Goal: Task Accomplishment & Management: Manage account settings

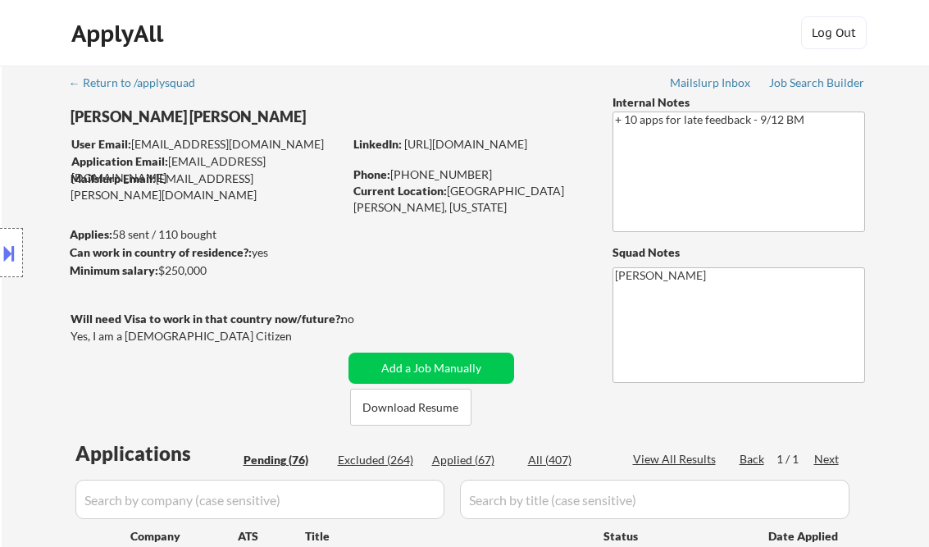
select select ""pending""
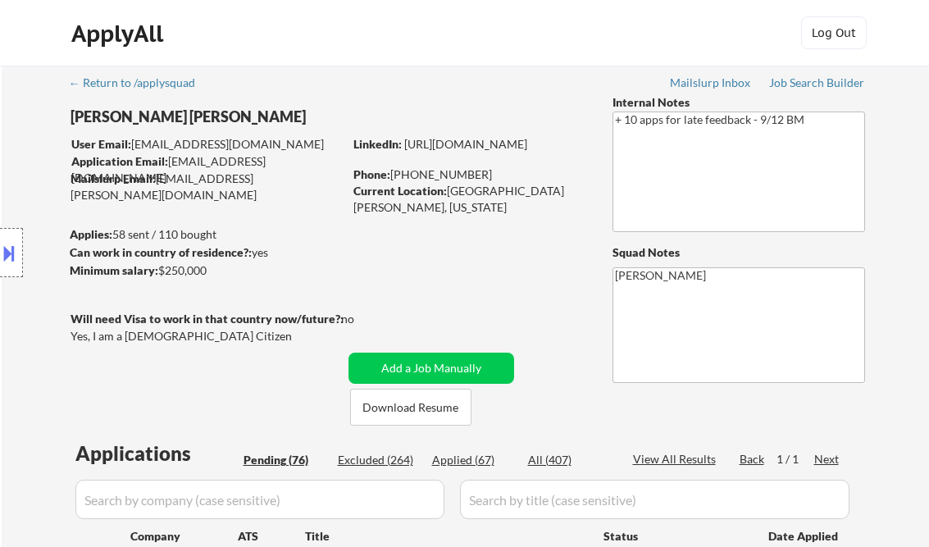
select select ""pending""
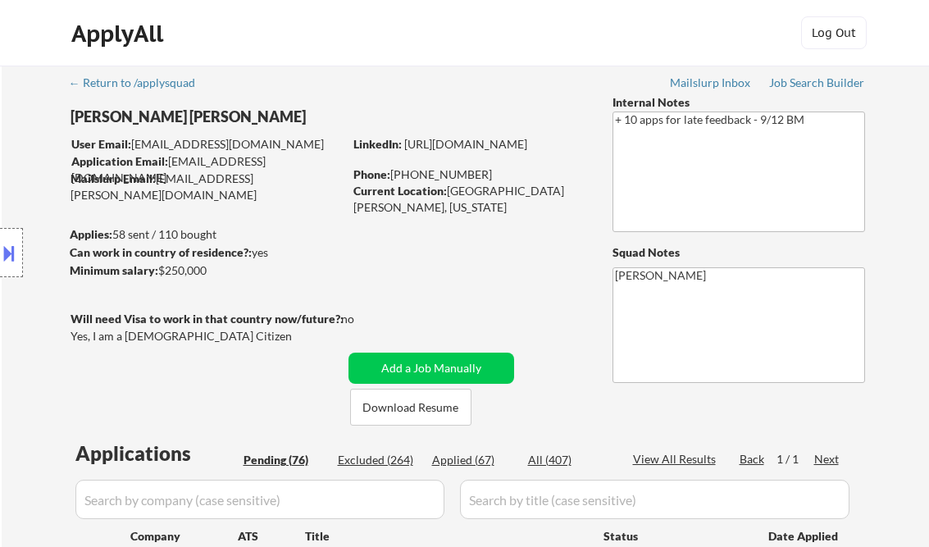
select select ""pending""
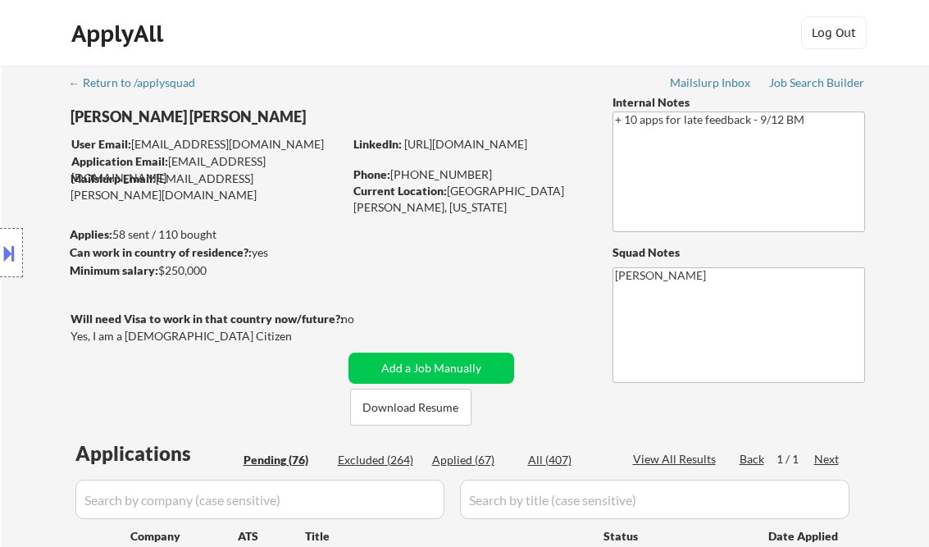
select select ""pending""
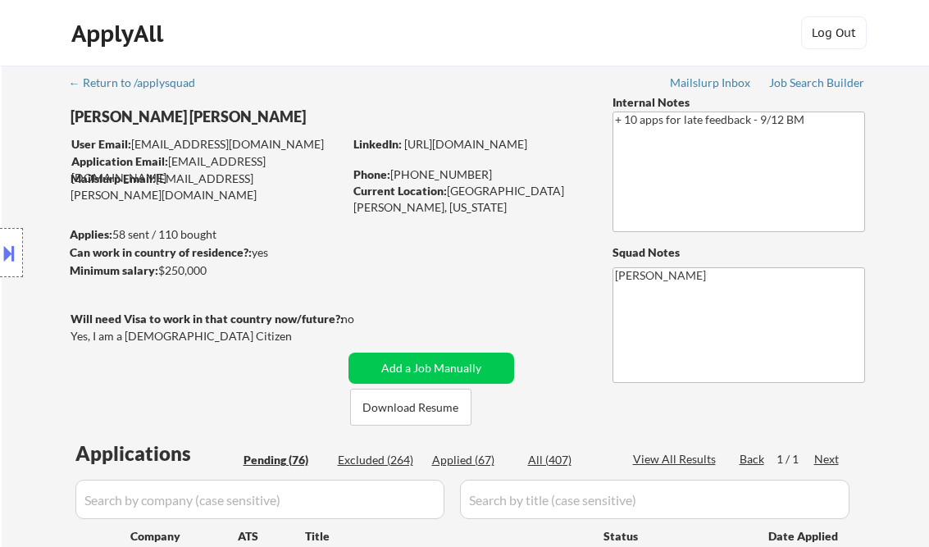
select select ""pending""
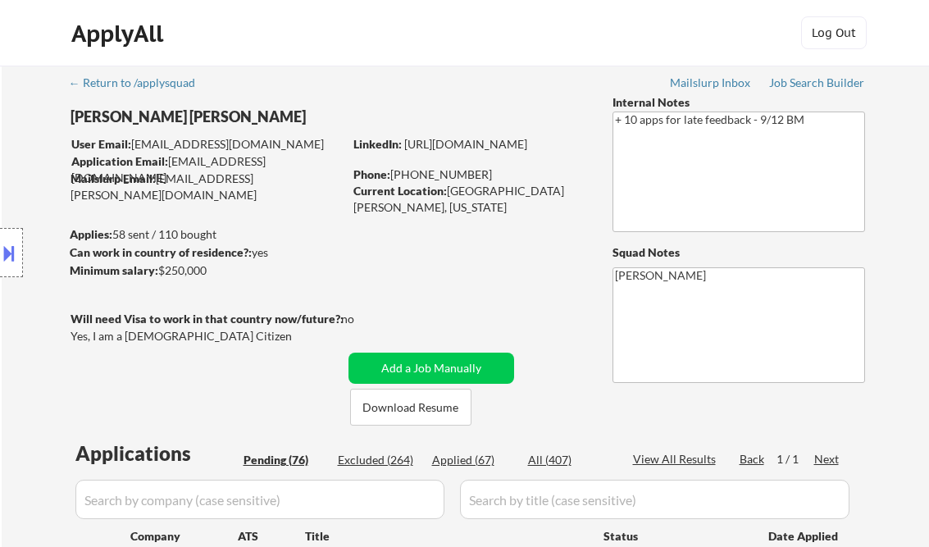
select select ""pending""
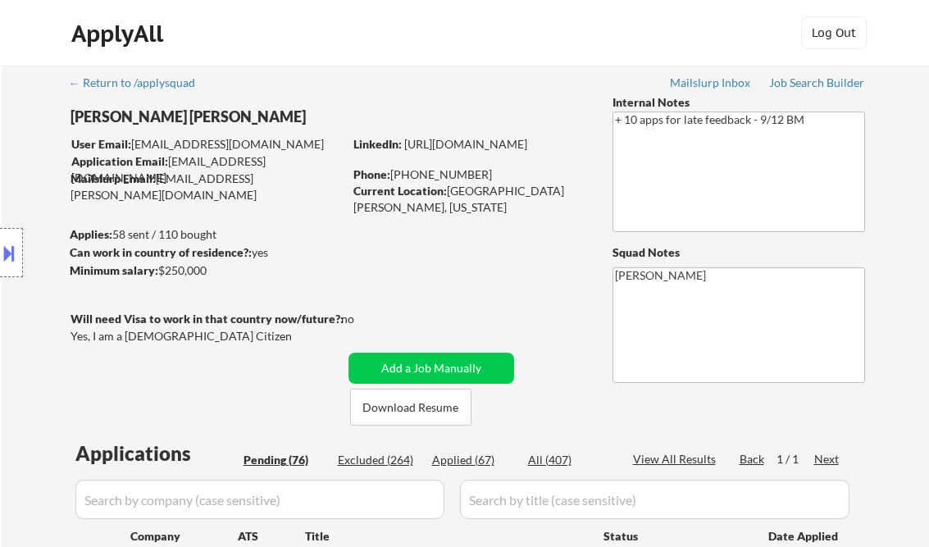
select select ""pending""
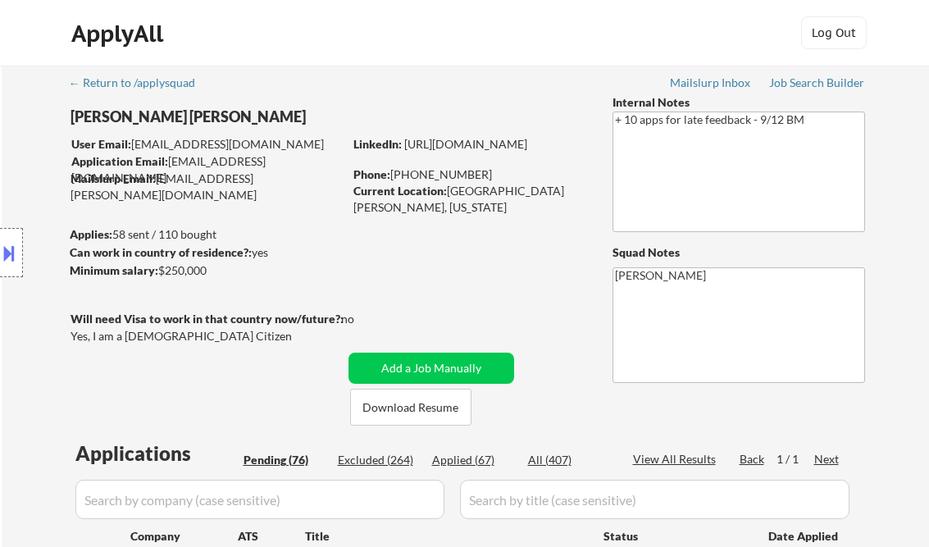
select select ""pending""
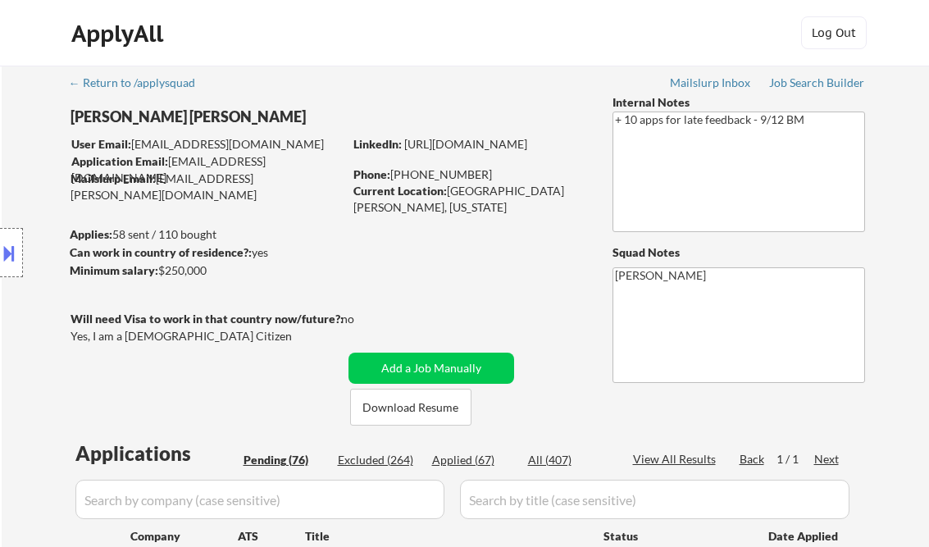
select select ""pending""
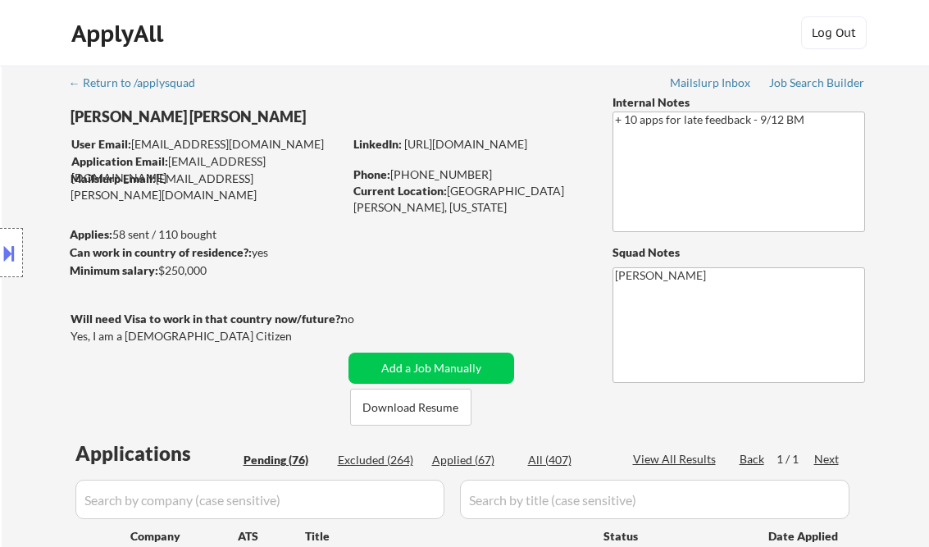
select select ""pending""
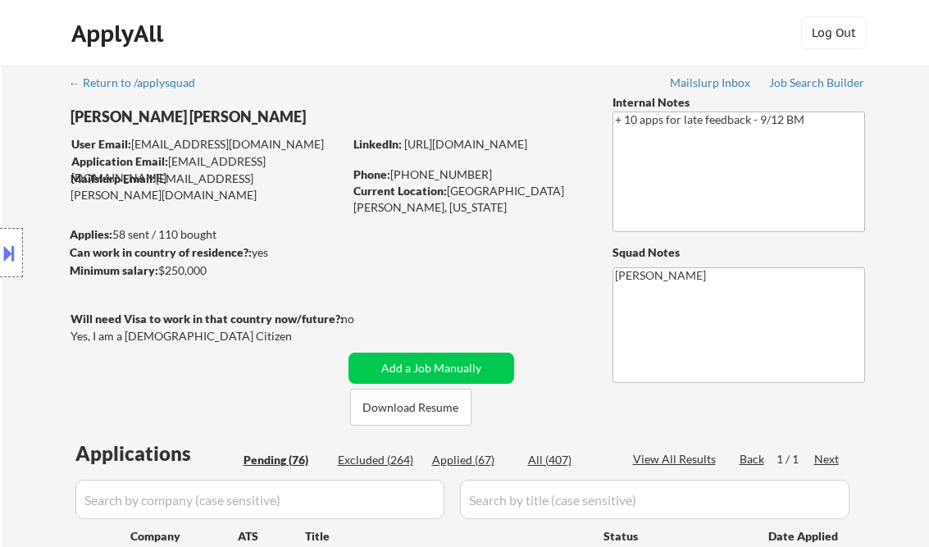
select select ""pending""
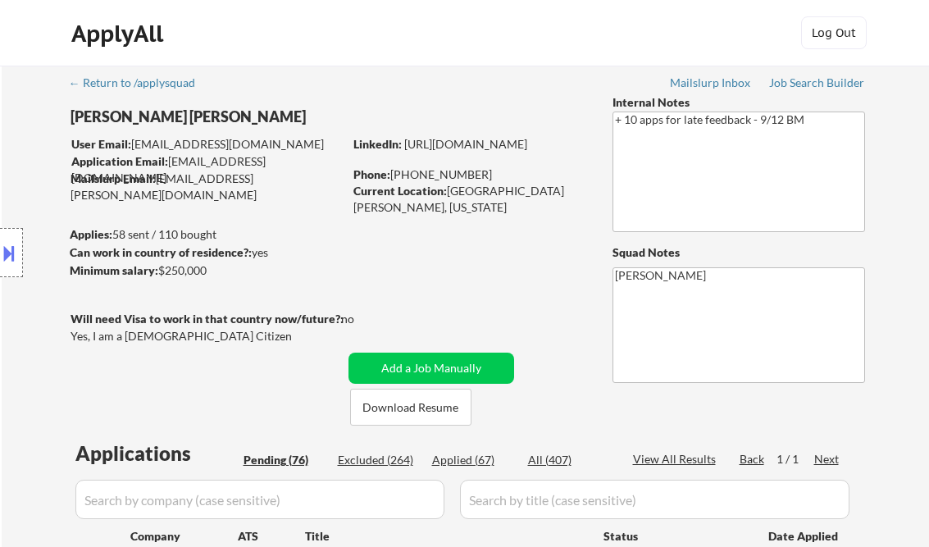
select select ""pending""
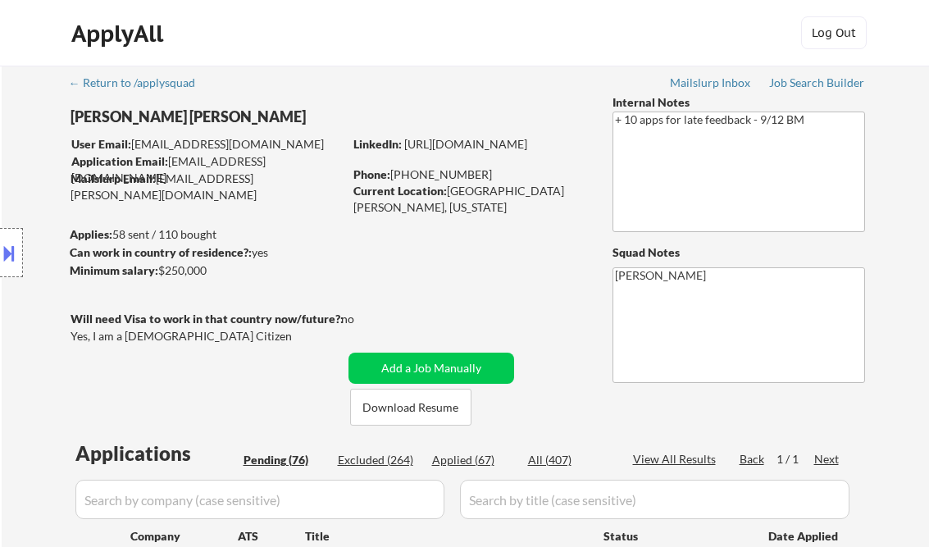
select select ""pending""
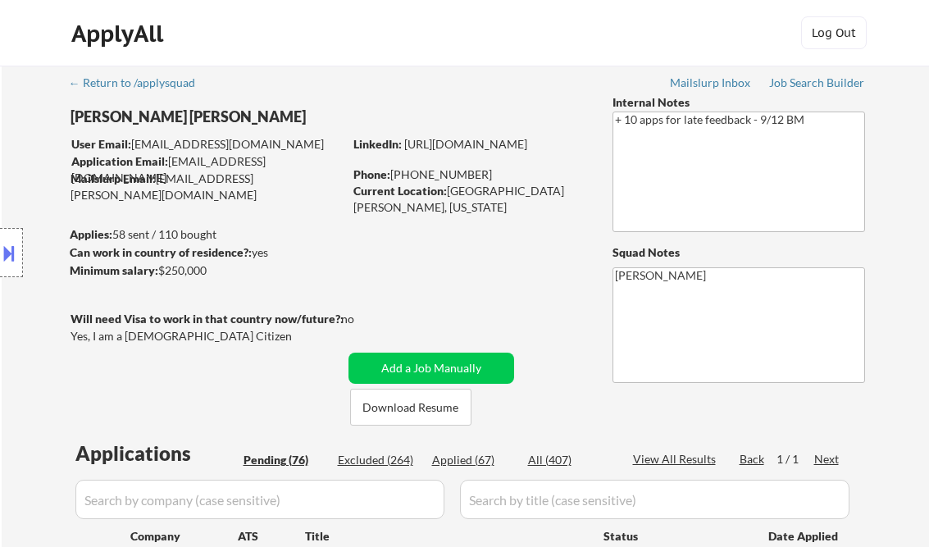
select select ""pending""
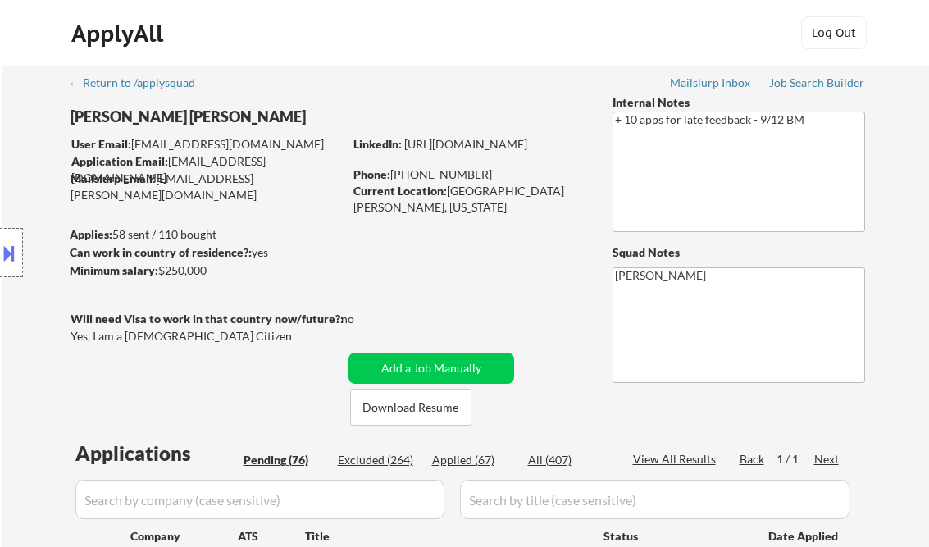
select select ""pending""
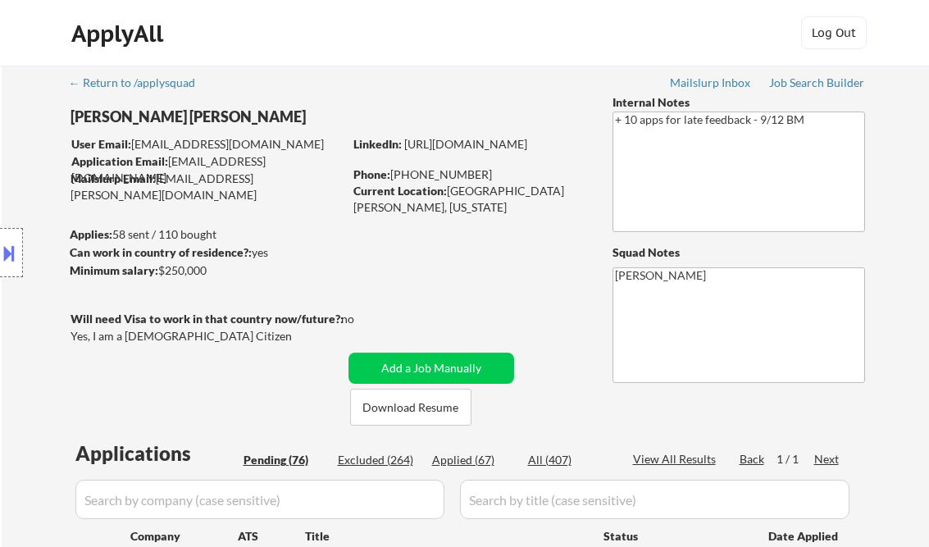
select select ""pending""
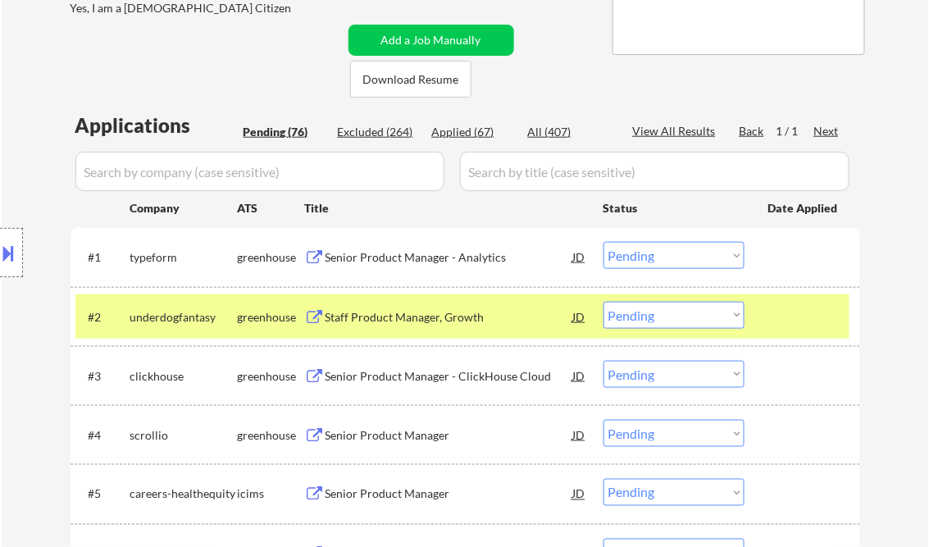
scroll to position [393, 0]
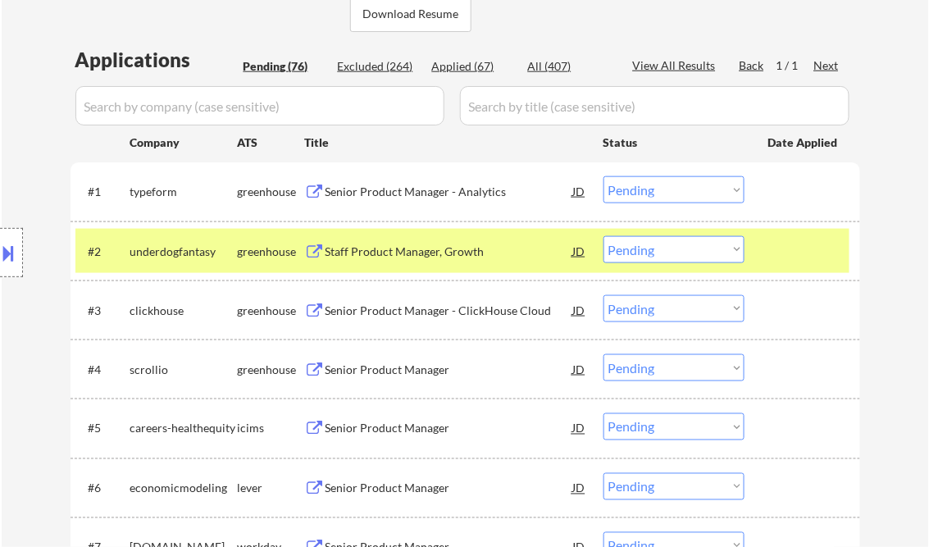
click at [375, 254] on div "Staff Product Manager, Growth" at bounding box center [449, 251] width 248 height 16
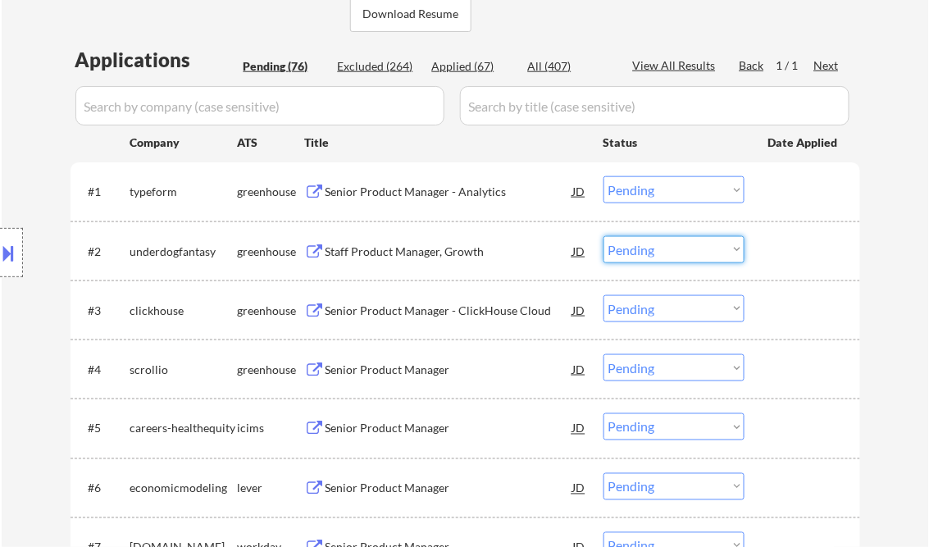
drag, startPoint x: 655, startPoint y: 249, endPoint x: 657, endPoint y: 260, distance: 10.8
click at [655, 249] on select "Choose an option... Pending Applied Excluded (Questions) Excluded (Expired) Exc…" at bounding box center [673, 249] width 141 height 27
click at [603, 236] on select "Choose an option... Pending Applied Excluded (Questions) Excluded (Expired) Exc…" at bounding box center [673, 249] width 141 height 27
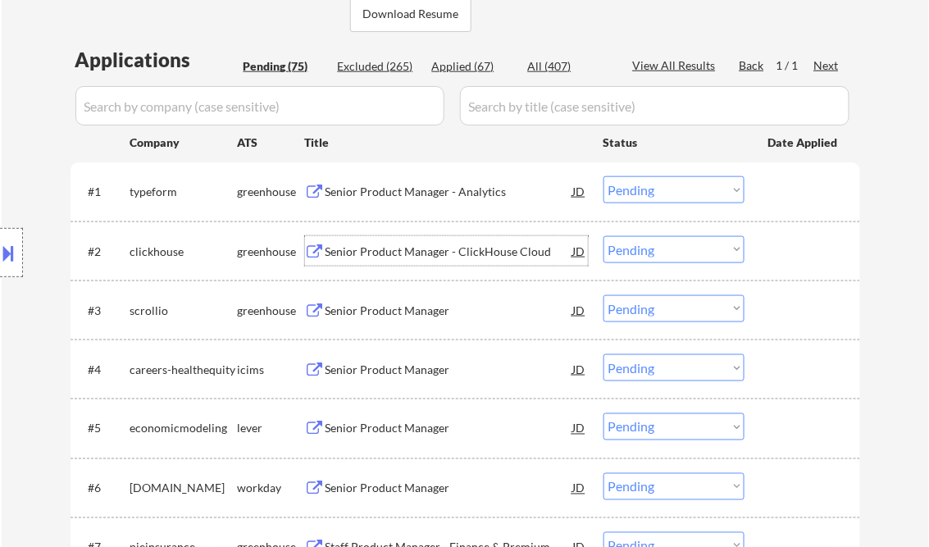
click at [421, 255] on div "Senior Product Manager - ClickHouse Cloud" at bounding box center [449, 251] width 248 height 16
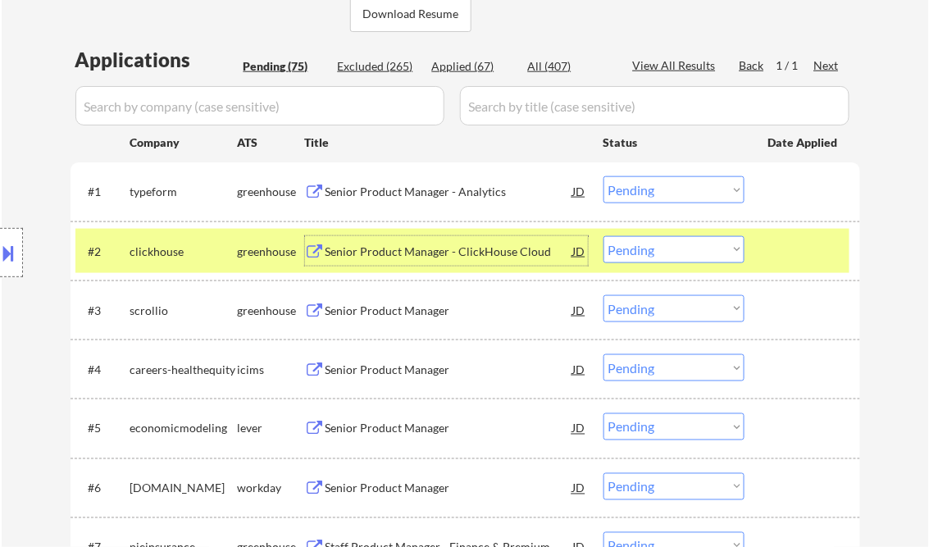
click at [656, 256] on select "Choose an option... Pending Applied Excluded (Questions) Excluded (Expired) Exc…" at bounding box center [673, 249] width 141 height 27
click at [603, 236] on select "Choose an option... Pending Applied Excluded (Questions) Excluded (Expired) Exc…" at bounding box center [673, 249] width 141 height 27
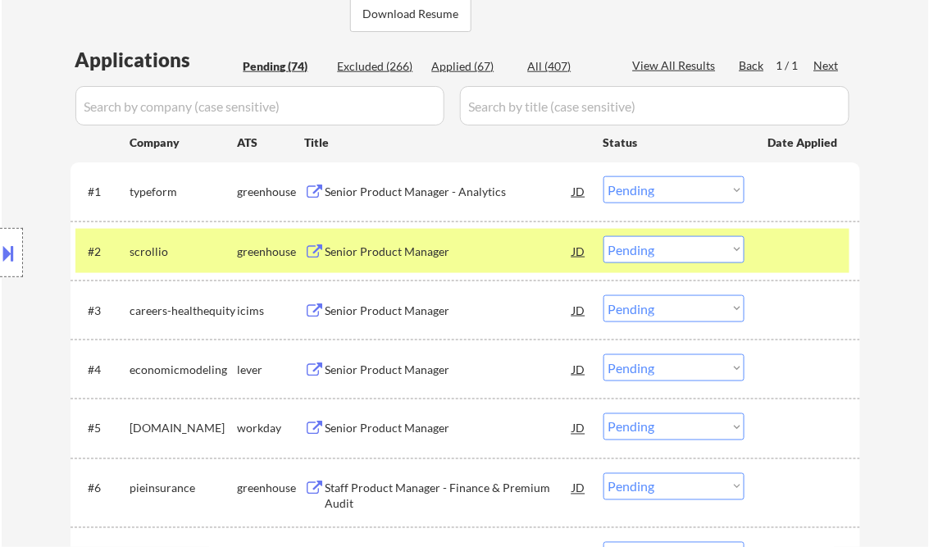
click at [441, 257] on div "Senior Product Manager" at bounding box center [449, 251] width 248 height 16
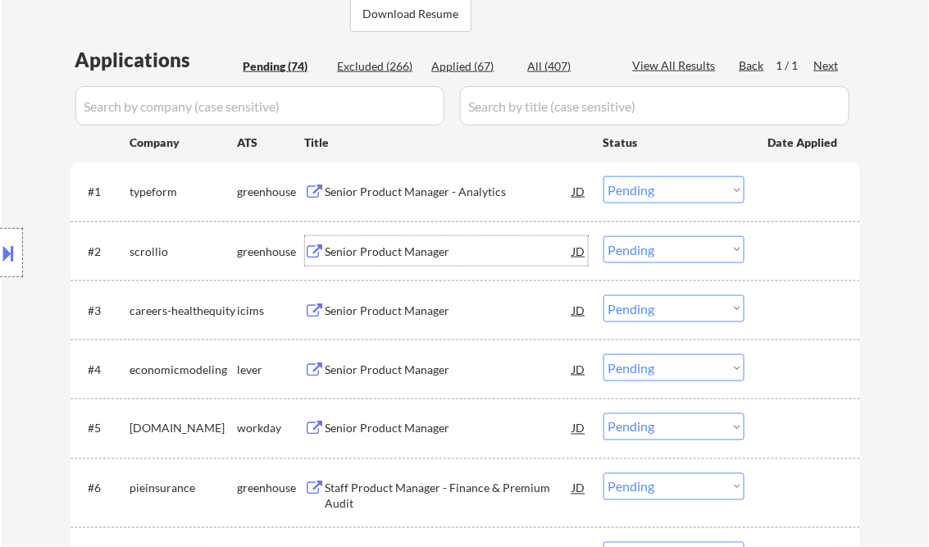
drag, startPoint x: 660, startPoint y: 254, endPoint x: 667, endPoint y: 261, distance: 9.9
click at [660, 254] on select "Choose an option... Pending Applied Excluded (Questions) Excluded (Expired) Exc…" at bounding box center [673, 249] width 141 height 27
click at [603, 236] on select "Choose an option... Pending Applied Excluded (Questions) Excluded (Expired) Exc…" at bounding box center [673, 249] width 141 height 27
select select ""pending""
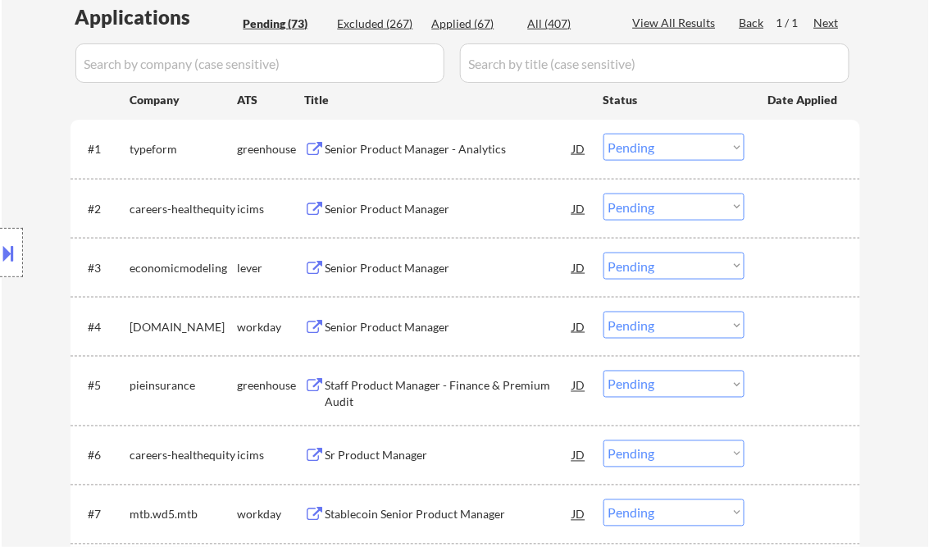
scroll to position [459, 0]
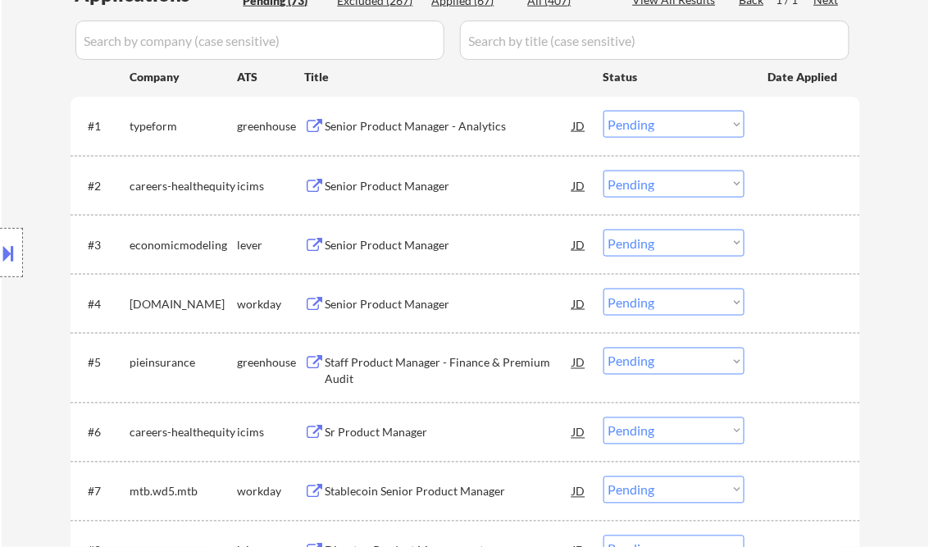
click at [411, 254] on div "Senior Product Manager" at bounding box center [449, 245] width 248 height 30
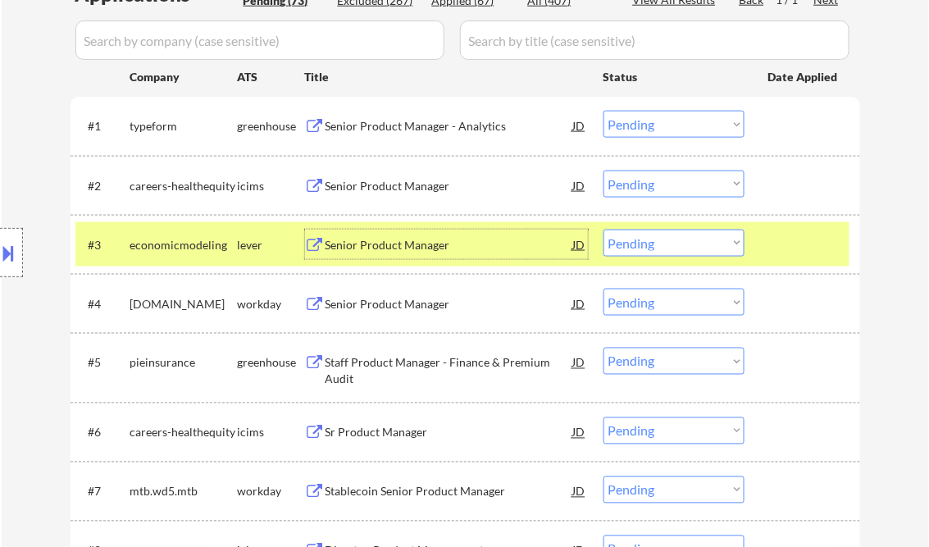
drag, startPoint x: 698, startPoint y: 239, endPoint x: 698, endPoint y: 257, distance: 18.1
click at [698, 239] on select "Choose an option... Pending Applied Excluded (Questions) Excluded (Expired) Exc…" at bounding box center [673, 243] width 141 height 27
click at [603, 230] on select "Choose an option... Pending Applied Excluded (Questions) Excluded (Expired) Exc…" at bounding box center [673, 243] width 141 height 27
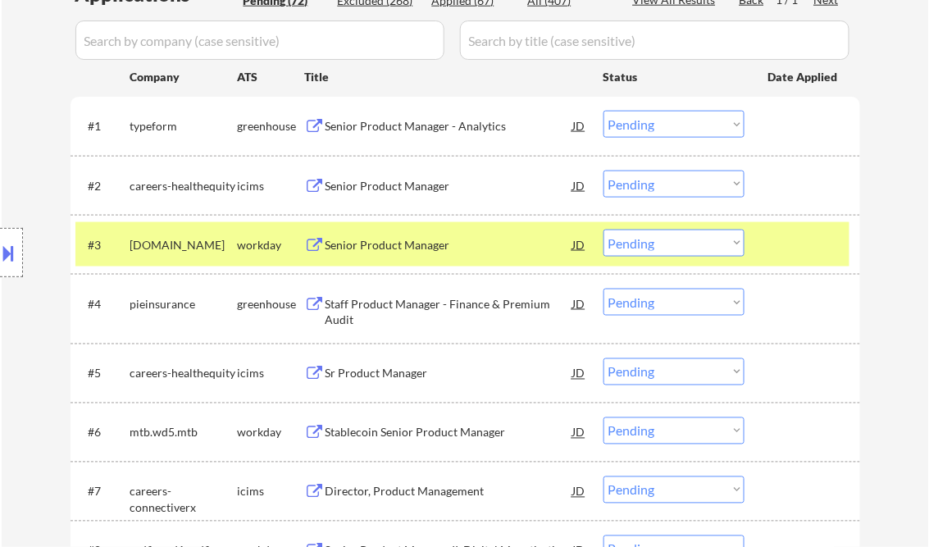
click at [812, 241] on div at bounding box center [804, 245] width 72 height 30
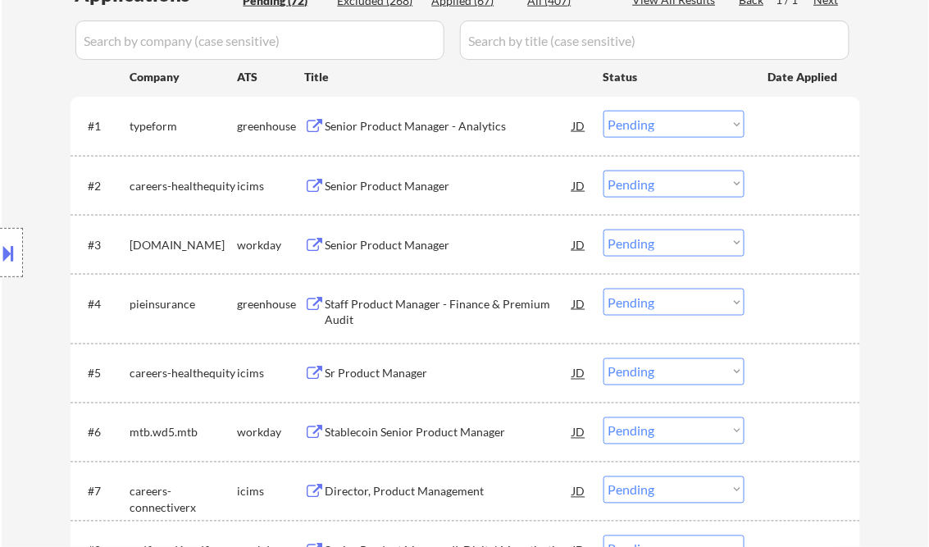
click at [386, 242] on div "Senior Product Manager" at bounding box center [449, 245] width 248 height 16
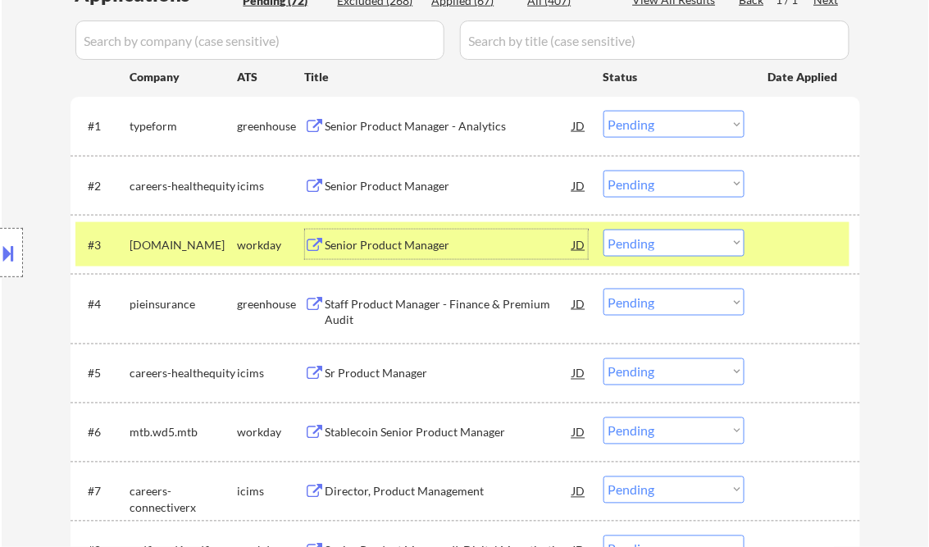
click at [669, 248] on select "Choose an option... Pending Applied Excluded (Questions) Excluded (Expired) Exc…" at bounding box center [673, 243] width 141 height 27
click at [603, 230] on select "Choose an option... Pending Applied Excluded (Questions) Excluded (Expired) Exc…" at bounding box center [673, 243] width 141 height 27
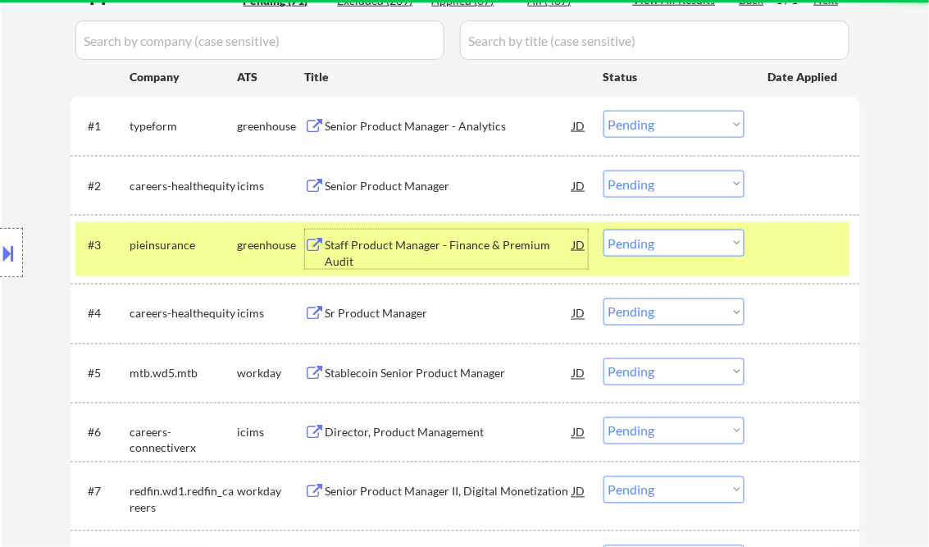
click at [443, 248] on div "Staff Product Manager - Finance & Premium Audit" at bounding box center [449, 253] width 248 height 32
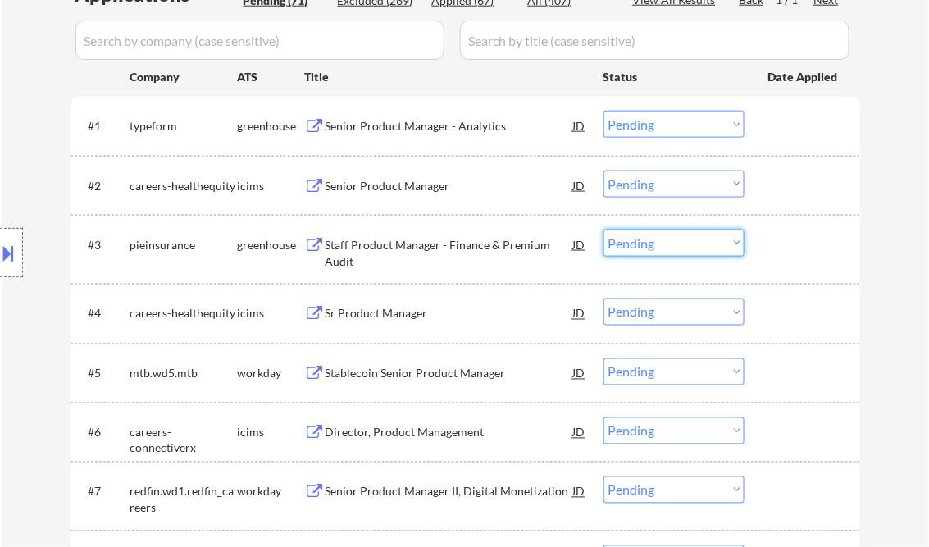
click at [634, 241] on select "Choose an option... Pending Applied Excluded (Questions) Excluded (Expired) Exc…" at bounding box center [673, 243] width 141 height 27
click at [603, 230] on select "Choose an option... Pending Applied Excluded (Questions) Excluded (Expired) Exc…" at bounding box center [673, 243] width 141 height 27
select select ""pending""
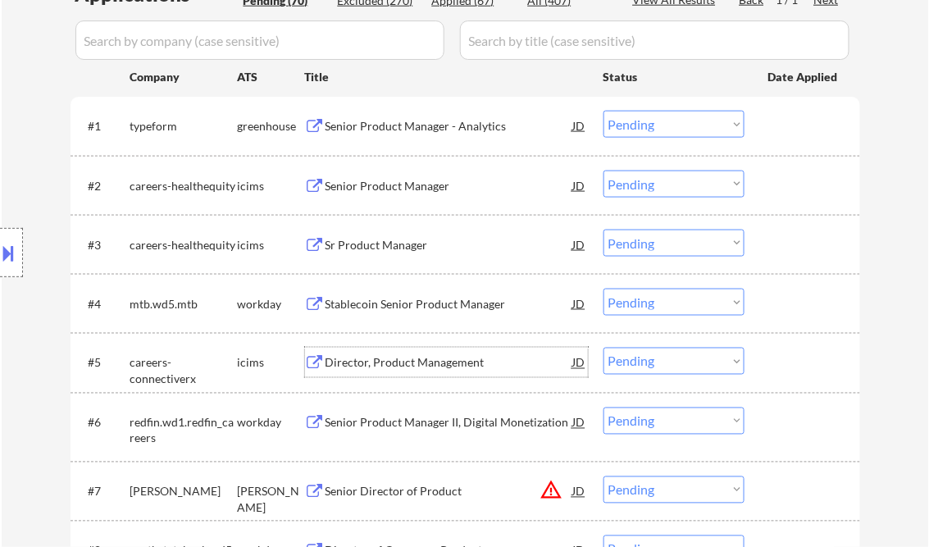
click at [425, 357] on div "Director, Product Management" at bounding box center [449, 363] width 248 height 16
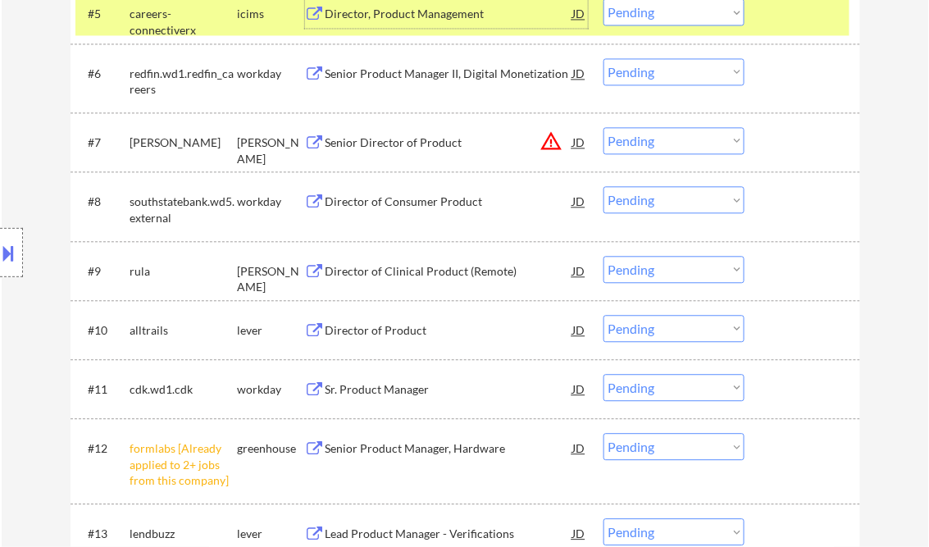
scroll to position [853, 0]
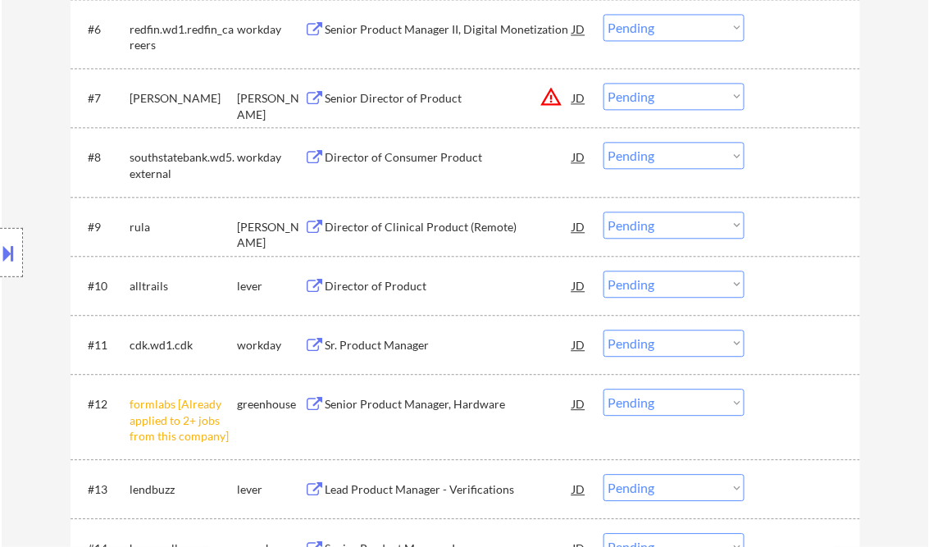
click at [389, 286] on div "Director of Product" at bounding box center [449, 286] width 248 height 16
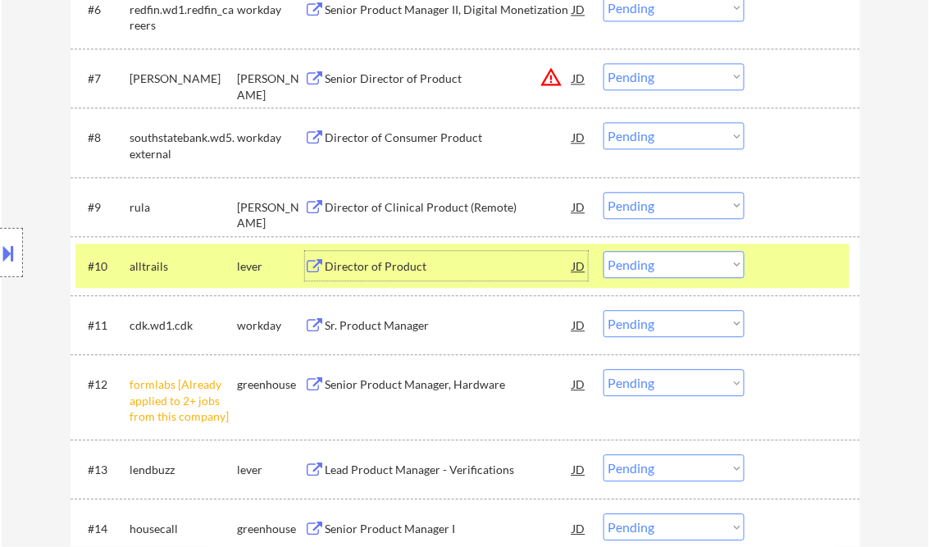
scroll to position [918, 0]
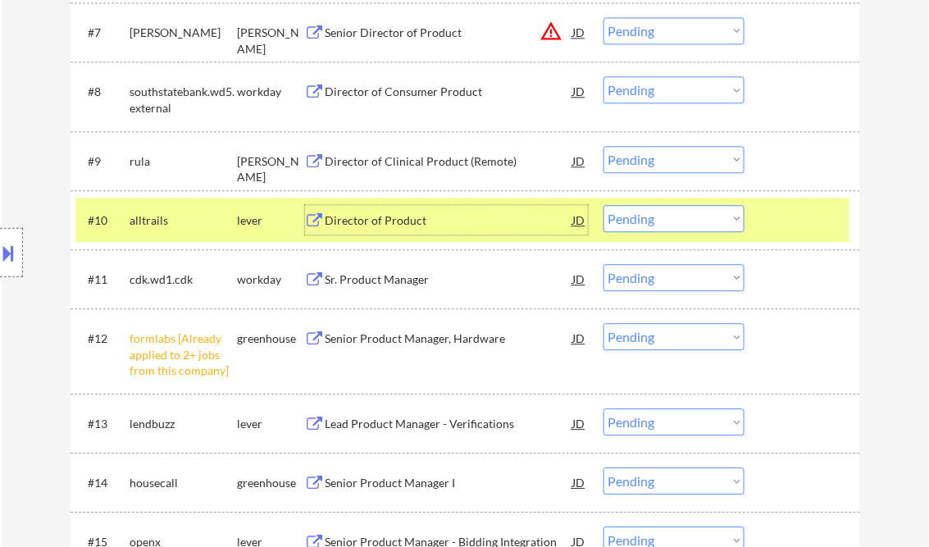
click at [644, 224] on select "Choose an option... Pending Applied Excluded (Questions) Excluded (Expired) Exc…" at bounding box center [673, 218] width 141 height 27
click at [603, 205] on select "Choose an option... Pending Applied Excluded (Questions) Excluded (Expired) Exc…" at bounding box center [673, 218] width 141 height 27
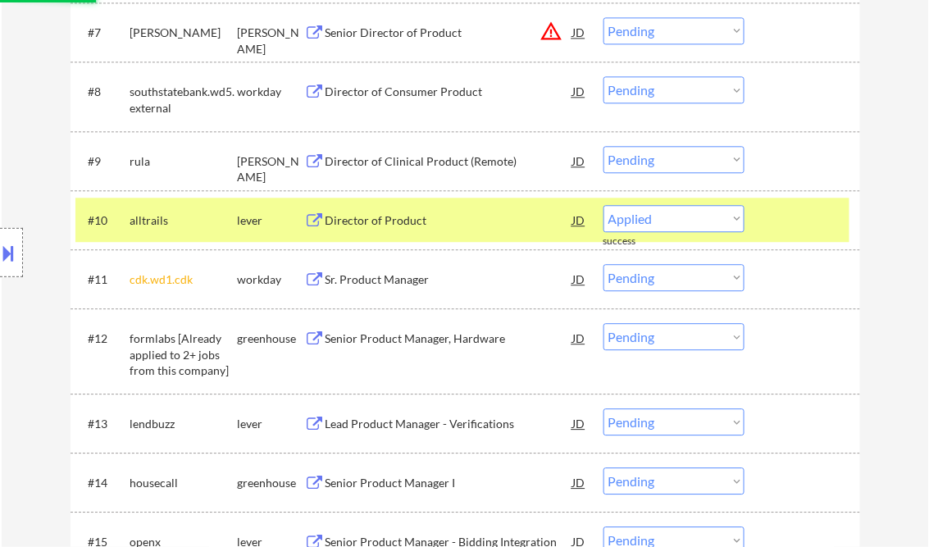
select select ""pending""
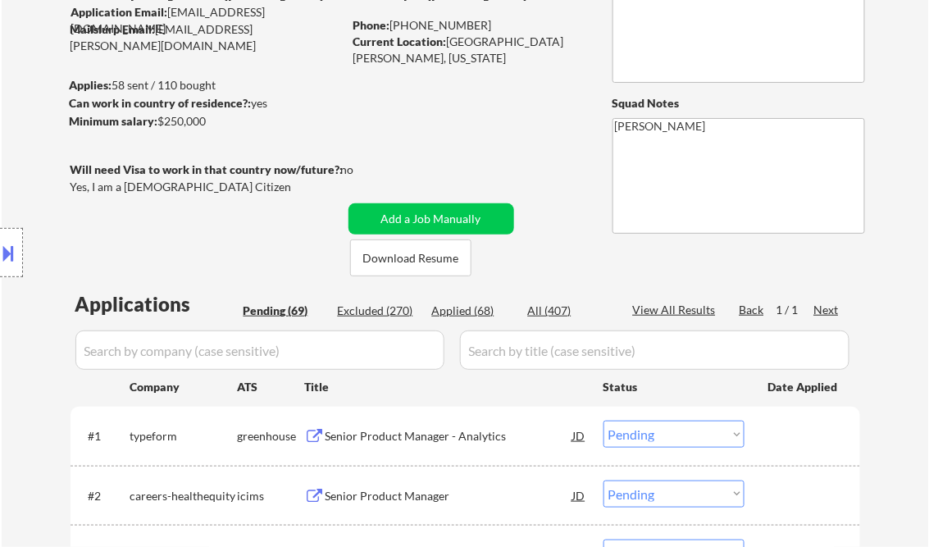
scroll to position [131, 0]
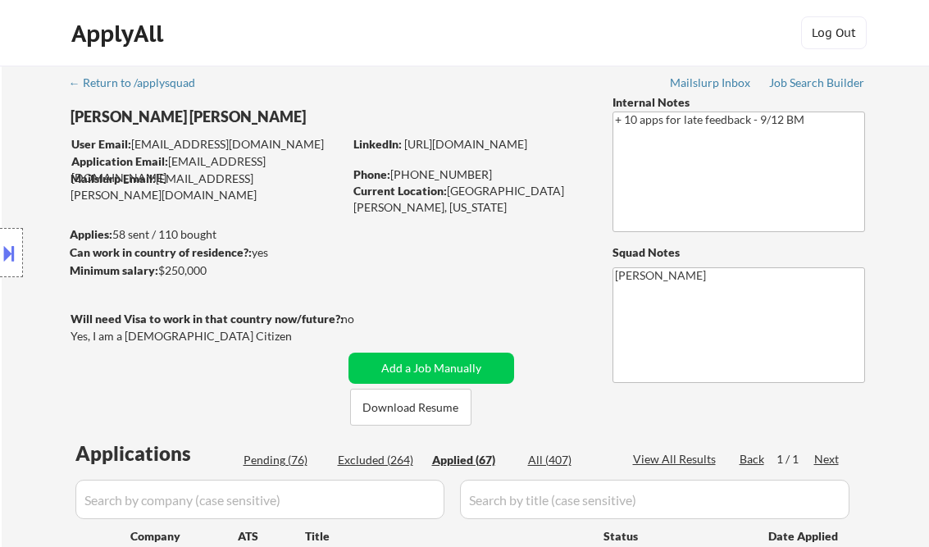
select select ""applied""
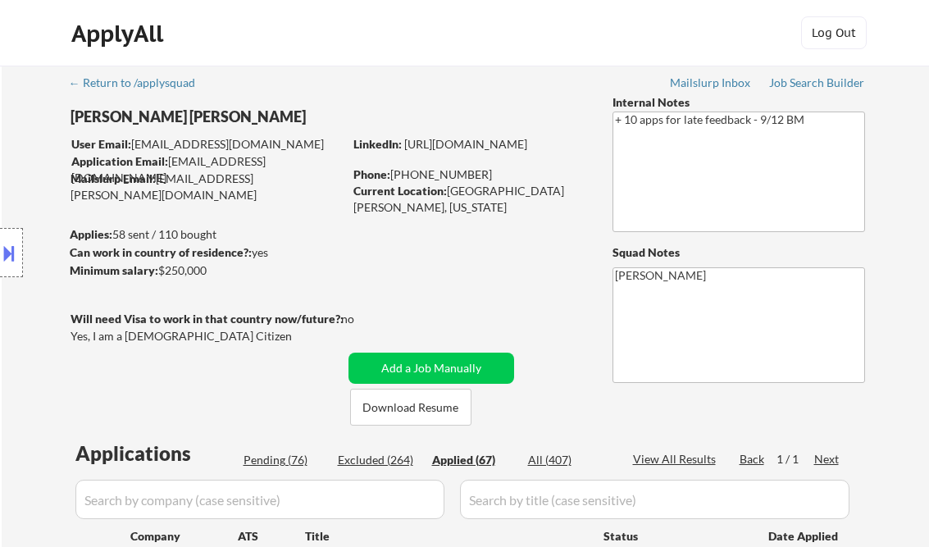
select select ""applied""
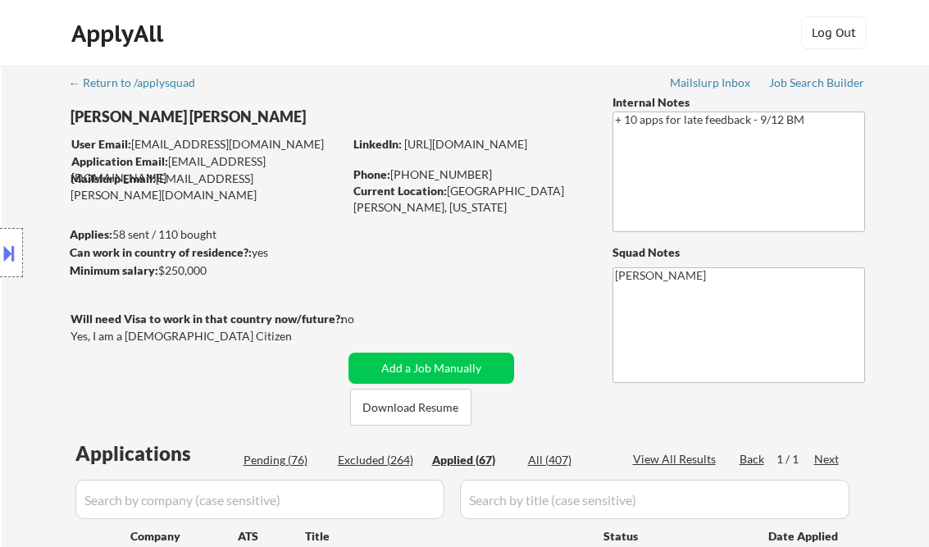
select select ""applied""
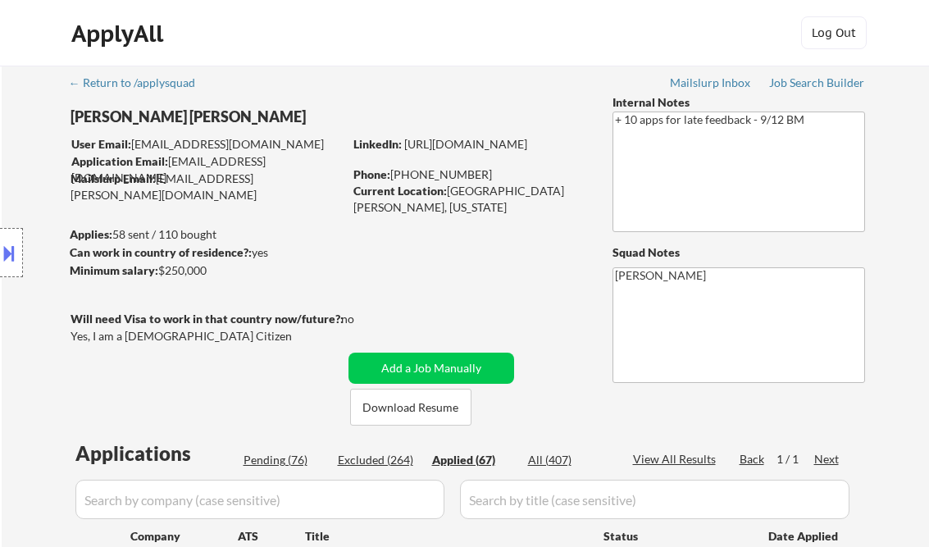
select select ""applied""
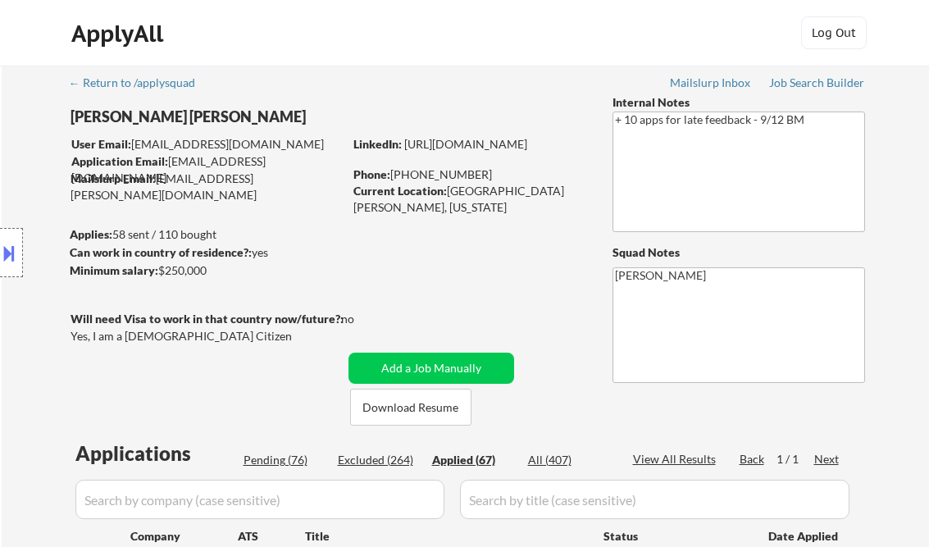
select select ""applied""
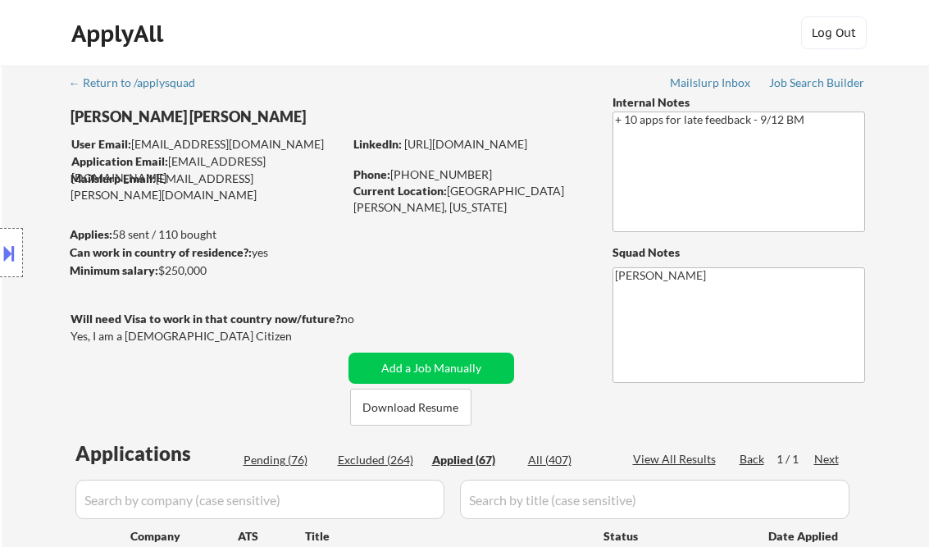
select select ""applied""
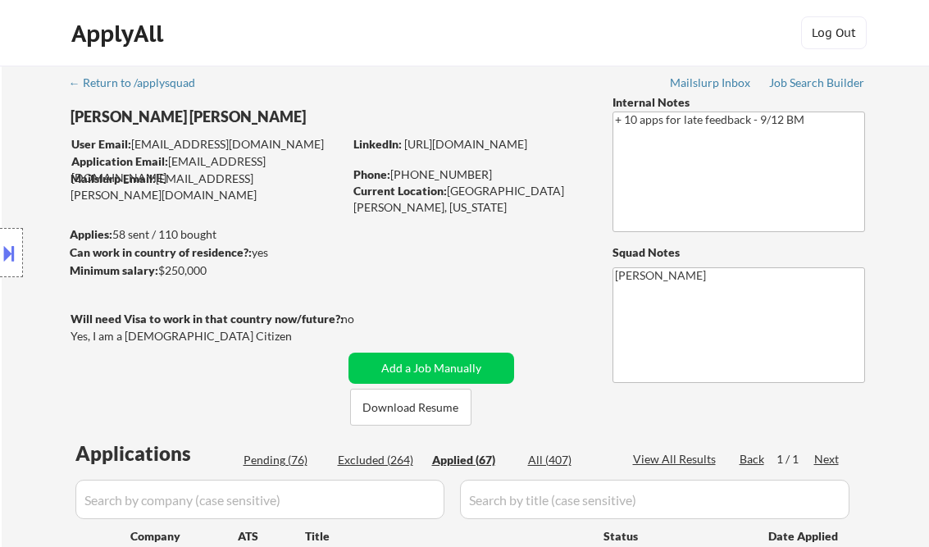
select select ""applied""
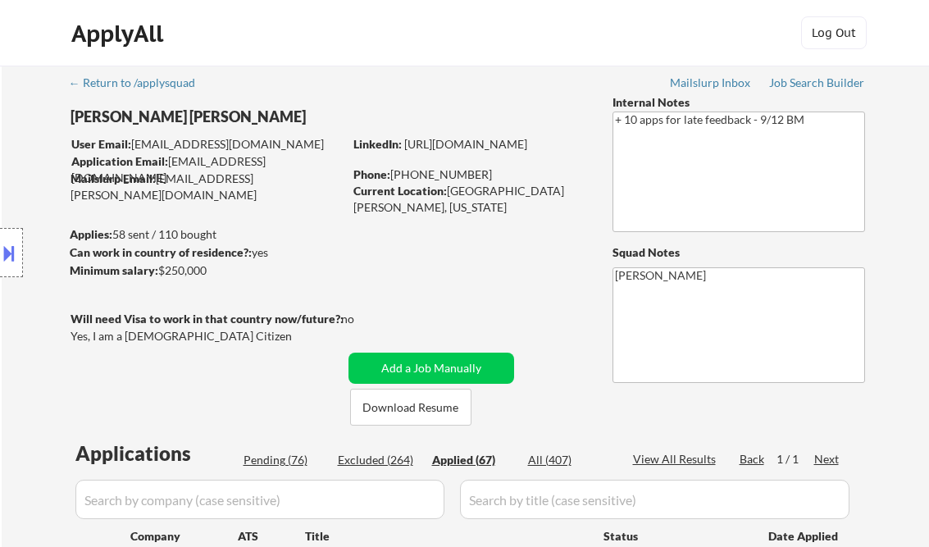
select select ""applied""
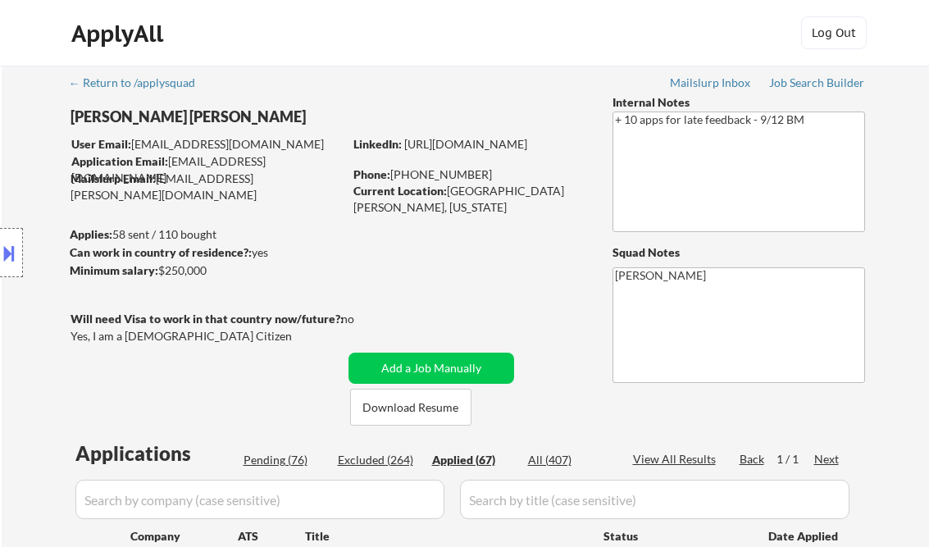
select select ""applied""
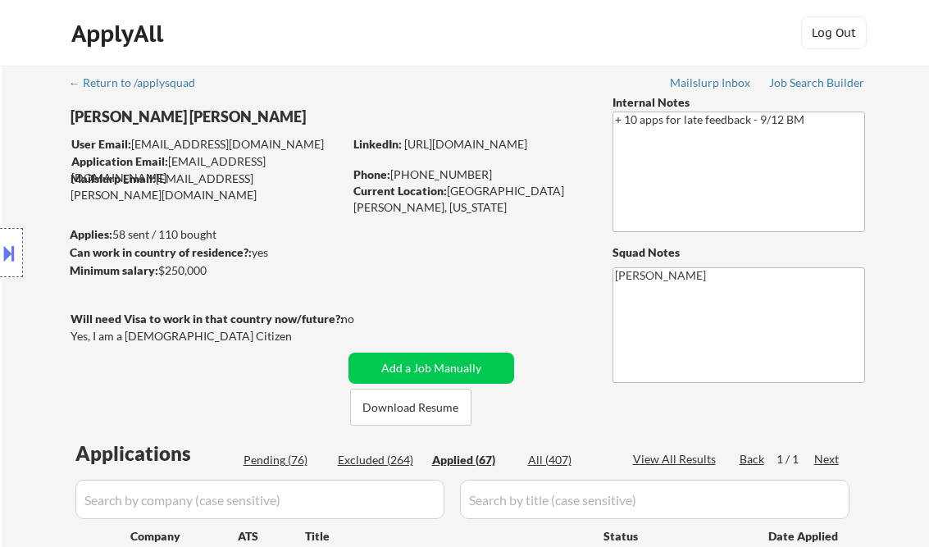
select select ""applied""
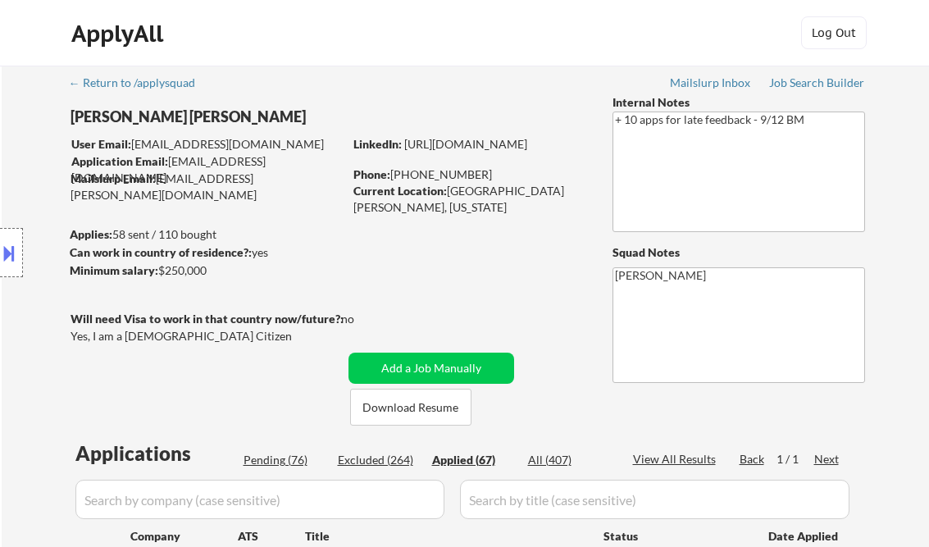
select select ""applied""
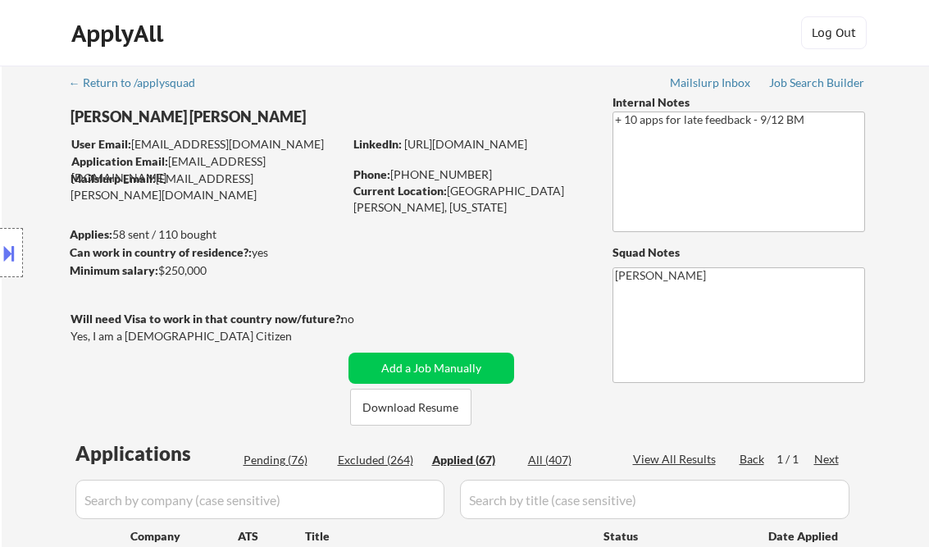
select select ""applied""
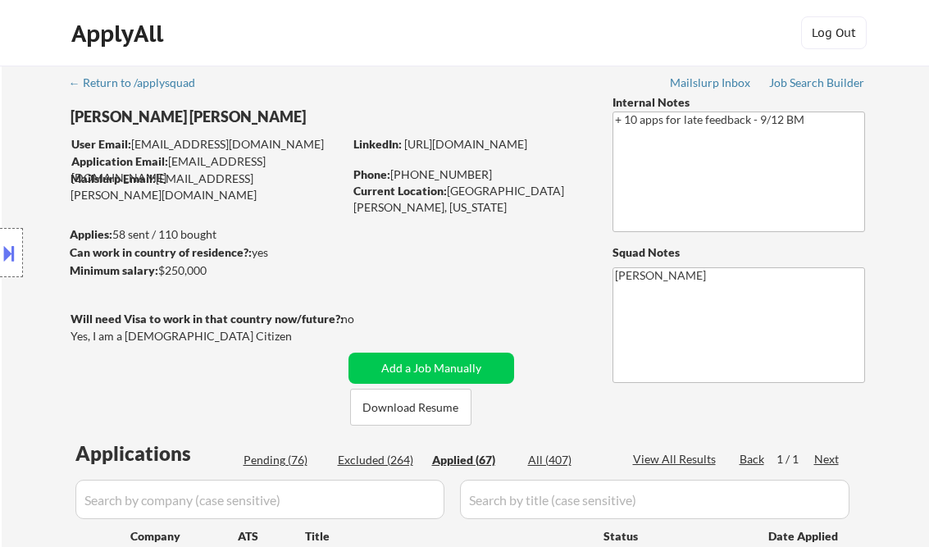
select select ""applied""
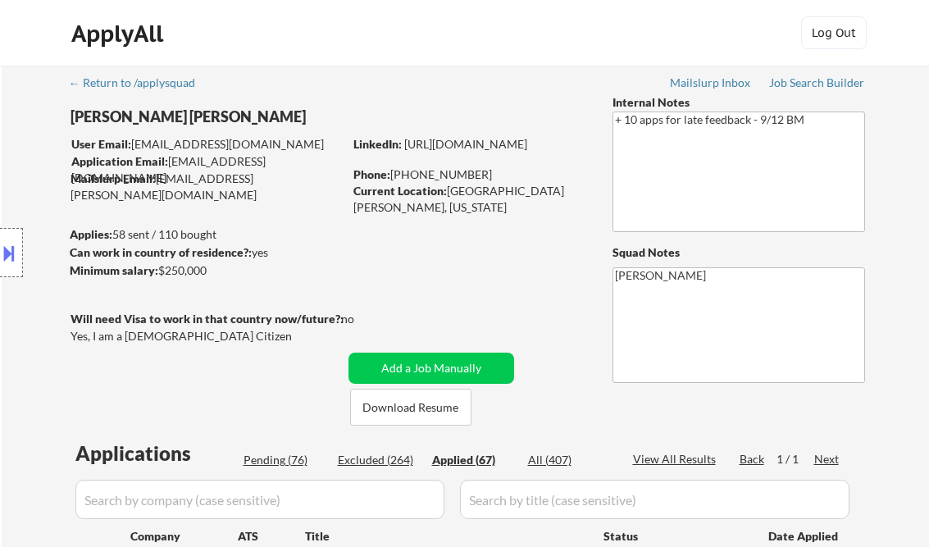
select select ""applied""
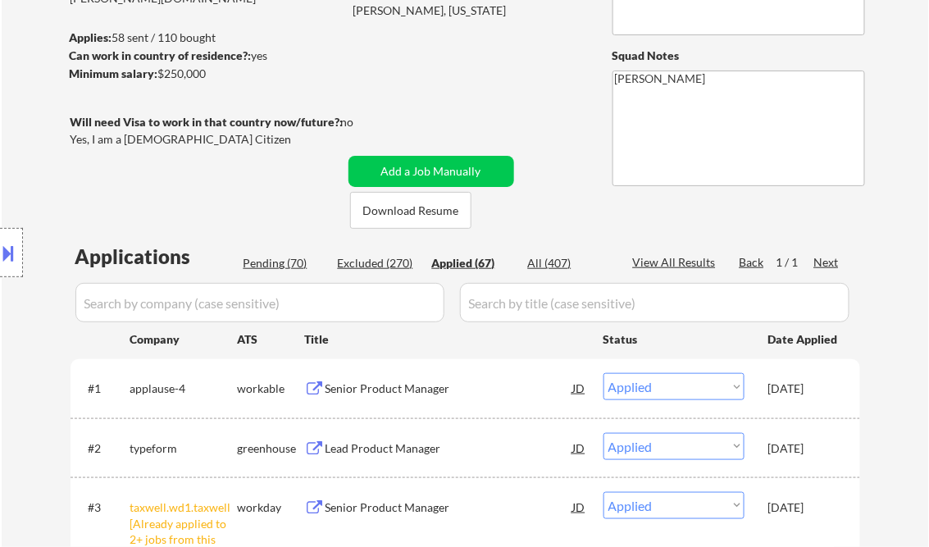
select select ""applied""
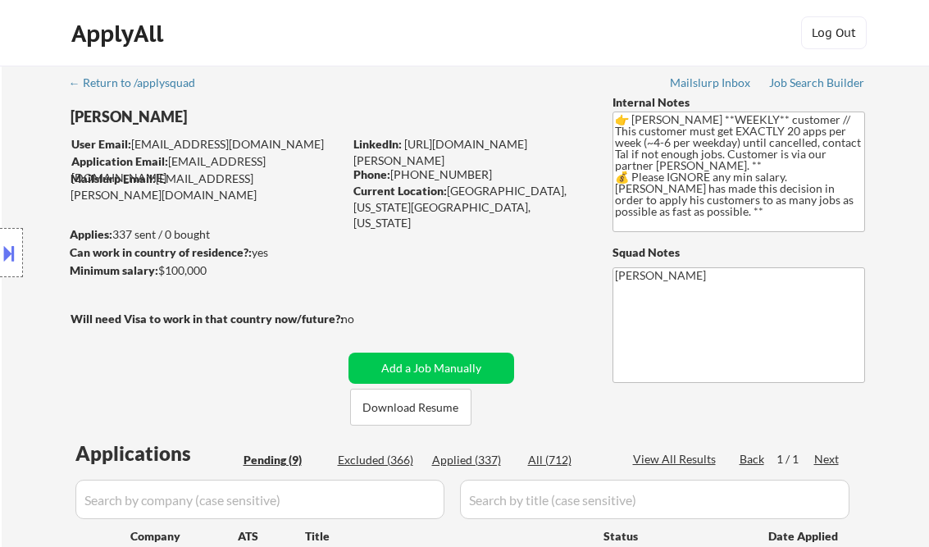
select select ""pending""
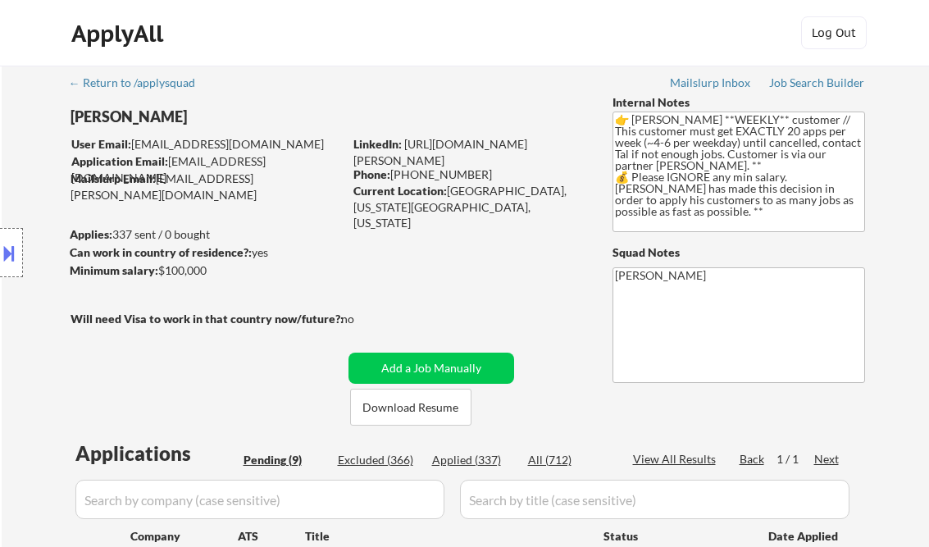
select select ""pending""
click at [810, 86] on div "Job Search Builder" at bounding box center [817, 82] width 96 height 11
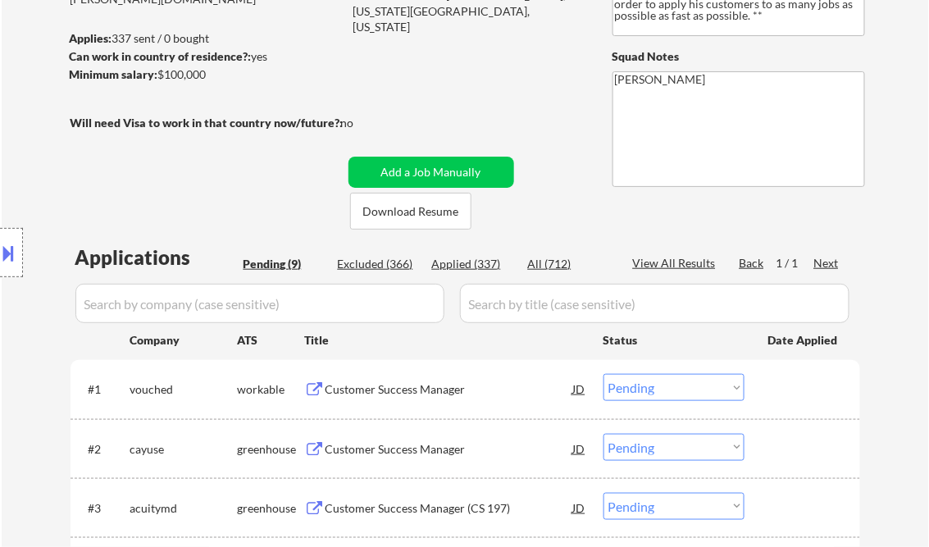
scroll to position [262, 0]
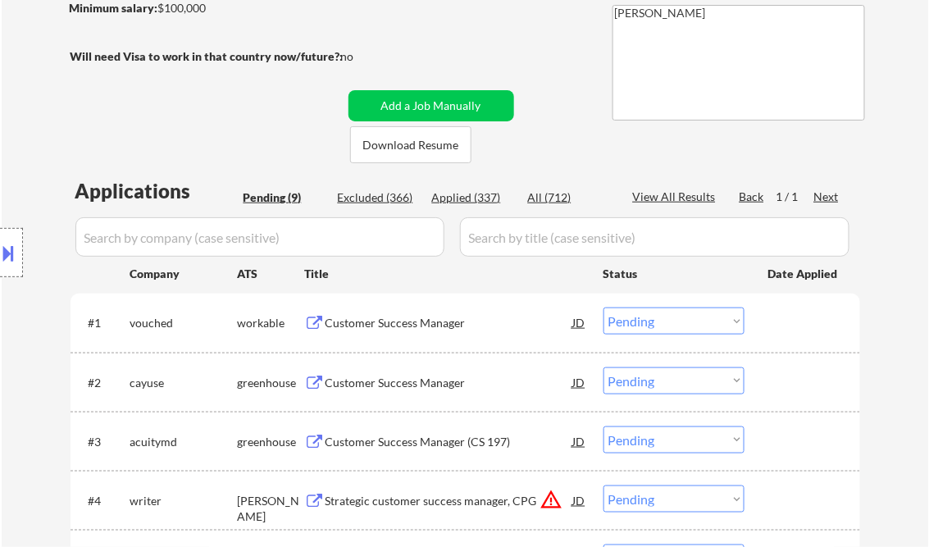
click at [421, 323] on div "Customer Success Manager" at bounding box center [449, 323] width 248 height 16
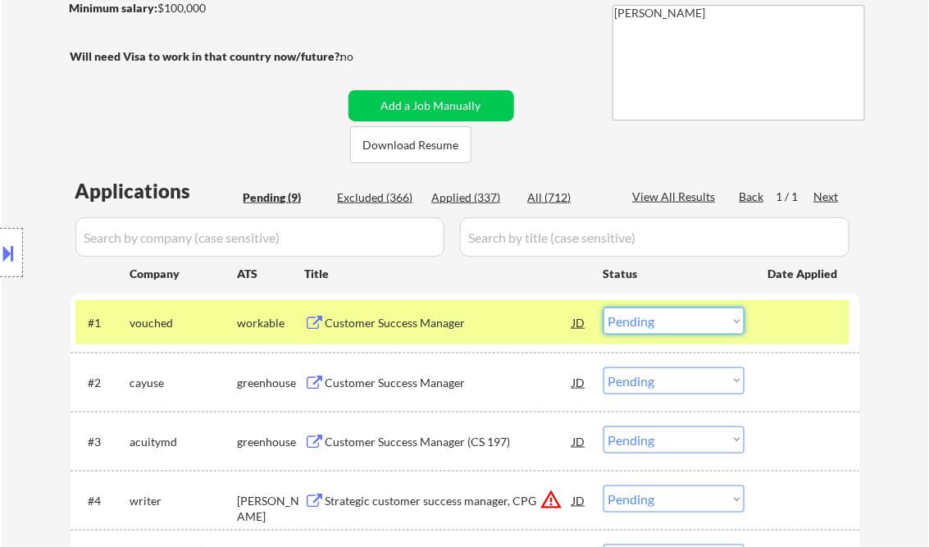
click at [689, 329] on select "Choose an option... Pending Applied Excluded (Questions) Excluded (Expired) Exc…" at bounding box center [673, 320] width 141 height 27
click at [603, 307] on select "Choose an option... Pending Applied Excluded (Questions) Excluded (Expired) Exc…" at bounding box center [673, 320] width 141 height 27
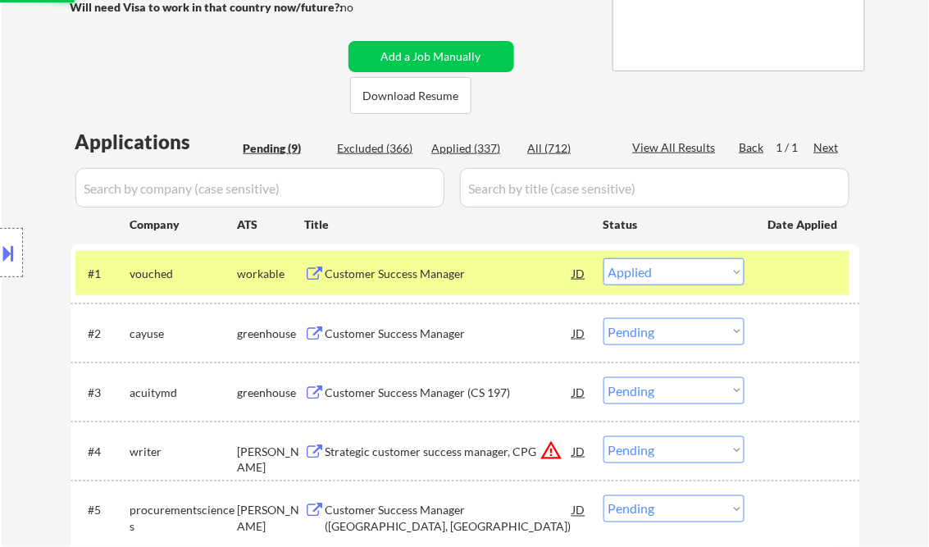
scroll to position [328, 0]
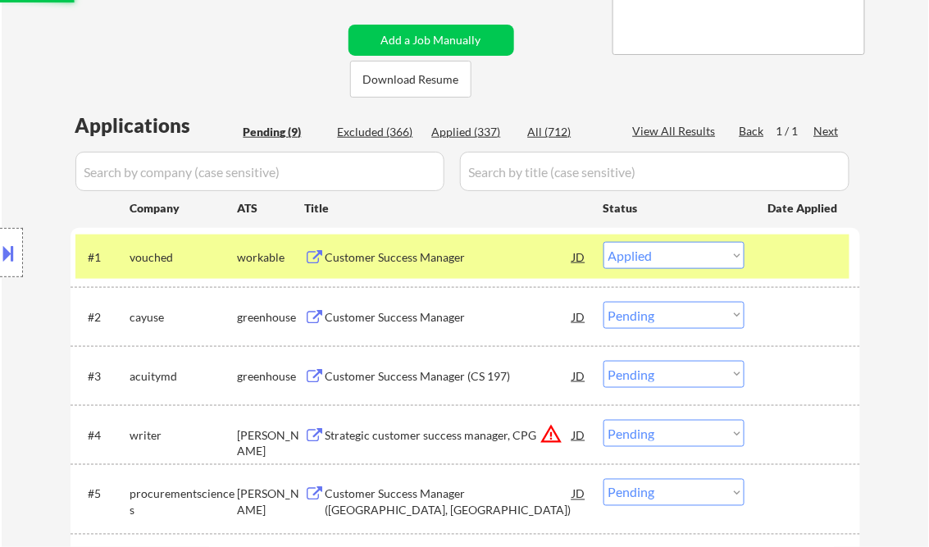
click at [392, 323] on div "Customer Success Manager" at bounding box center [449, 317] width 248 height 16
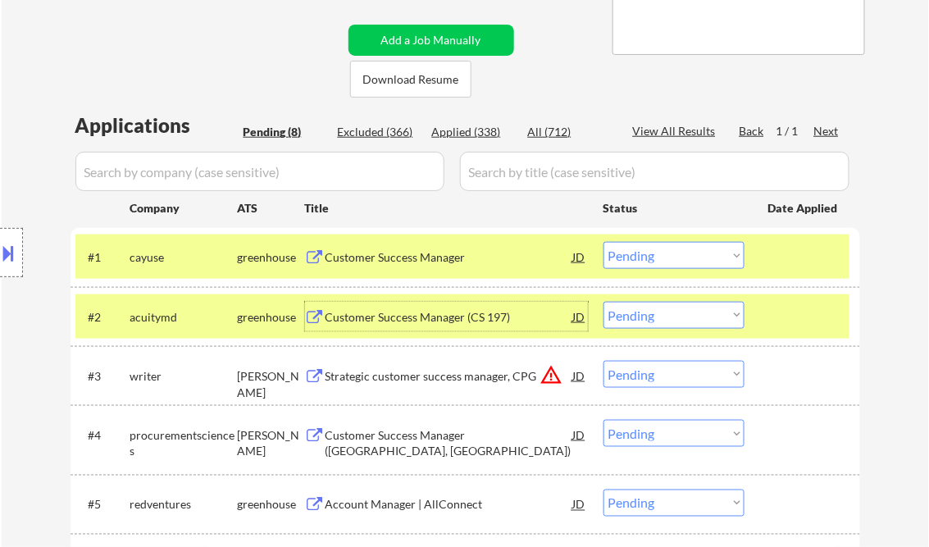
drag, startPoint x: 626, startPoint y: 256, endPoint x: 635, endPoint y: 270, distance: 16.6
click at [626, 256] on select "Choose an option... Pending Applied Excluded (Questions) Excluded (Expired) Exc…" at bounding box center [673, 255] width 141 height 27
click at [603, 242] on select "Choose an option... Pending Applied Excluded (Questions) Excluded (Expired) Exc…" at bounding box center [673, 255] width 141 height 27
click at [425, 309] on div "Customer Success Manager (CS 197)" at bounding box center [449, 317] width 248 height 16
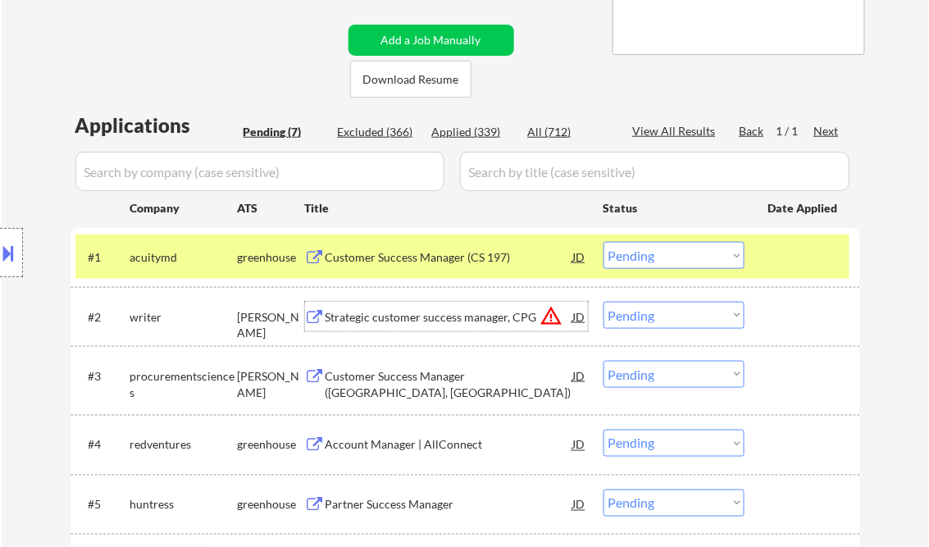
click at [648, 261] on select "Choose an option... Pending Applied Excluded (Questions) Excluded (Expired) Exc…" at bounding box center [673, 255] width 141 height 27
click at [603, 242] on select "Choose an option... Pending Applied Excluded (Questions) Excluded (Expired) Exc…" at bounding box center [673, 255] width 141 height 27
click at [454, 318] on div "Strategic customer success manager, CPG" at bounding box center [449, 317] width 248 height 16
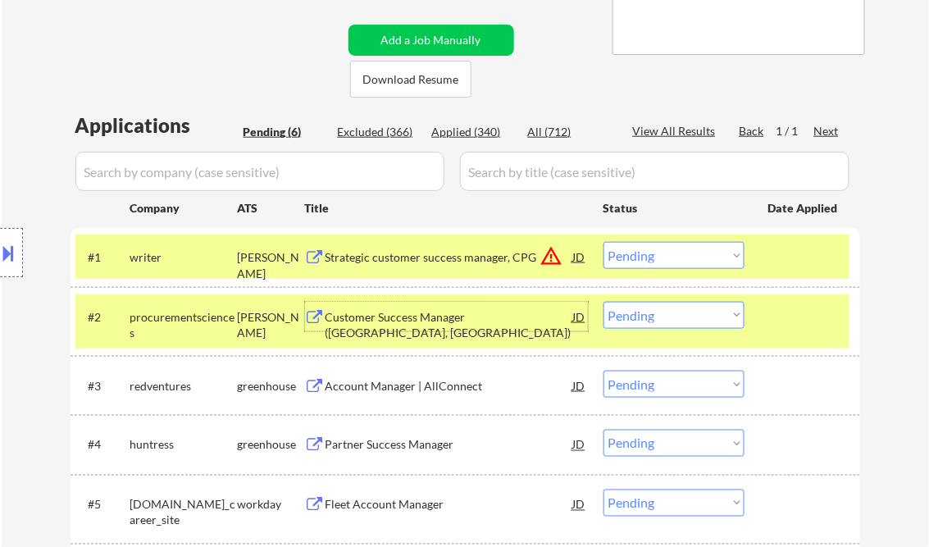
click at [10, 245] on button at bounding box center [9, 252] width 18 height 27
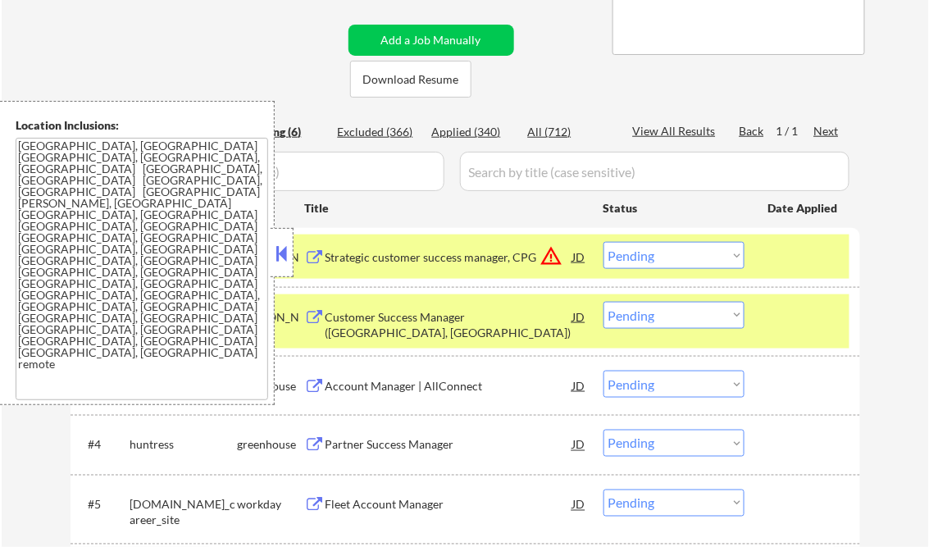
click at [284, 241] on button at bounding box center [282, 253] width 18 height 25
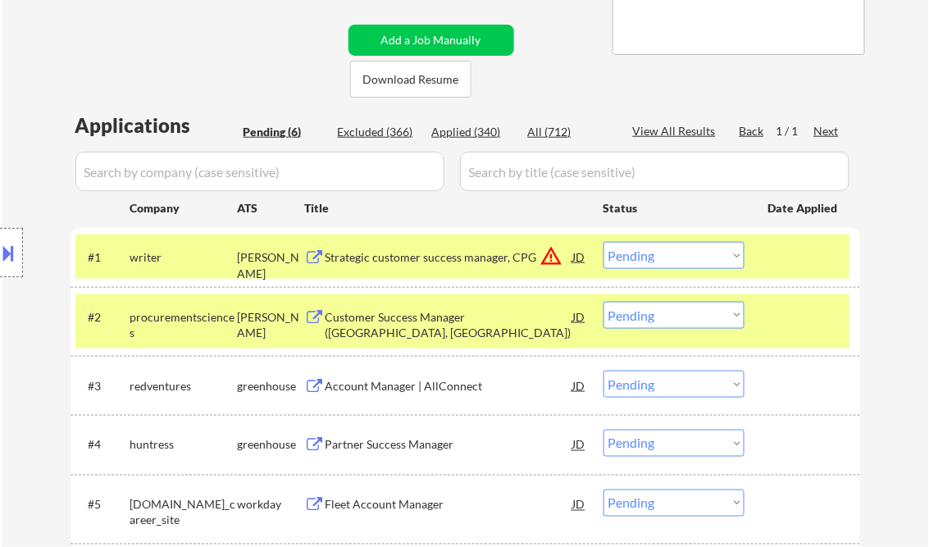
click at [675, 253] on select "Choose an option... Pending Applied Excluded (Questions) Excluded (Expired) Exc…" at bounding box center [673, 255] width 141 height 27
click at [603, 242] on select "Choose an option... Pending Applied Excluded (Questions) Excluded (Expired) Exc…" at bounding box center [673, 255] width 141 height 27
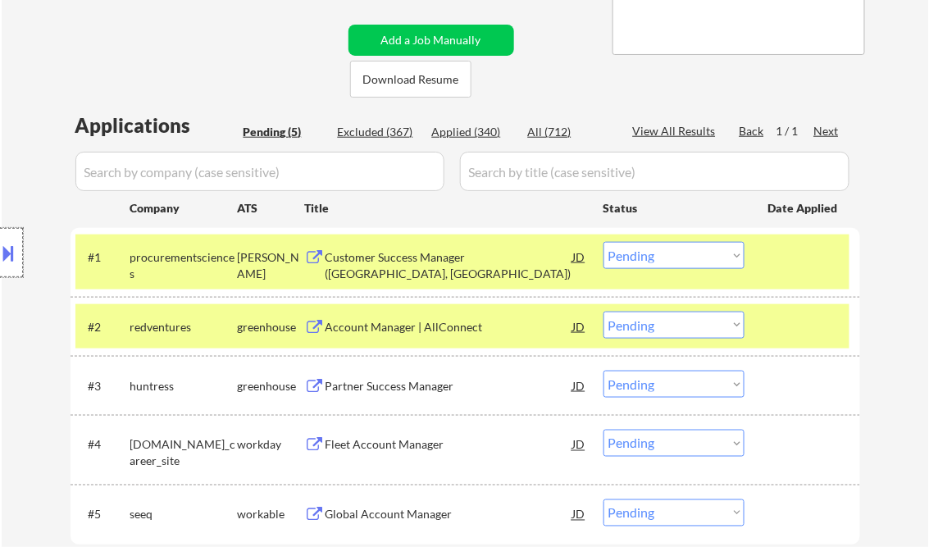
click at [18, 248] on div at bounding box center [11, 252] width 23 height 49
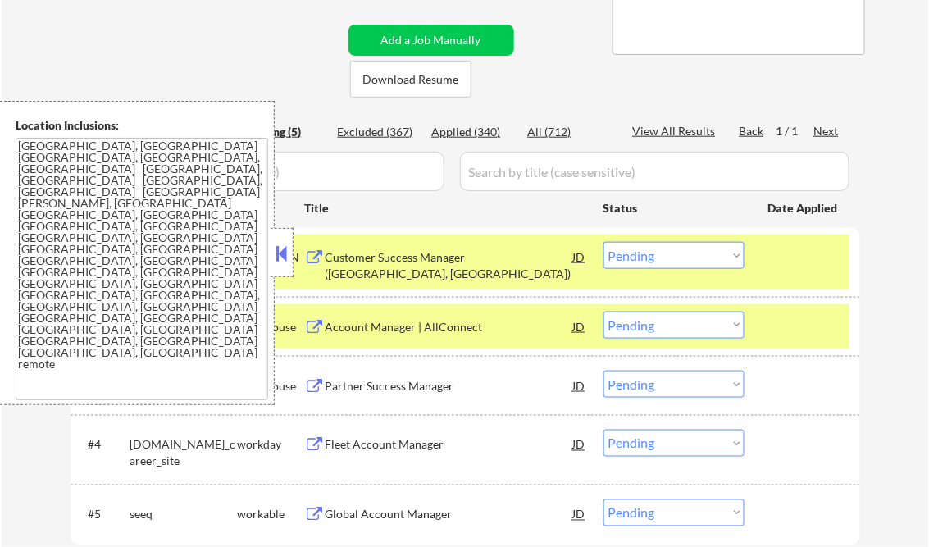
click at [285, 248] on button at bounding box center [282, 253] width 18 height 25
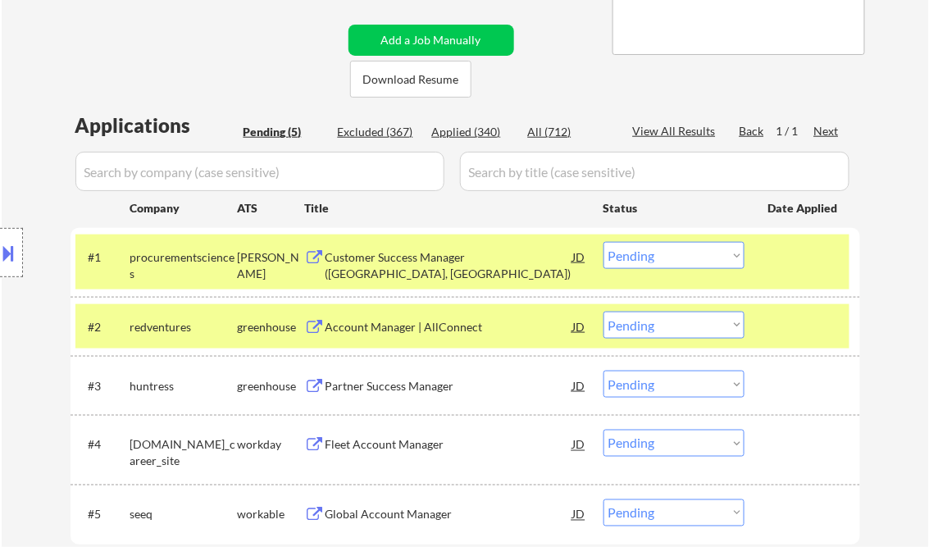
drag, startPoint x: 656, startPoint y: 256, endPoint x: 752, endPoint y: 330, distance: 121.5
click at [656, 256] on select "Choose an option... Pending Applied Excluded (Questions) Excluded (Expired) Exc…" at bounding box center [673, 255] width 141 height 27
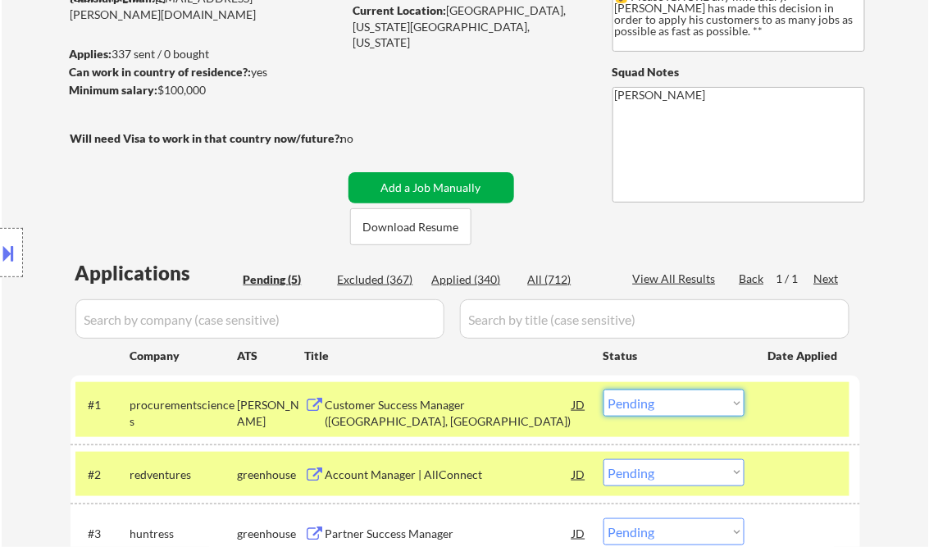
scroll to position [0, 0]
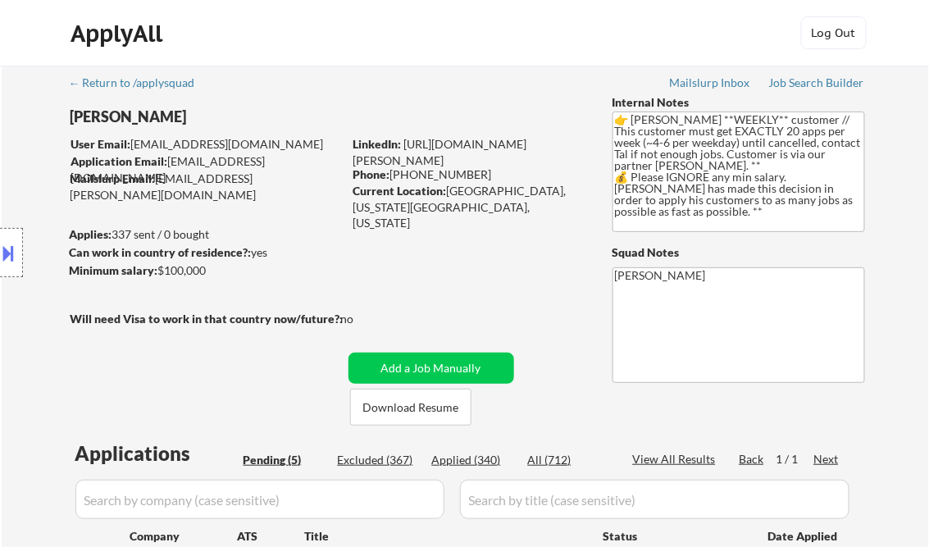
click at [11, 252] on button at bounding box center [9, 252] width 18 height 27
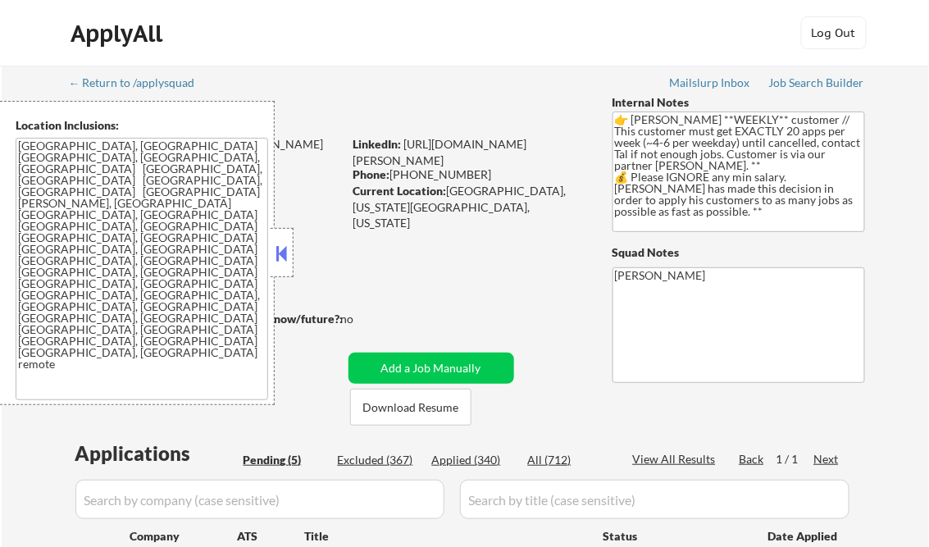
click at [285, 256] on button at bounding box center [282, 253] width 18 height 25
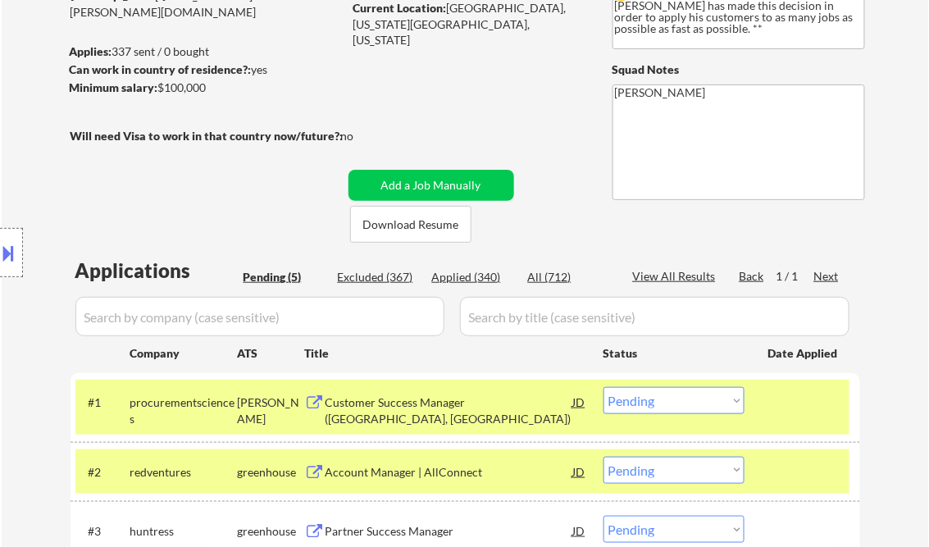
scroll to position [197, 0]
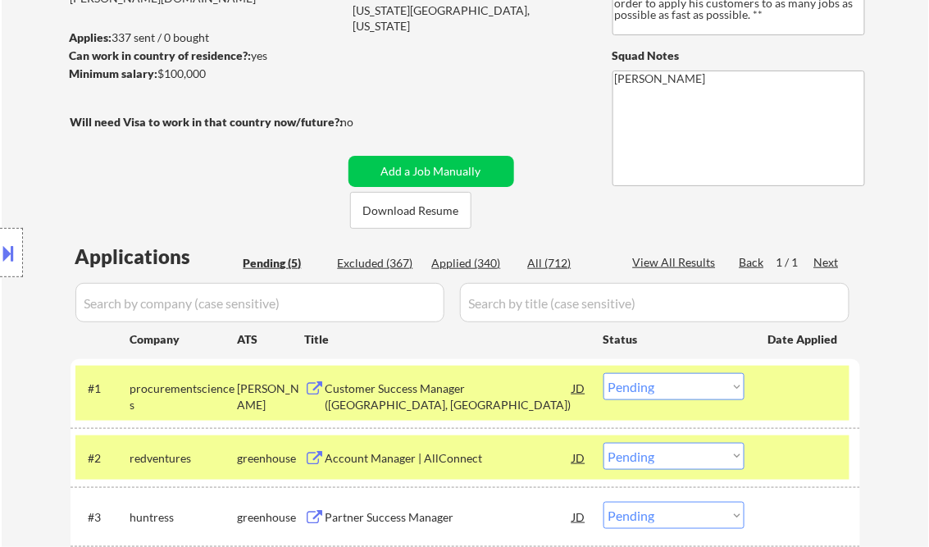
click at [671, 395] on select "Choose an option... Pending Applied Excluded (Questions) Excluded (Expired) Exc…" at bounding box center [673, 386] width 141 height 27
click at [603, 373] on select "Choose an option... Pending Applied Excluded (Questions) Excluded (Expired) Exc…" at bounding box center [673, 386] width 141 height 27
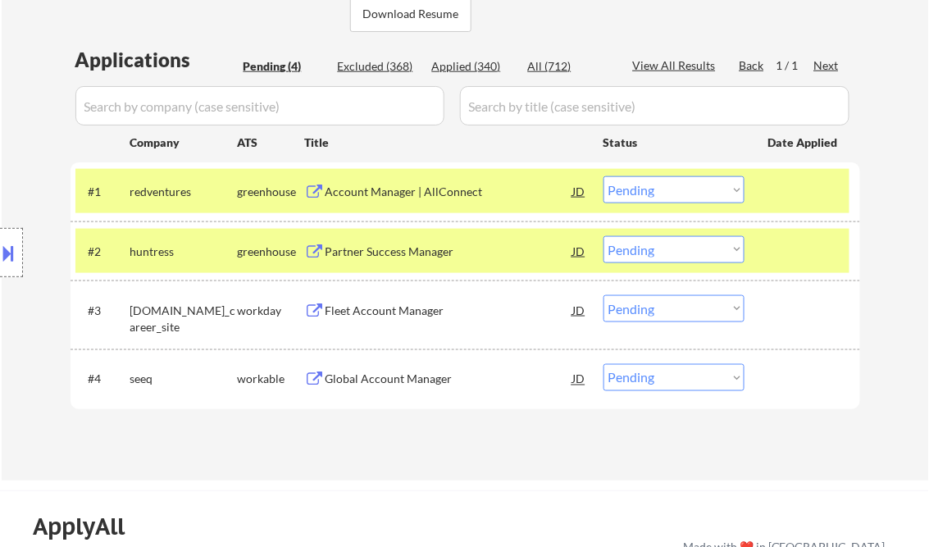
click at [430, 199] on div "Account Manager | AllConnect" at bounding box center [449, 192] width 248 height 16
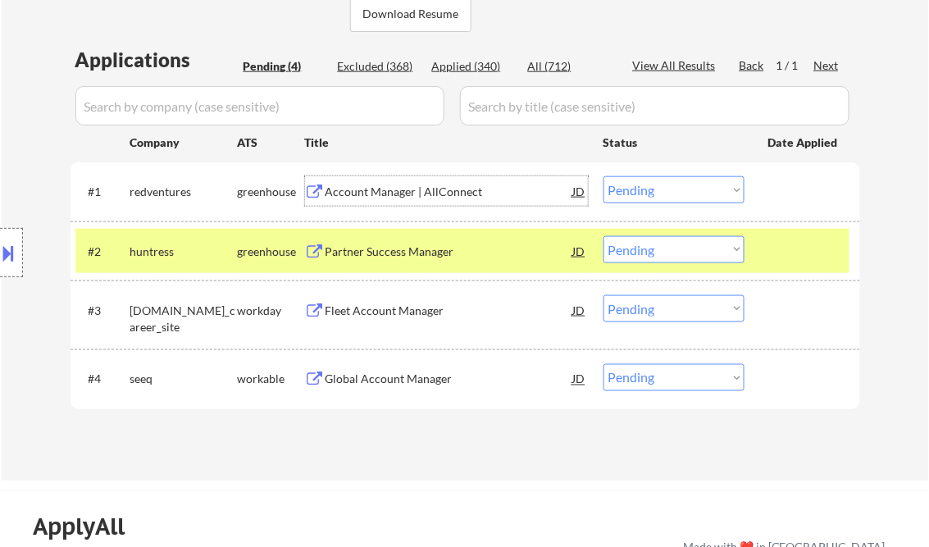
click at [18, 254] on div at bounding box center [11, 252] width 23 height 49
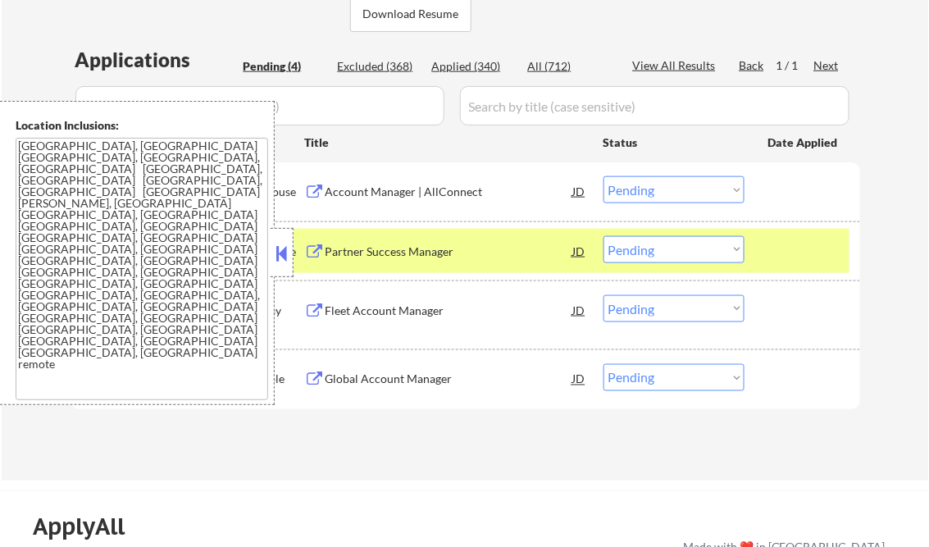
click at [286, 249] on button at bounding box center [282, 253] width 18 height 25
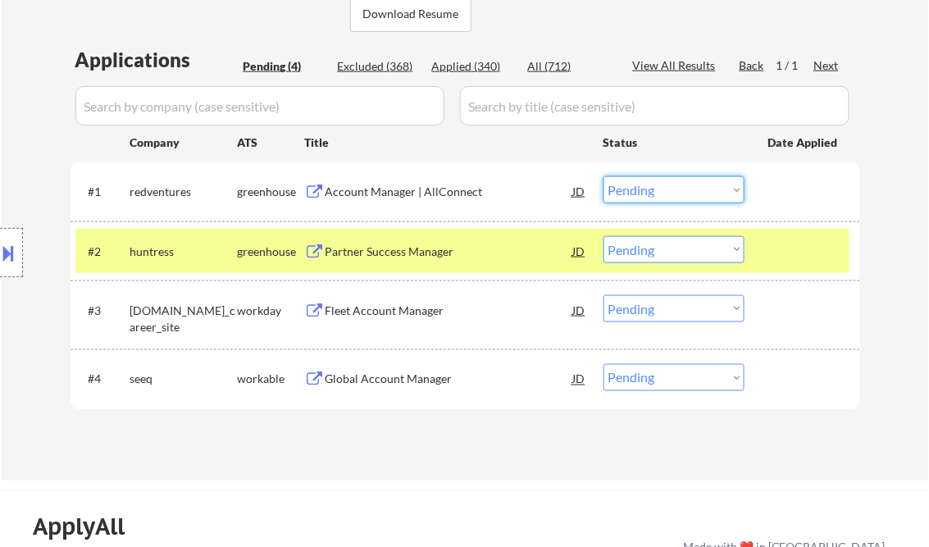
drag, startPoint x: 647, startPoint y: 190, endPoint x: 649, endPoint y: 199, distance: 9.3
click at [647, 190] on select "Choose an option... Pending Applied Excluded (Questions) Excluded (Expired) Exc…" at bounding box center [673, 189] width 141 height 27
click at [603, 176] on select "Choose an option... Pending Applied Excluded (Questions) Excluded (Expired) Exc…" at bounding box center [673, 189] width 141 height 27
click at [439, 252] on div "Partner Success Manager" at bounding box center [449, 251] width 248 height 16
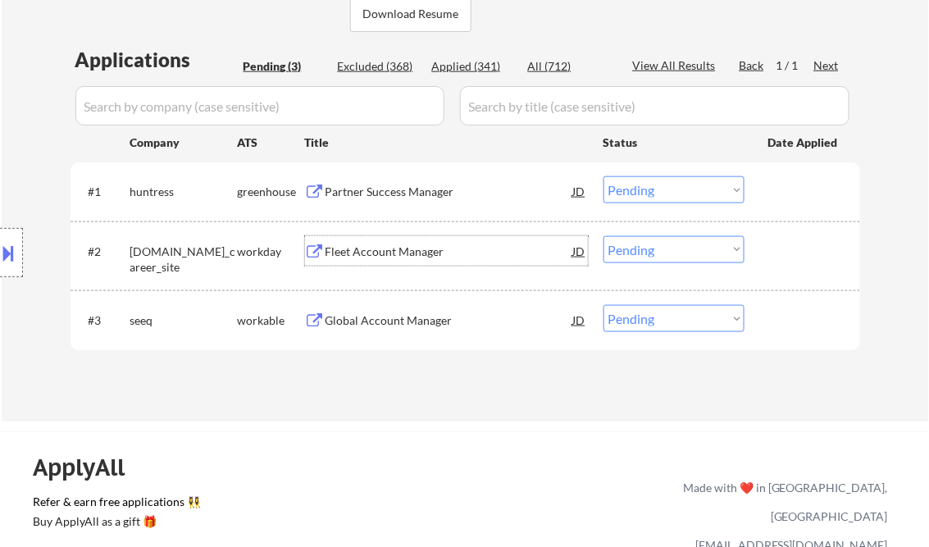
click at [641, 195] on select "Choose an option... Pending Applied Excluded (Questions) Excluded (Expired) Exc…" at bounding box center [673, 189] width 141 height 27
click at [603, 176] on select "Choose an option... Pending Applied Excluded (Questions) Excluded (Expired) Exc…" at bounding box center [673, 189] width 141 height 27
click at [418, 258] on div "Fleet Account Manager" at bounding box center [449, 251] width 248 height 30
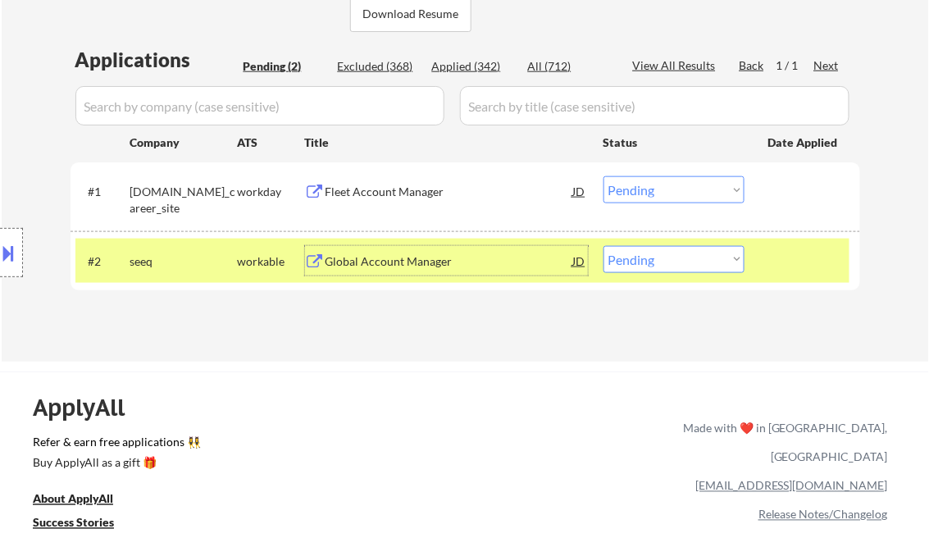
click at [671, 189] on select "Choose an option... Pending Applied Excluded (Questions) Excluded (Expired) Exc…" at bounding box center [673, 189] width 141 height 27
click at [603, 176] on select "Choose an option... Pending Applied Excluded (Questions) Excluded (Expired) Exc…" at bounding box center [673, 189] width 141 height 27
click at [407, 259] on div "Global Account Manager" at bounding box center [449, 261] width 248 height 16
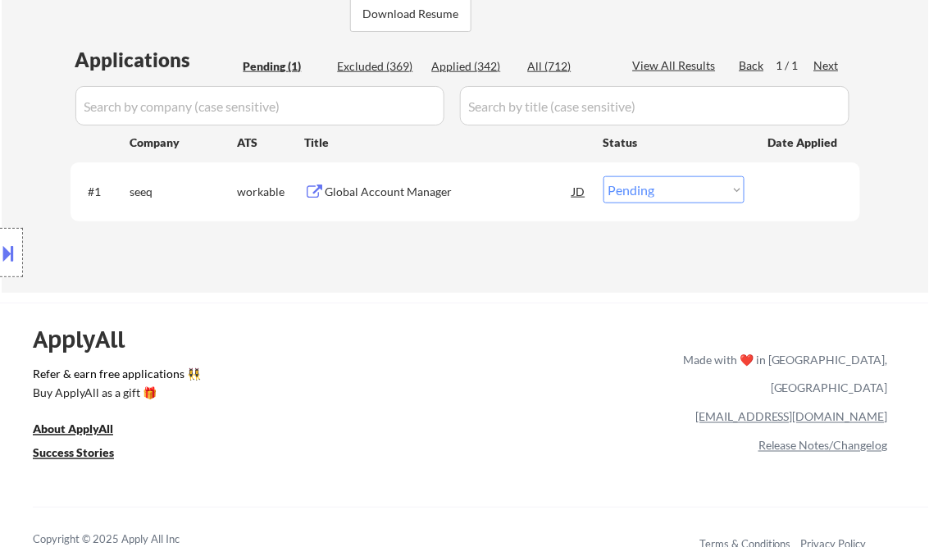
click at [639, 194] on select "Choose an option... Pending Applied Excluded (Questions) Excluded (Expired) Exc…" at bounding box center [673, 189] width 141 height 27
select select ""excluded__bad_match_""
click at [603, 176] on select "Choose an option... Pending Applied Excluded (Questions) Excluded (Expired) Exc…" at bounding box center [673, 189] width 141 height 27
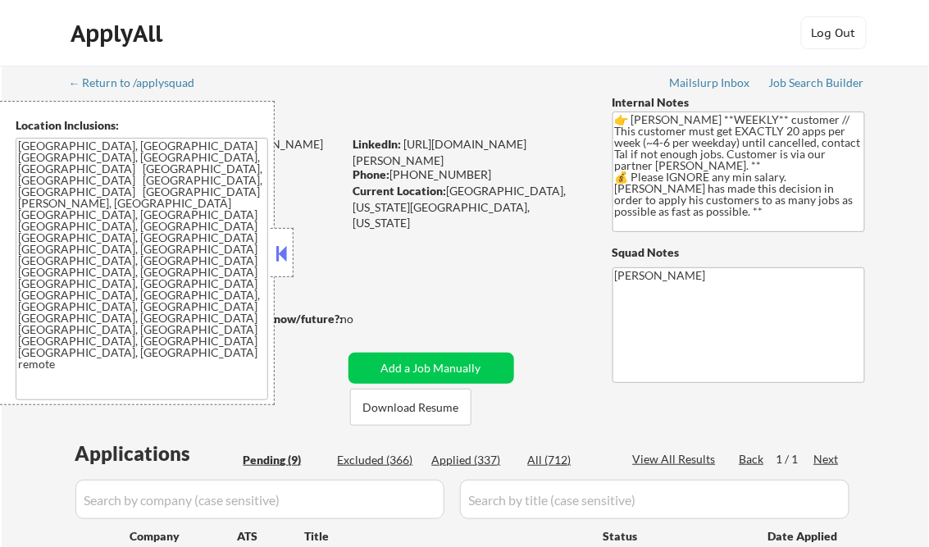
select select ""pending""
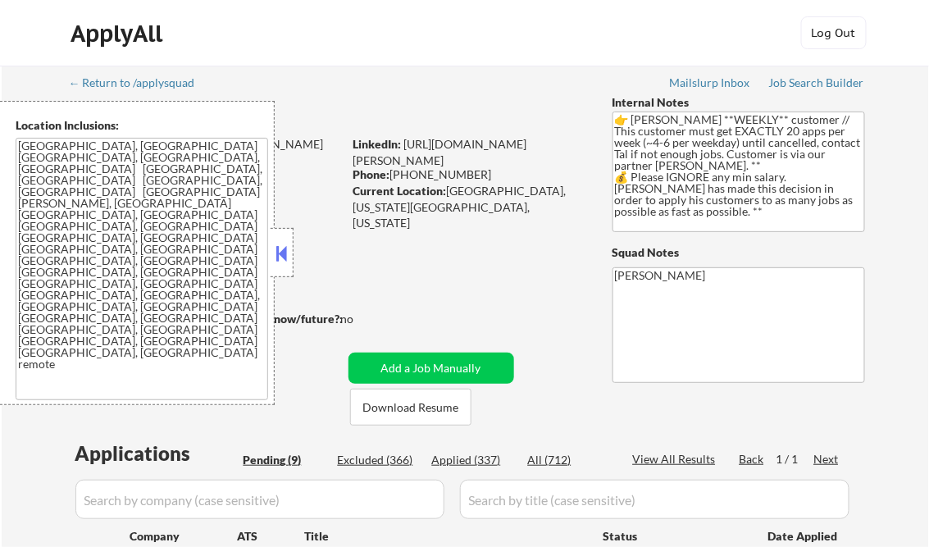
select select ""pending""
click at [284, 234] on div at bounding box center [282, 252] width 23 height 49
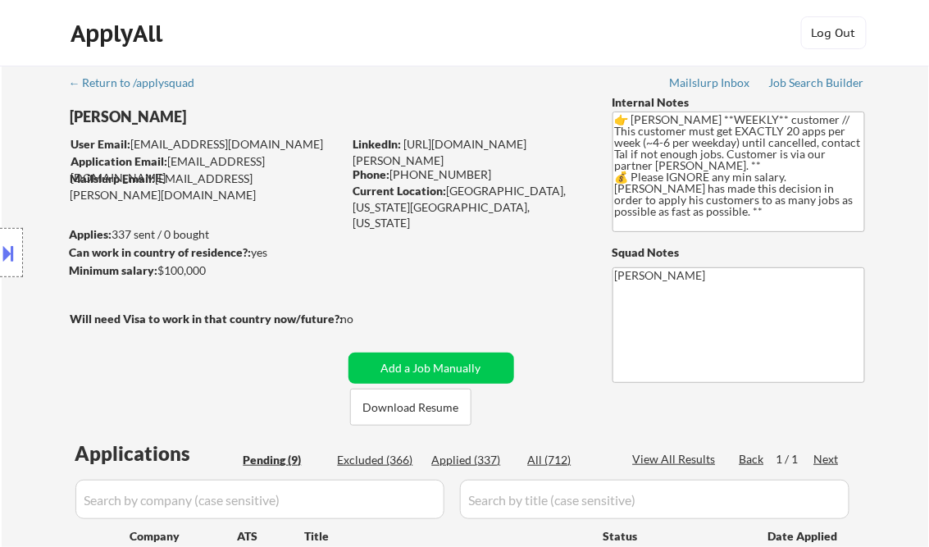
click at [475, 461] on div "Applied (337)" at bounding box center [473, 460] width 82 height 16
click at [667, 457] on div "View All Results" at bounding box center [677, 459] width 88 height 16
select select ""applied""
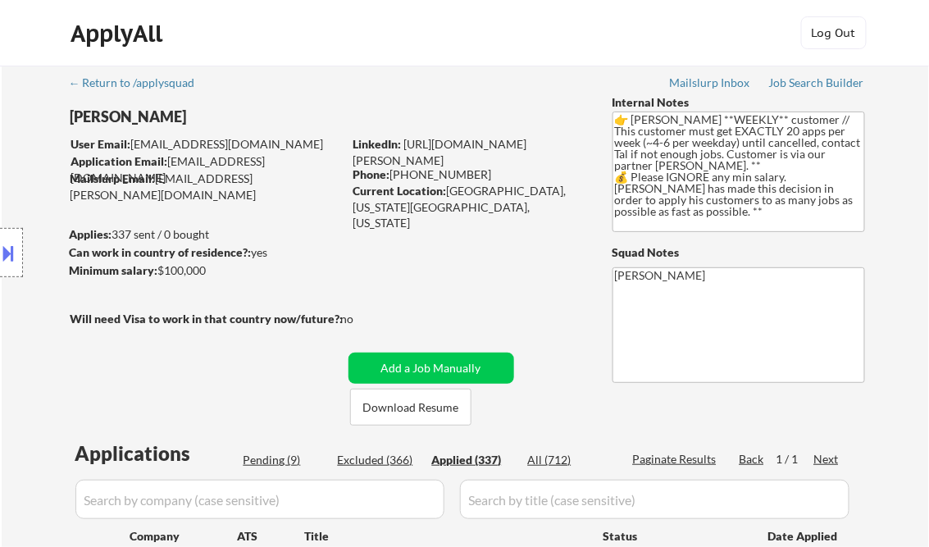
select select ""applied""
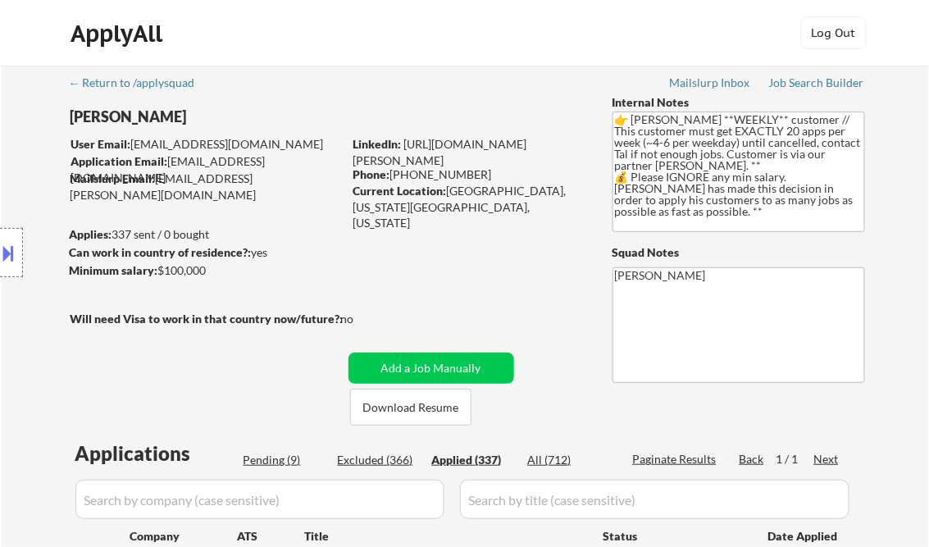
select select ""applied""
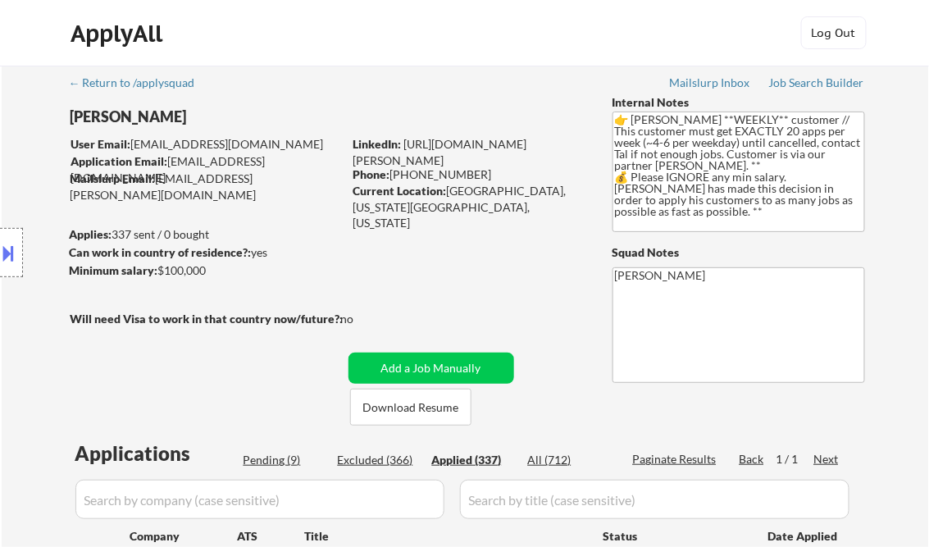
select select ""applied""
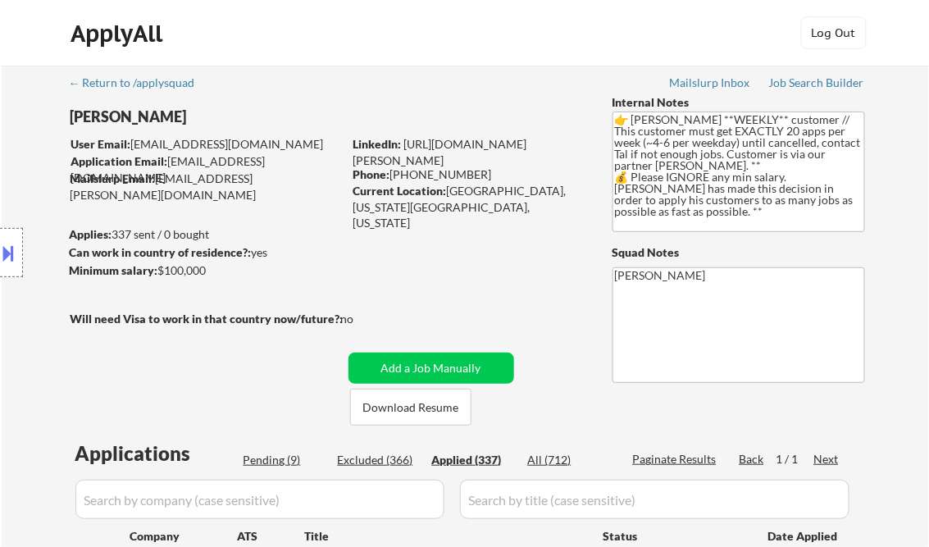
select select ""applied""
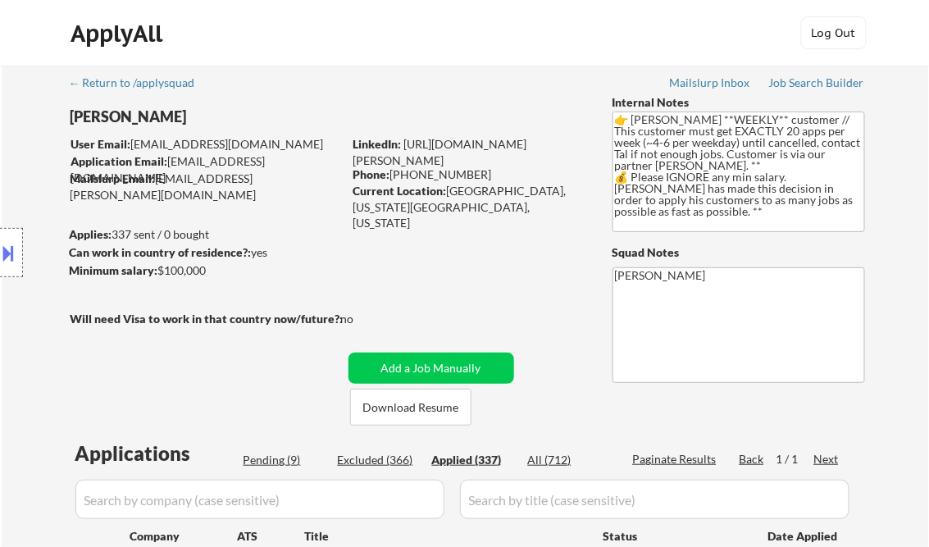
select select ""applied""
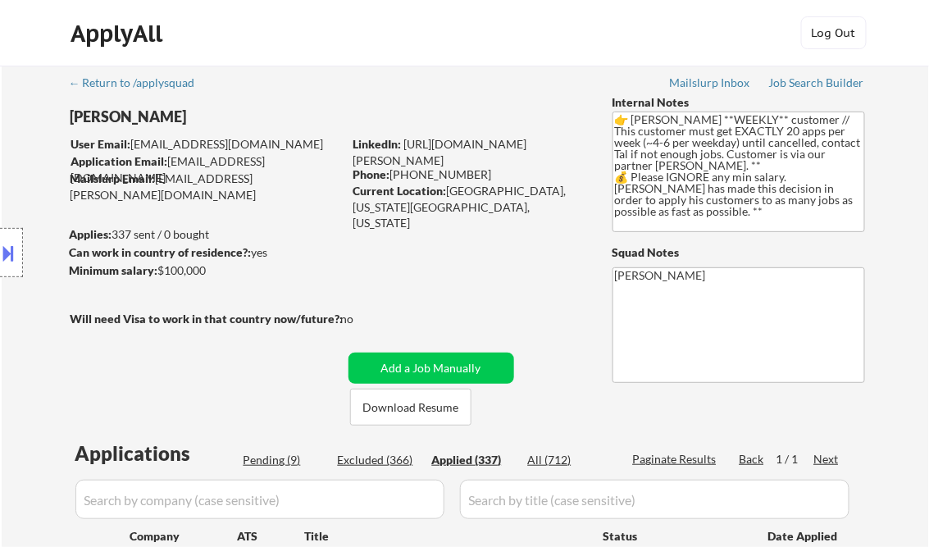
select select ""applied""
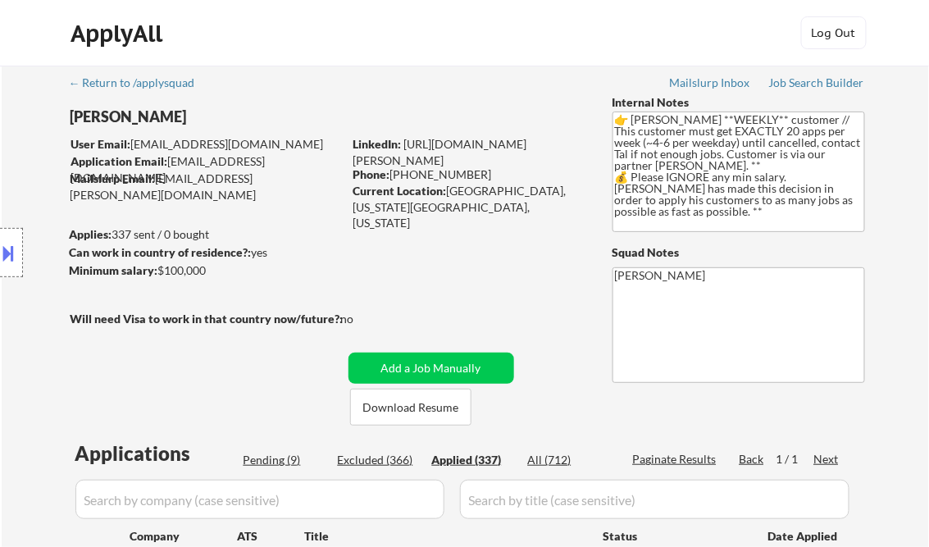
select select ""applied""
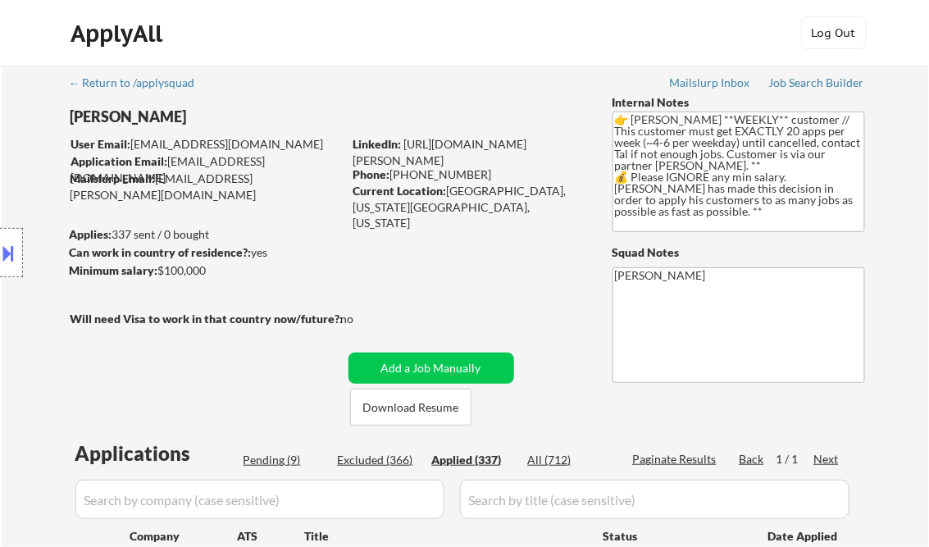
select select ""applied""
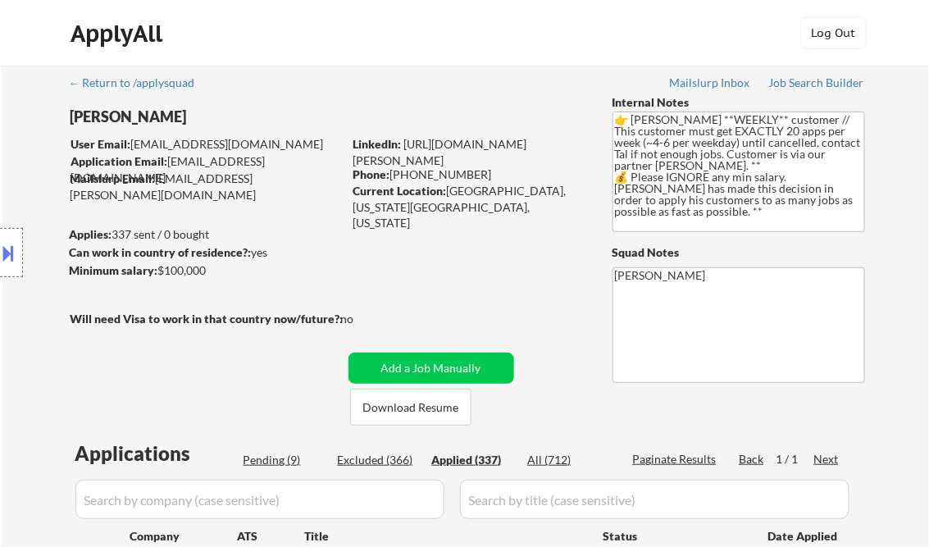
select select ""applied""
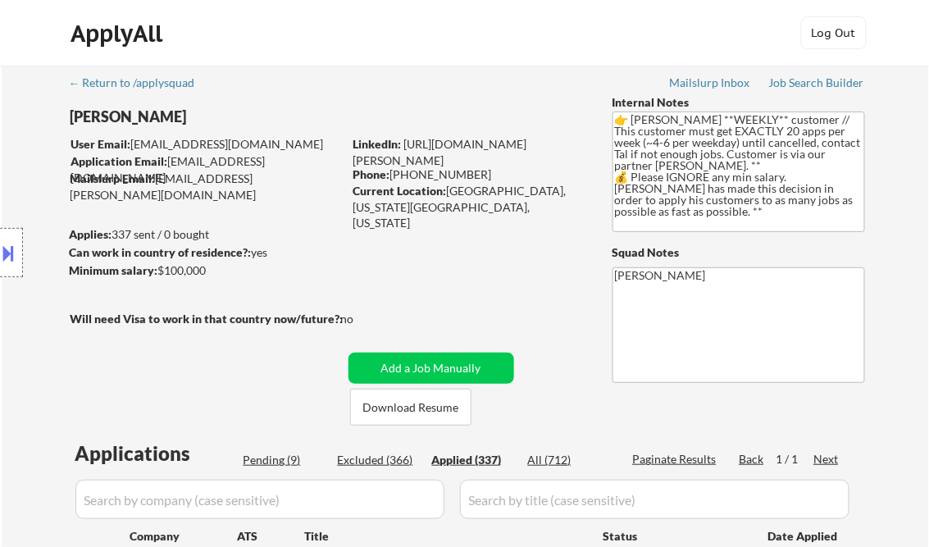
select select ""applied""
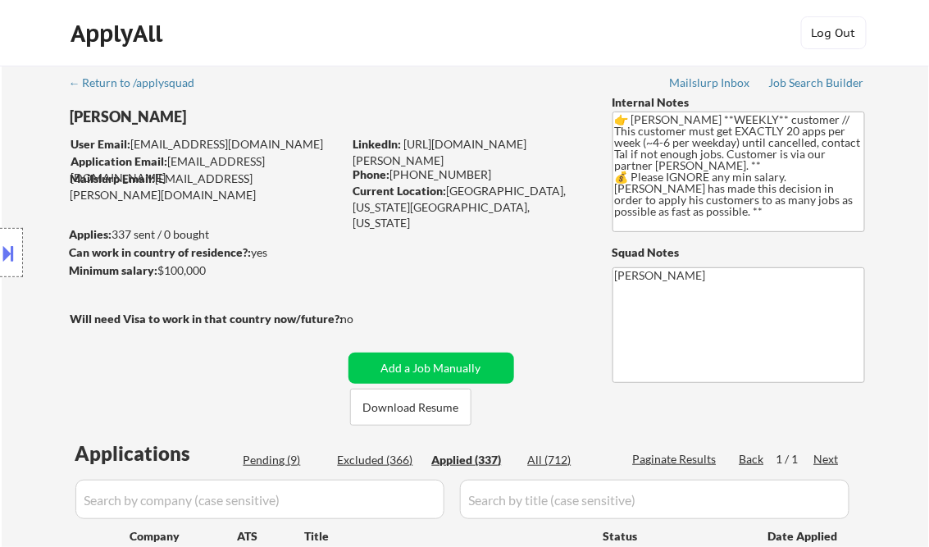
select select ""applied""
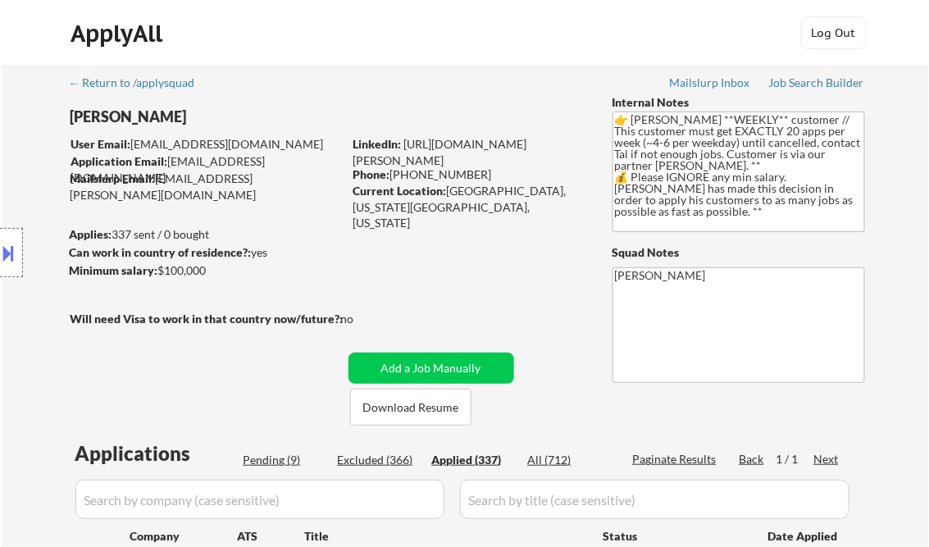
select select ""applied""
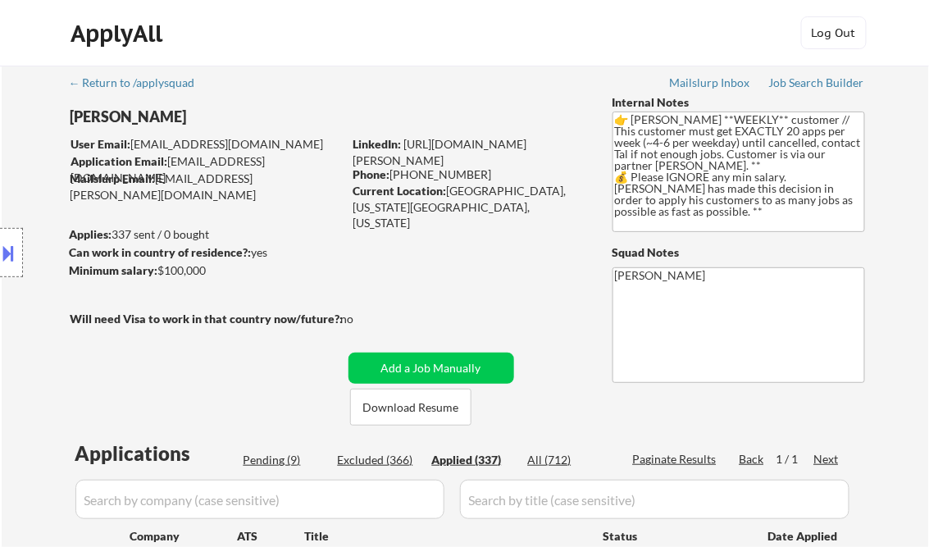
select select ""applied""
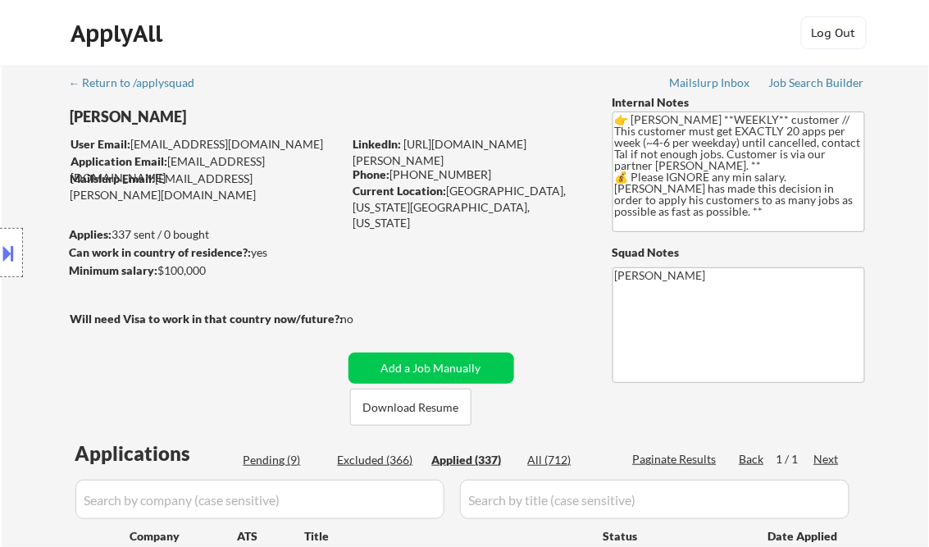
select select ""applied""
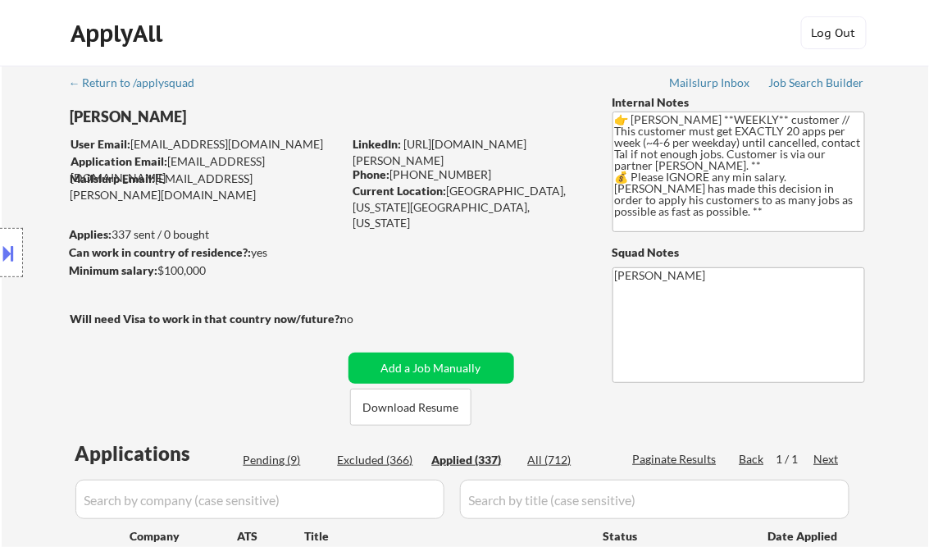
select select ""applied""
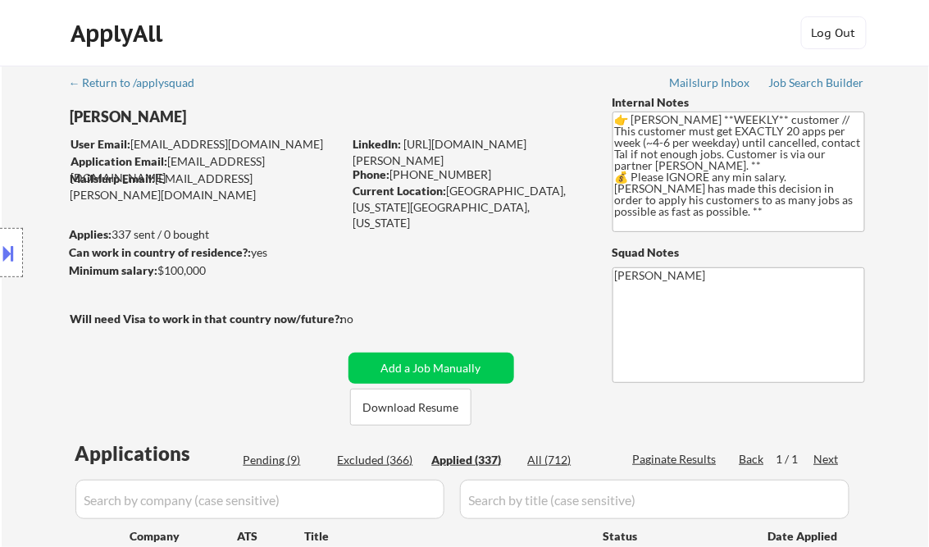
select select ""applied""
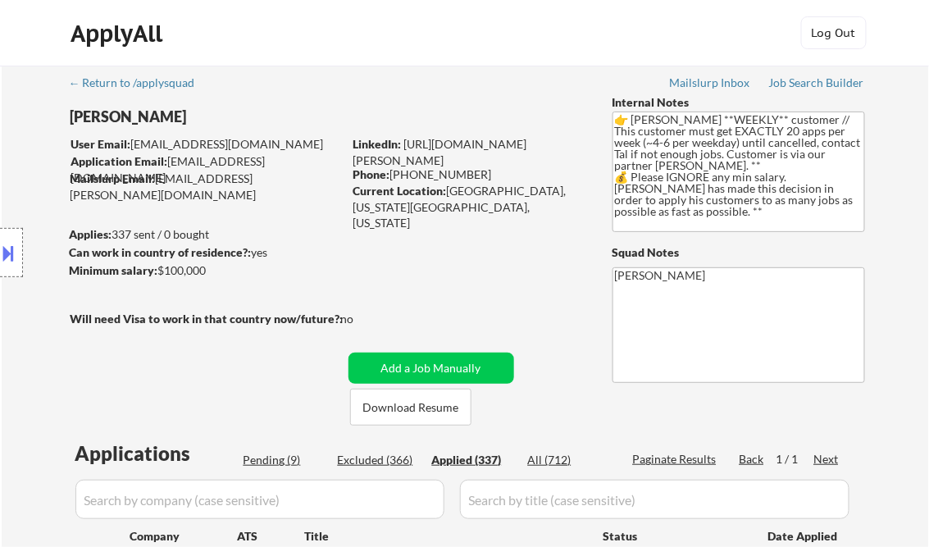
select select ""applied""
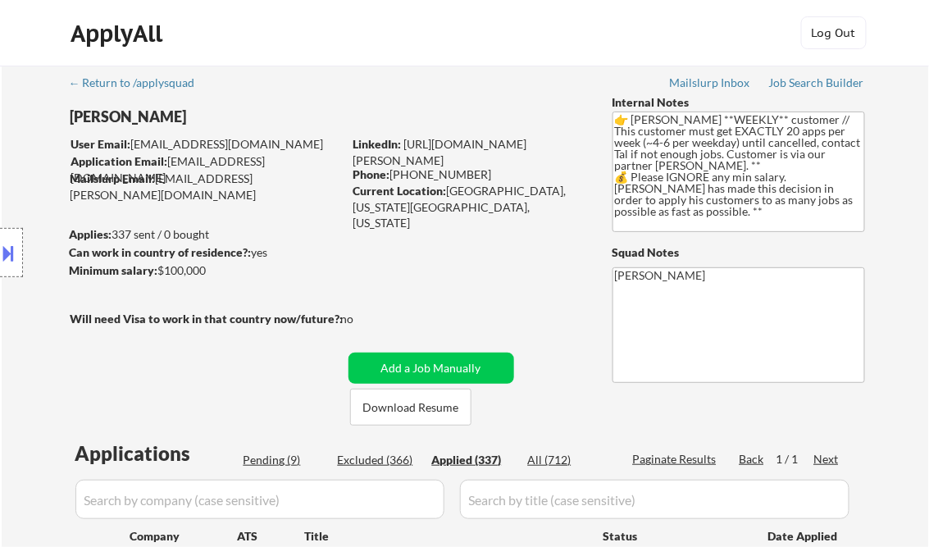
select select ""applied""
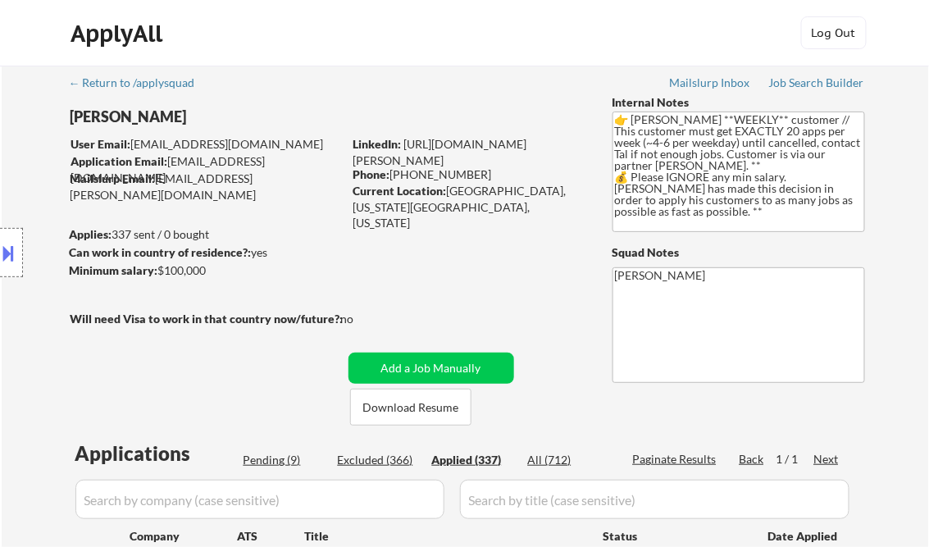
select select ""applied""
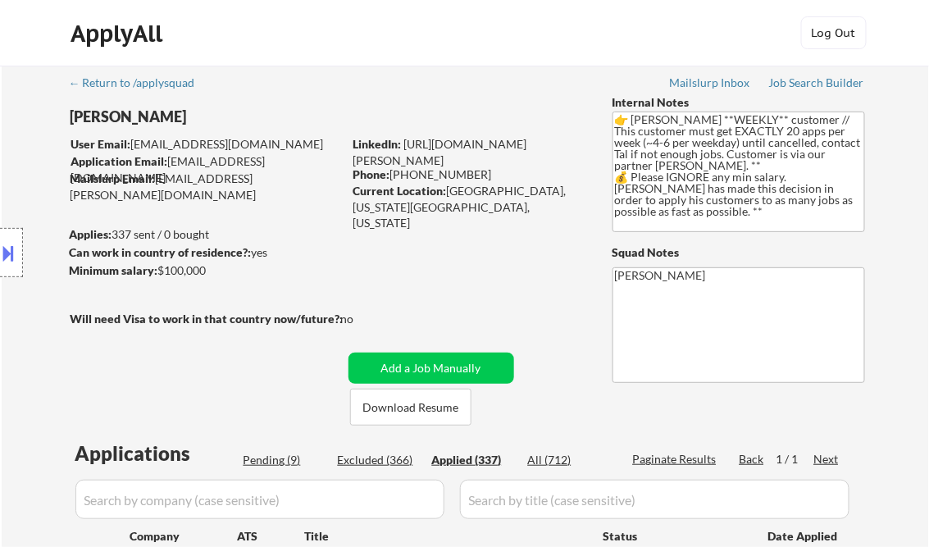
select select ""applied""
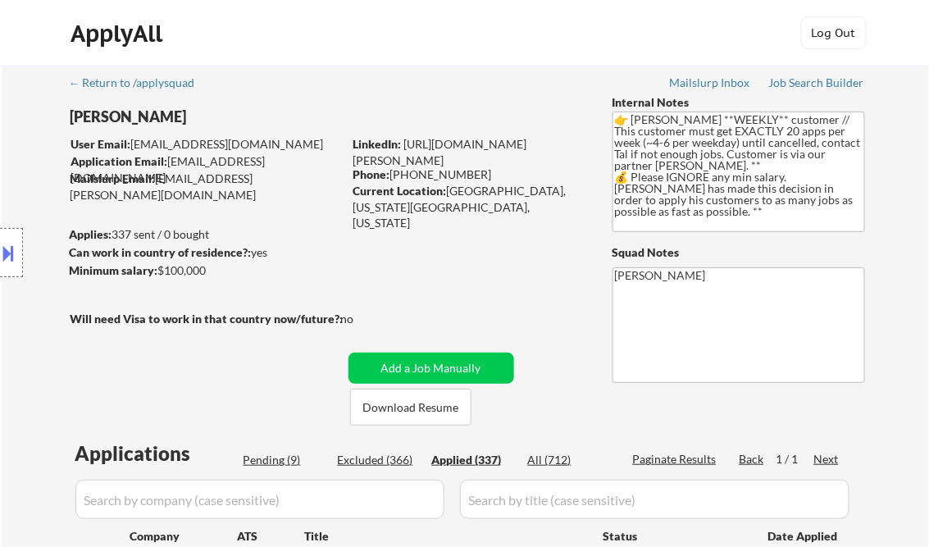
select select ""applied""
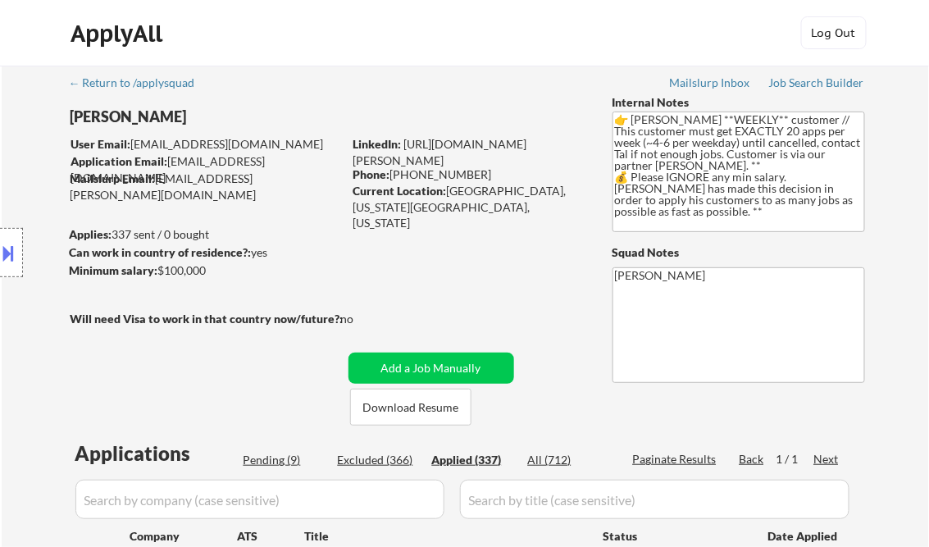
select select ""applied""
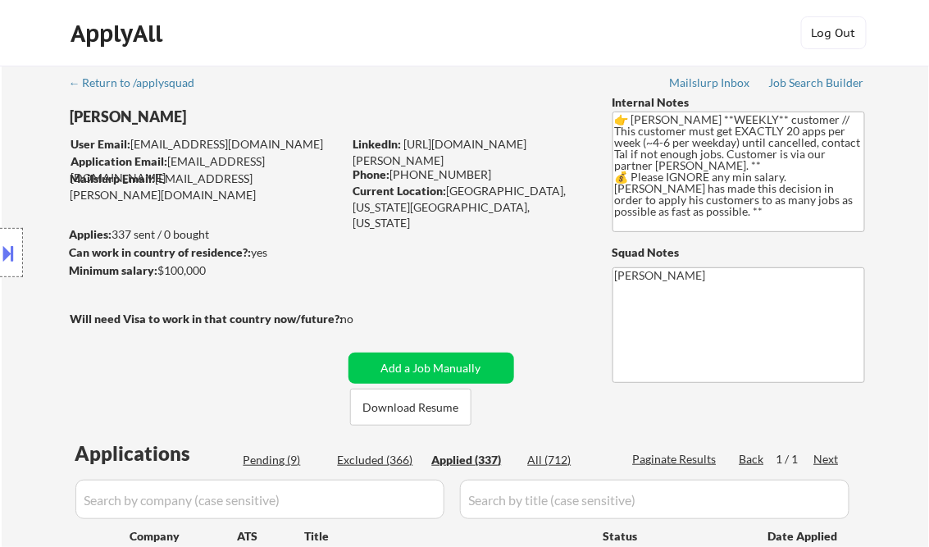
select select ""applied""
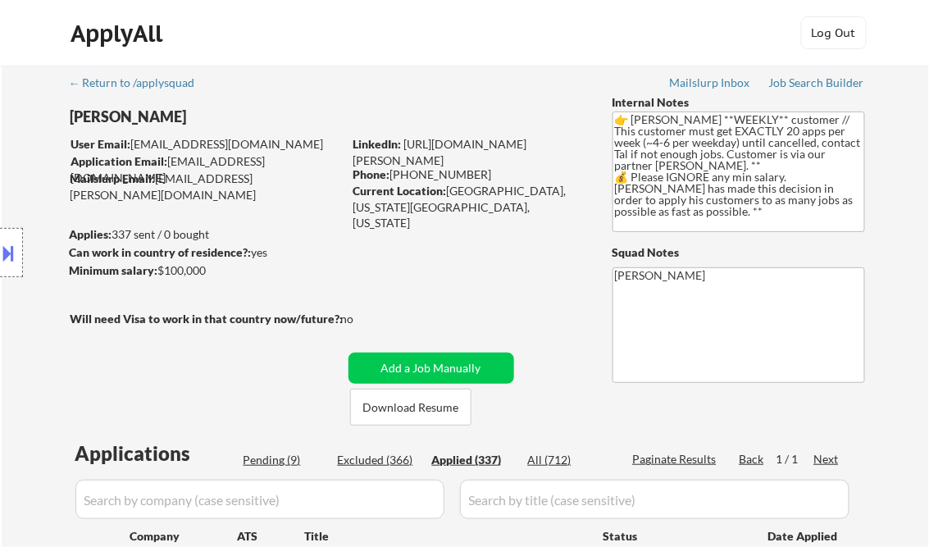
select select ""applied""
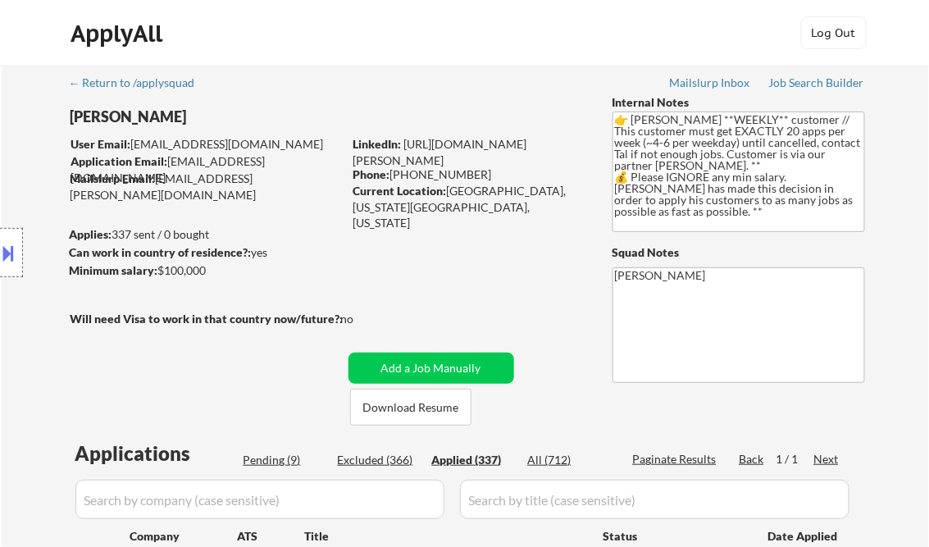
select select ""applied""
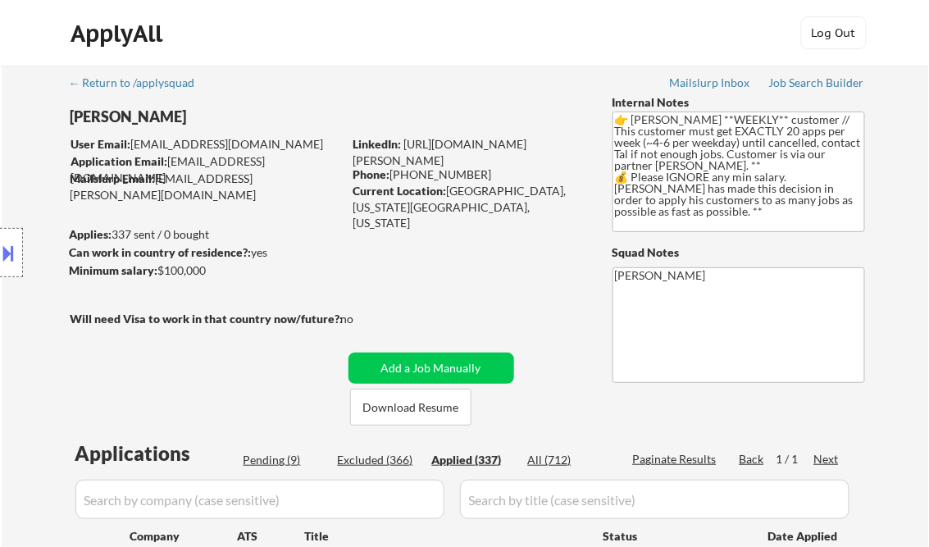
select select ""applied""
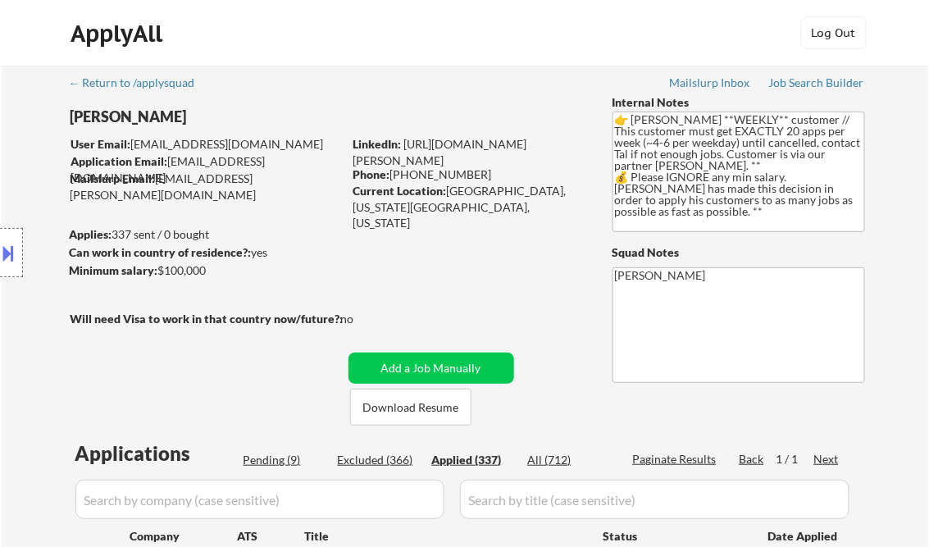
select select ""applied""
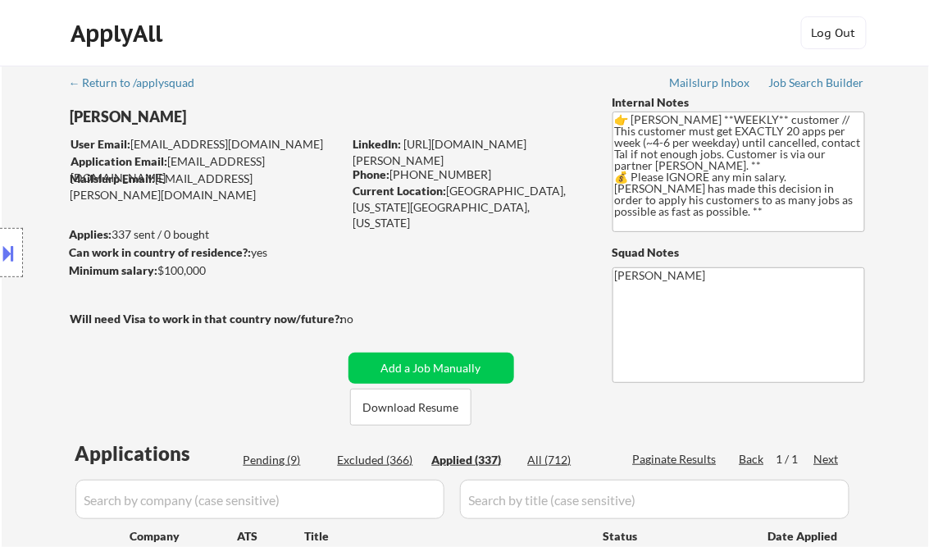
select select ""applied""
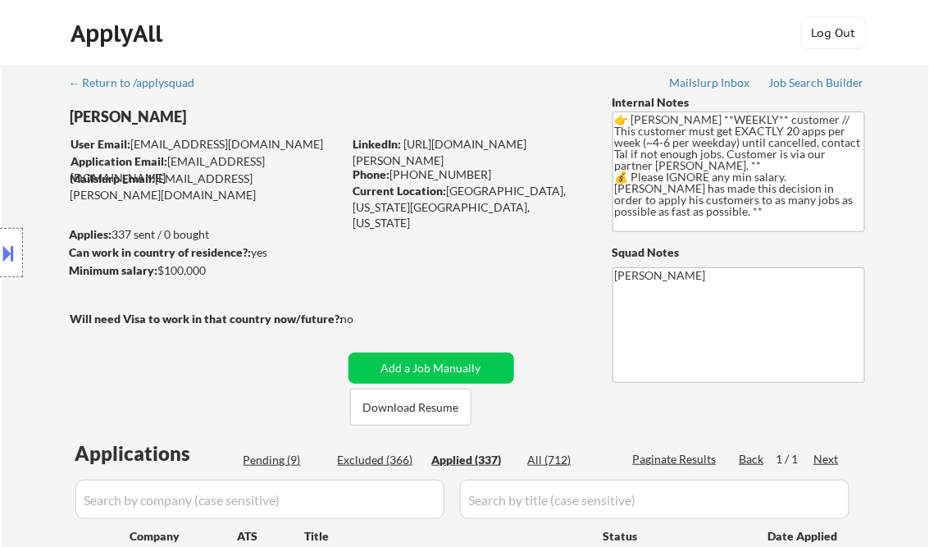
select select ""applied""
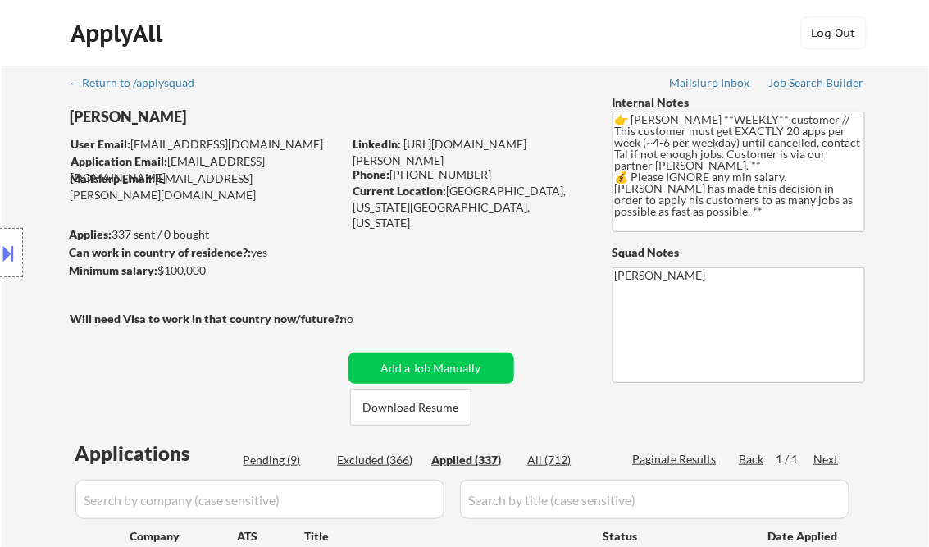
select select ""applied""
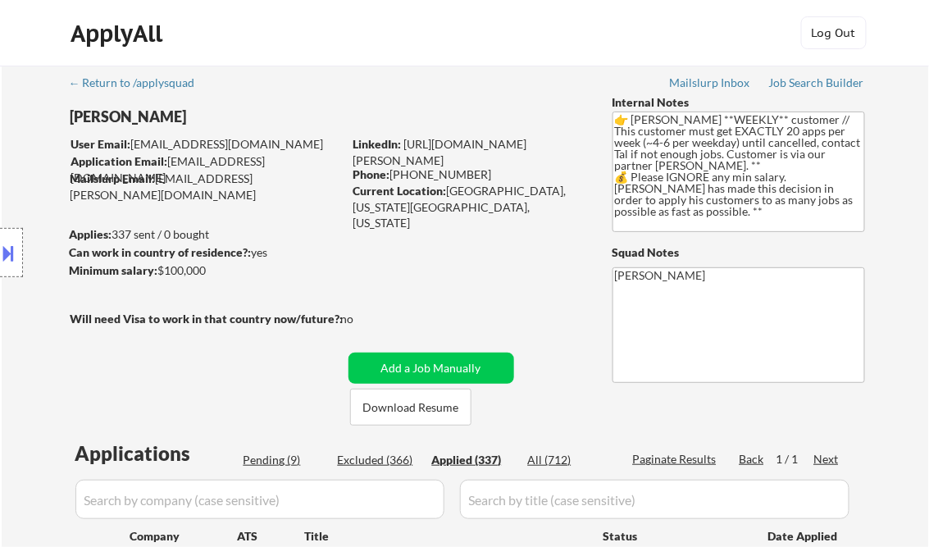
select select ""applied""
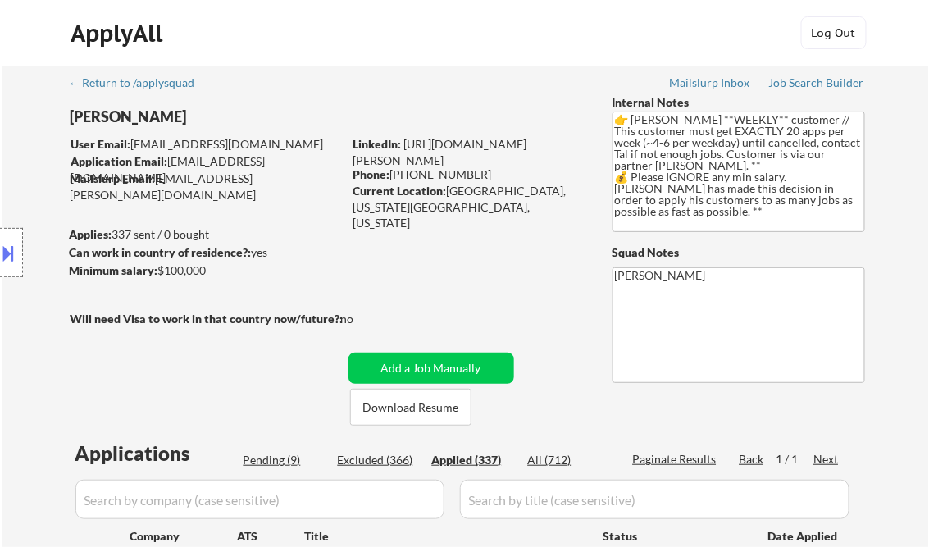
select select ""applied""
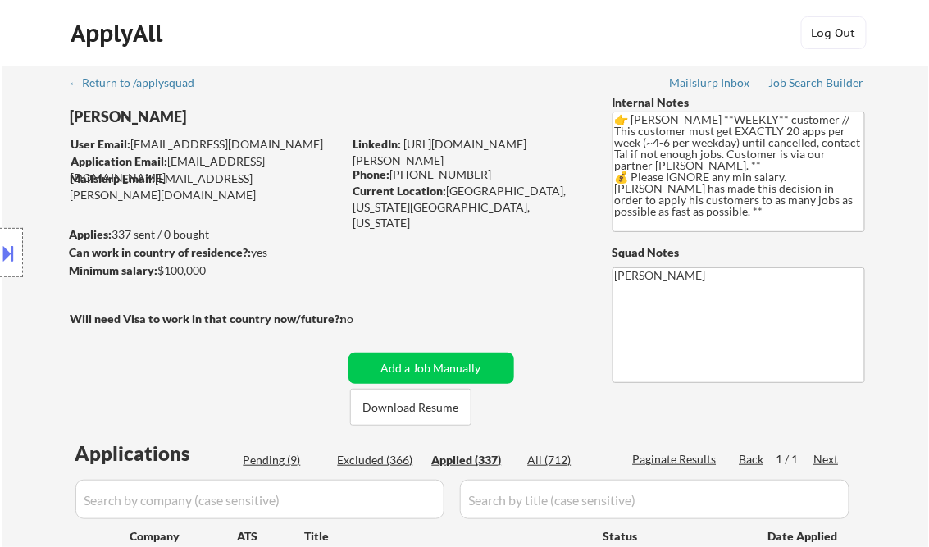
select select ""applied""
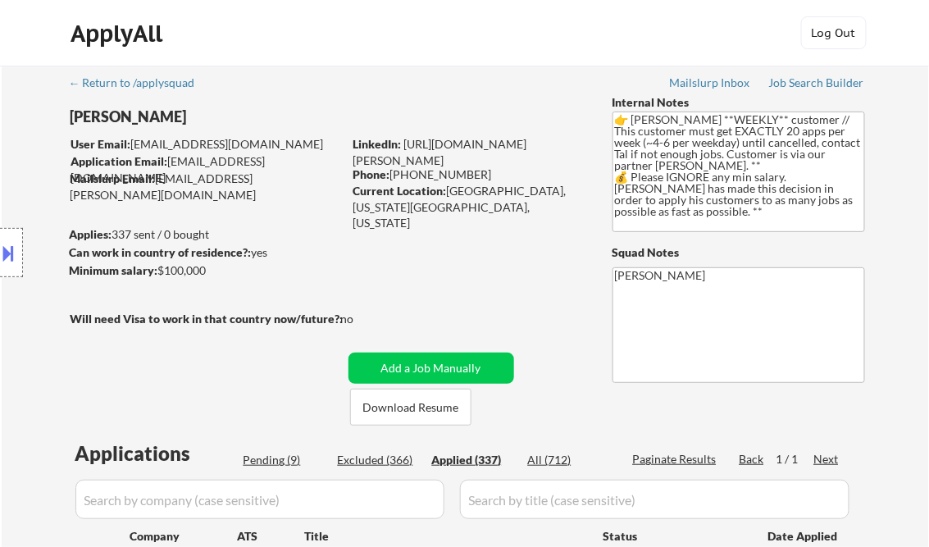
select select ""applied""
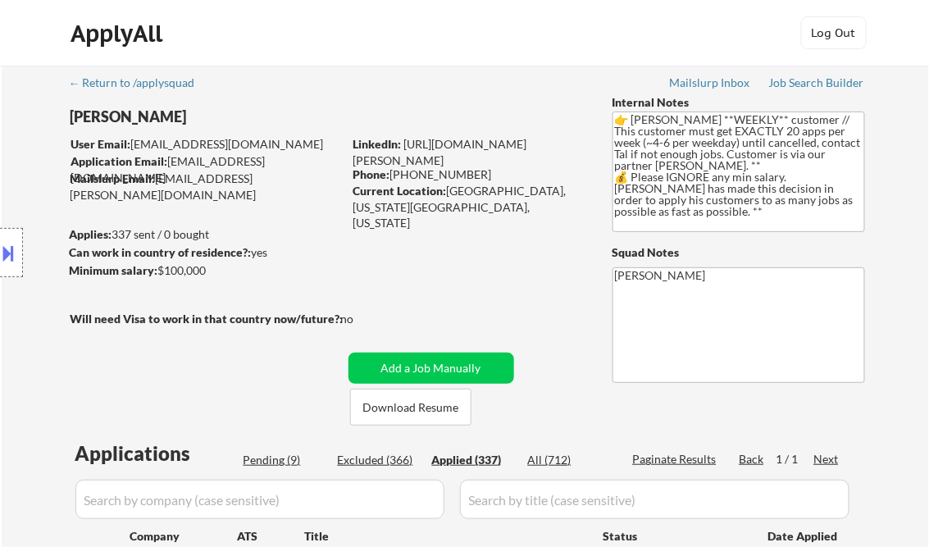
select select ""applied""
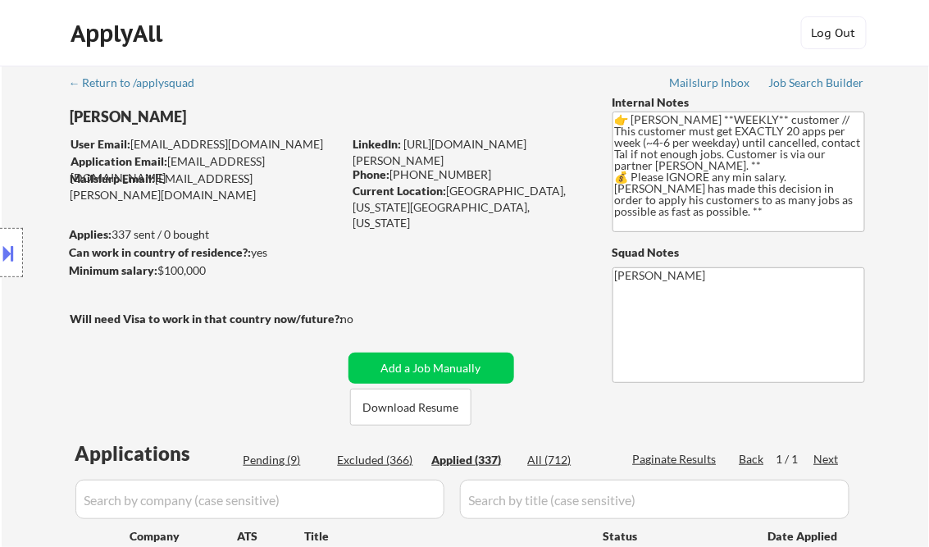
select select ""applied""
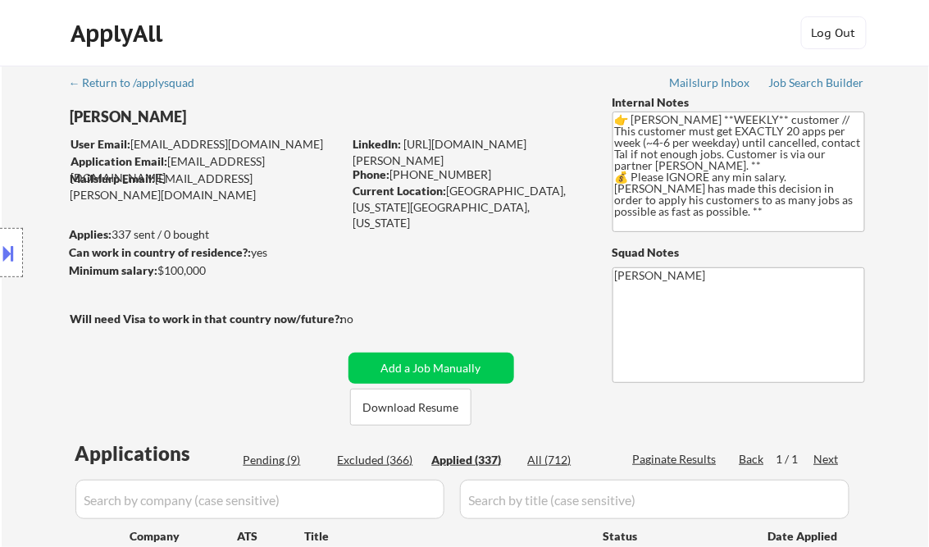
select select ""applied""
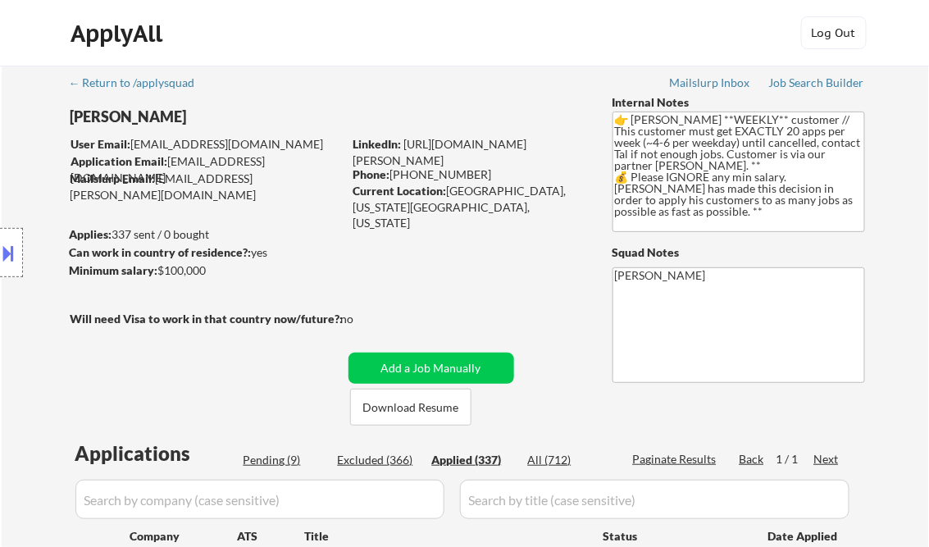
select select ""applied""
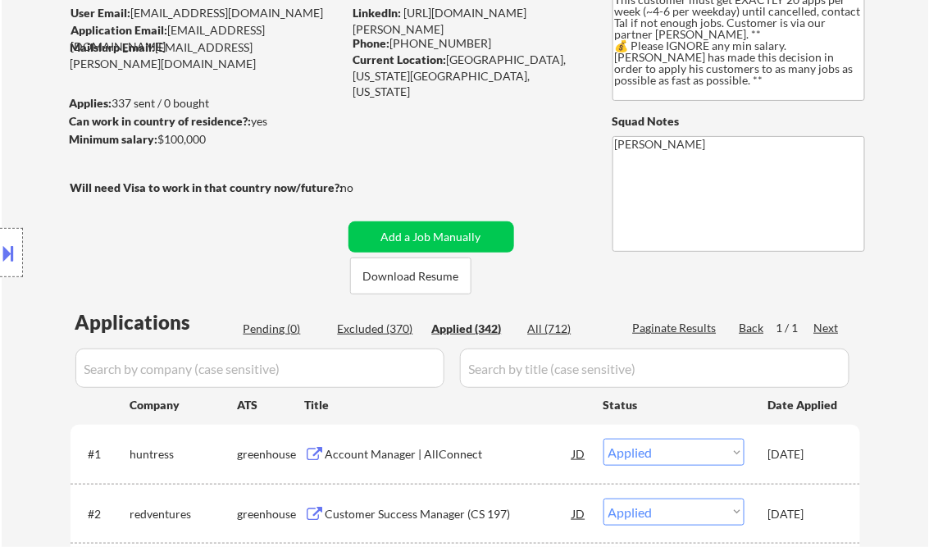
scroll to position [393, 0]
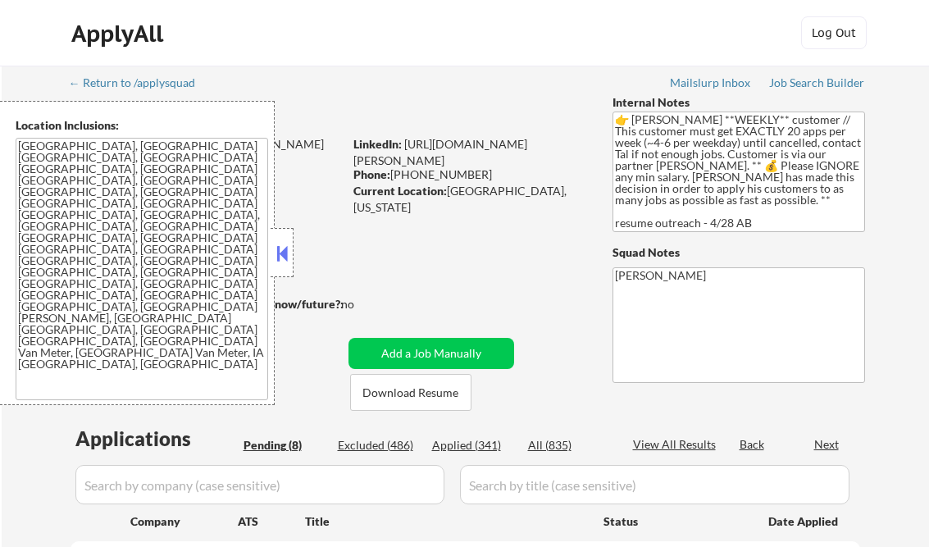
select select ""pending""
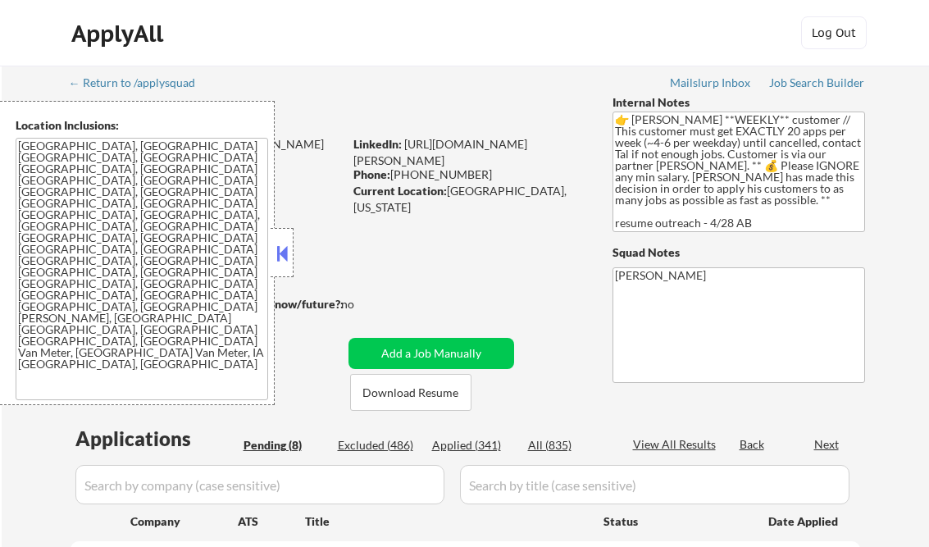
select select ""pending""
click at [274, 248] on button at bounding box center [282, 253] width 18 height 25
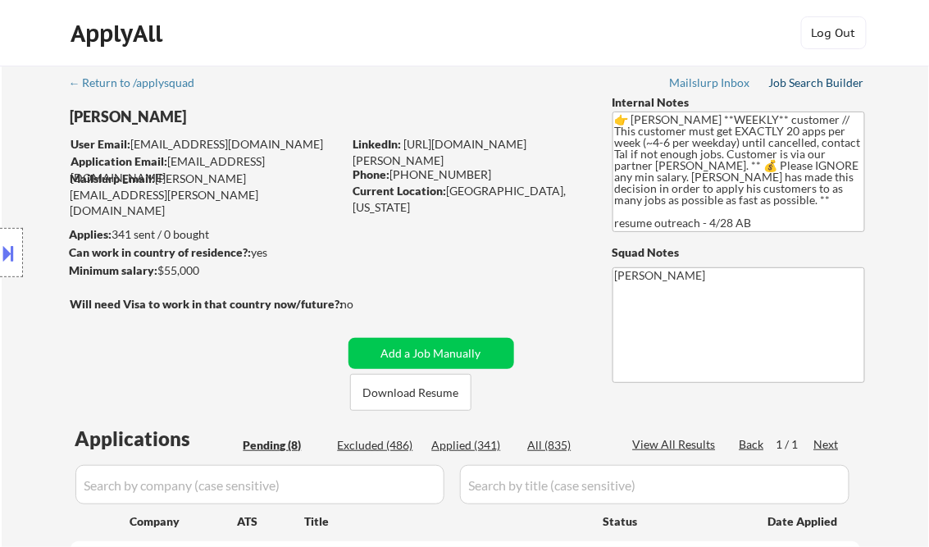
click at [798, 84] on div "Job Search Builder" at bounding box center [817, 82] width 96 height 11
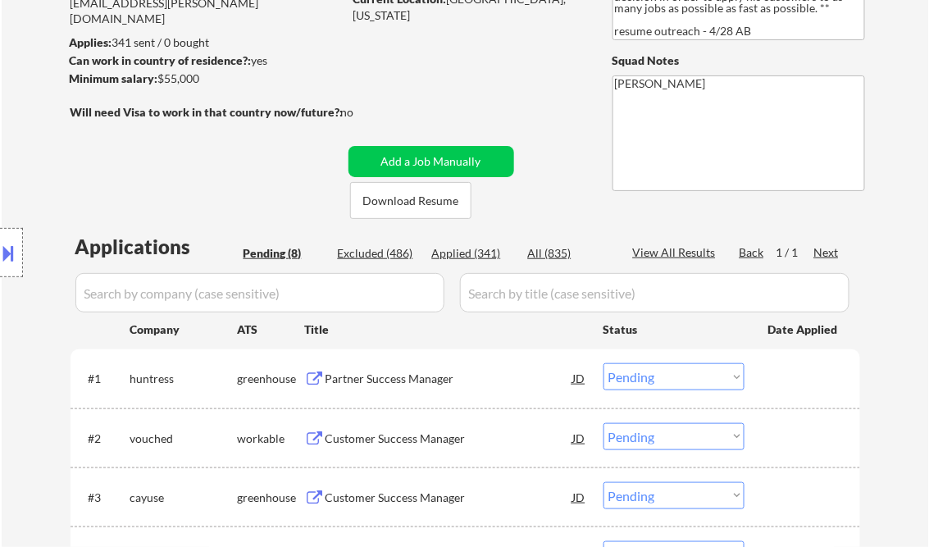
scroll to position [262, 0]
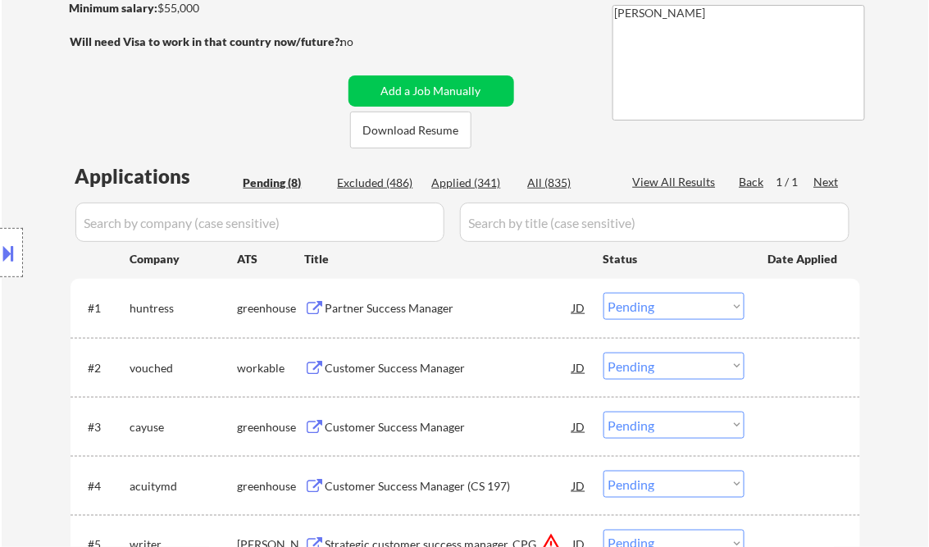
click at [441, 313] on div "Partner Success Manager" at bounding box center [449, 308] width 248 height 16
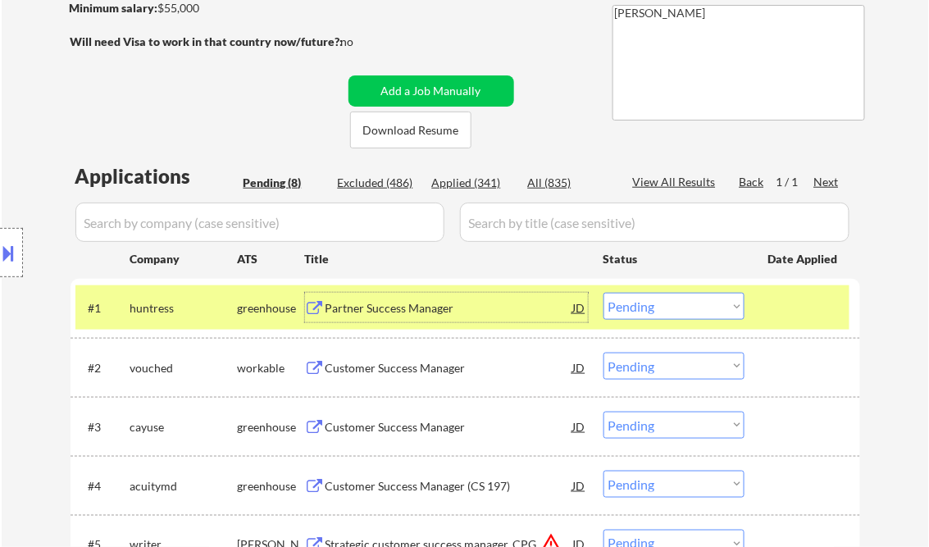
click at [680, 305] on select "Choose an option... Pending Applied Excluded (Questions) Excluded (Expired) Exc…" at bounding box center [673, 306] width 141 height 27
click at [603, 293] on select "Choose an option... Pending Applied Excluded (Questions) Excluded (Expired) Exc…" at bounding box center [673, 306] width 141 height 27
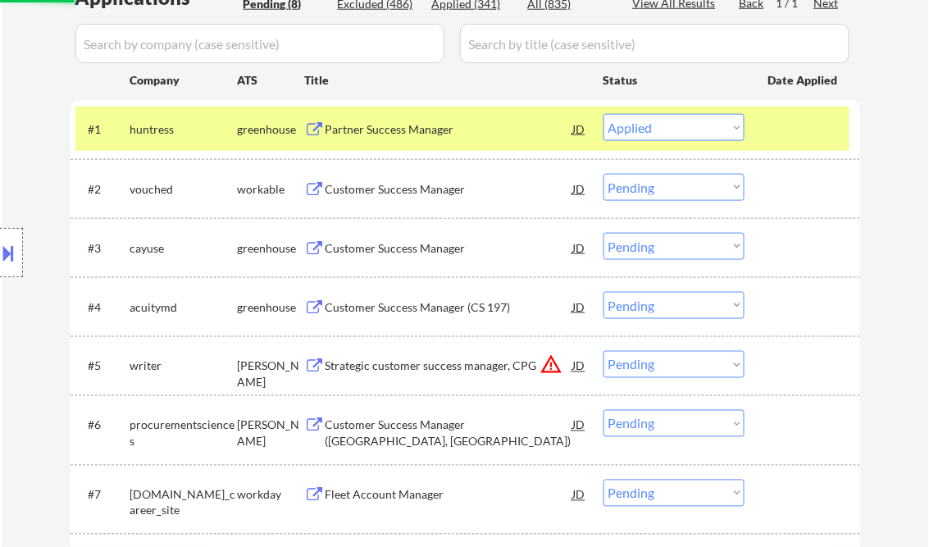
scroll to position [459, 0]
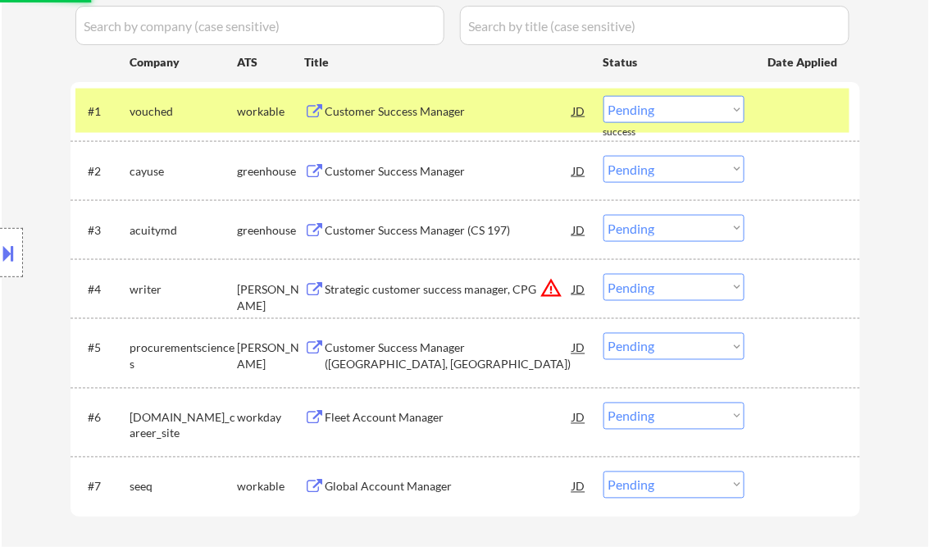
click at [368, 104] on div "Customer Success Manager" at bounding box center [449, 111] width 248 height 16
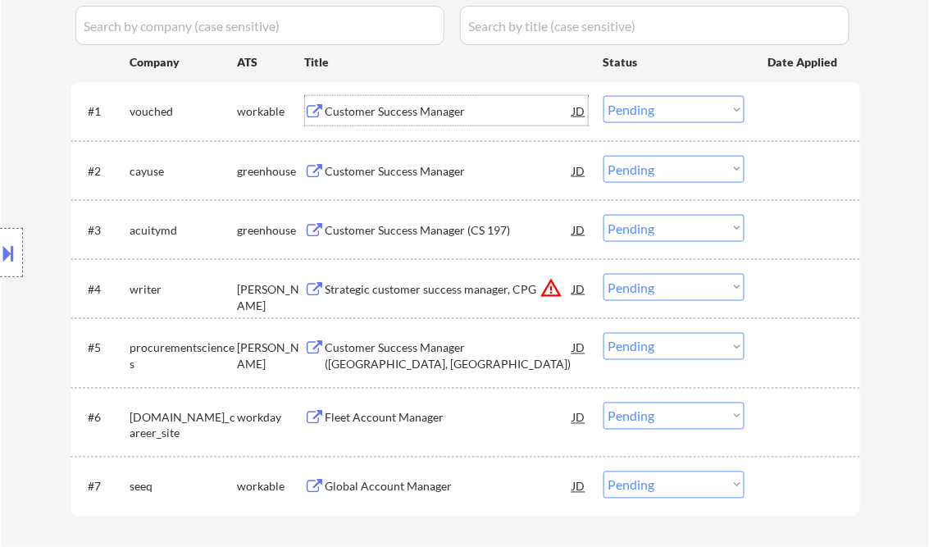
click at [681, 107] on select "Choose an option... Pending Applied Excluded (Questions) Excluded (Expired) Exc…" at bounding box center [673, 109] width 141 height 27
click at [603, 96] on select "Choose an option... Pending Applied Excluded (Questions) Excluded (Expired) Exc…" at bounding box center [673, 109] width 141 height 27
click at [439, 177] on div "Customer Success Manager" at bounding box center [449, 171] width 248 height 16
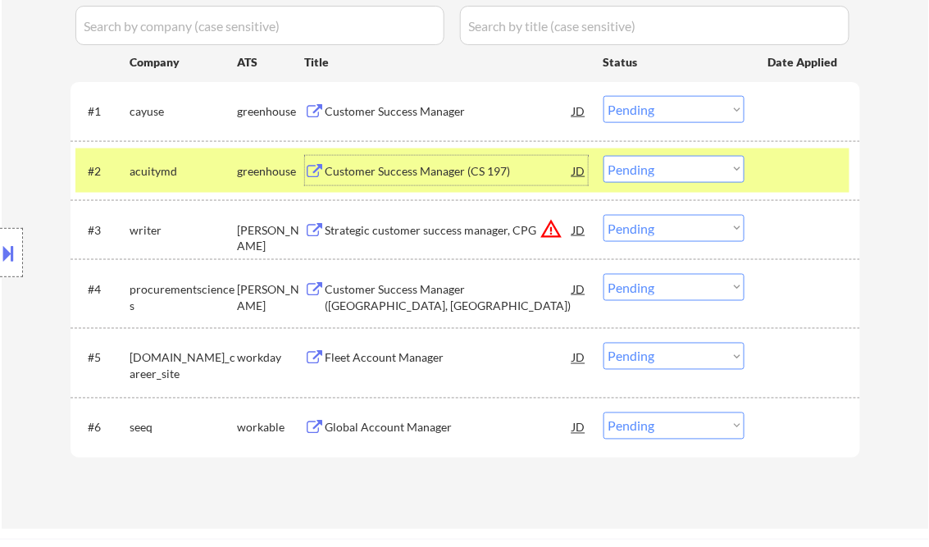
click at [641, 102] on select "Choose an option... Pending Applied Excluded (Questions) Excluded (Expired) Exc…" at bounding box center [673, 109] width 141 height 27
click at [603, 96] on select "Choose an option... Pending Applied Excluded (Questions) Excluded (Expired) Exc…" at bounding box center [673, 109] width 141 height 27
click at [412, 172] on div "Customer Success Manager (CS 197)" at bounding box center [449, 171] width 248 height 16
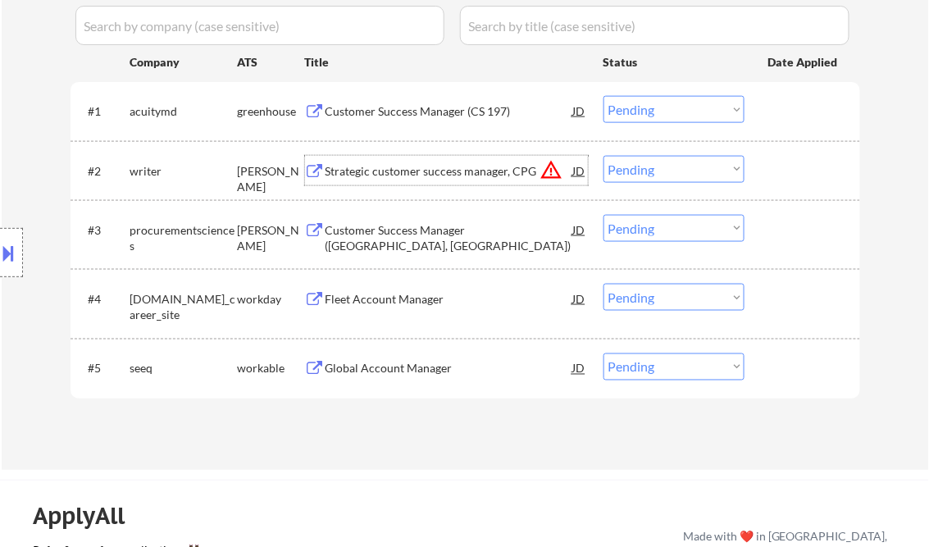
click at [648, 107] on select "Choose an option... Pending Applied Excluded (Questions) Excluded (Expired) Exc…" at bounding box center [673, 109] width 141 height 27
click at [603, 96] on select "Choose an option... Pending Applied Excluded (Questions) Excluded (Expired) Exc…" at bounding box center [673, 109] width 141 height 27
click at [450, 172] on div "Strategic customer success manager, CPG" at bounding box center [449, 171] width 248 height 16
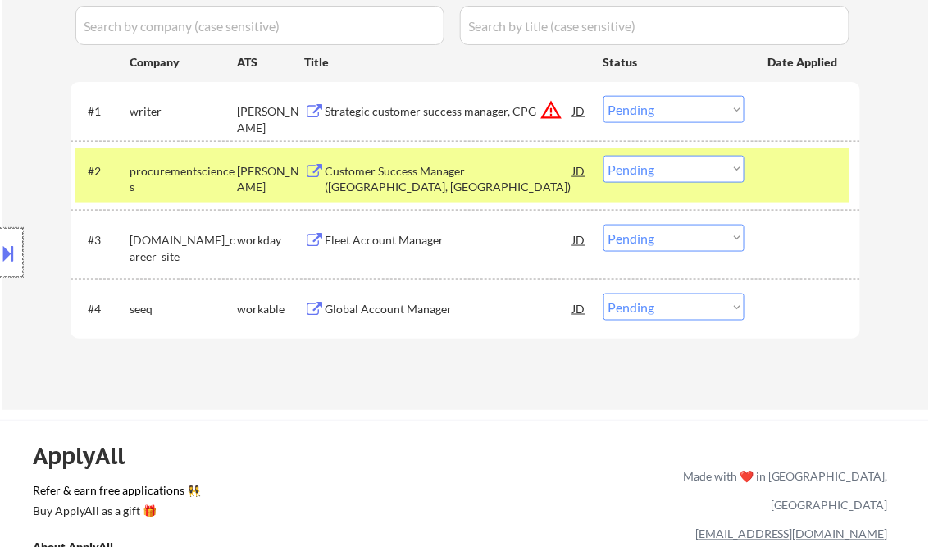
click at [3, 239] on div at bounding box center [11, 252] width 23 height 49
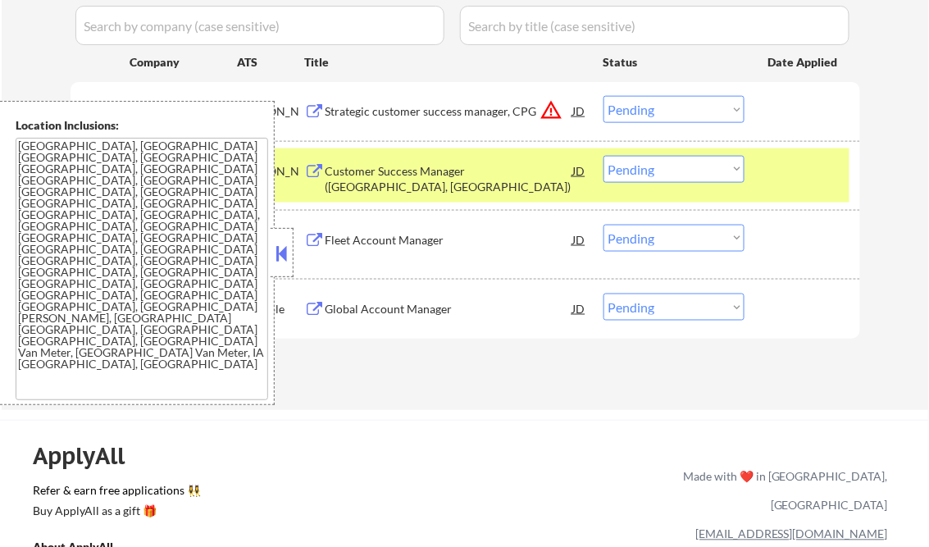
click at [280, 242] on button at bounding box center [282, 253] width 18 height 25
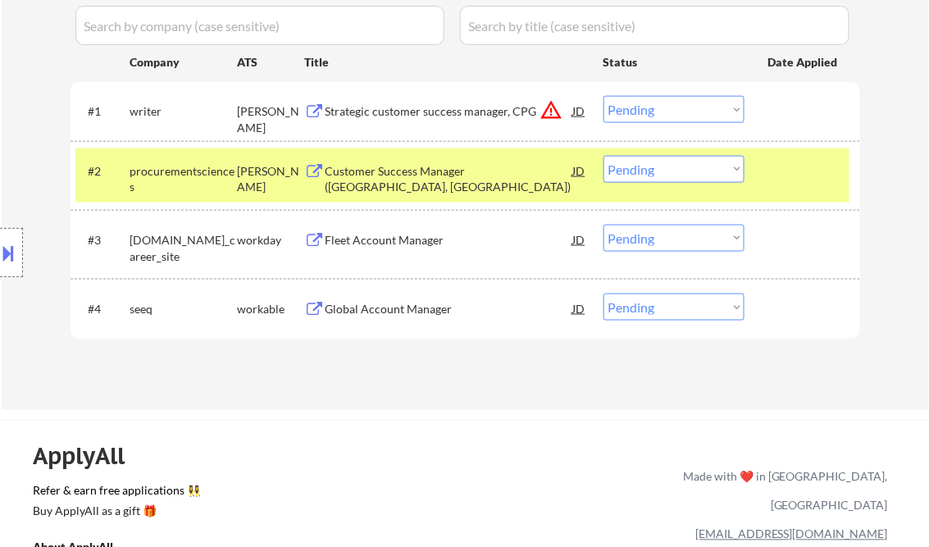
drag, startPoint x: 696, startPoint y: 102, endPoint x: 689, endPoint y: 120, distance: 19.5
click at [696, 102] on select "Choose an option... Pending Applied Excluded (Questions) Excluded (Expired) Exc…" at bounding box center [673, 109] width 141 height 27
select select ""excluded__location_""
click at [603, 96] on select "Choose an option... Pending Applied Excluded (Questions) Excluded (Expired) Exc…" at bounding box center [673, 109] width 141 height 27
click at [5, 250] on button at bounding box center [9, 252] width 18 height 27
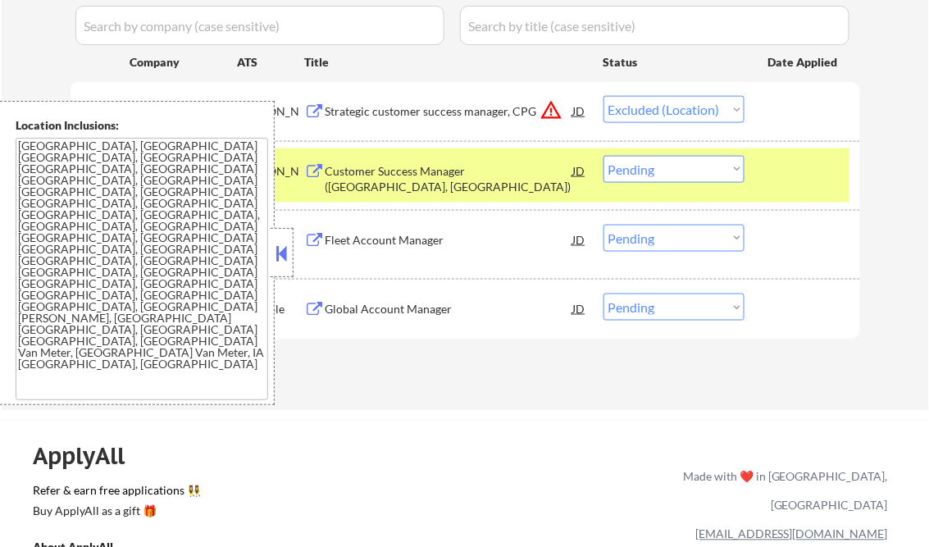
click at [280, 241] on button at bounding box center [282, 253] width 18 height 25
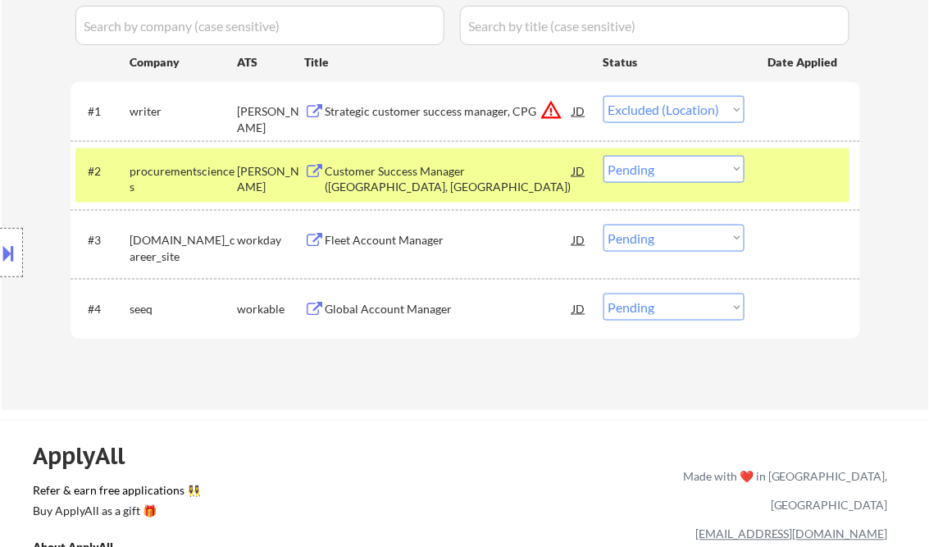
drag, startPoint x: 648, startPoint y: 166, endPoint x: 657, endPoint y: 171, distance: 10.7
click at [648, 166] on select "Choose an option... Pending Applied Excluded (Questions) Excluded (Expired) Exc…" at bounding box center [673, 169] width 141 height 27
select select ""excluded__location_""
click at [603, 156] on select "Choose an option... Pending Applied Excluded (Questions) Excluded (Expired) Exc…" at bounding box center [673, 169] width 141 height 27
select select ""pending""
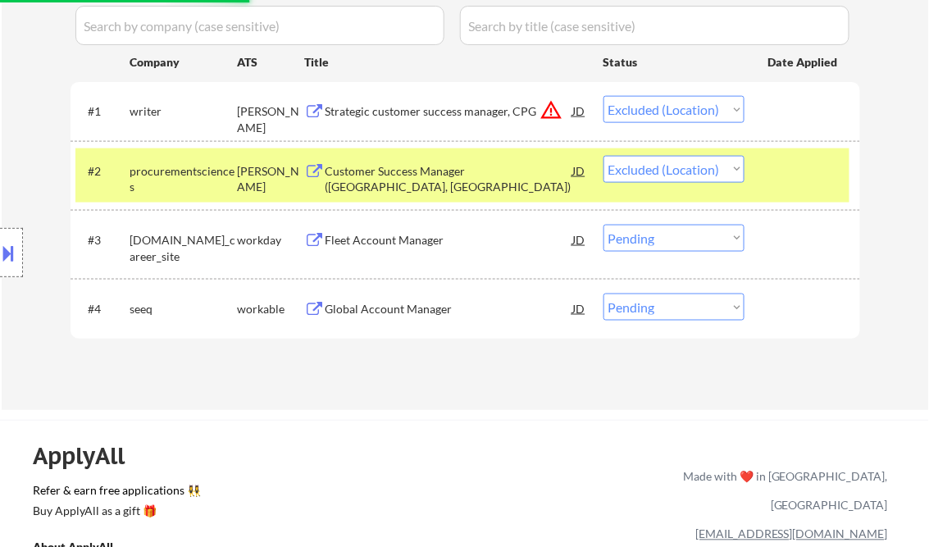
select select ""pending""
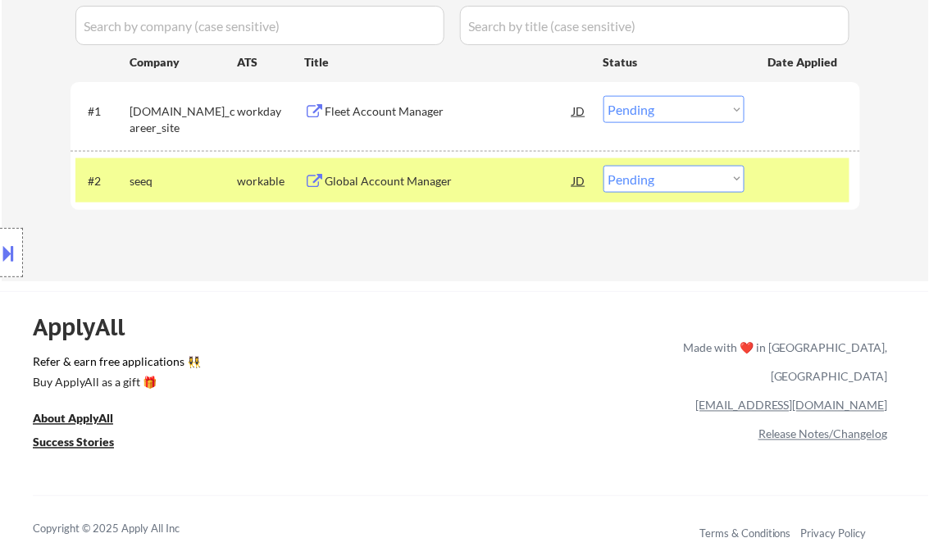
click at [417, 109] on div "Fleet Account Manager" at bounding box center [449, 111] width 248 height 16
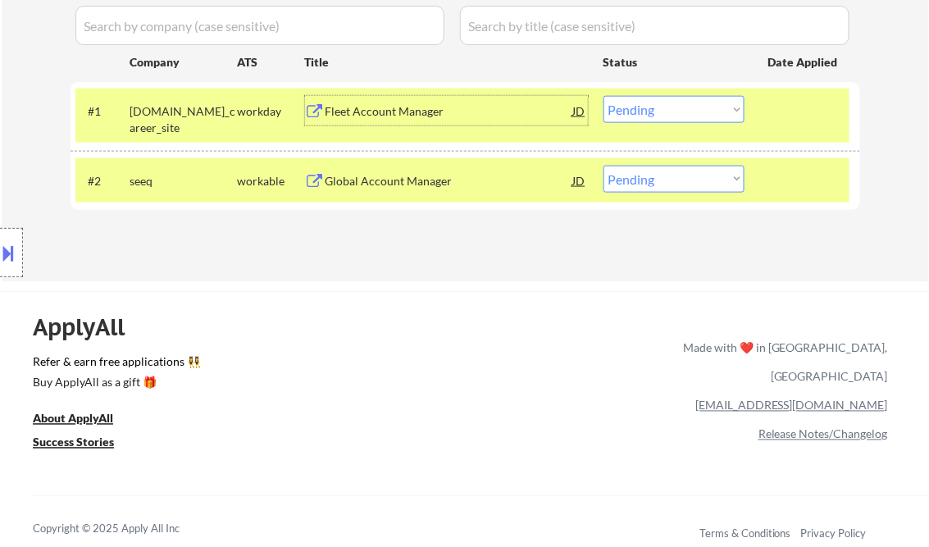
click at [680, 104] on select "Choose an option... Pending Applied Excluded (Questions) Excluded (Expired) Exc…" at bounding box center [673, 109] width 141 height 27
select select ""excluded__bad_match_""
click at [603, 96] on select "Choose an option... Pending Applied Excluded (Questions) Excluded (Expired) Exc…" at bounding box center [673, 109] width 141 height 27
click at [448, 178] on div "Global Account Manager" at bounding box center [449, 181] width 248 height 16
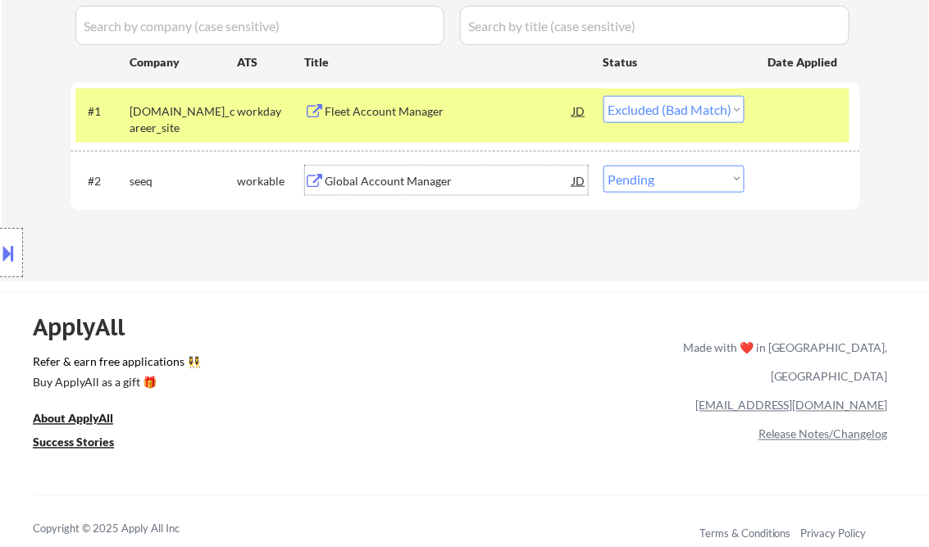
drag, startPoint x: 657, startPoint y: 167, endPoint x: 666, endPoint y: 179, distance: 14.6
click at [657, 167] on select "Choose an option... Pending Applied Excluded (Questions) Excluded (Expired) Exc…" at bounding box center [673, 179] width 141 height 27
select select ""excluded__bad_match_""
click at [603, 166] on select "Choose an option... Pending Applied Excluded (Questions) Excluded (Expired) Exc…" at bounding box center [673, 179] width 141 height 27
click at [577, 291] on div "ApplyAll Refer & earn free applications 👯‍♀️ Buy ApplyAll as a gift 🎁 About App…" at bounding box center [464, 418] width 929 height 255
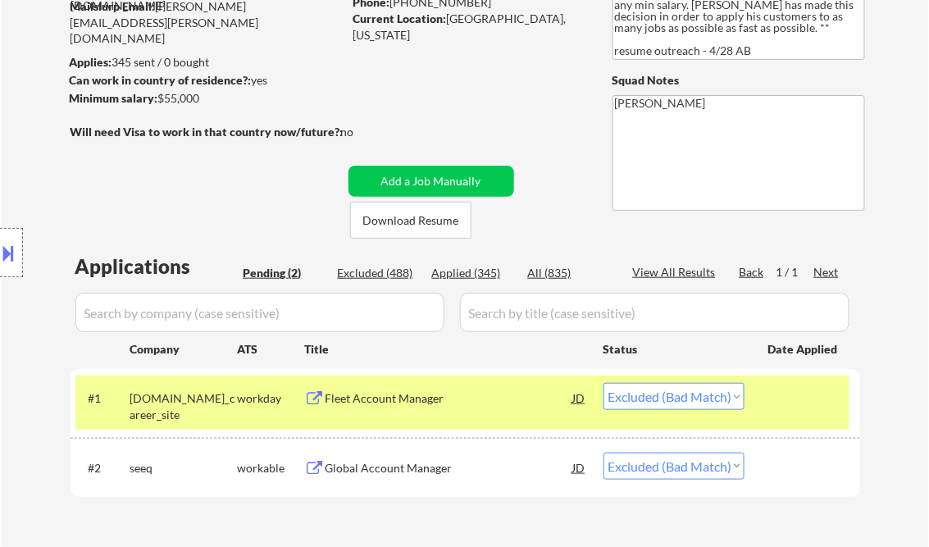
scroll to position [131, 0]
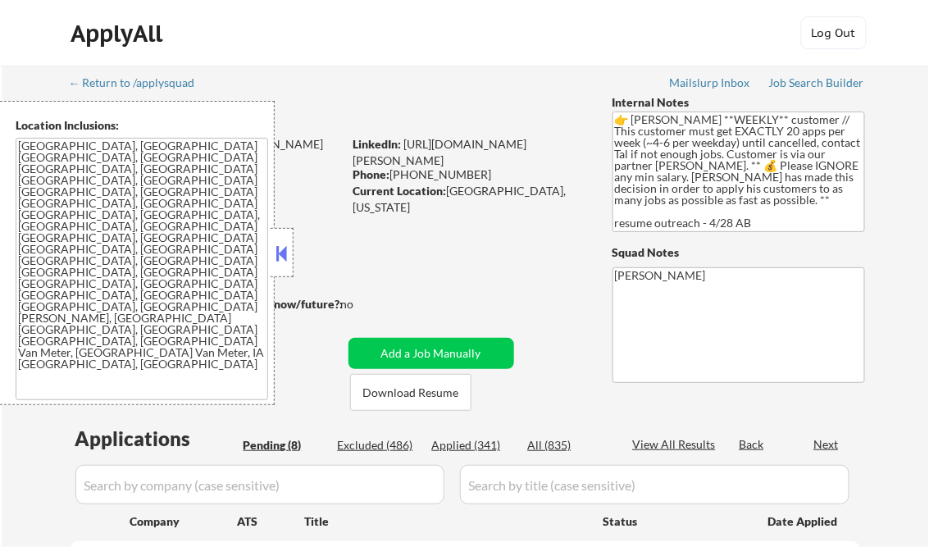
select select ""pending""
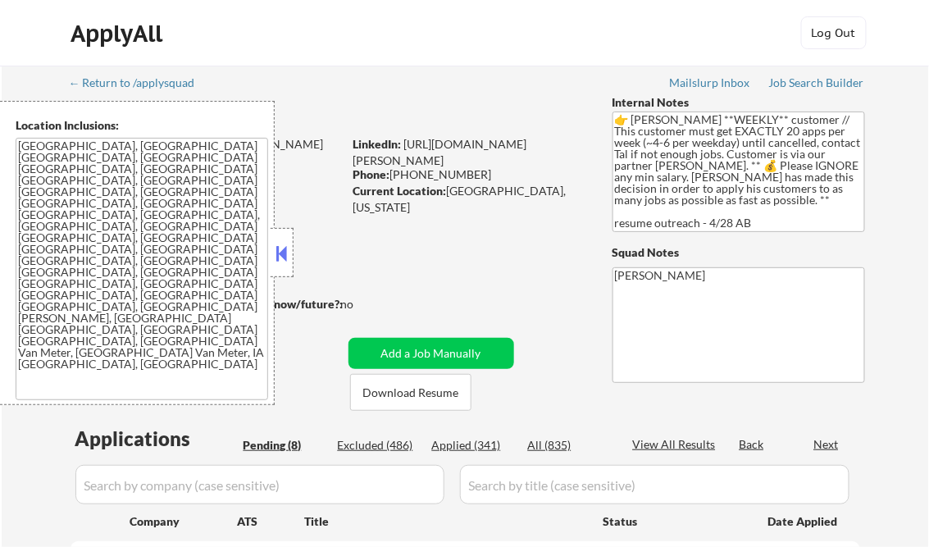
select select ""pending""
click at [489, 444] on div "Applied (341)" at bounding box center [473, 445] width 82 height 16
click at [280, 248] on button at bounding box center [282, 253] width 18 height 25
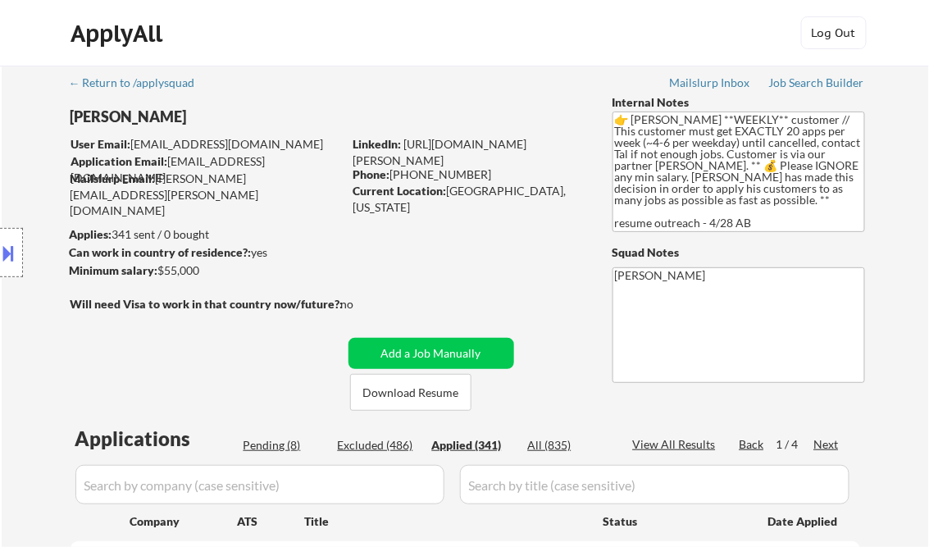
click at [674, 443] on div "View All Results" at bounding box center [677, 444] width 88 height 16
select select ""applied""
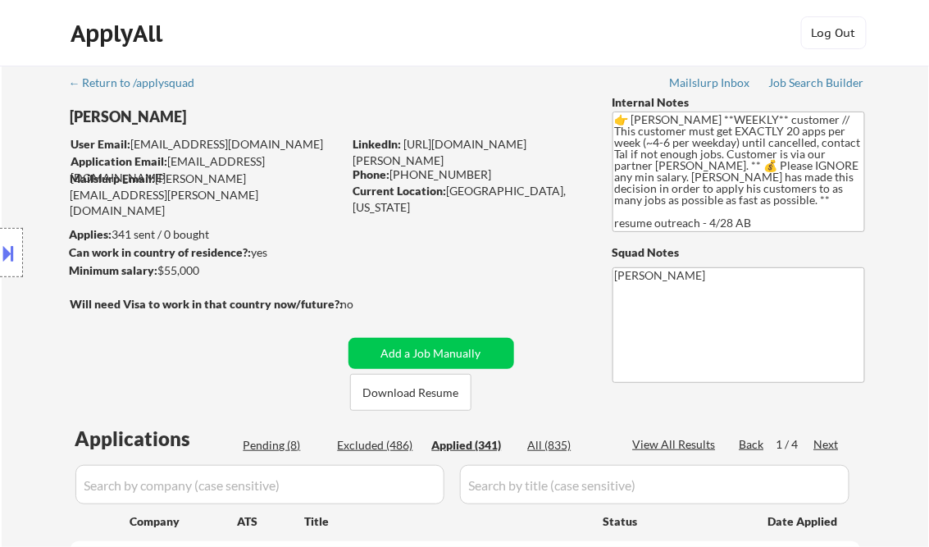
select select ""applied""
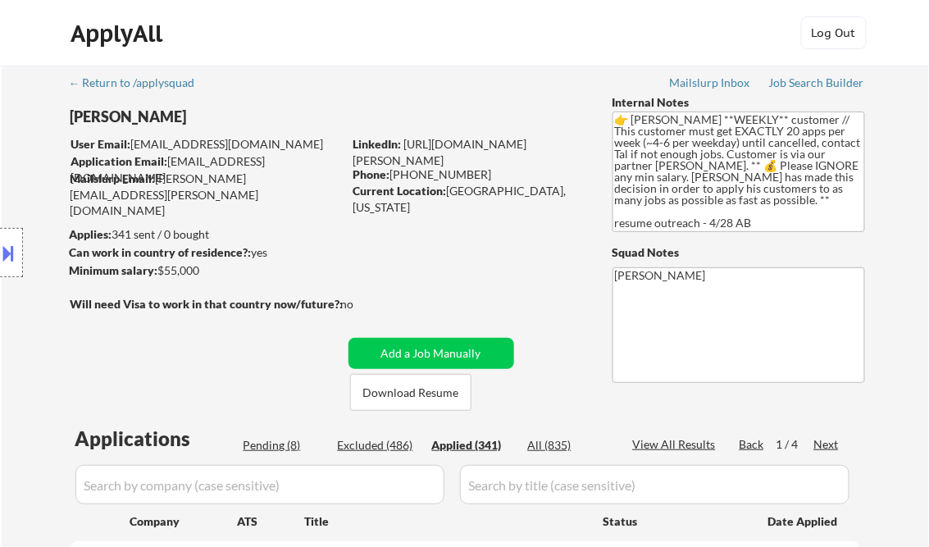
select select ""applied""
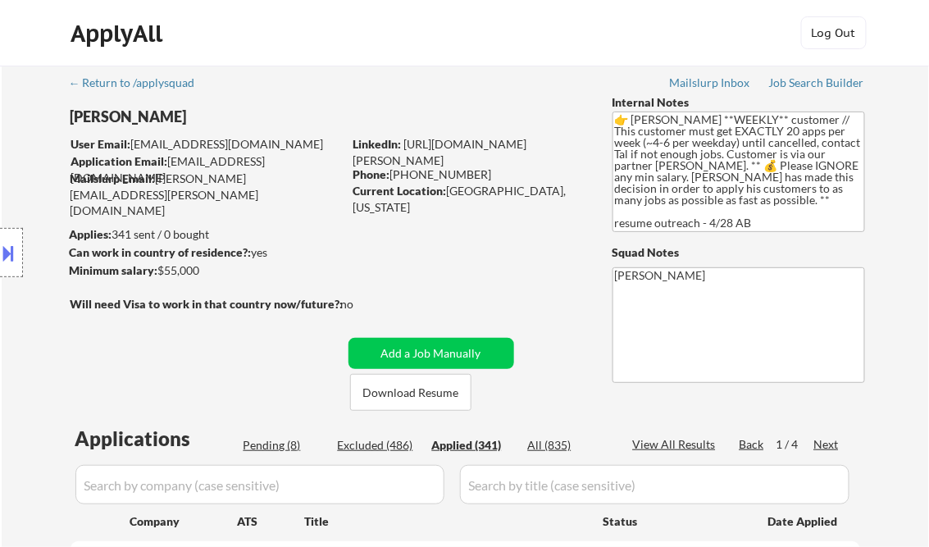
select select ""applied""
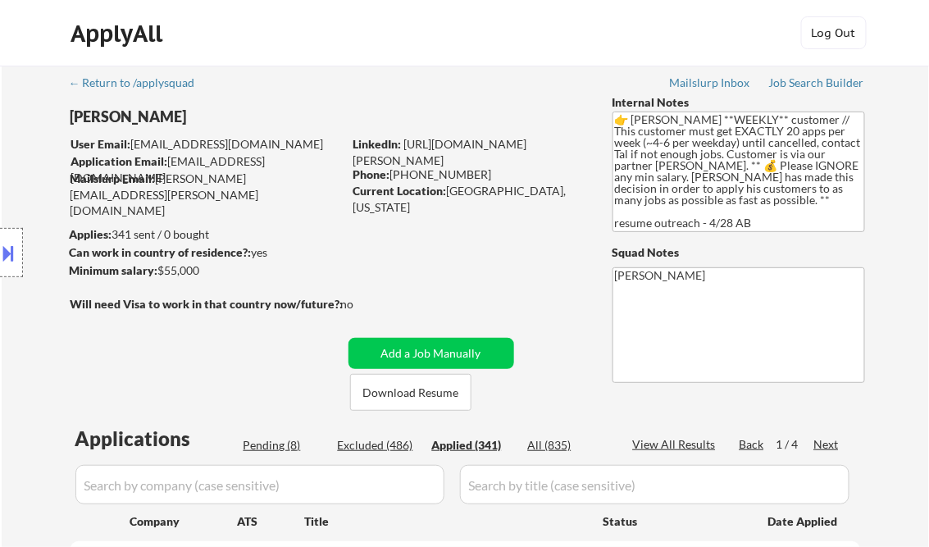
select select ""applied""
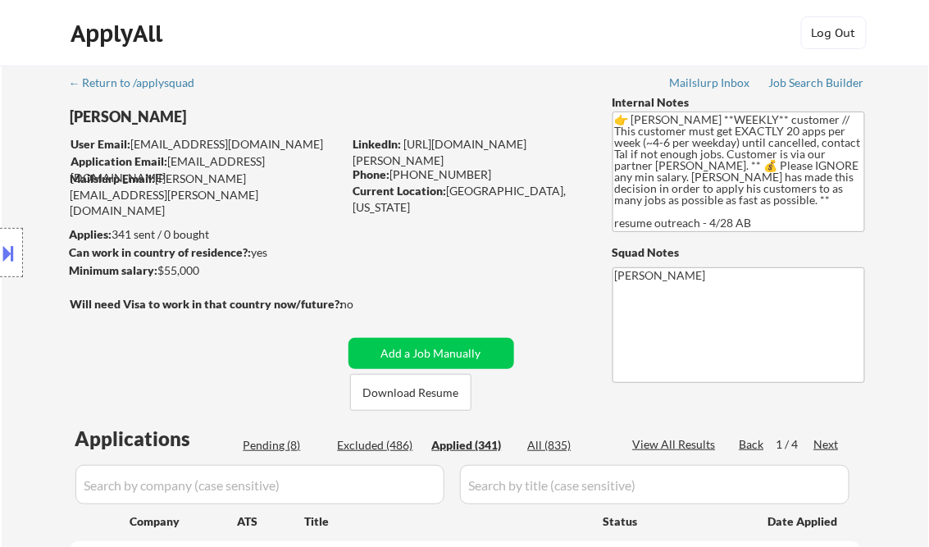
select select ""applied""
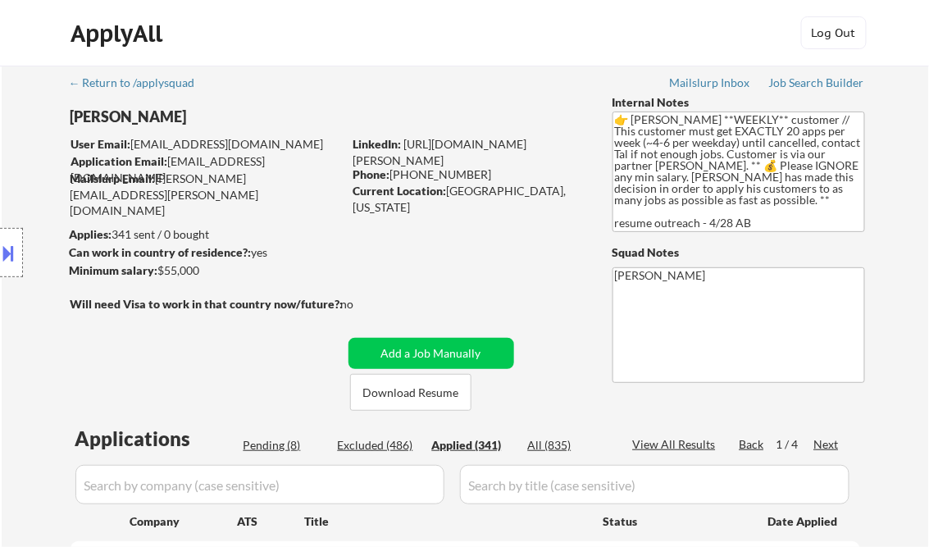
select select ""applied""
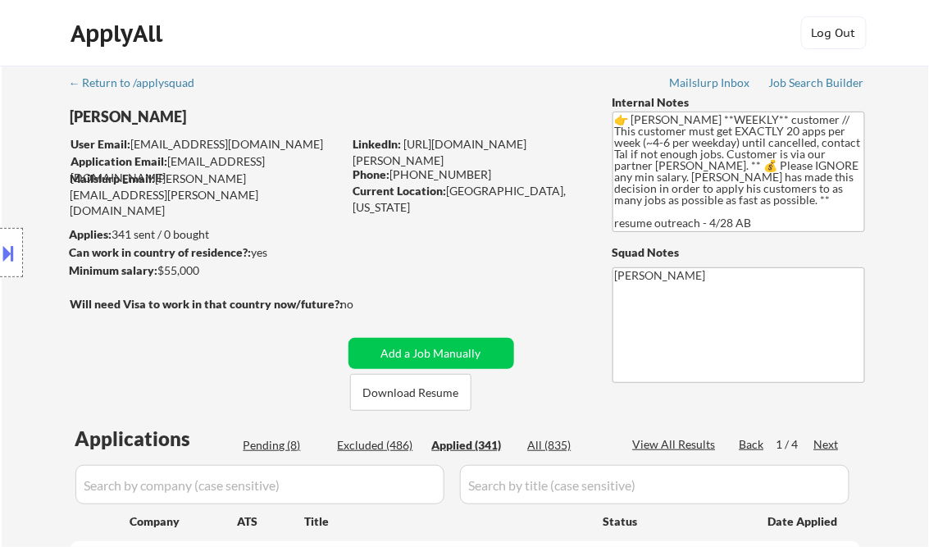
select select ""applied""
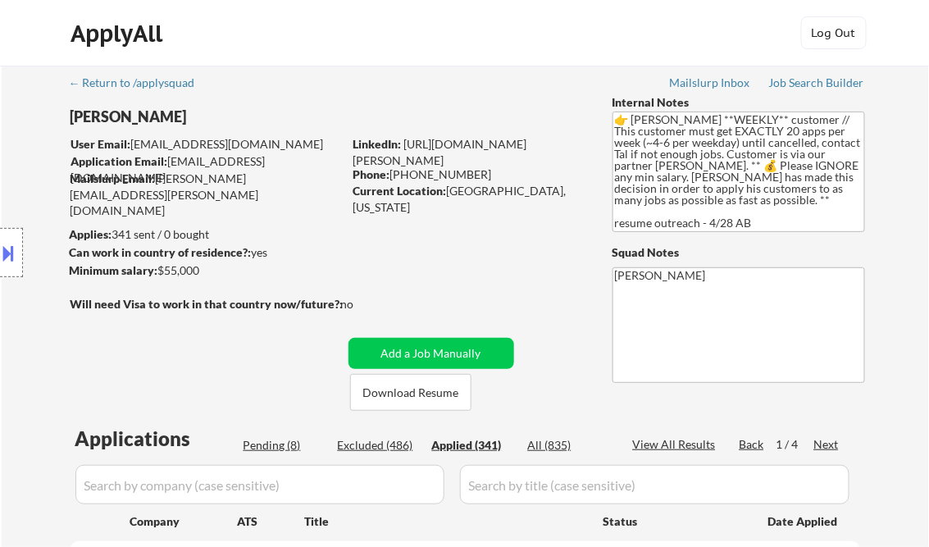
select select ""applied""
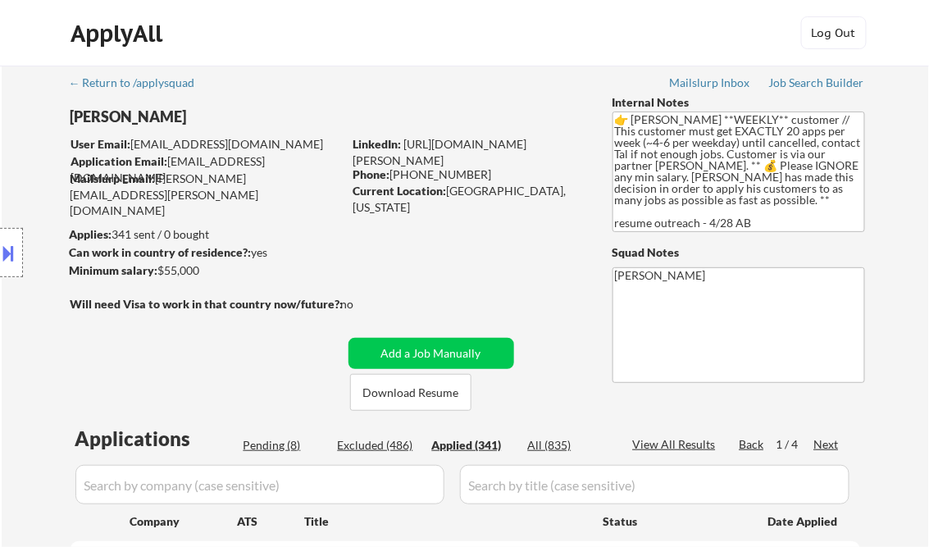
select select ""applied""
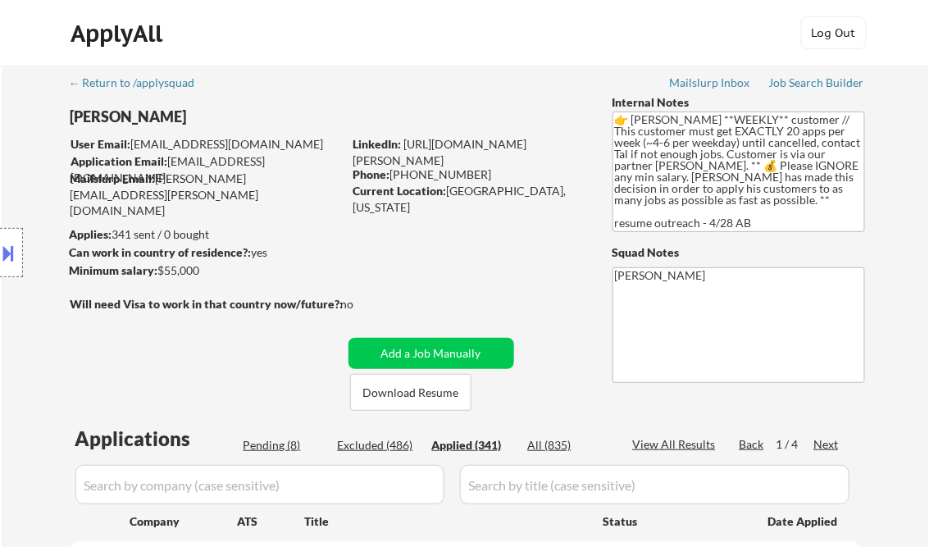
select select ""applied""
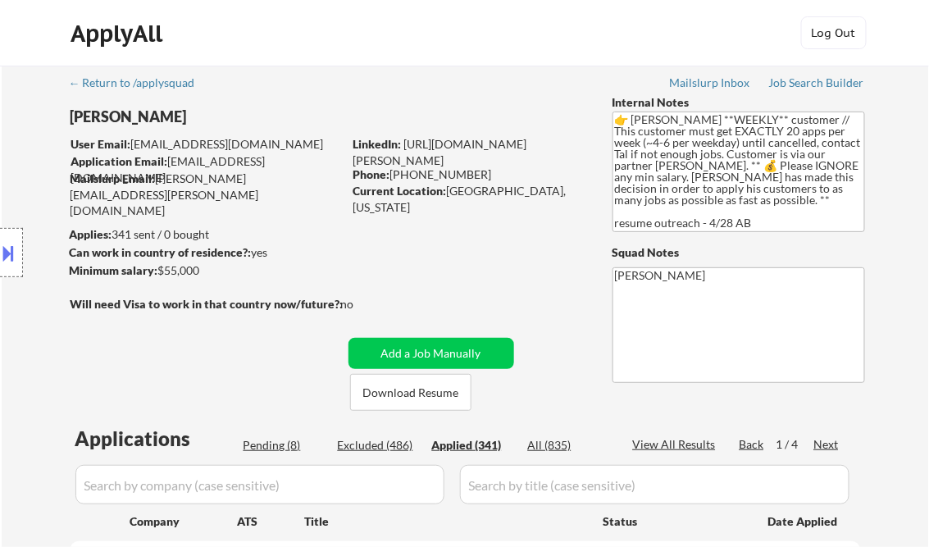
select select ""applied""
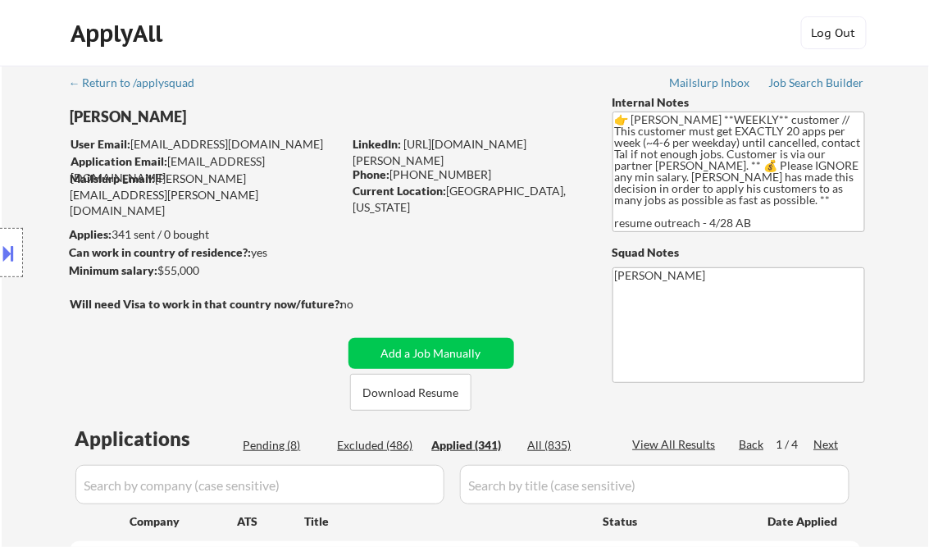
select select ""applied""
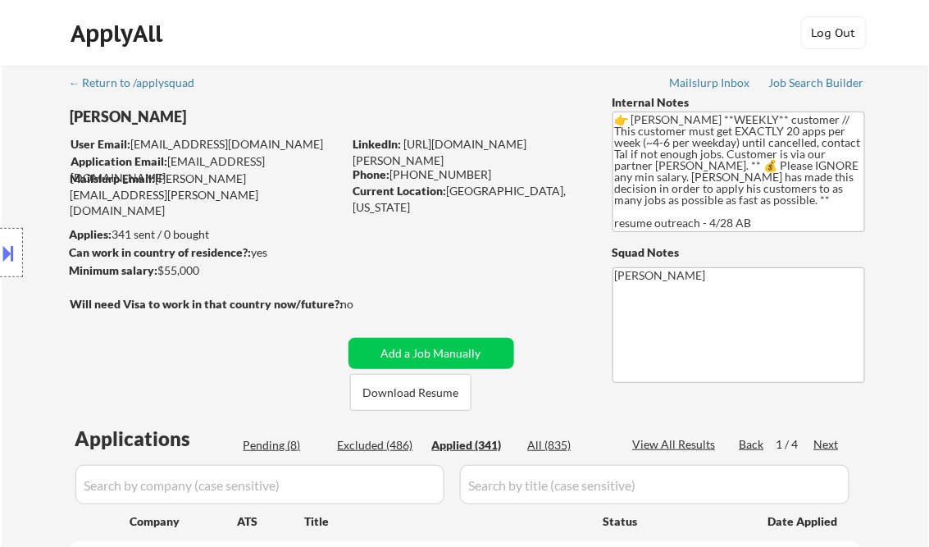
select select ""applied""
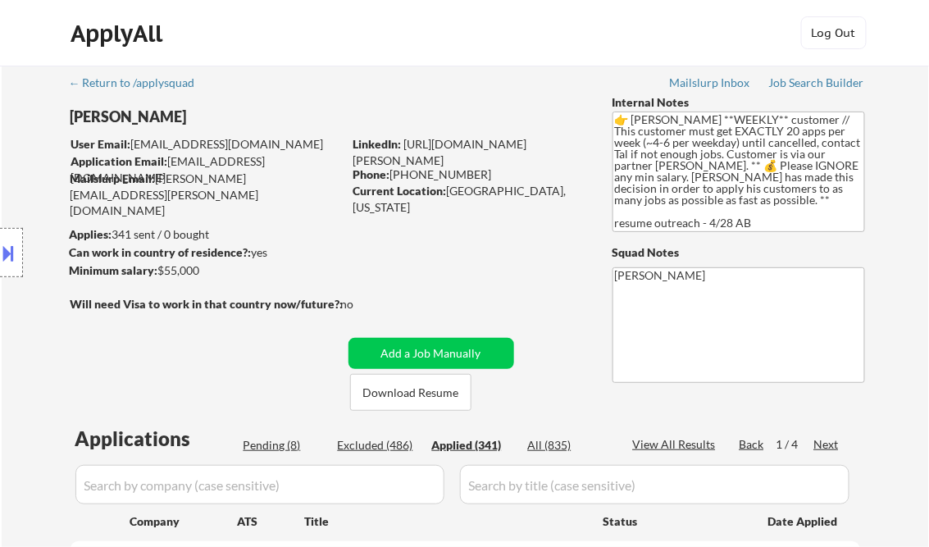
select select ""applied""
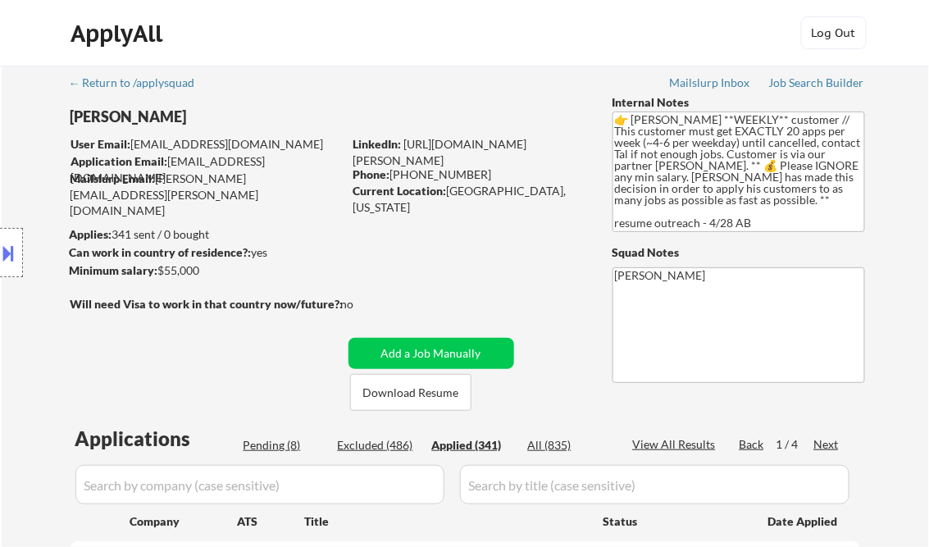
select select ""applied""
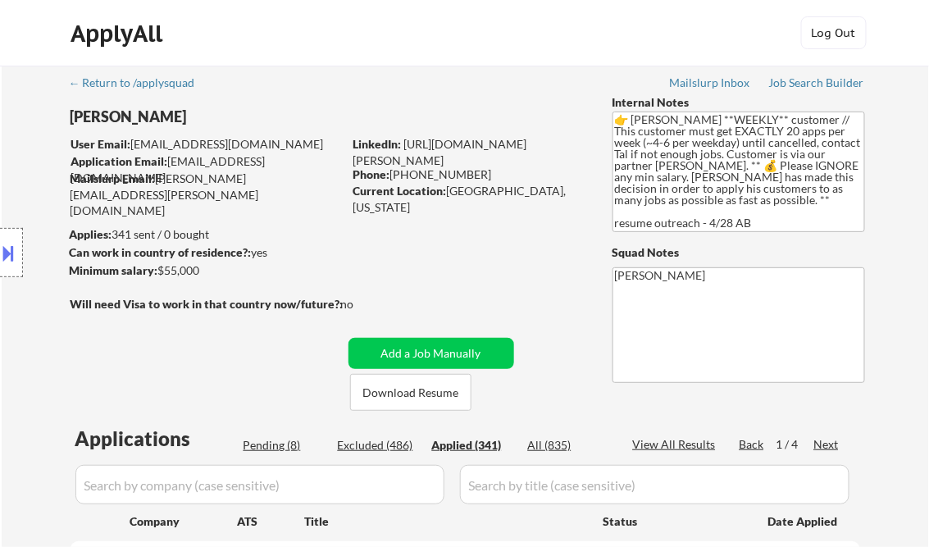
select select ""applied""
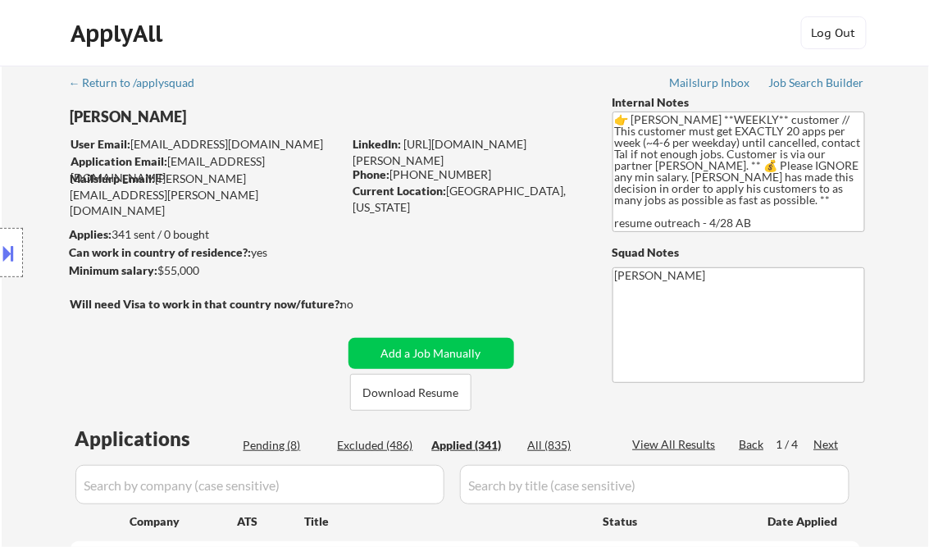
select select ""applied""
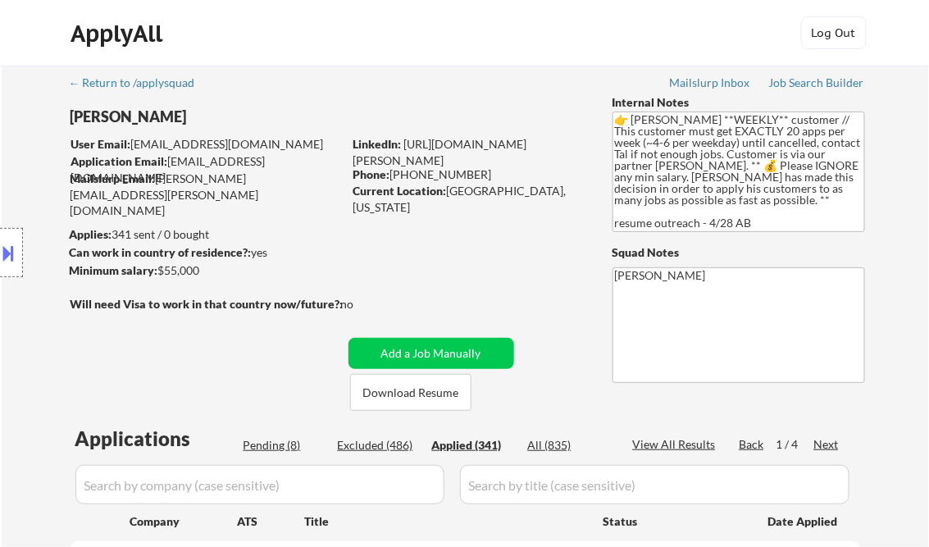
select select ""applied""
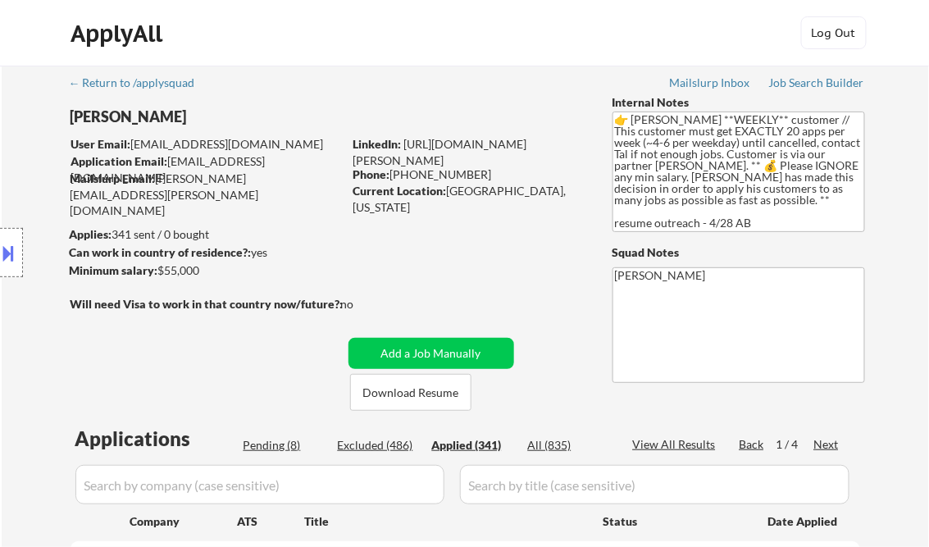
select select ""applied""
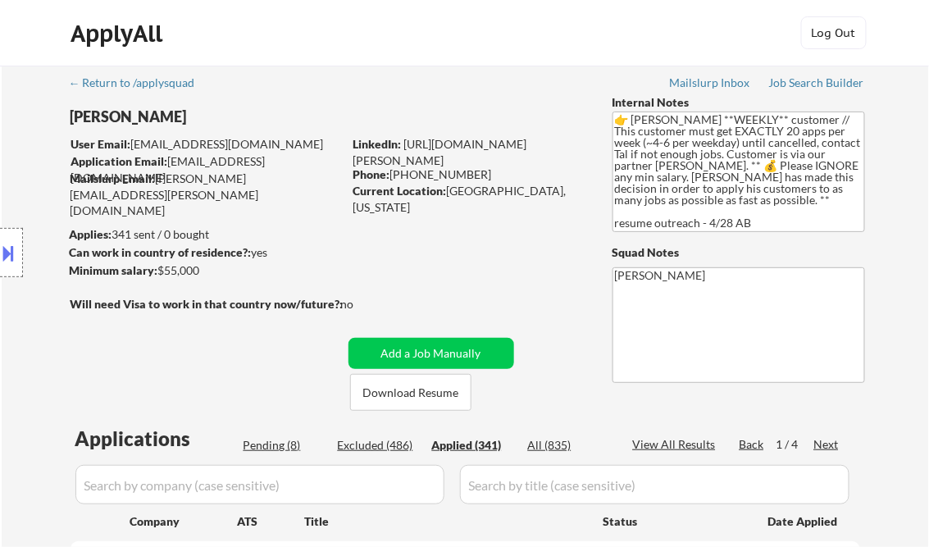
select select ""applied""
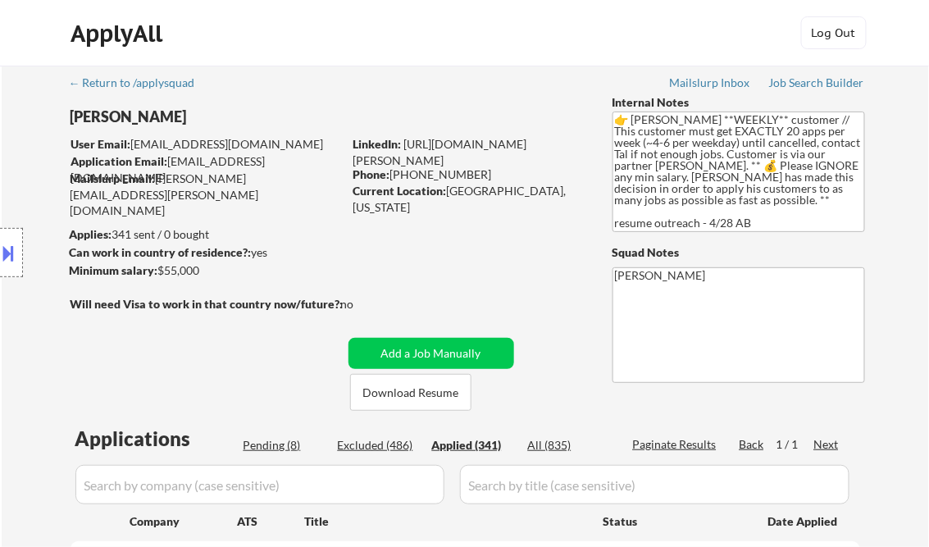
select select ""applied""
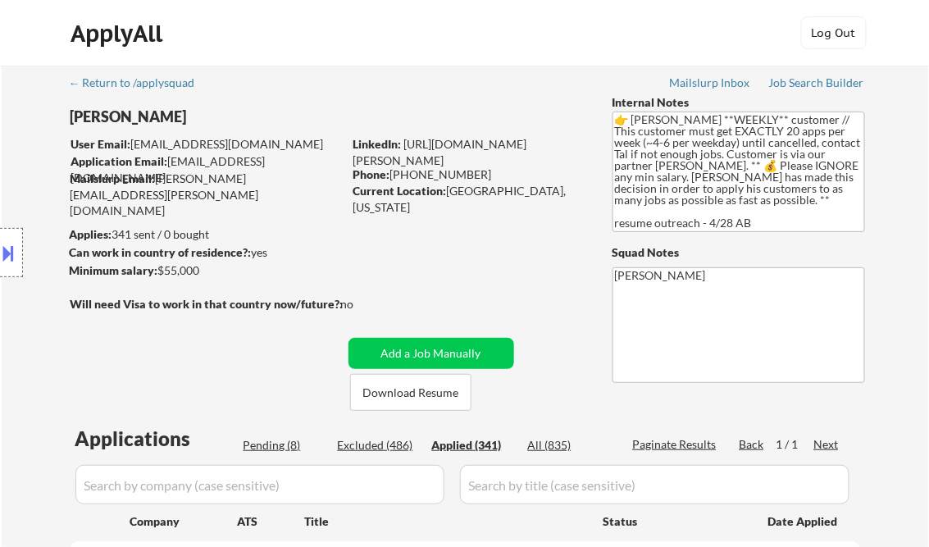
select select ""applied""
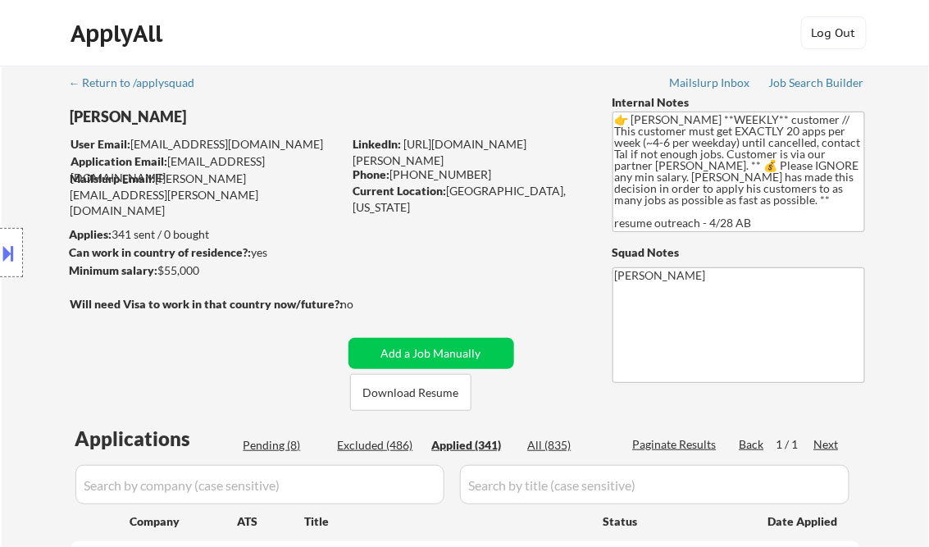
select select ""applied""
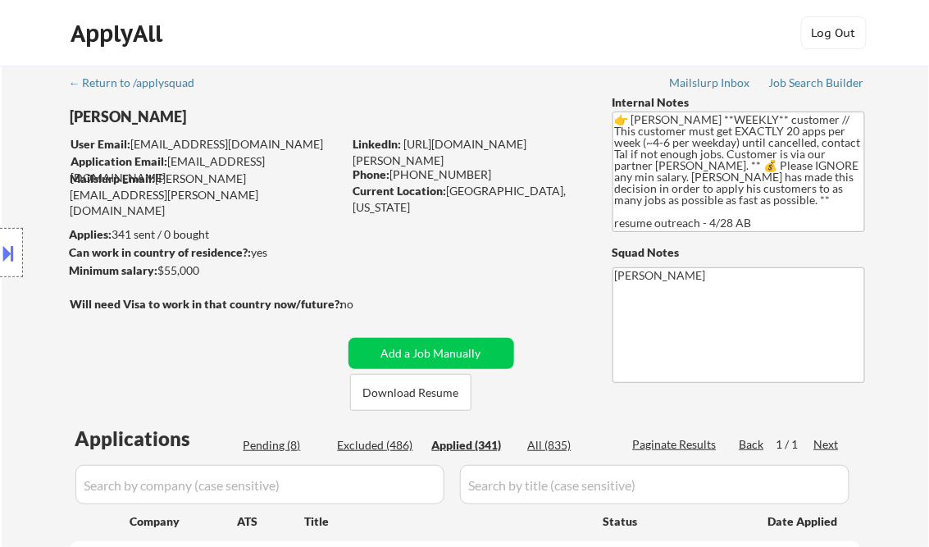
select select ""applied""
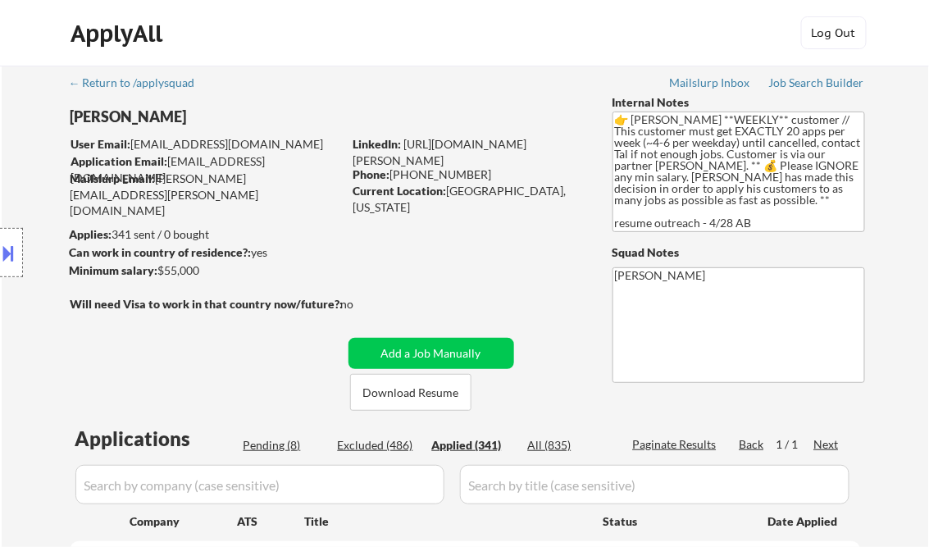
select select ""applied""
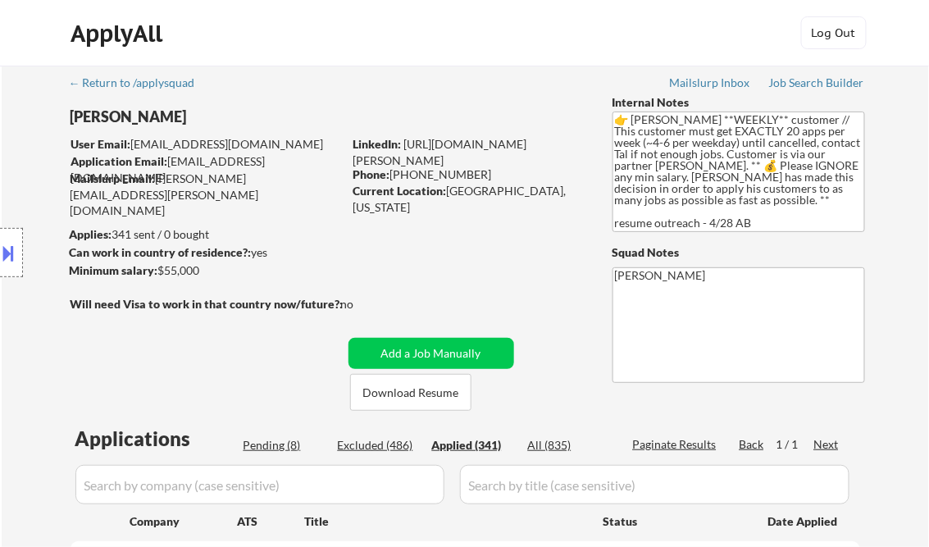
select select ""applied""
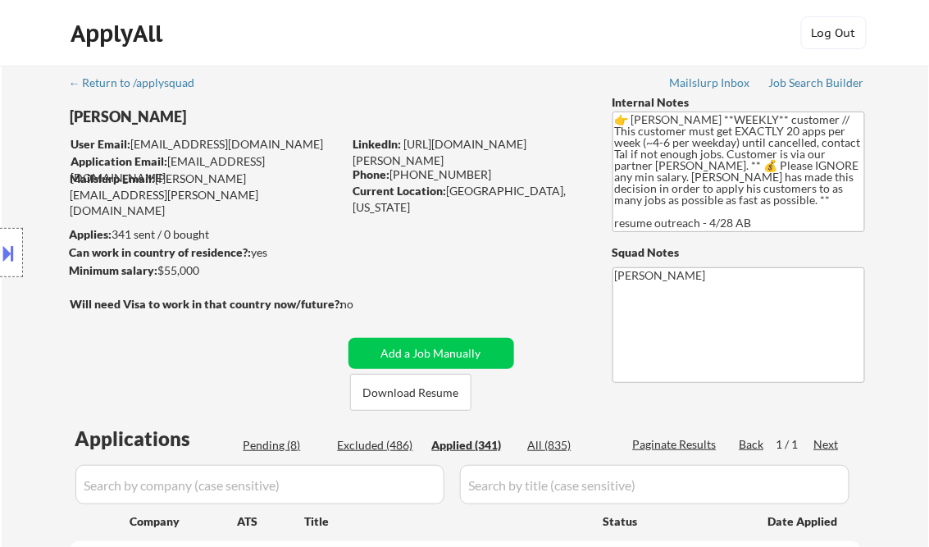
select select ""applied""
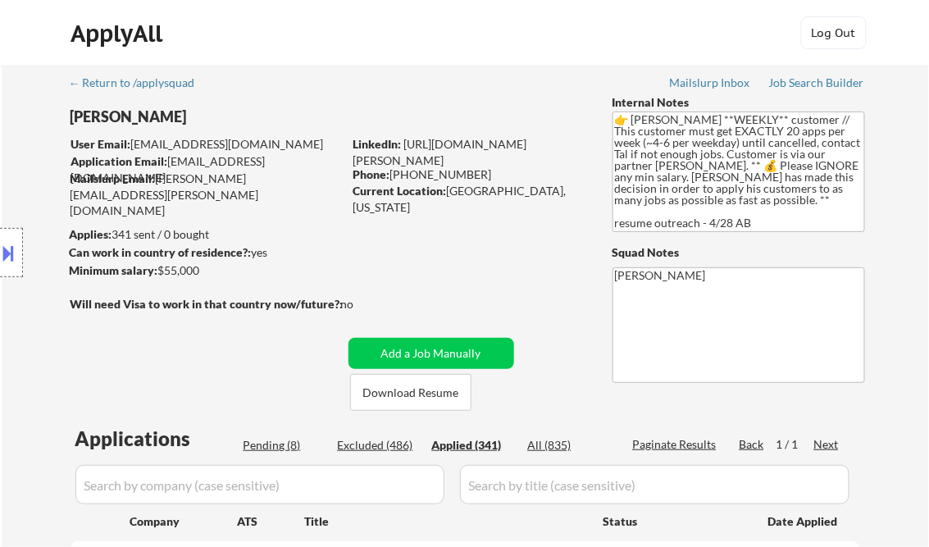
select select ""applied""
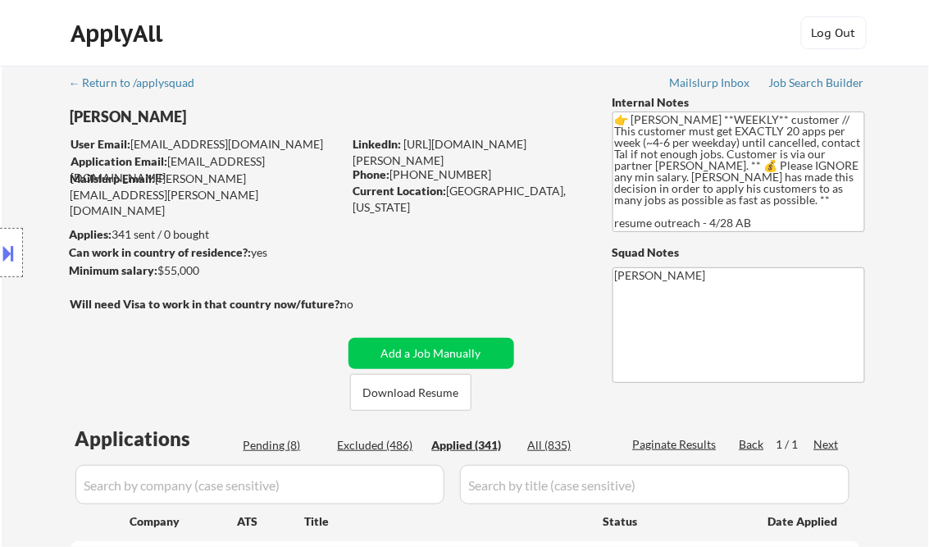
select select ""applied""
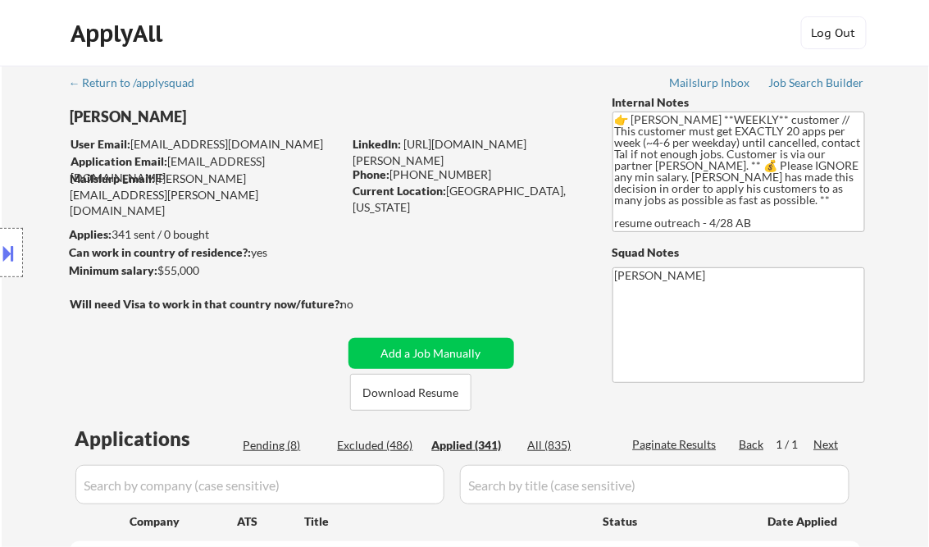
select select ""applied""
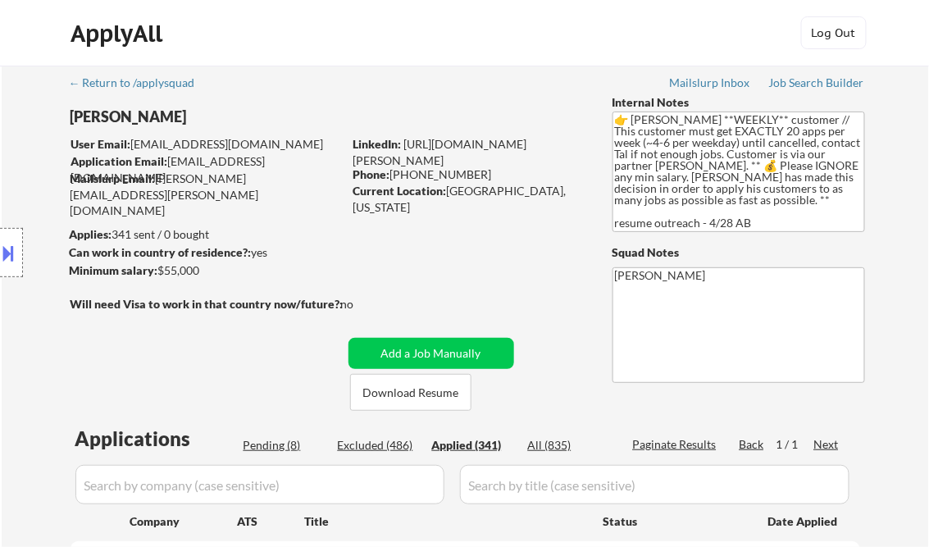
select select ""applied""
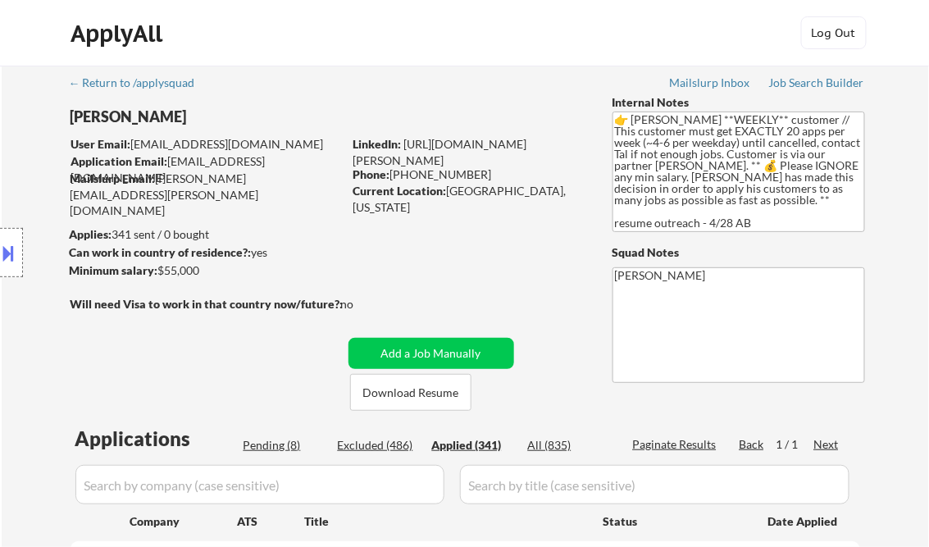
select select ""applied""
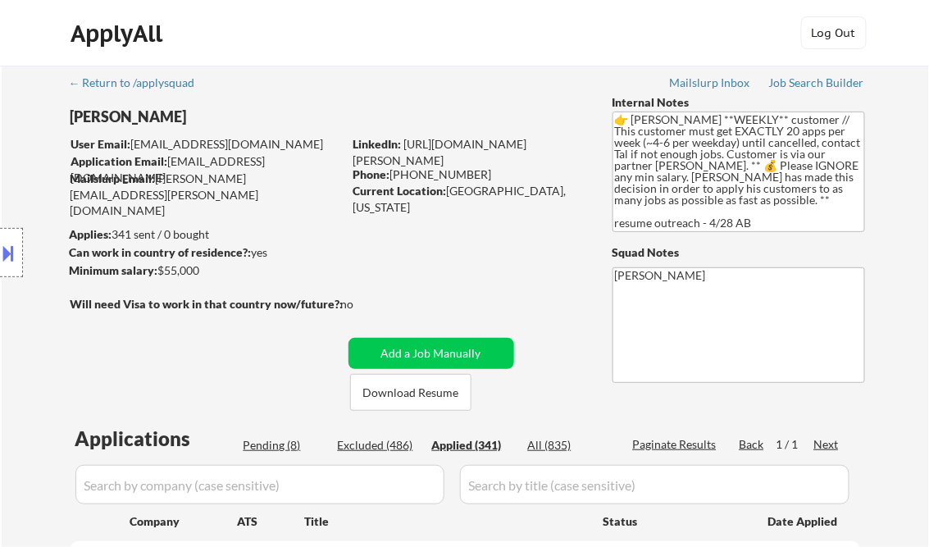
select select ""applied""
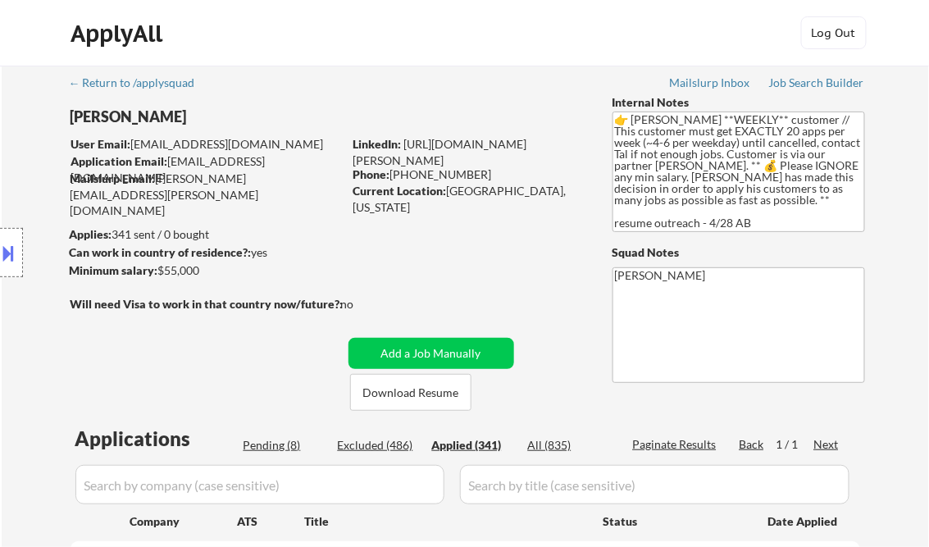
select select ""applied""
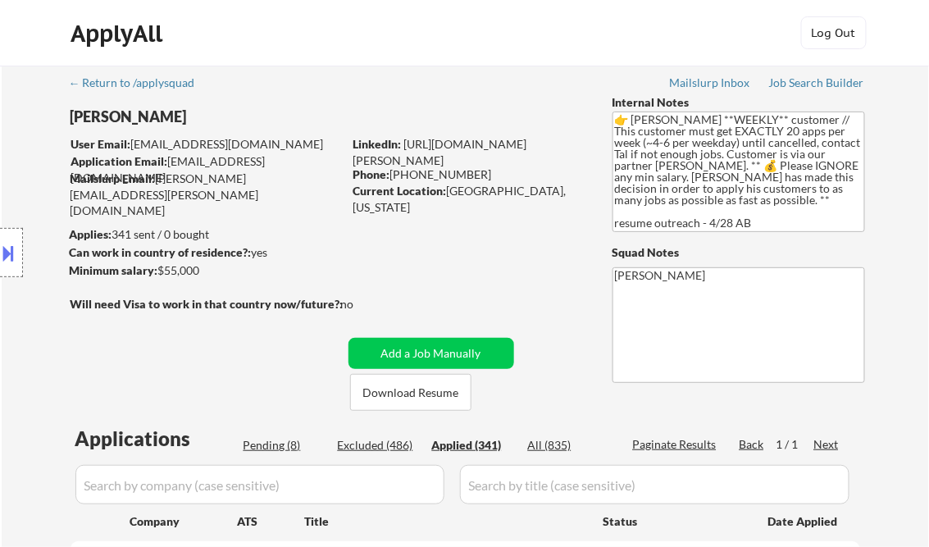
select select ""applied""
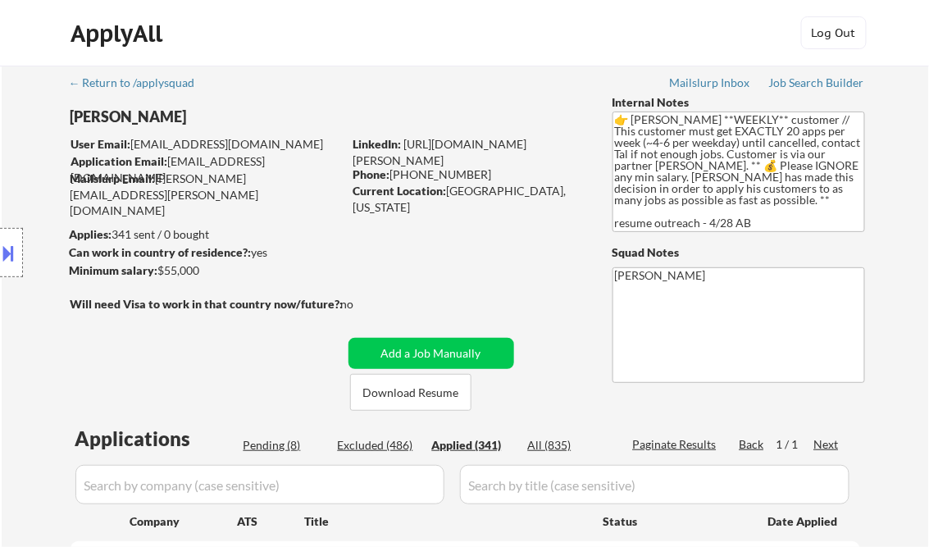
select select ""applied""
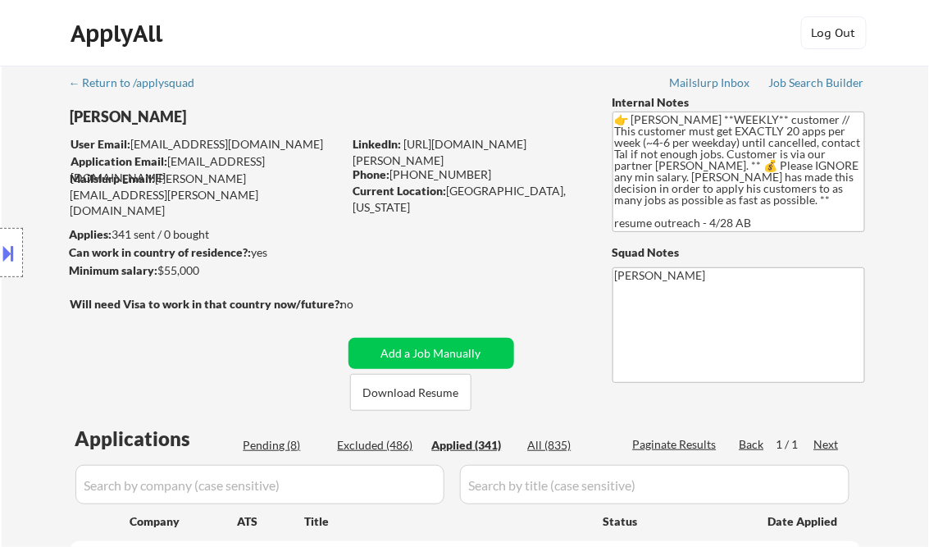
select select ""applied""
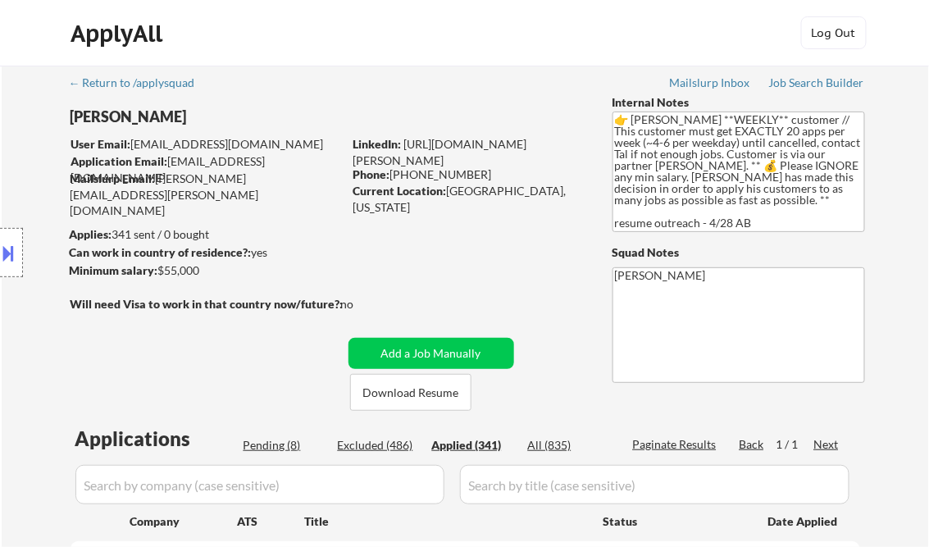
select select ""applied""
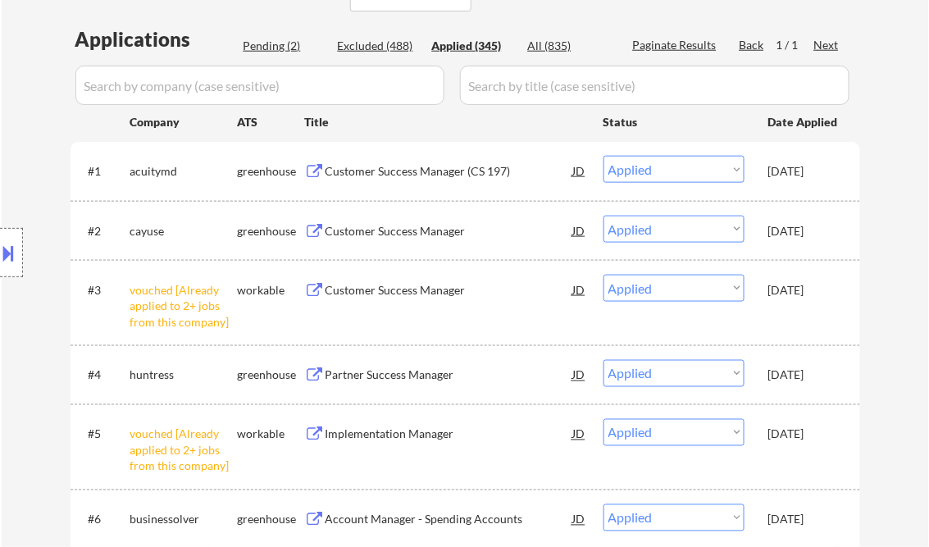
scroll to position [387, 0]
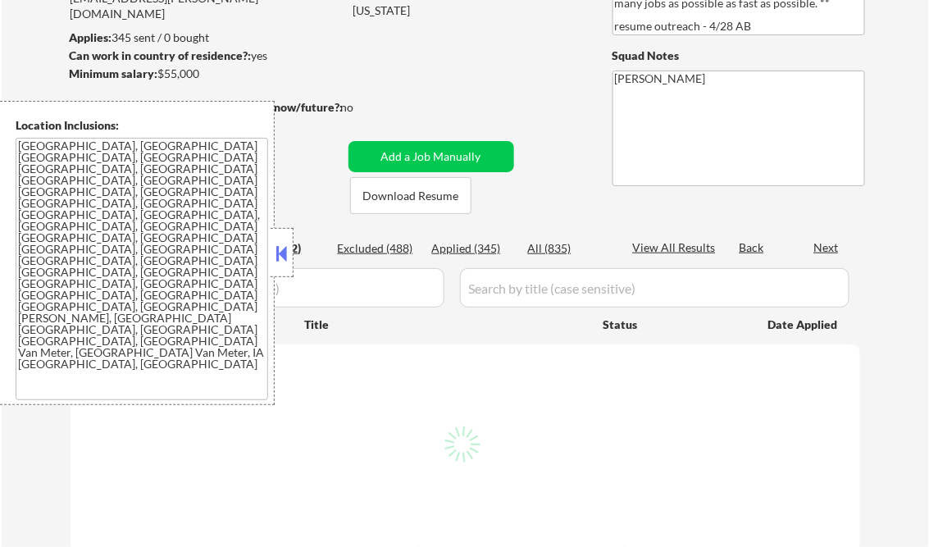
scroll to position [131, 0]
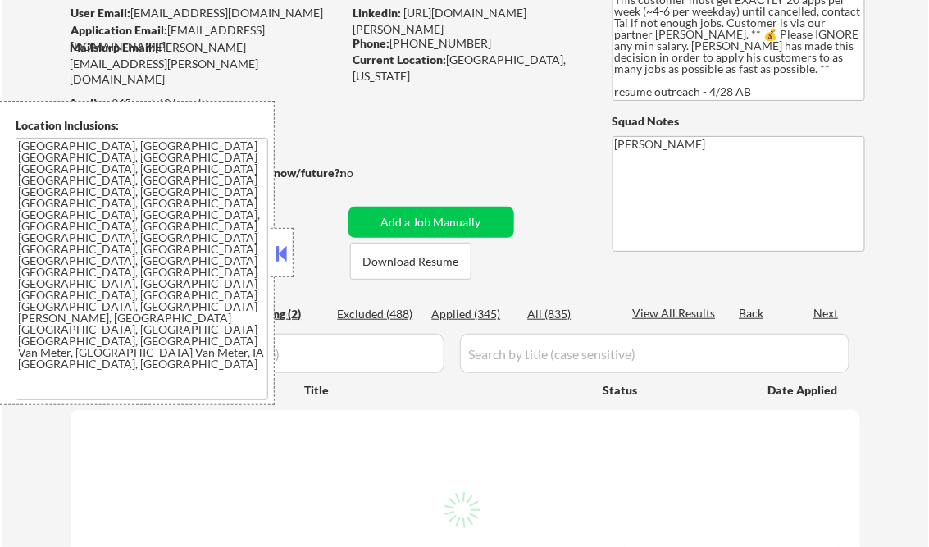
select select ""pending""
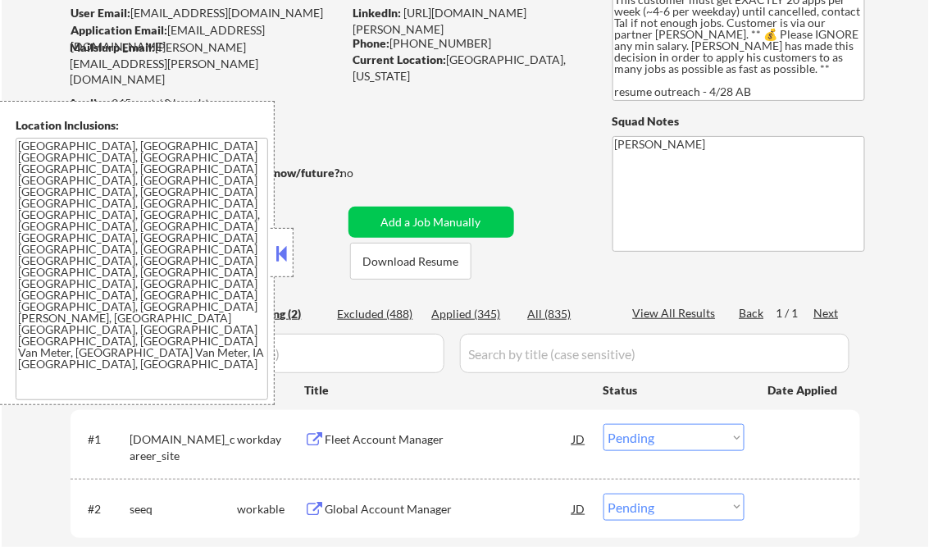
click at [281, 256] on button at bounding box center [282, 253] width 18 height 25
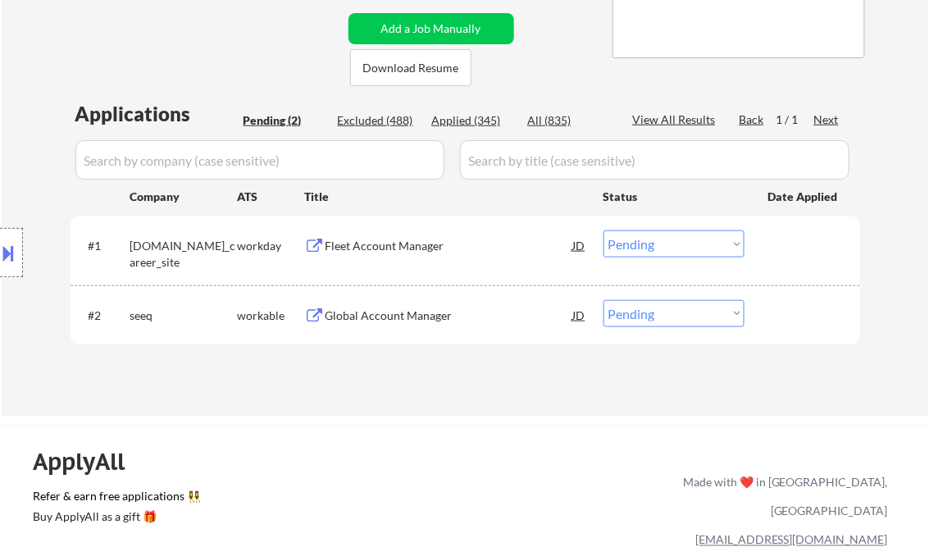
scroll to position [328, 0]
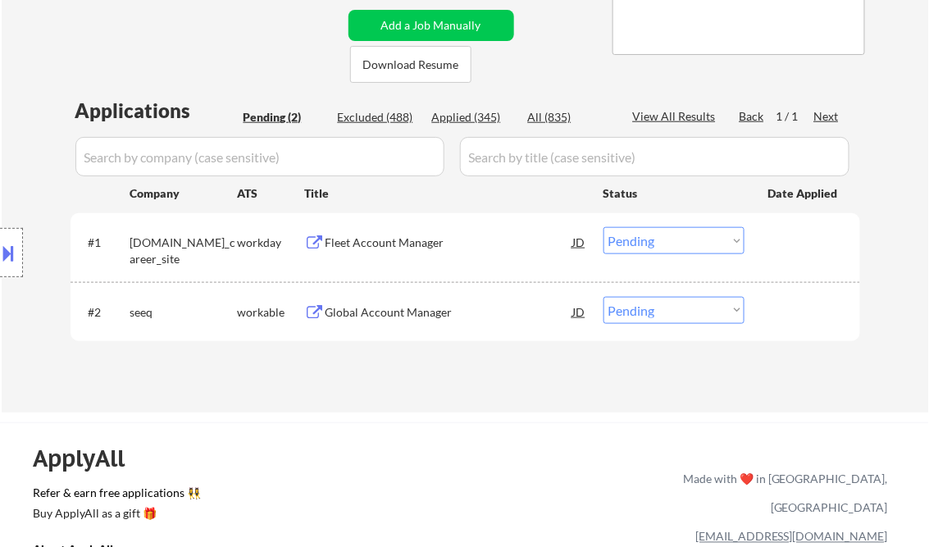
click at [684, 305] on select "Choose an option... Pending Applied Excluded (Questions) Excluded (Expired) Exc…" at bounding box center [673, 310] width 141 height 27
select select ""excluded__bad_match_""
click at [603, 297] on select "Choose an option... Pending Applied Excluded (Questions) Excluded (Expired) Exc…" at bounding box center [673, 310] width 141 height 27
click at [674, 239] on select "Choose an option... Pending Applied Excluded (Questions) Excluded (Expired) Exc…" at bounding box center [673, 240] width 141 height 27
click at [503, 385] on div "← Return to /applysquad Mailslurp Inbox Job Search Builder [PERSON_NAME] User E…" at bounding box center [466, 69] width 818 height 662
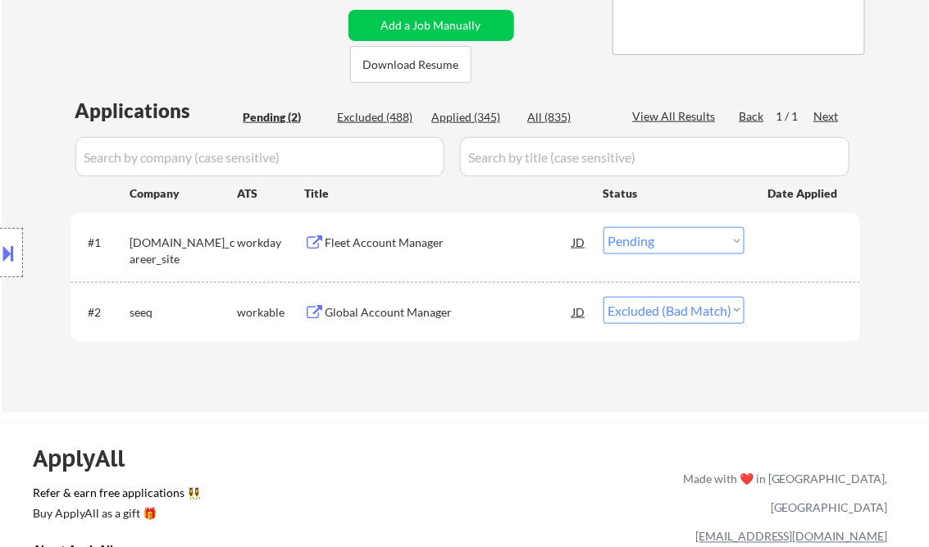
click at [672, 234] on select "Choose an option... Pending Applied Excluded (Questions) Excluded (Expired) Exc…" at bounding box center [673, 240] width 141 height 27
select select ""excluded__bad_match_""
click at [603, 227] on select "Choose an option... Pending Applied Excluded (Questions) Excluded (Expired) Exc…" at bounding box center [673, 240] width 141 height 27
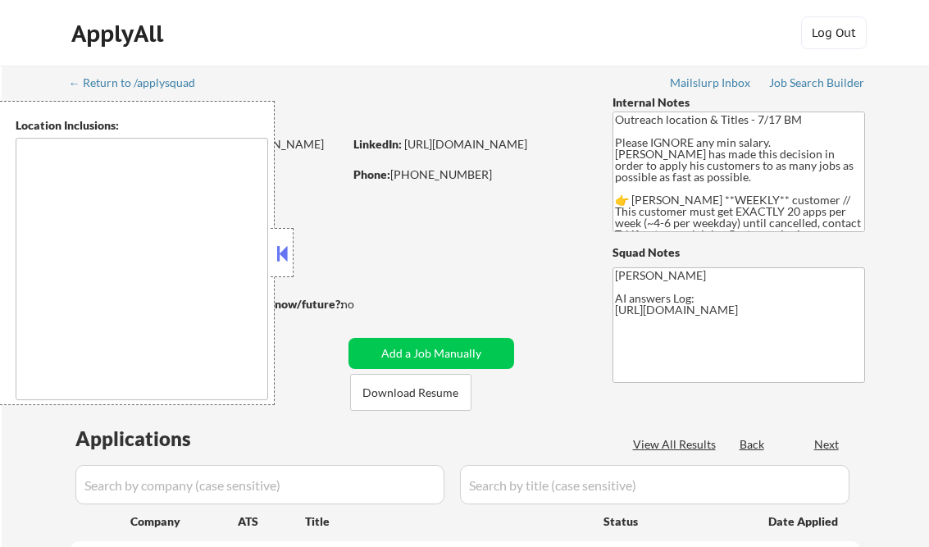
type textarea "[GEOGRAPHIC_DATA], IL [GEOGRAPHIC_DATA], [GEOGRAPHIC_DATA] [GEOGRAPHIC_DATA], […"
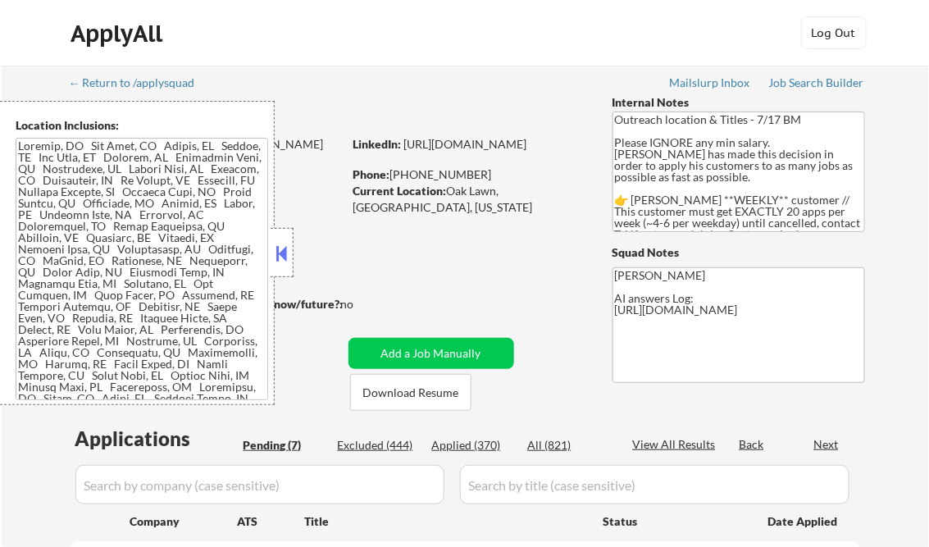
select select ""pending""
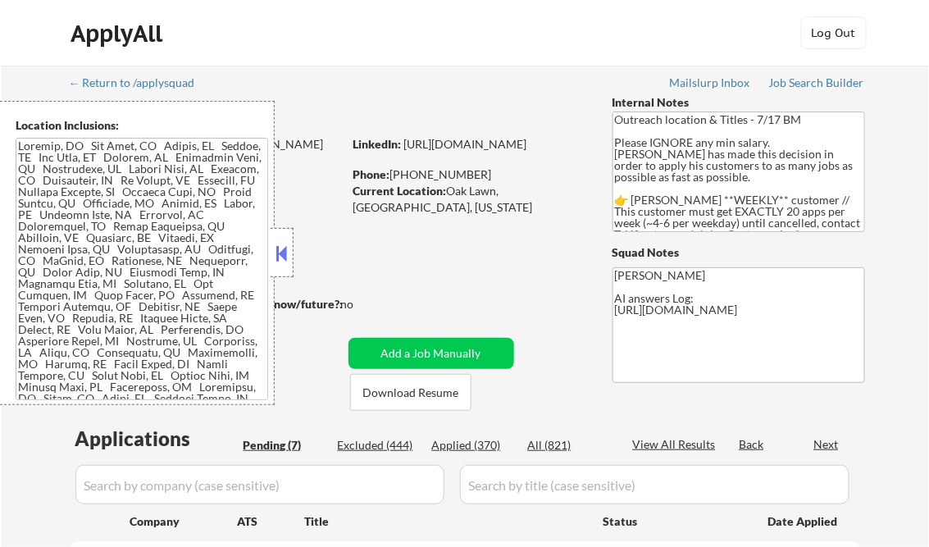
select select ""pending""
click at [278, 255] on button at bounding box center [282, 253] width 18 height 25
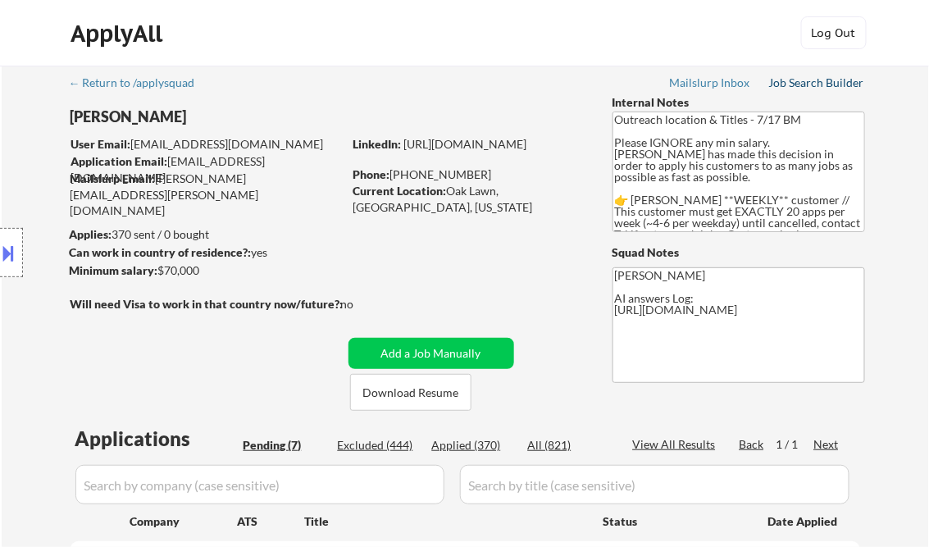
click at [793, 85] on div "Job Search Builder" at bounding box center [817, 82] width 96 height 11
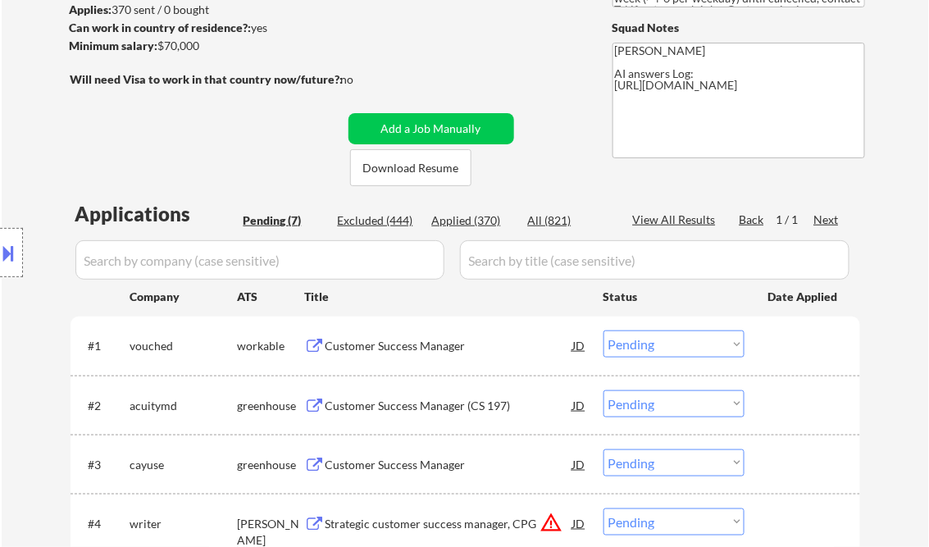
scroll to position [328, 0]
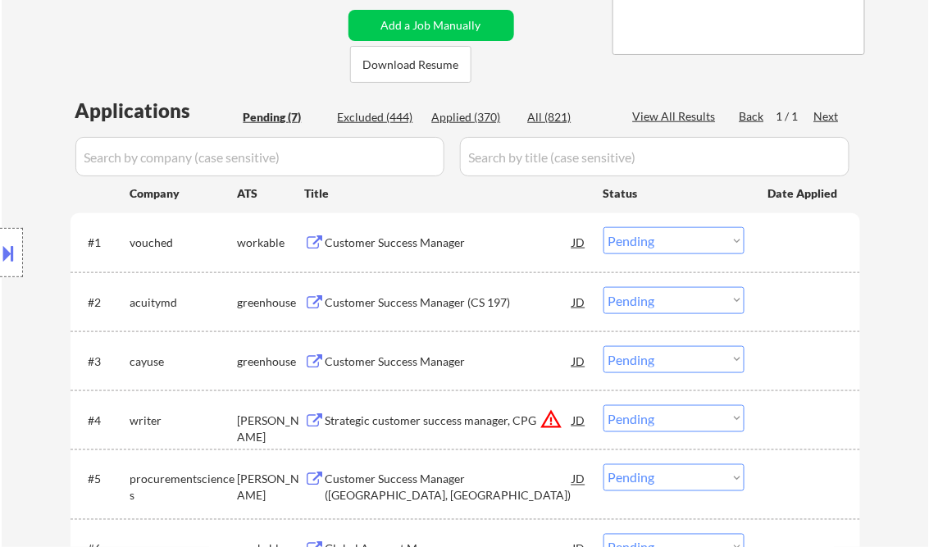
click at [377, 241] on div "Customer Success Manager" at bounding box center [449, 242] width 248 height 16
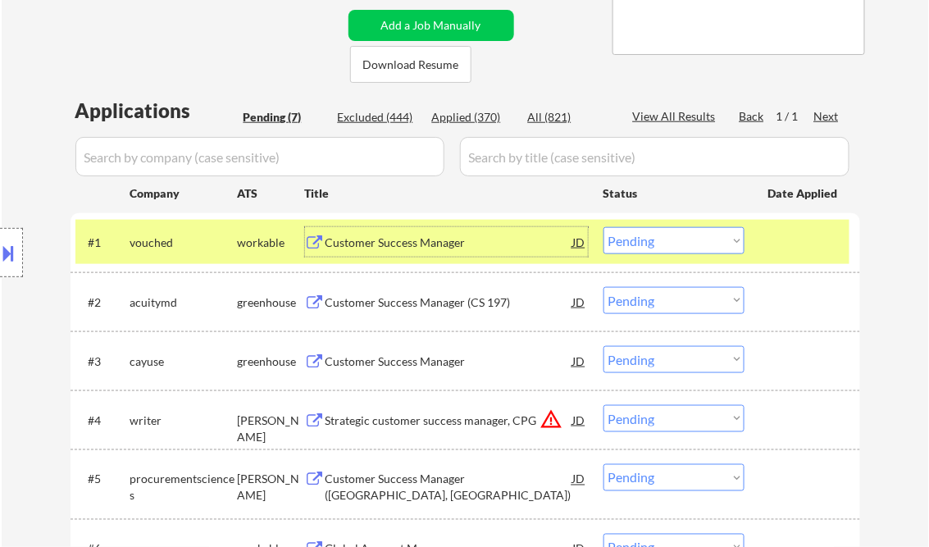
drag, startPoint x: 684, startPoint y: 243, endPoint x: 695, endPoint y: 252, distance: 14.1
click at [684, 243] on select "Choose an option... Pending Applied Excluded (Questions) Excluded (Expired) Exc…" at bounding box center [673, 240] width 141 height 27
select select ""applied""
click at [603, 227] on select "Choose an option... Pending Applied Excluded (Questions) Excluded (Expired) Exc…" at bounding box center [673, 240] width 141 height 27
click at [438, 301] on div "Customer Success Manager (CS 197)" at bounding box center [449, 302] width 248 height 16
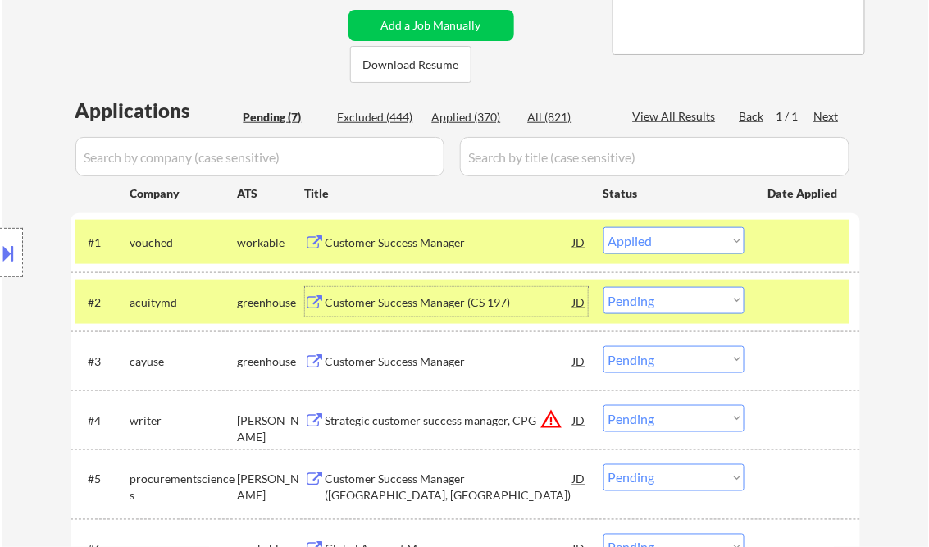
click at [640, 303] on select "Choose an option... Pending Applied Excluded (Questions) Excluded (Expired) Exc…" at bounding box center [673, 300] width 141 height 27
click at [603, 287] on select "Choose an option... Pending Applied Excluded (Questions) Excluded (Expired) Exc…" at bounding box center [673, 300] width 141 height 27
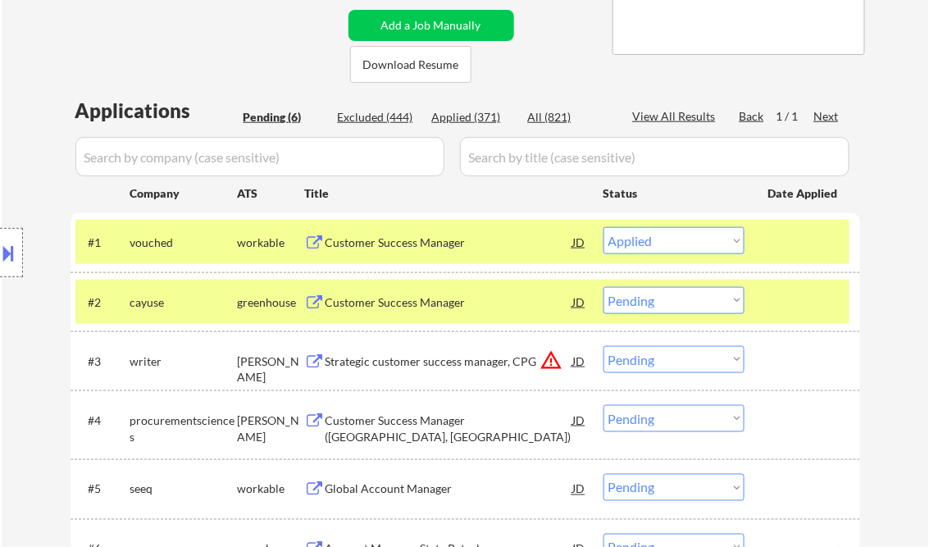
click at [669, 243] on select "Choose an option... Pending Applied Excluded (Questions) Excluded (Expired) Exc…" at bounding box center [673, 240] width 141 height 27
click at [603, 227] on select "Choose an option... Pending Applied Excluded (Questions) Excluded (Expired) Exc…" at bounding box center [673, 240] width 141 height 27
click at [421, 301] on div "Customer Success Manager" at bounding box center [449, 302] width 248 height 16
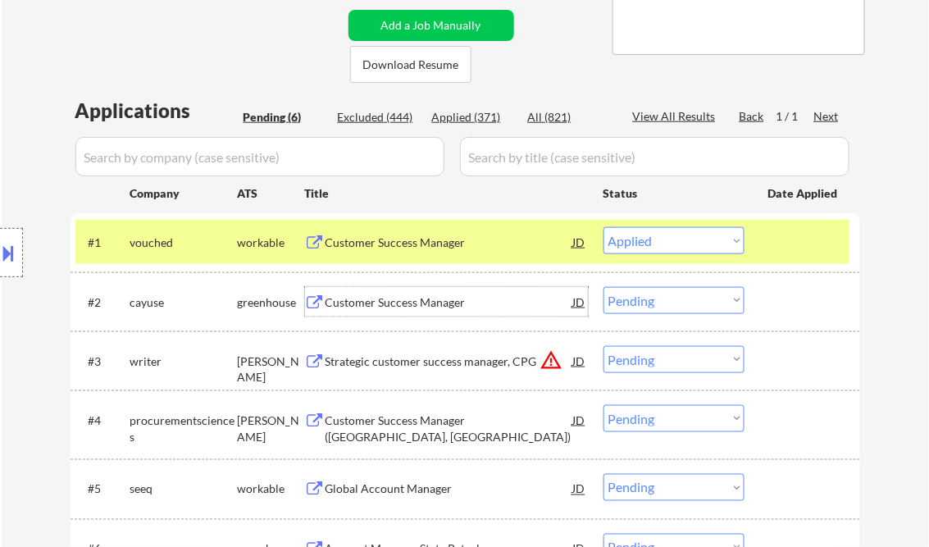
drag, startPoint x: 648, startPoint y: 298, endPoint x: 659, endPoint y: 309, distance: 15.7
click at [648, 298] on select "Choose an option... Pending Applied Excluded (Questions) Excluded (Expired) Exc…" at bounding box center [673, 300] width 141 height 27
click at [603, 287] on select "Choose an option... Pending Applied Excluded (Questions) Excluded (Expired) Exc…" at bounding box center [673, 300] width 141 height 27
select select ""pending""
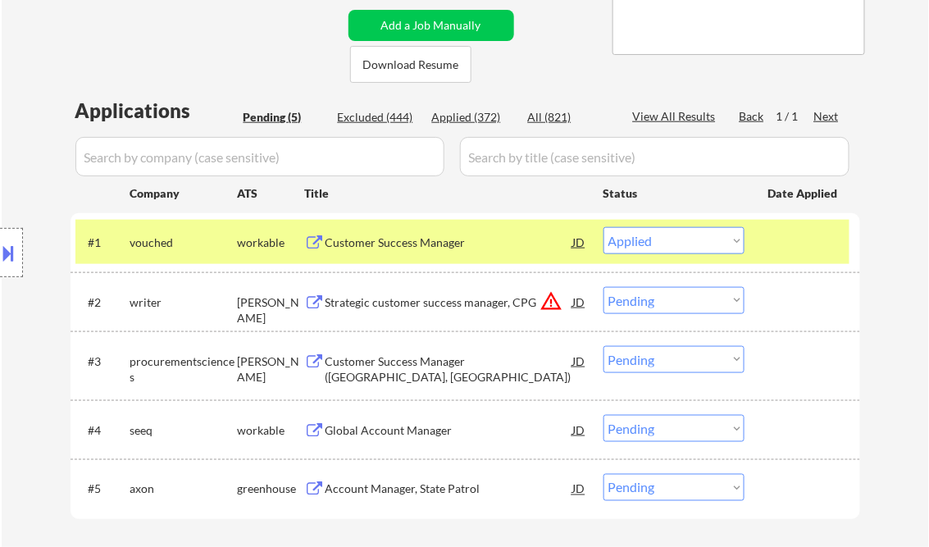
drag, startPoint x: 631, startPoint y: 238, endPoint x: 651, endPoint y: 255, distance: 26.1
click at [631, 238] on select "Choose an option... Pending Applied Excluded (Questions) Excluded (Expired) Exc…" at bounding box center [673, 240] width 141 height 27
select select ""pending""
click at [603, 227] on select "Choose an option... Pending Applied Excluded (Questions) Excluded (Expired) Exc…" at bounding box center [673, 240] width 141 height 27
select select ""pending""
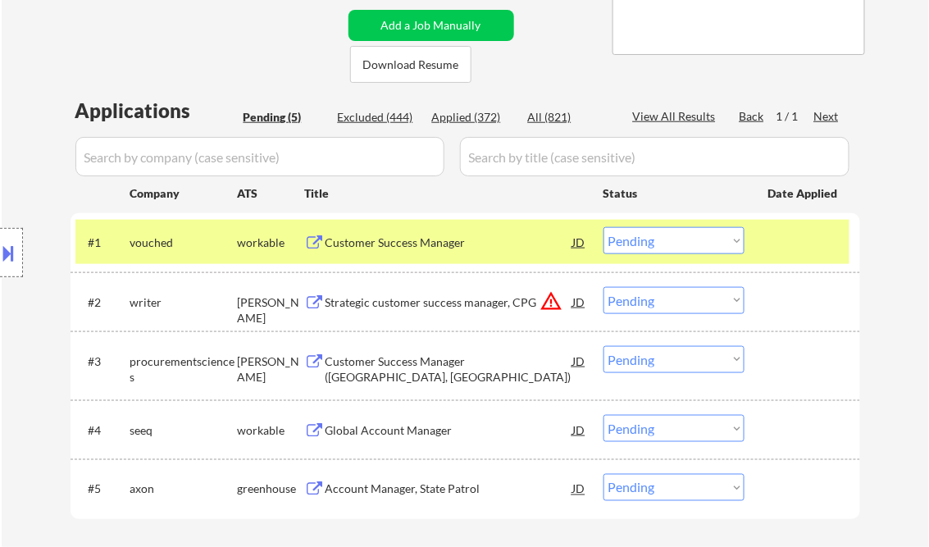
select select ""pending""
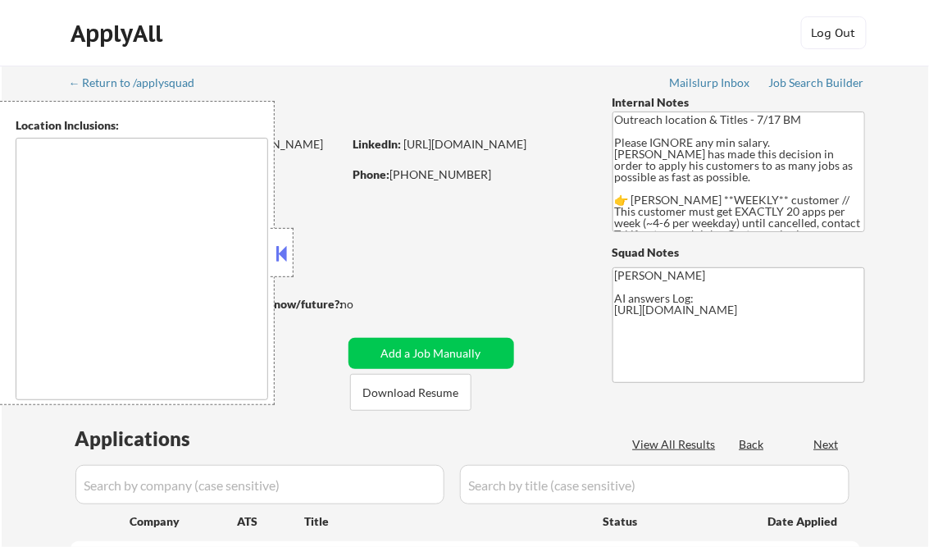
type textarea "[GEOGRAPHIC_DATA], IL [GEOGRAPHIC_DATA], [GEOGRAPHIC_DATA] [GEOGRAPHIC_DATA], […"
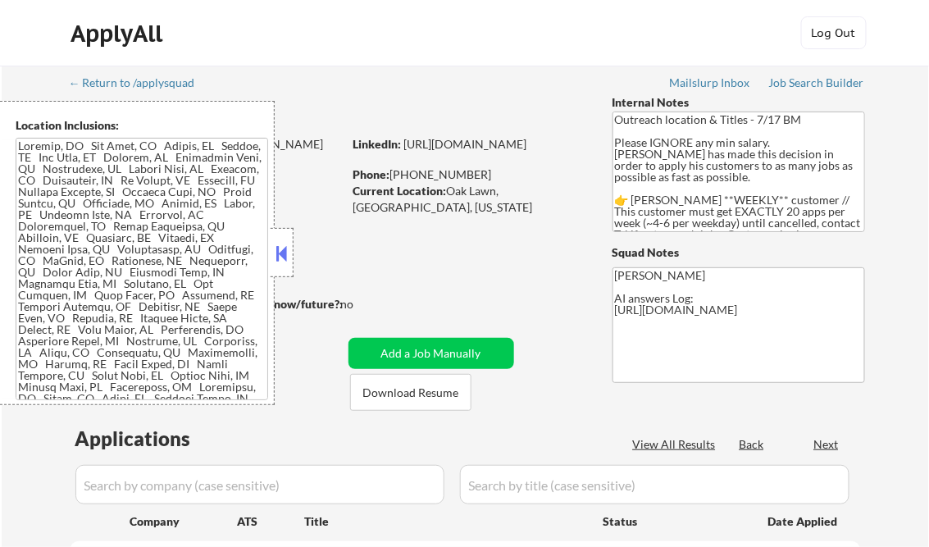
select select ""pending""
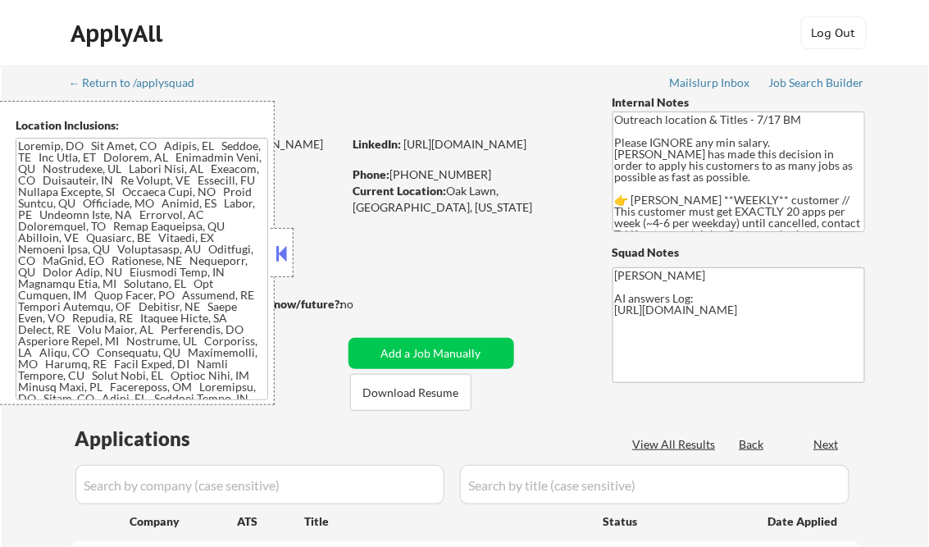
select select ""pending""
click at [278, 244] on button at bounding box center [282, 253] width 18 height 25
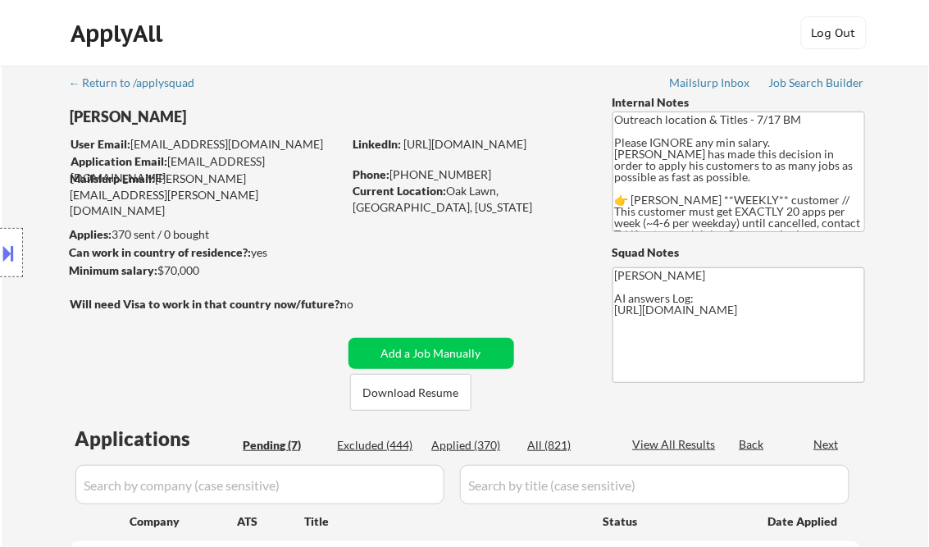
click at [461, 444] on div "Applied (370)" at bounding box center [473, 445] width 82 height 16
click at [694, 446] on div "View All Results" at bounding box center [677, 444] width 88 height 16
select select ""applied""
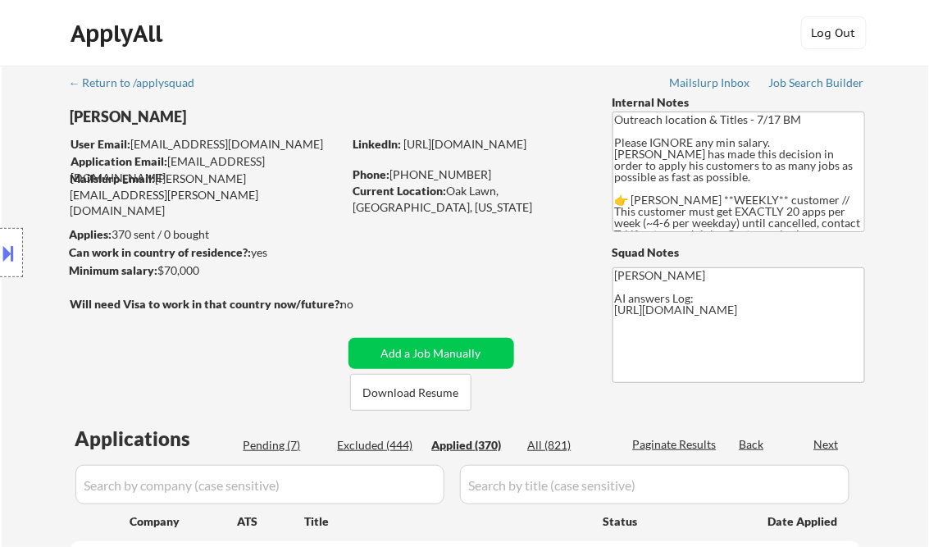
select select ""applied""
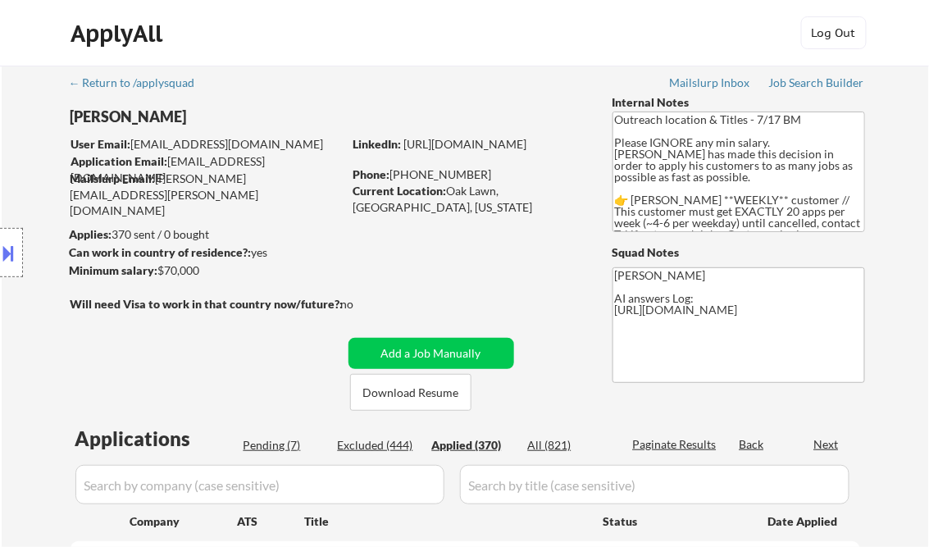
select select ""applied""
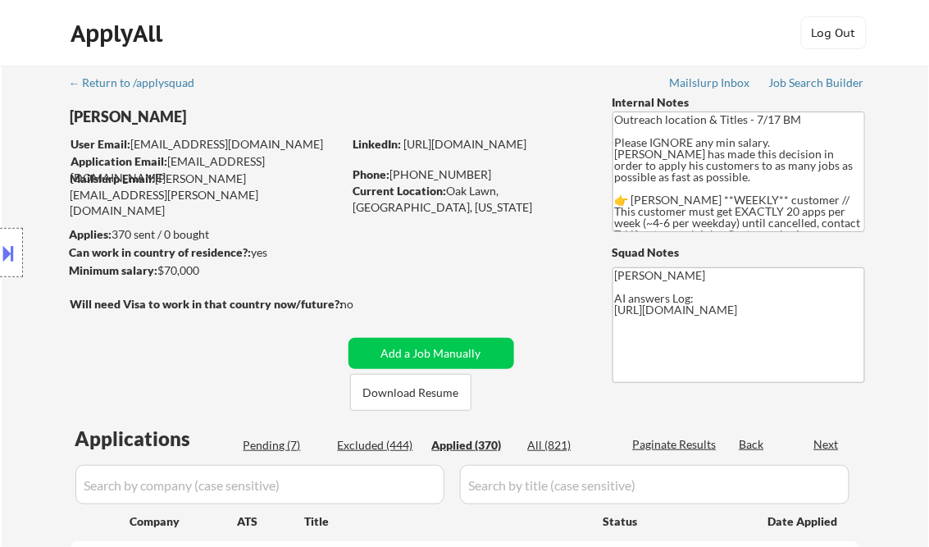
select select ""applied""
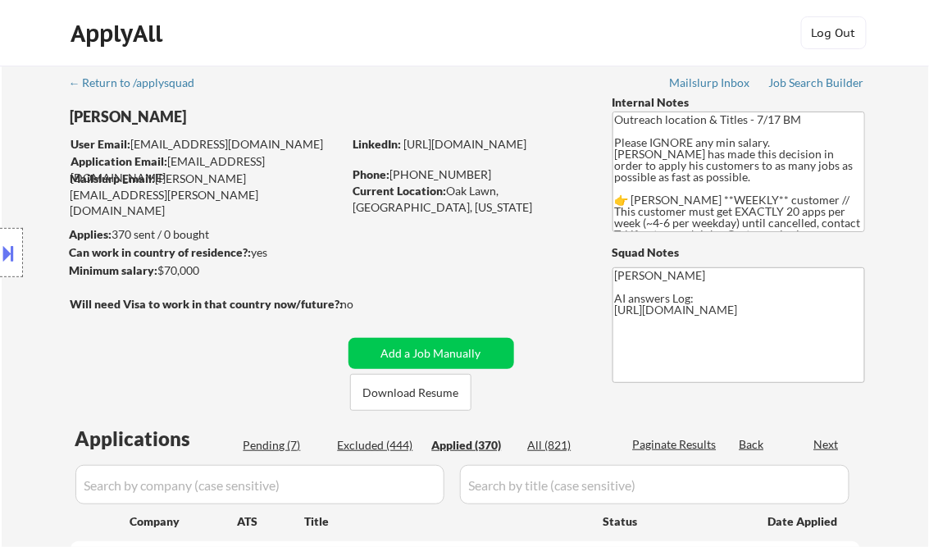
select select ""applied""
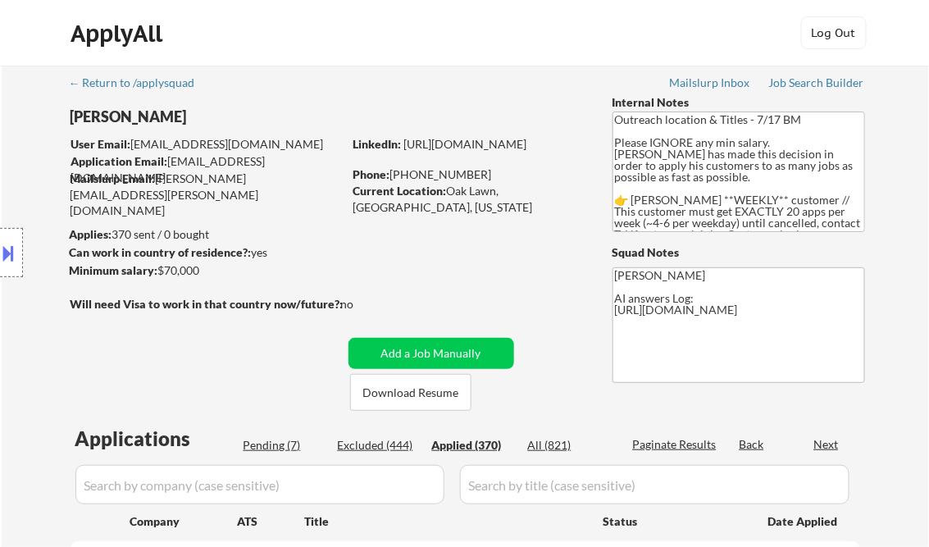
select select ""applied""
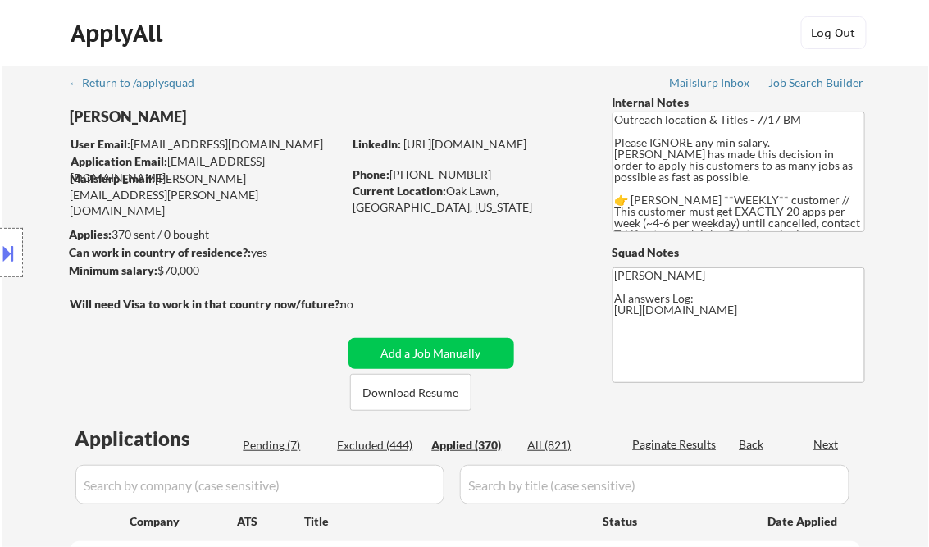
select select ""applied""
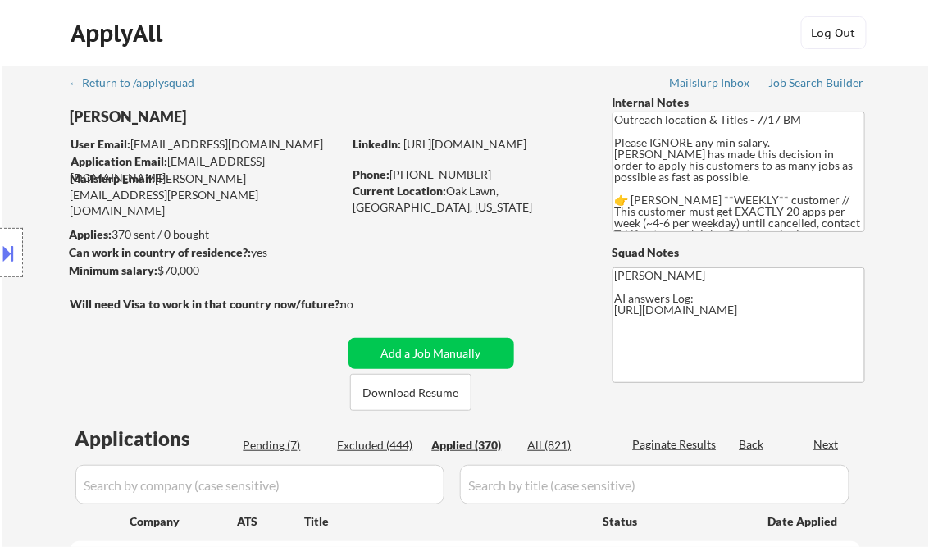
select select ""applied""
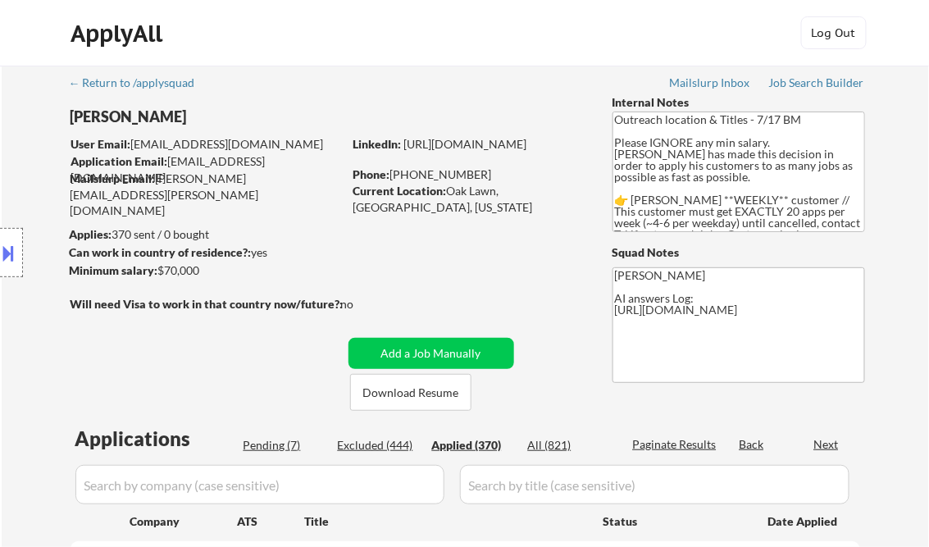
select select ""applied""
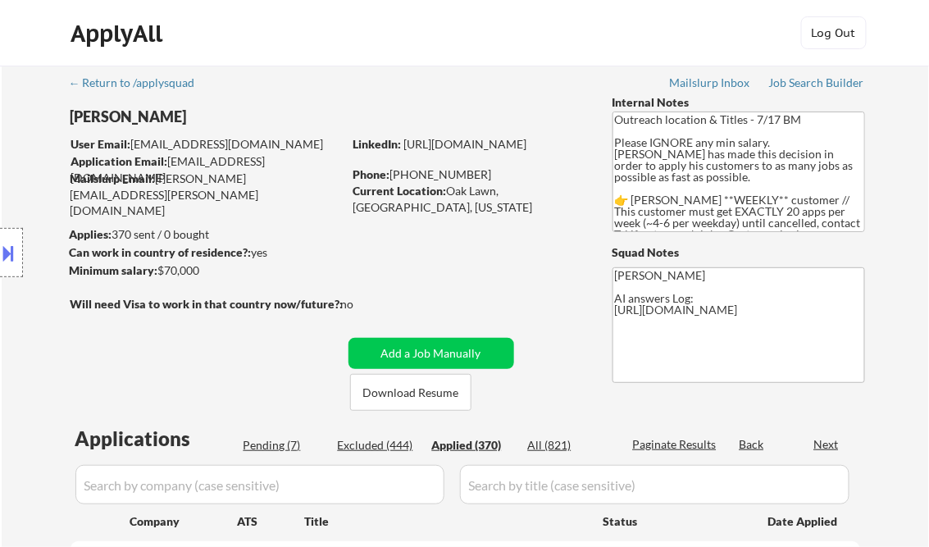
select select ""applied""
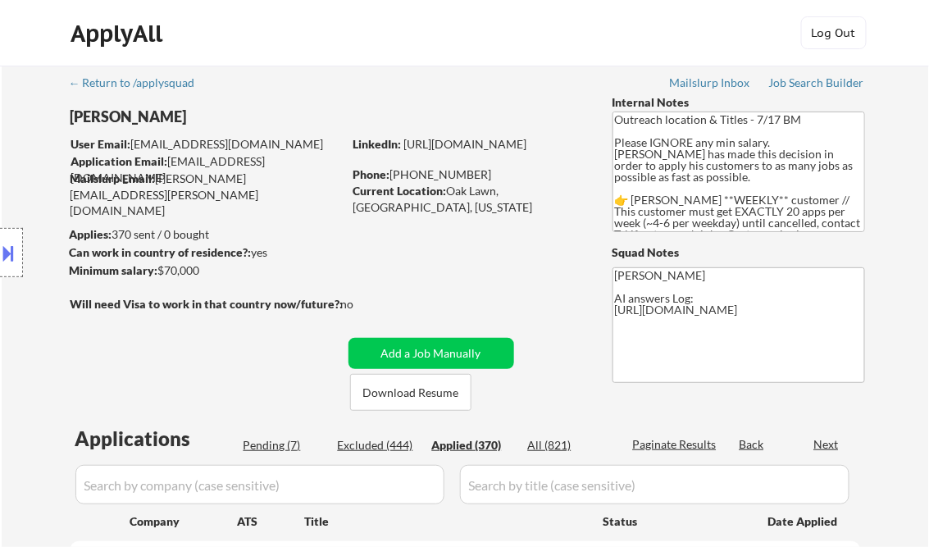
select select ""applied""
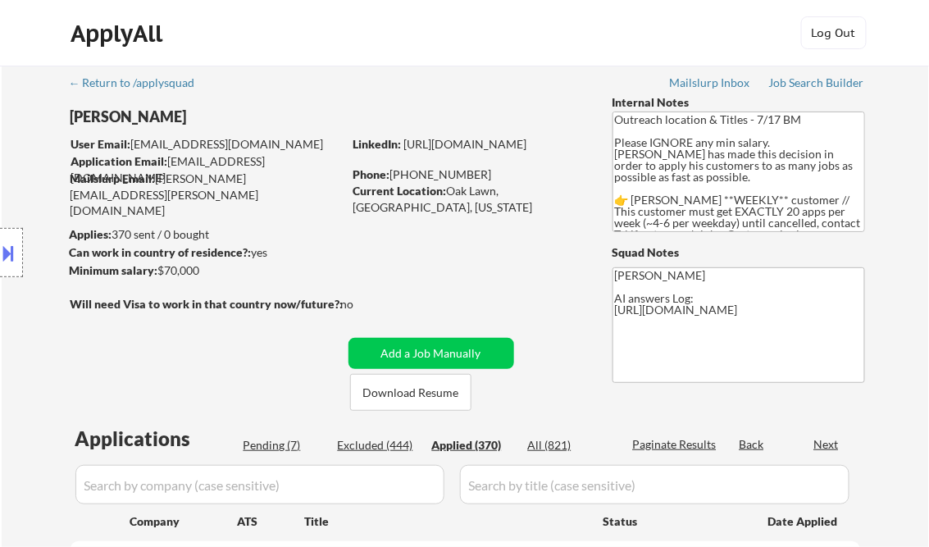
select select ""applied""
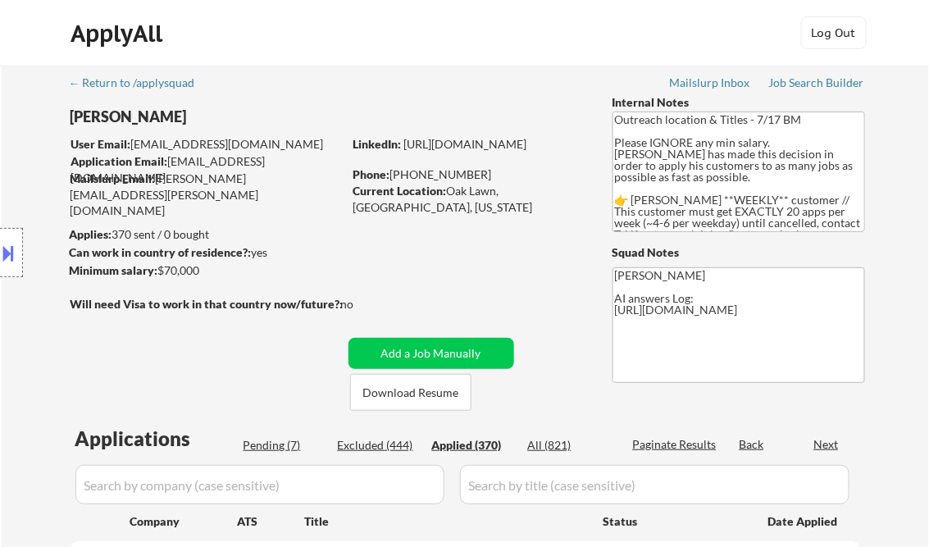
select select ""applied""
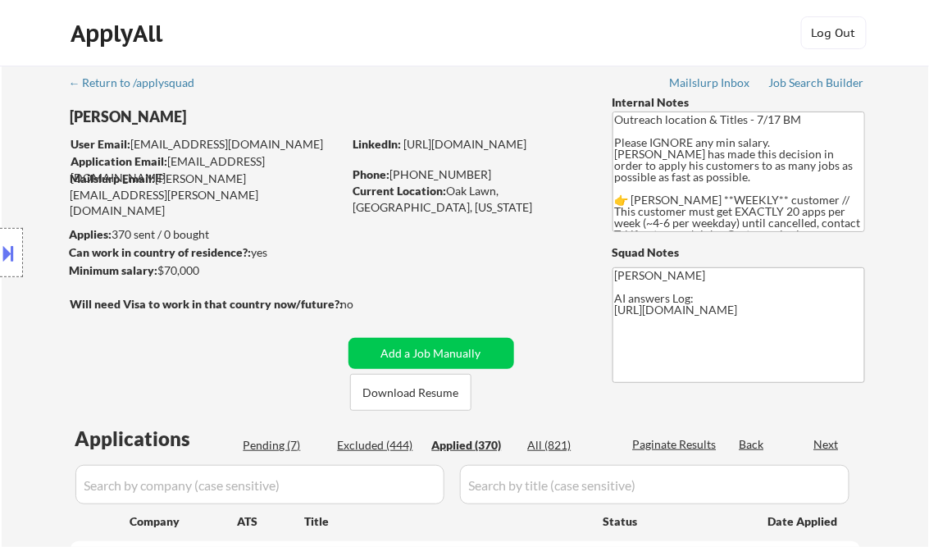
select select ""applied""
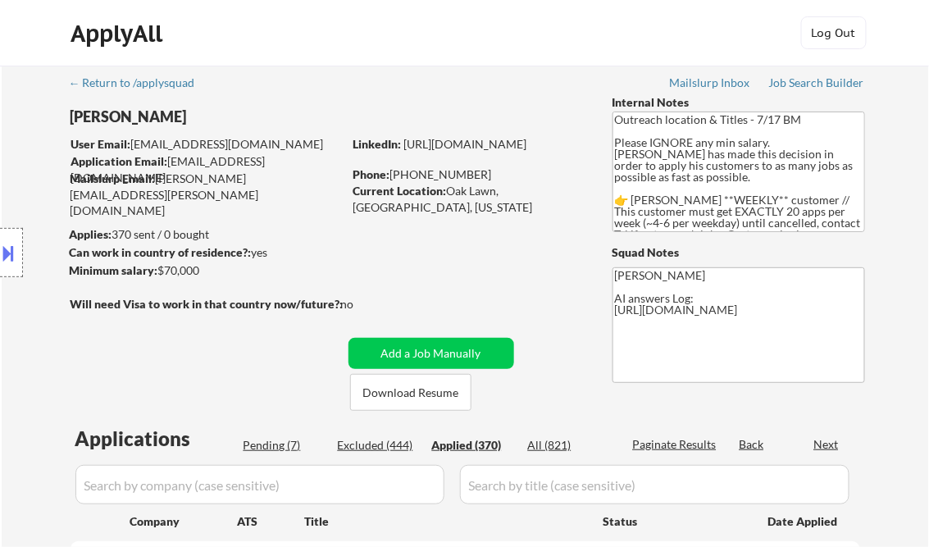
select select ""applied""
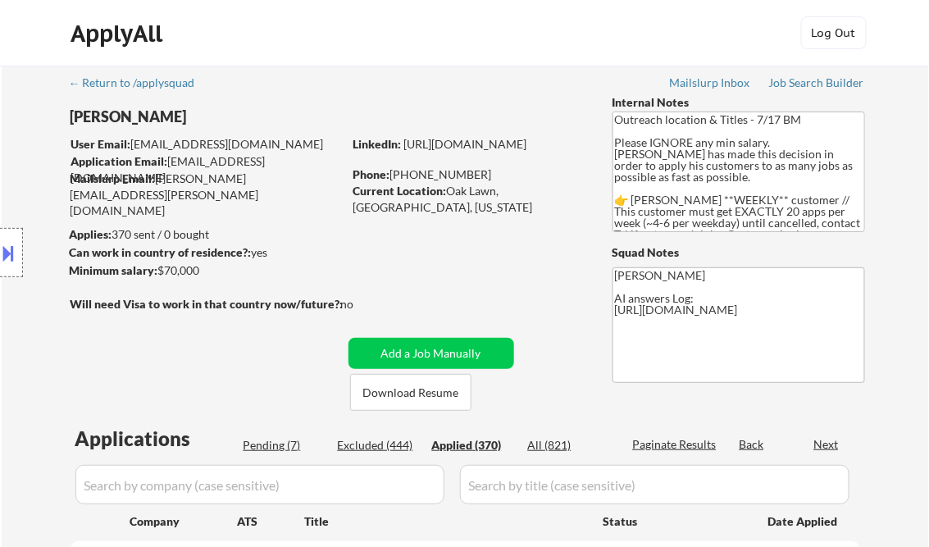
select select ""applied""
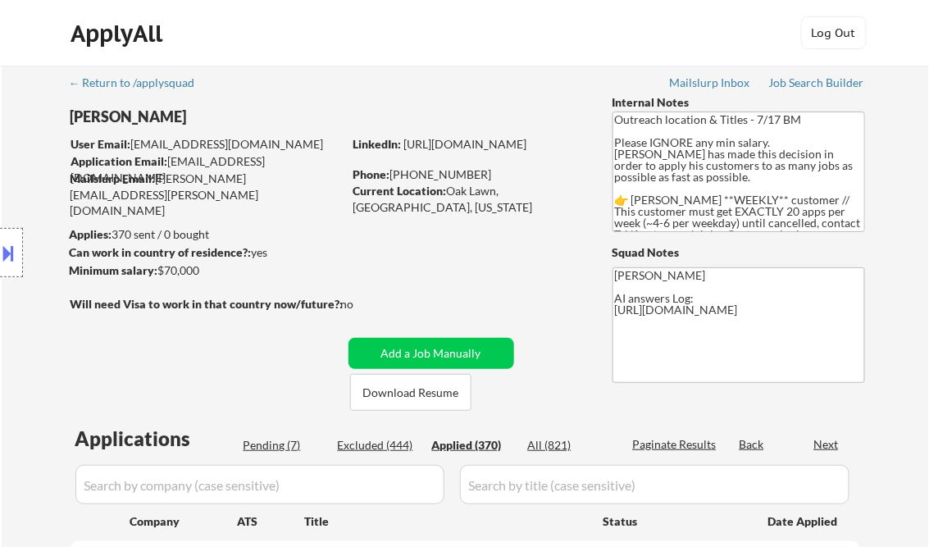
select select ""applied""
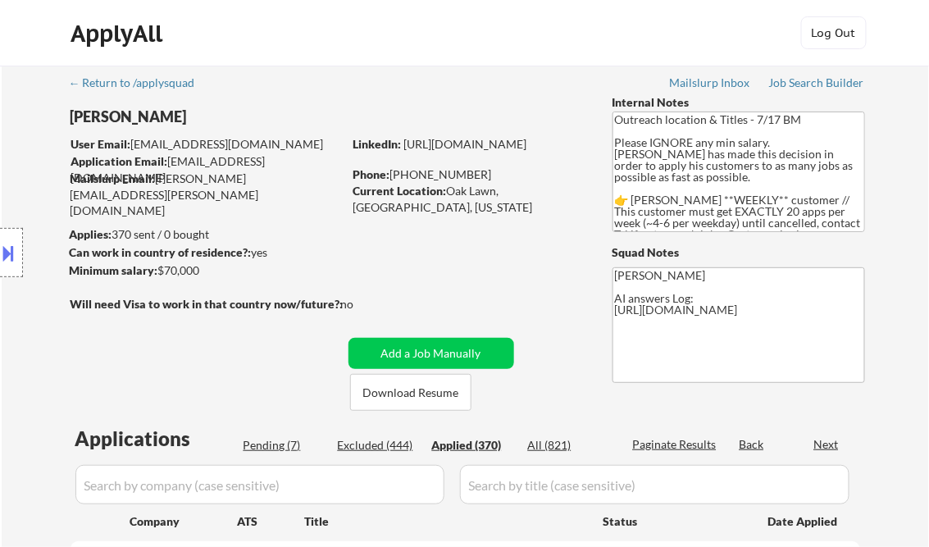
select select ""applied""
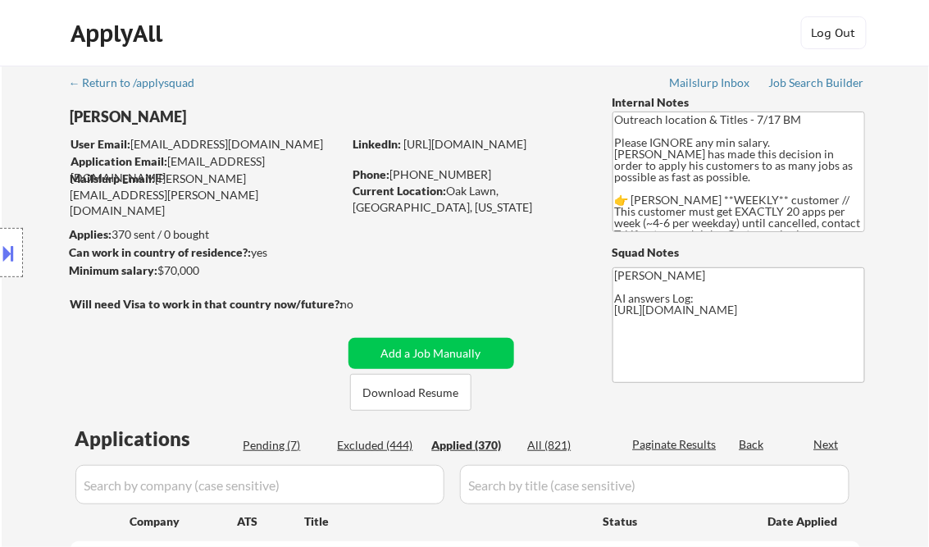
select select ""applied""
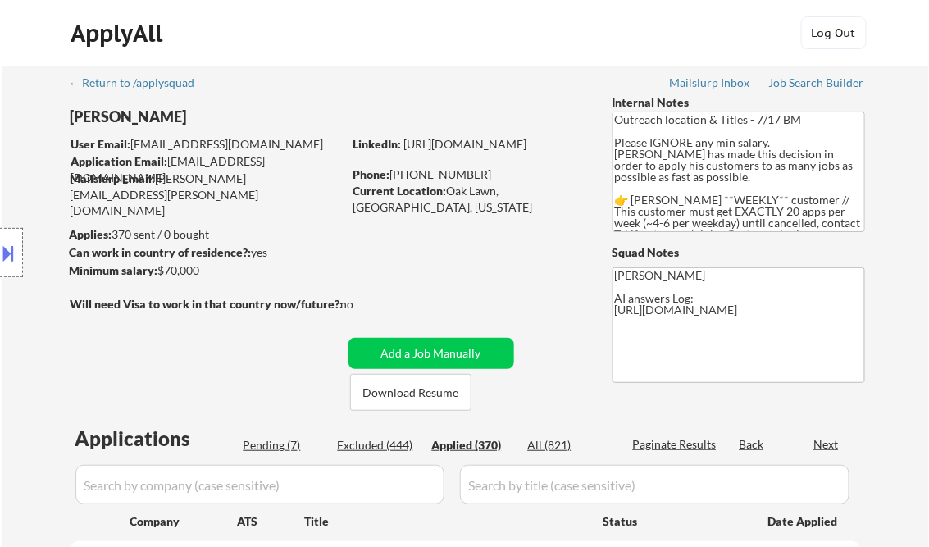
select select ""applied""
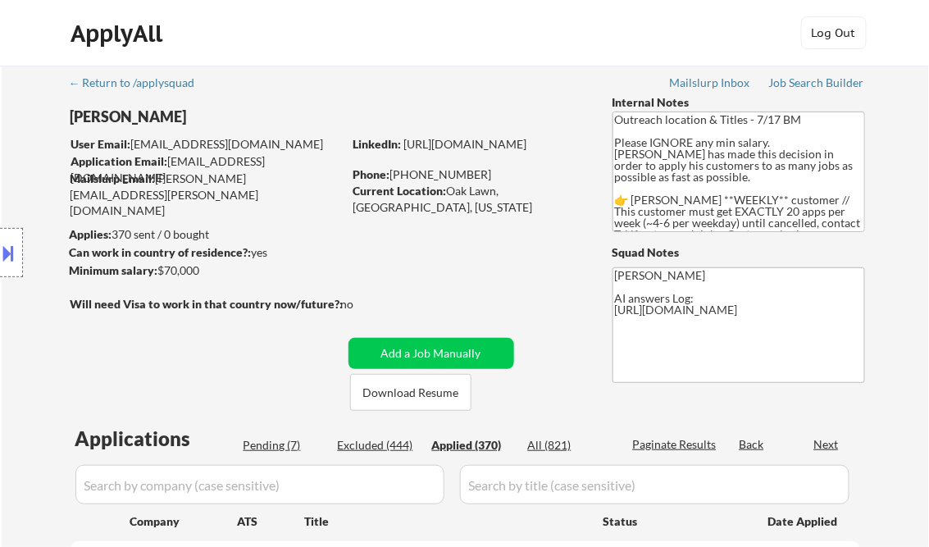
select select ""applied""
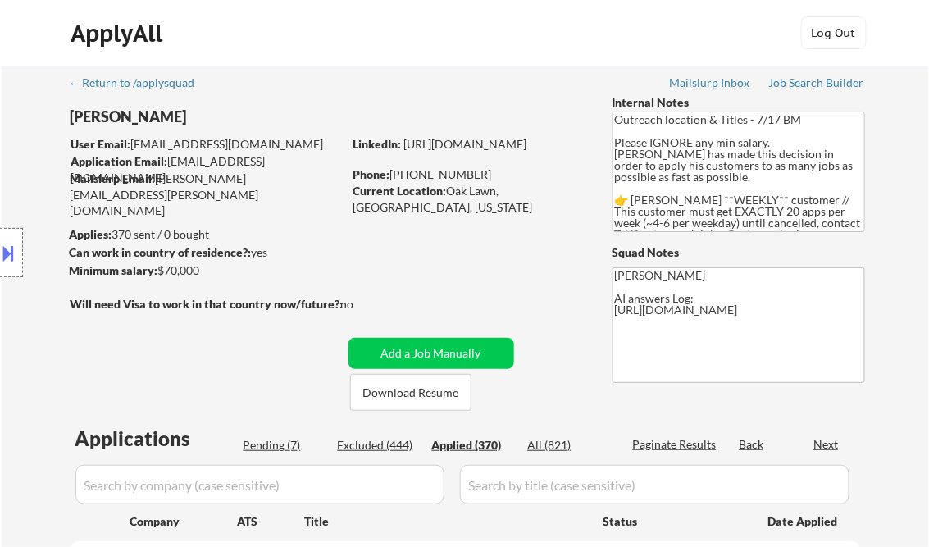
select select ""applied""
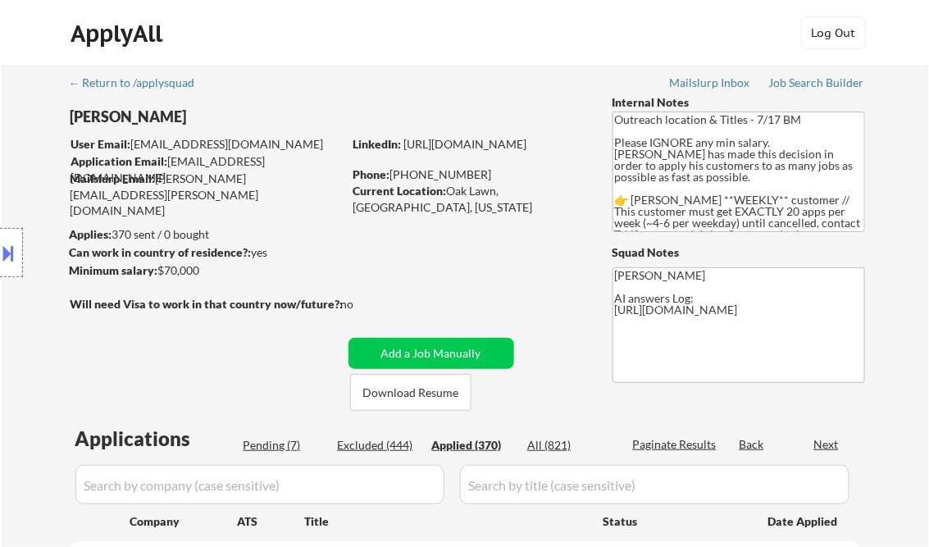
select select ""applied""
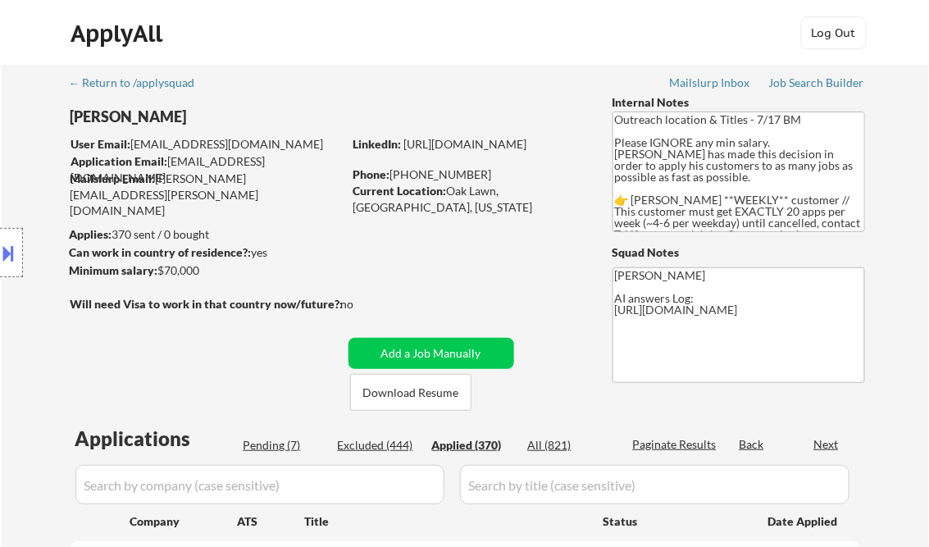
select select ""applied""
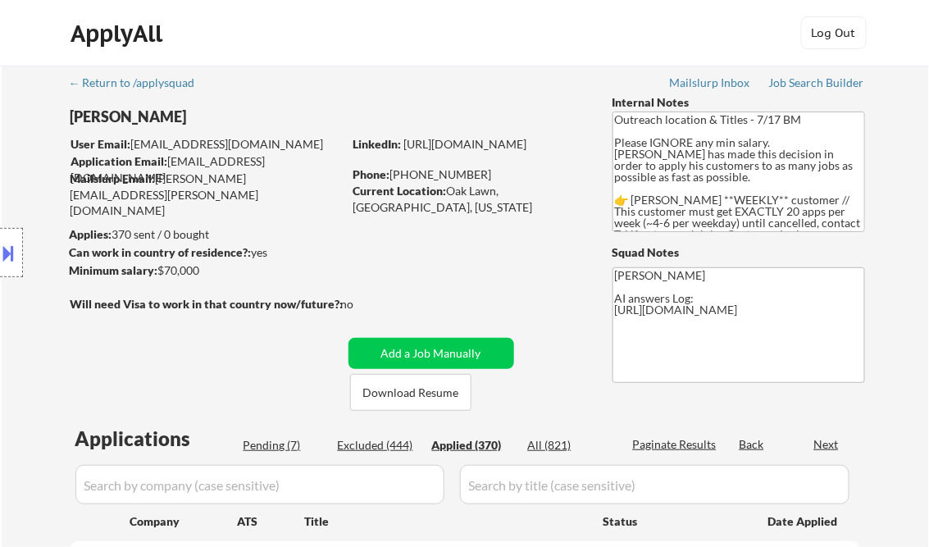
select select ""applied""
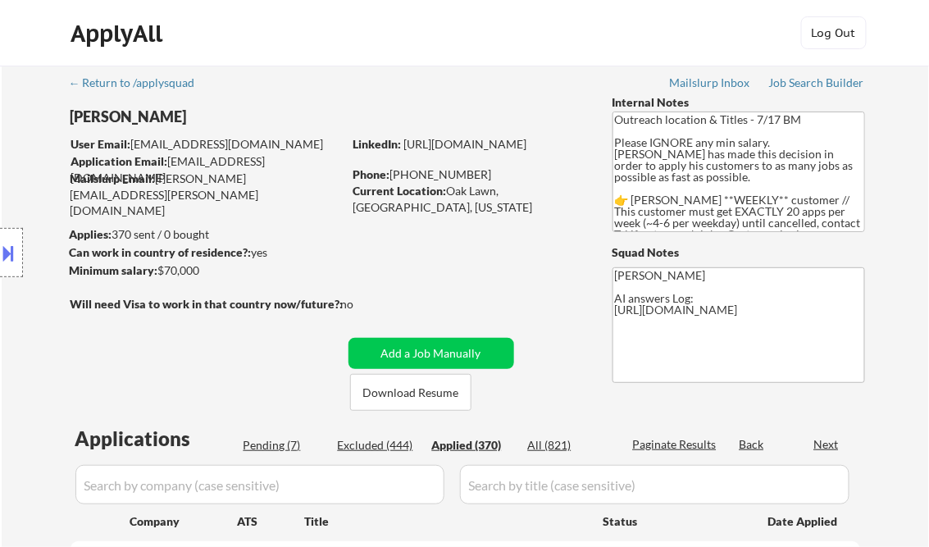
select select ""applied""
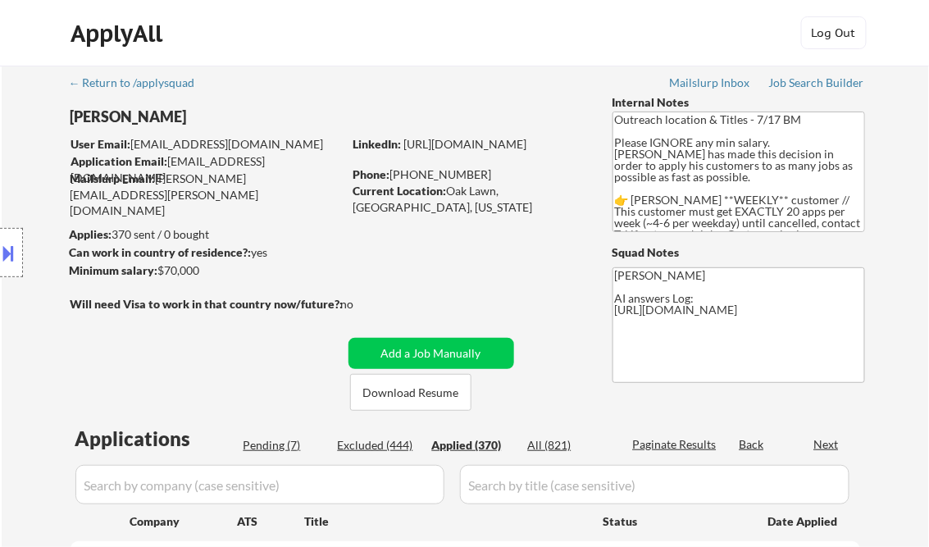
select select ""applied""
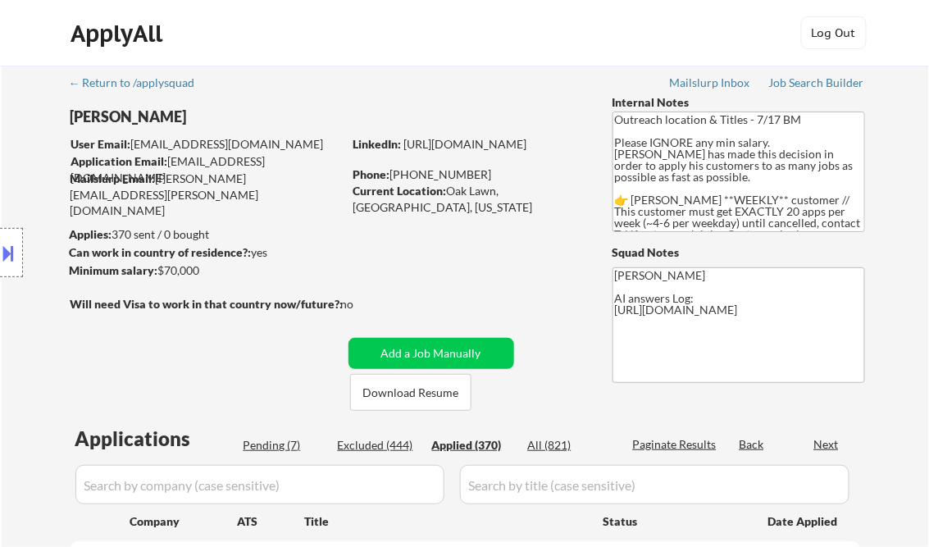
select select ""applied""
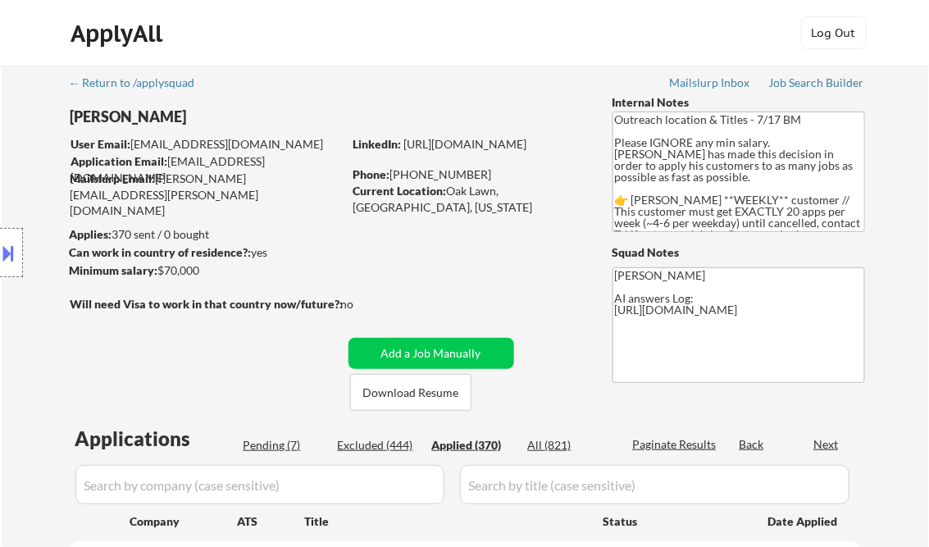
select select ""applied""
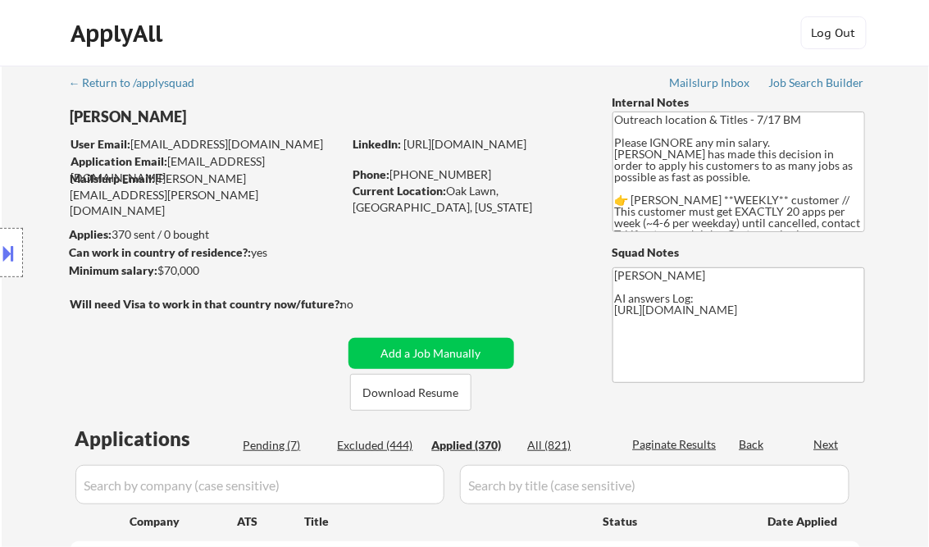
select select ""applied""
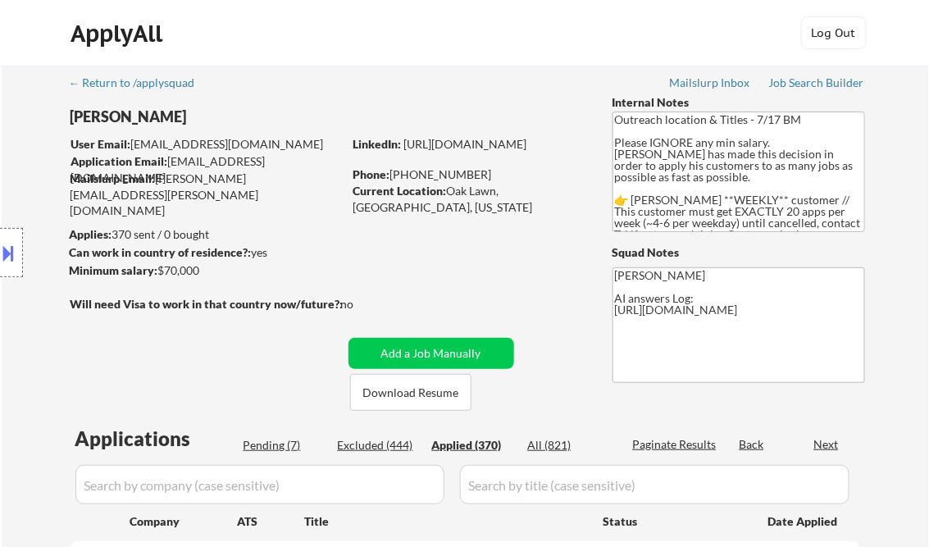
select select ""applied""
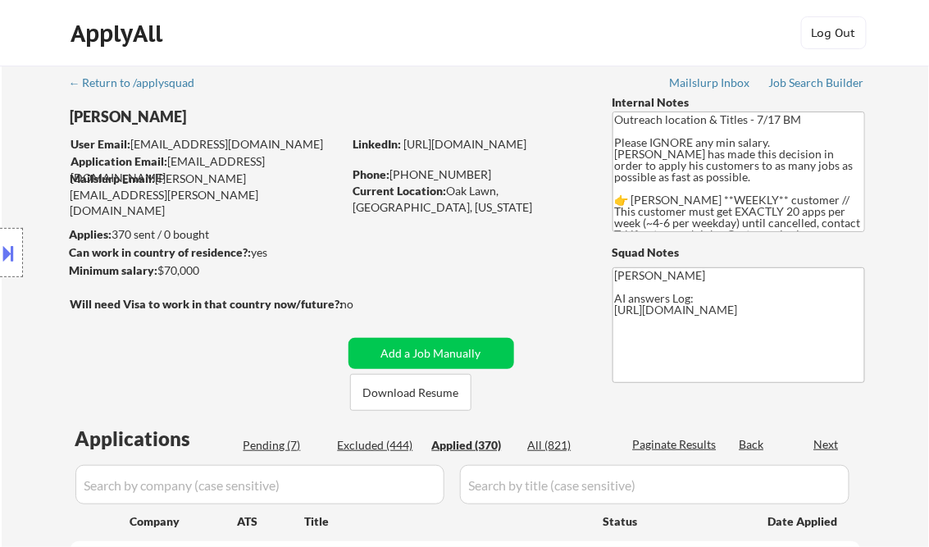
select select ""applied""
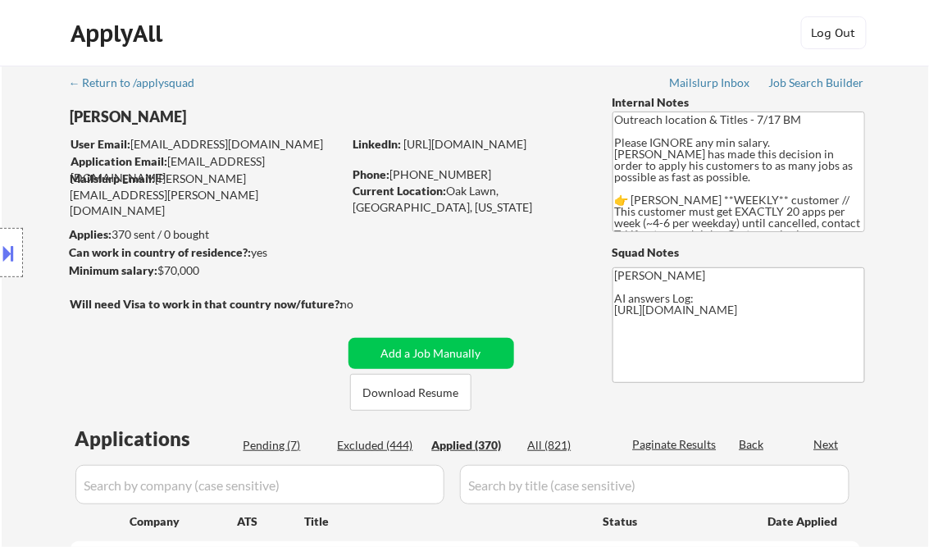
select select ""applied""
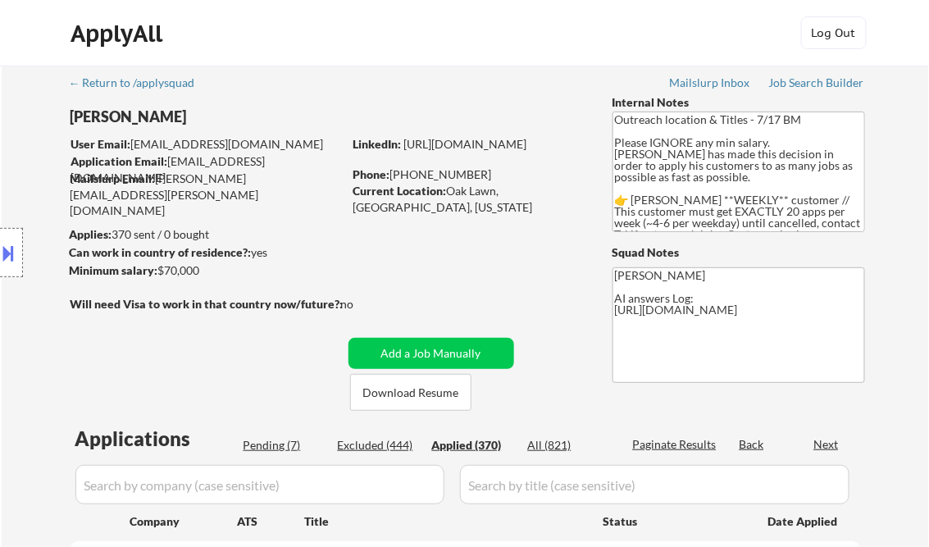
select select ""applied""
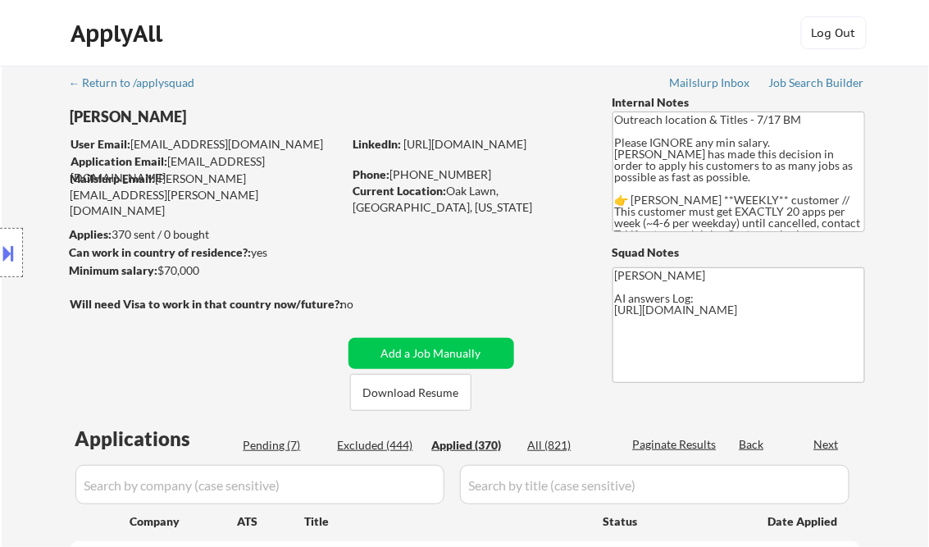
select select ""applied""
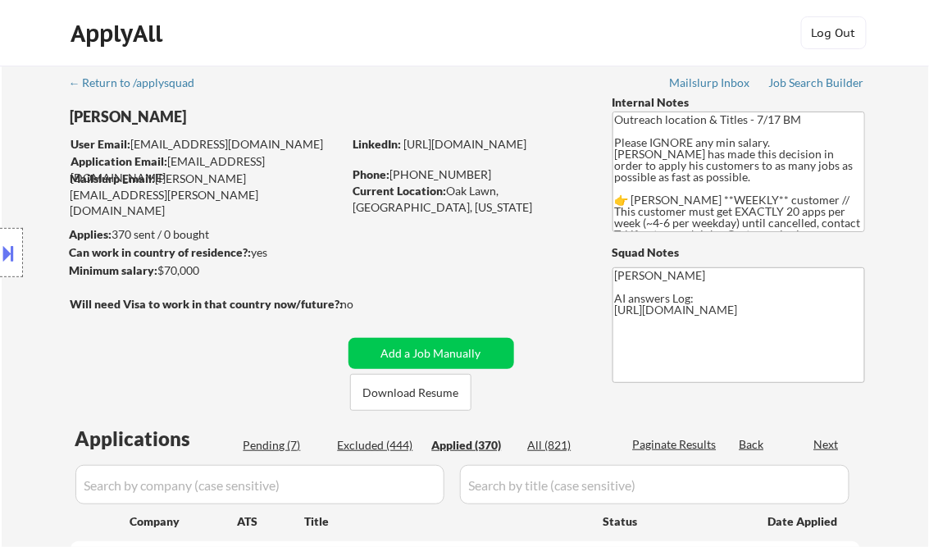
select select ""applied""
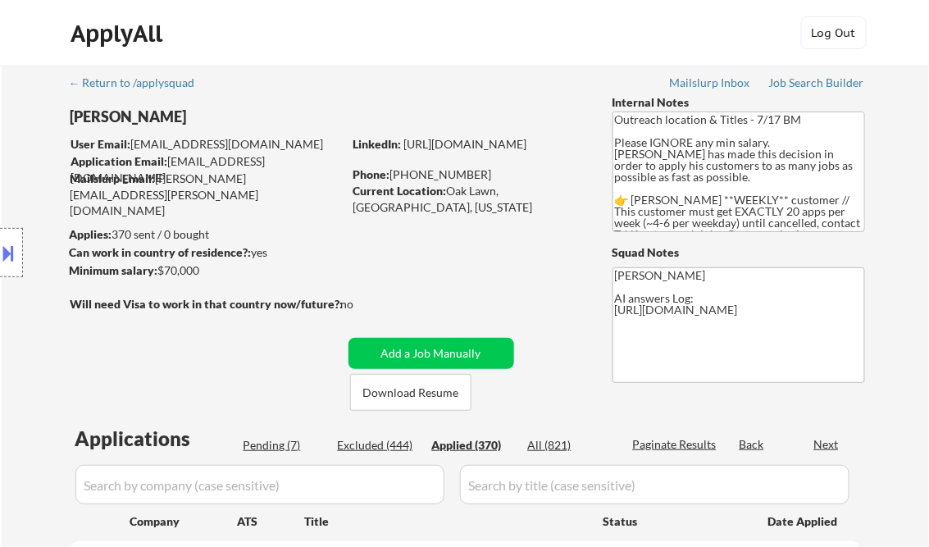
select select ""applied""
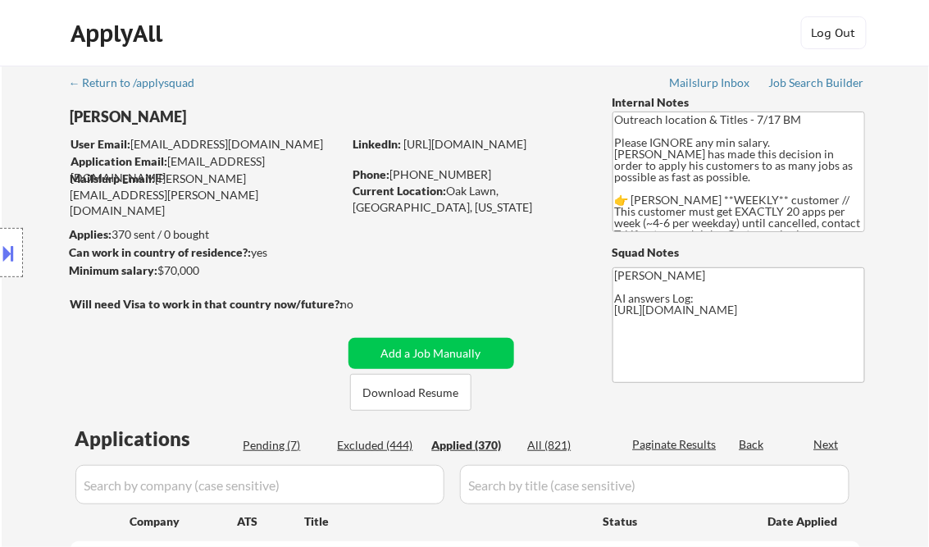
select select ""applied""
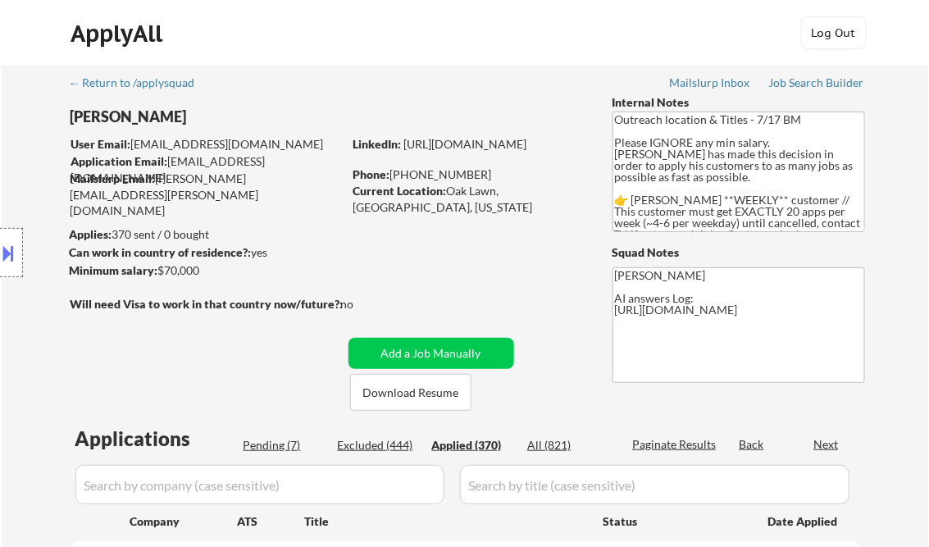
select select ""applied""
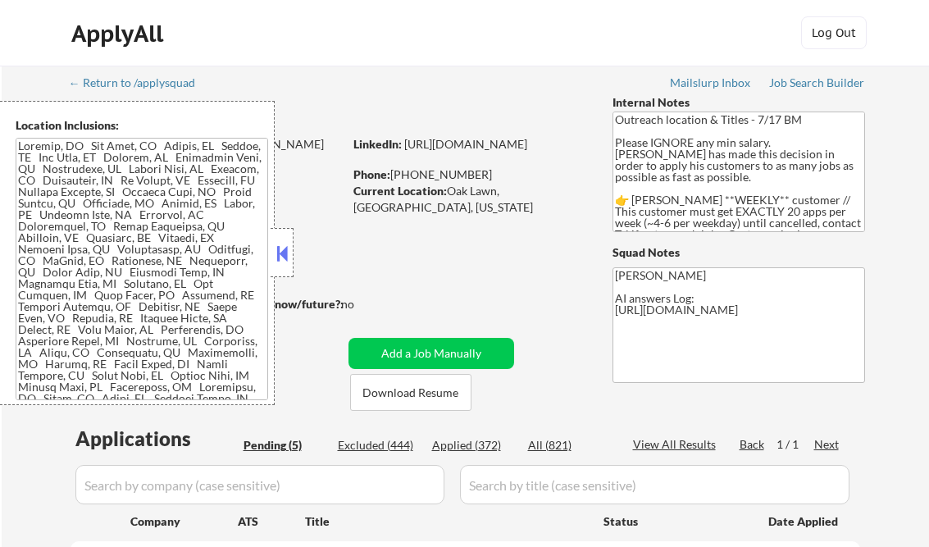
select select ""pending""
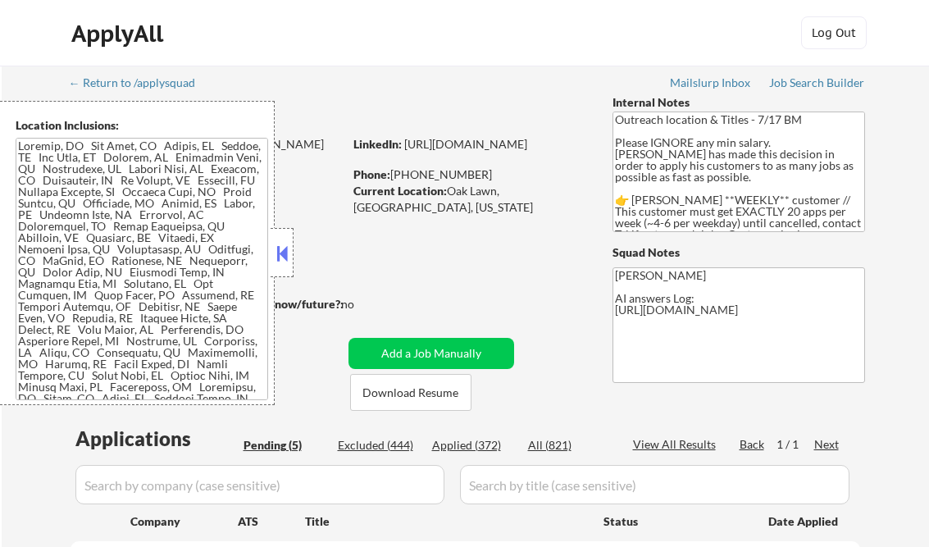
scroll to position [393, 0]
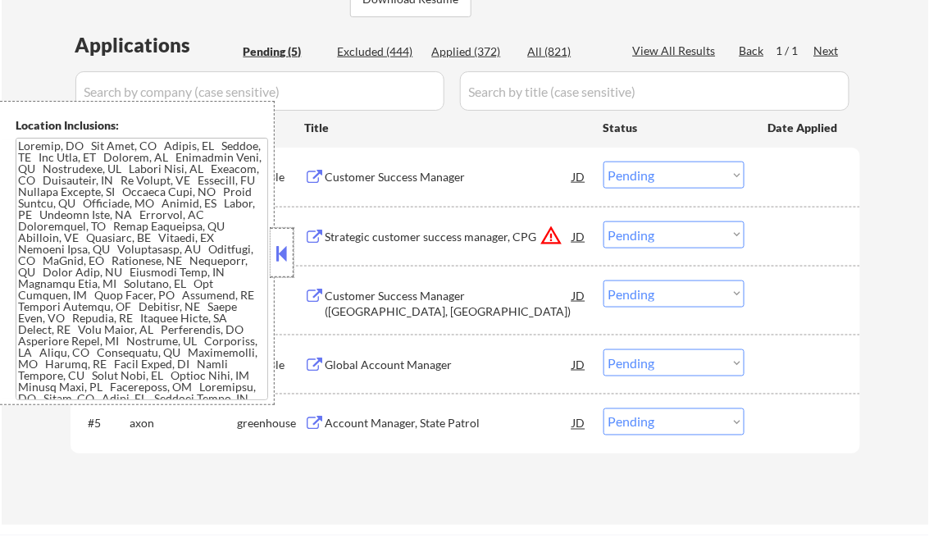
click at [284, 239] on div at bounding box center [282, 252] width 23 height 49
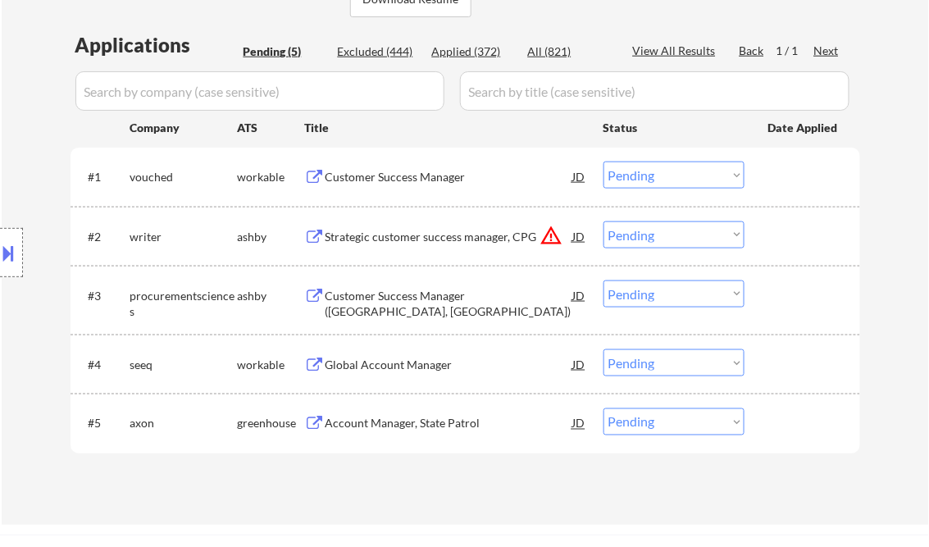
scroll to position [328, 0]
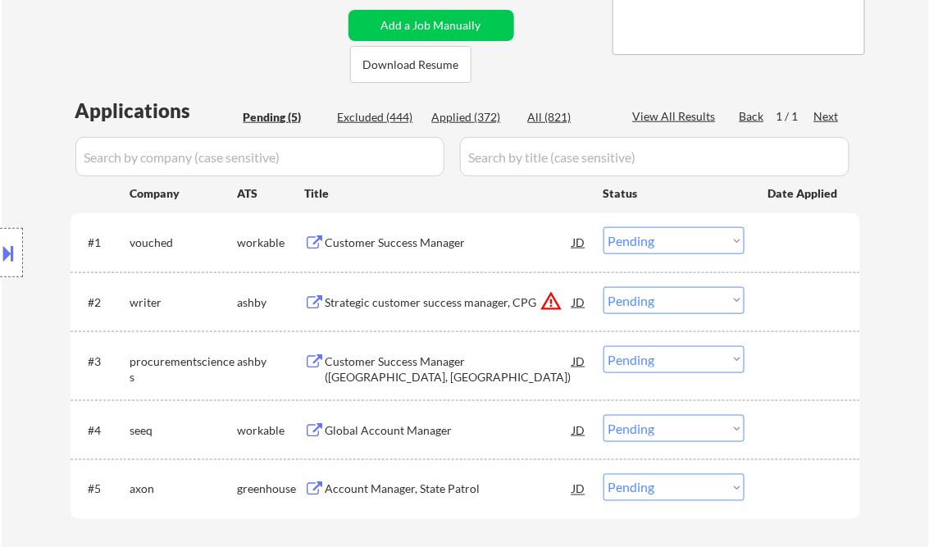
click at [638, 238] on select "Choose an option... Pending Applied Excluded (Questions) Excluded (Expired) Exc…" at bounding box center [673, 240] width 141 height 27
click at [603, 227] on select "Choose an option... Pending Applied Excluded (Questions) Excluded (Expired) Exc…" at bounding box center [673, 240] width 141 height 27
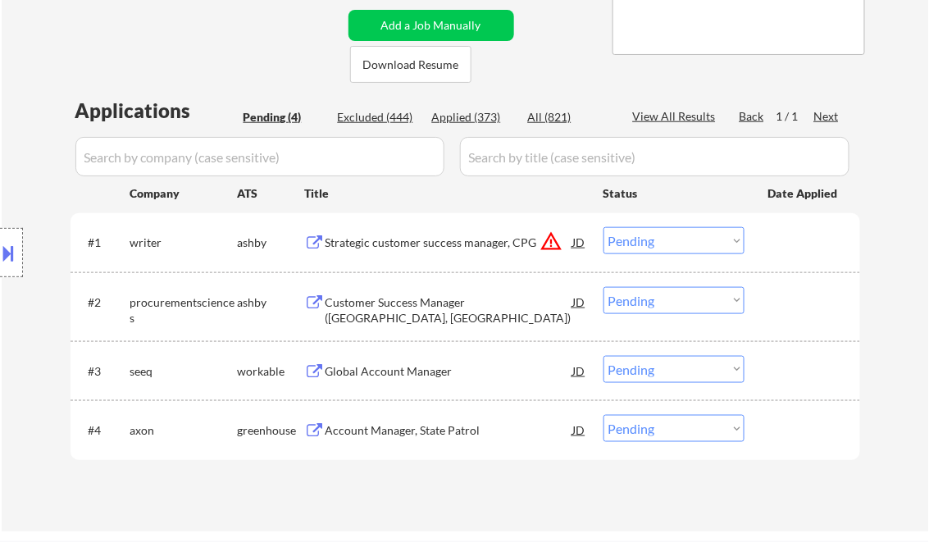
click at [407, 238] on div "Strategic customer success manager, CPG" at bounding box center [449, 242] width 248 height 16
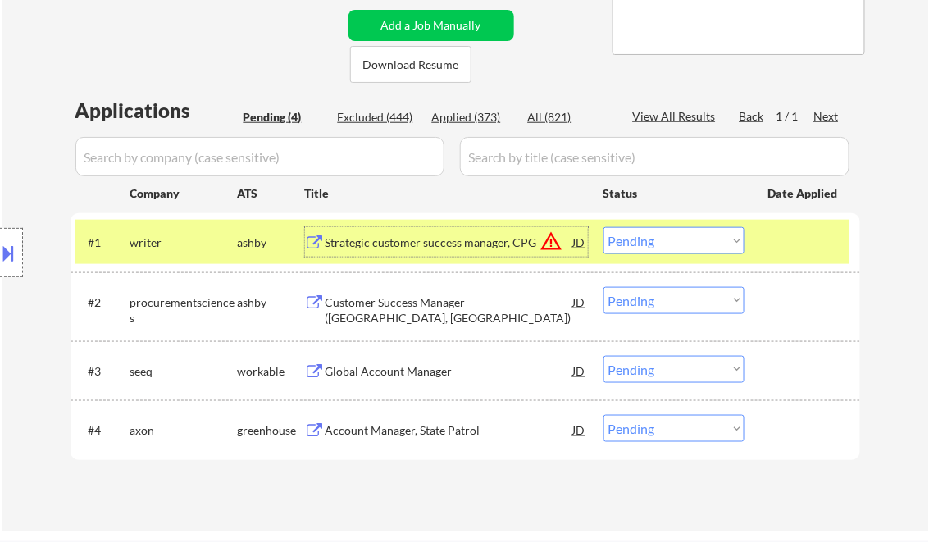
drag, startPoint x: 643, startPoint y: 239, endPoint x: 671, endPoint y: 255, distance: 31.6
click at [643, 239] on select "Choose an option... Pending Applied Excluded (Questions) Excluded (Expired) Exc…" at bounding box center [673, 240] width 141 height 27
click at [603, 227] on select "Choose an option... Pending Applied Excluded (Questions) Excluded (Expired) Exc…" at bounding box center [673, 240] width 141 height 27
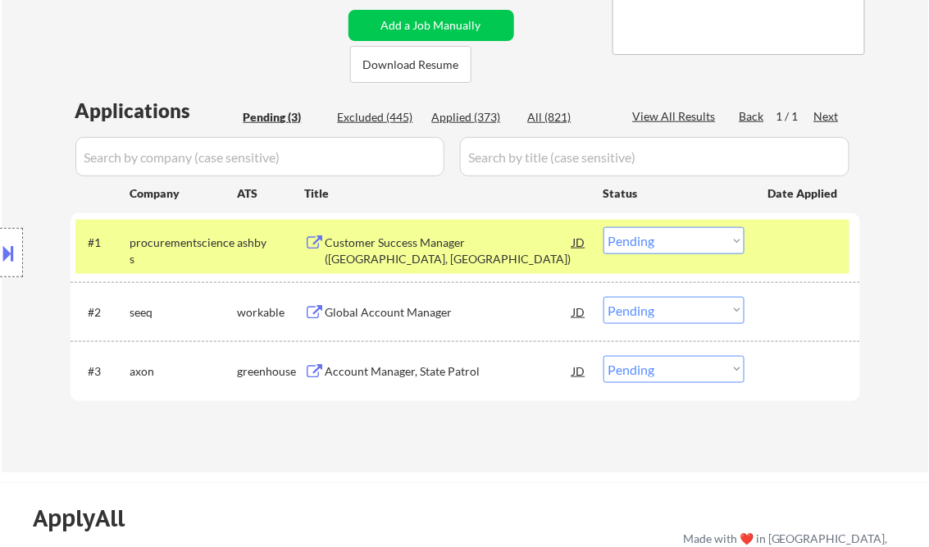
click at [662, 244] on select "Choose an option... Pending Applied Excluded (Questions) Excluded (Expired) Exc…" at bounding box center [673, 240] width 141 height 27
click at [603, 227] on select "Choose an option... Pending Applied Excluded (Questions) Excluded (Expired) Exc…" at bounding box center [673, 240] width 141 height 27
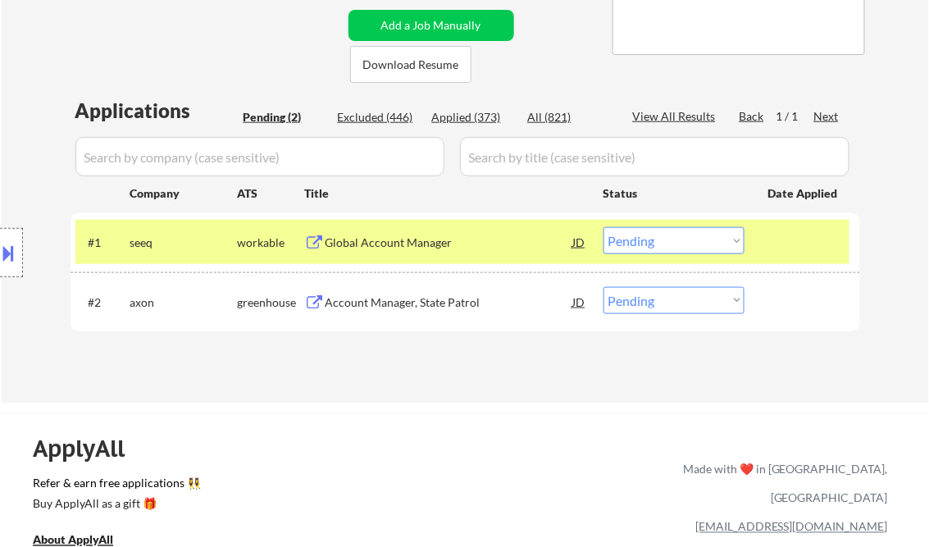
click at [407, 249] on div "Global Account Manager" at bounding box center [449, 242] width 248 height 16
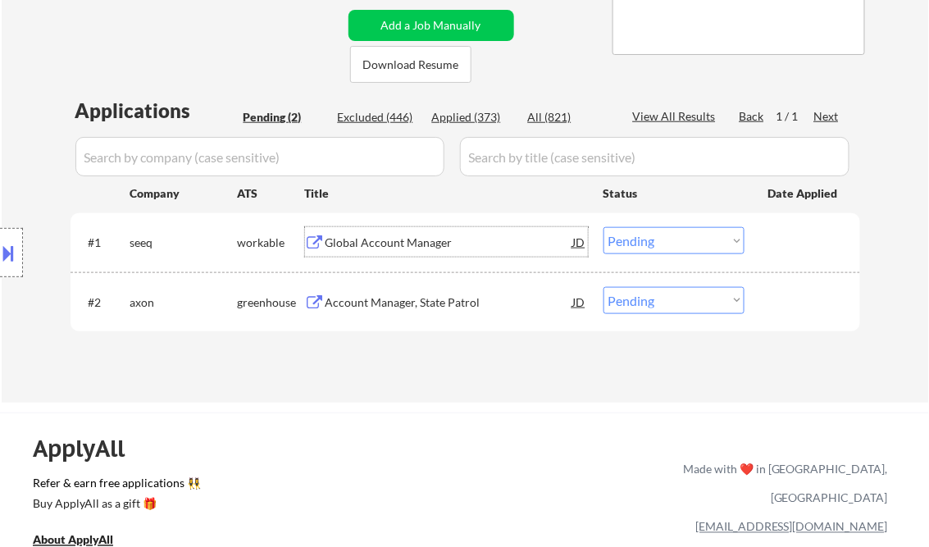
click at [652, 239] on select "Choose an option... Pending Applied Excluded (Questions) Excluded (Expired) Exc…" at bounding box center [673, 240] width 141 height 27
click at [603, 227] on select "Choose an option... Pending Applied Excluded (Questions) Excluded (Expired) Exc…" at bounding box center [673, 240] width 141 height 27
click at [405, 304] on div "Account Manager, State Patrol" at bounding box center [449, 302] width 248 height 16
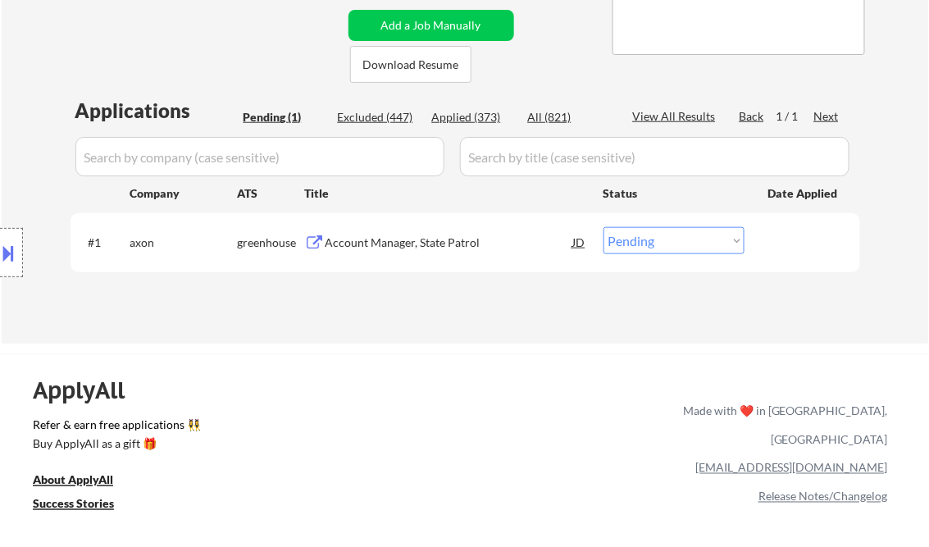
click at [9, 259] on button at bounding box center [9, 252] width 18 height 27
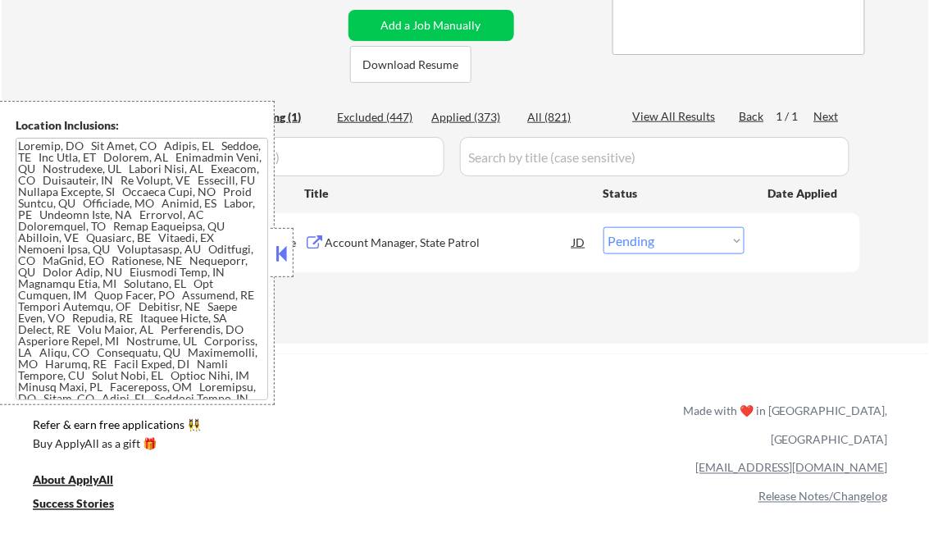
click at [278, 261] on button at bounding box center [282, 253] width 18 height 25
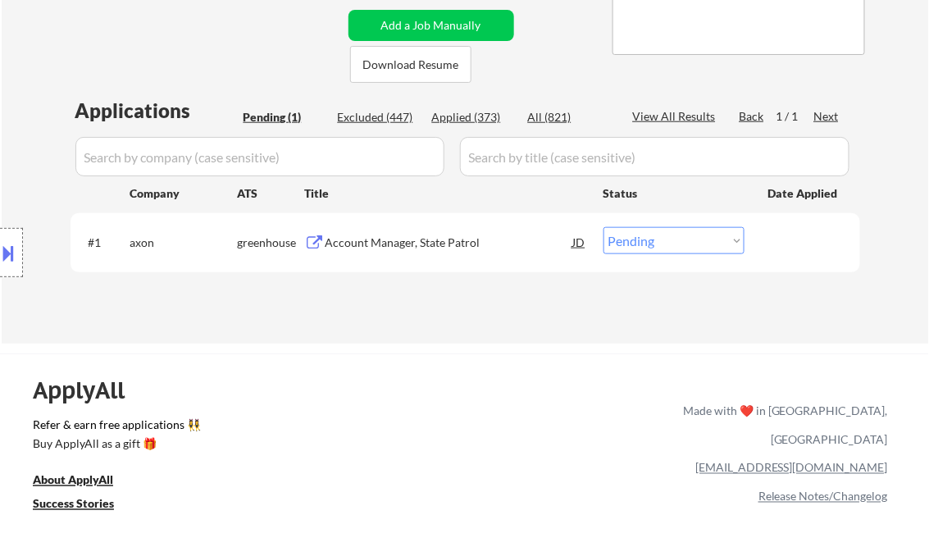
click at [15, 248] on button at bounding box center [9, 252] width 18 height 27
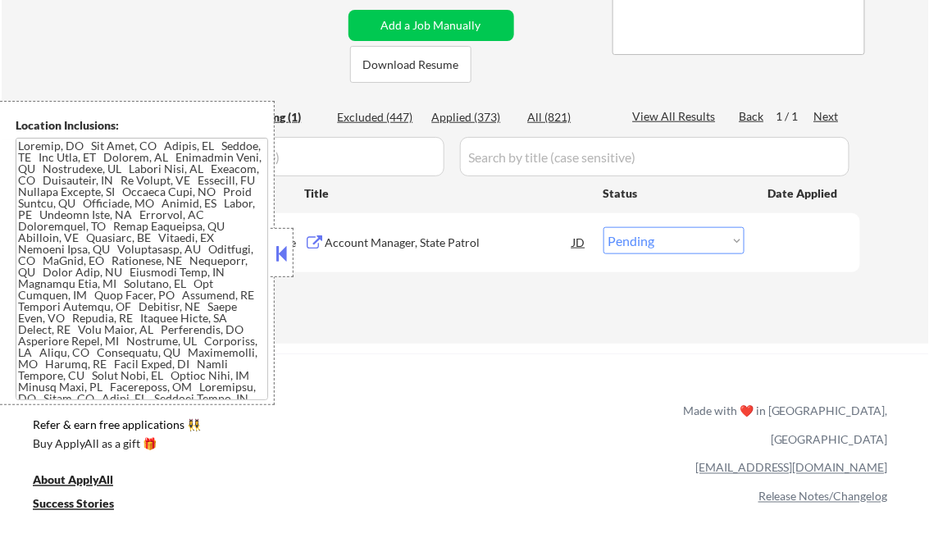
scroll to position [0, 0]
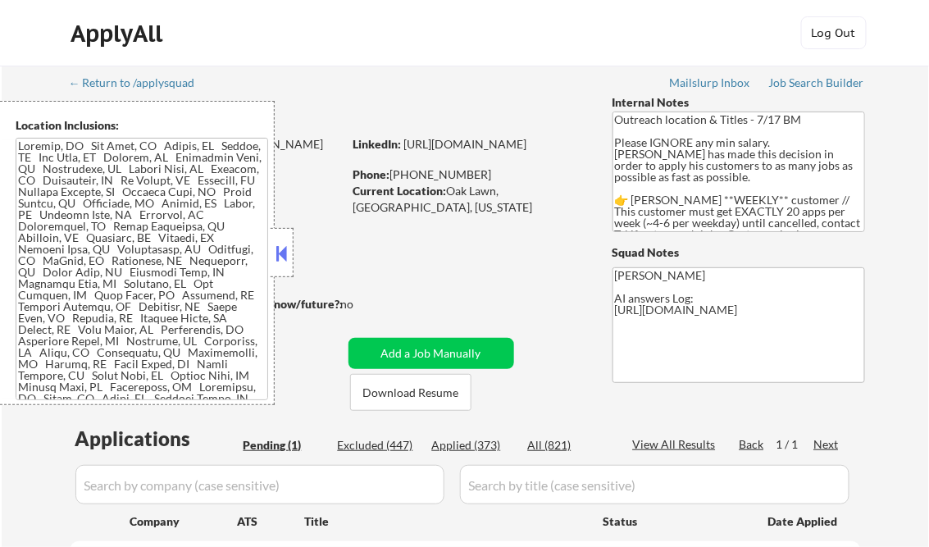
click at [283, 248] on button at bounding box center [282, 253] width 18 height 25
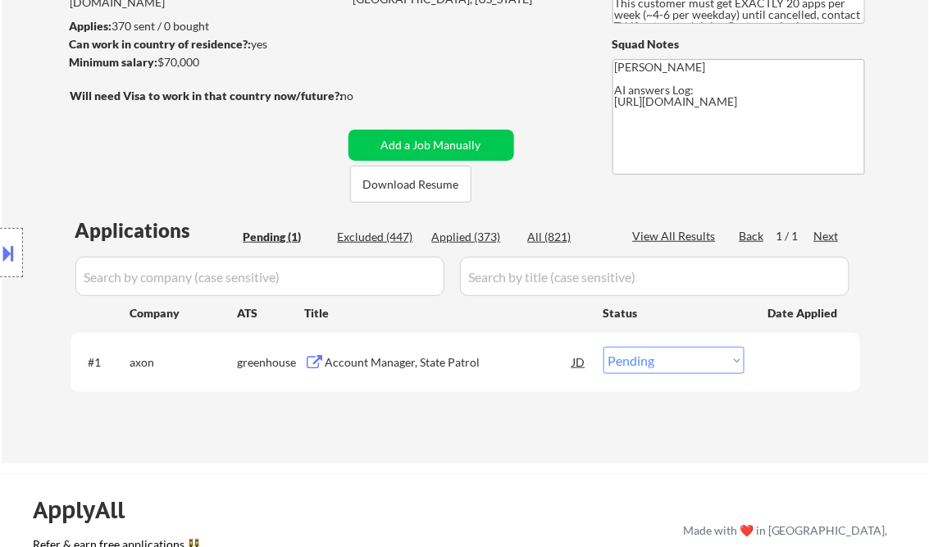
scroll to position [262, 0]
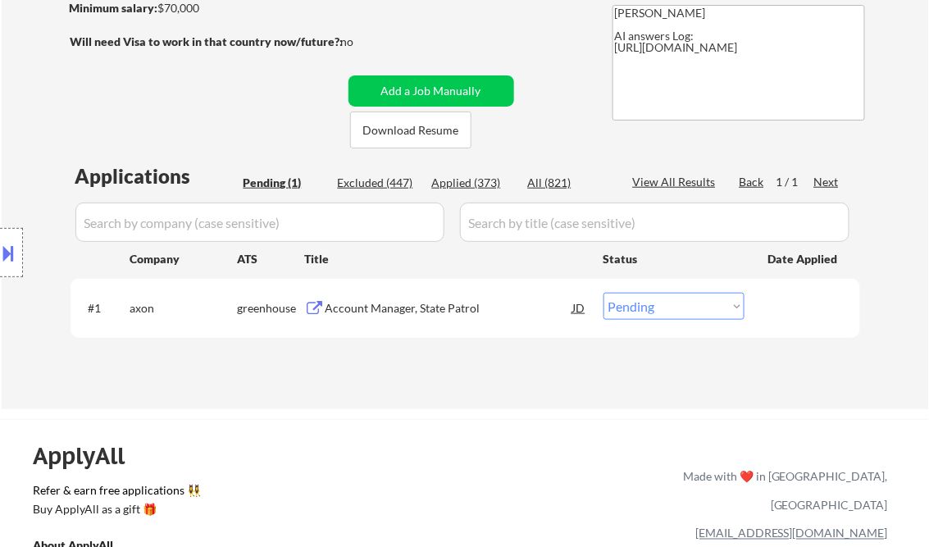
click at [380, 309] on div "Account Manager, State Patrol" at bounding box center [449, 308] width 248 height 16
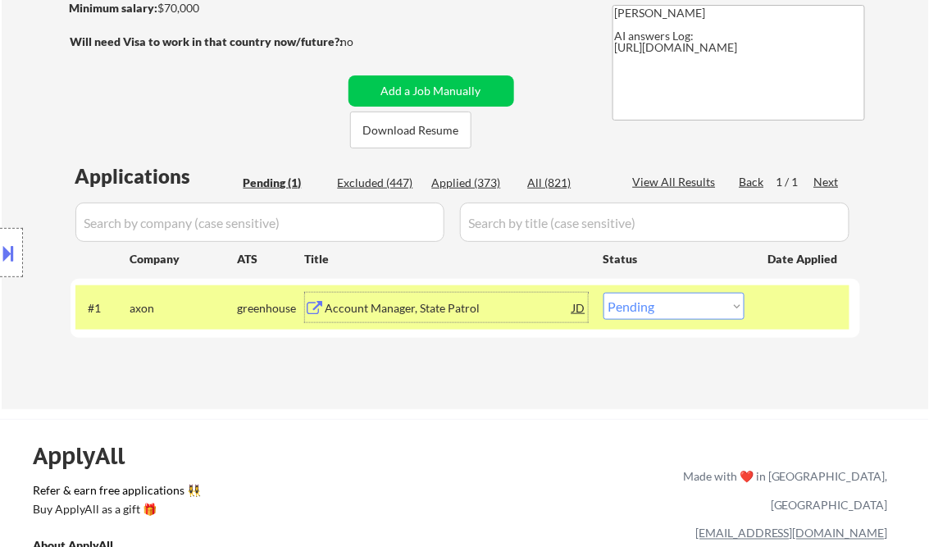
drag, startPoint x: 689, startPoint y: 306, endPoint x: 697, endPoint y: 320, distance: 16.2
click at [689, 306] on select "Choose an option... Pending Applied Excluded (Questions) Excluded (Expired) Exc…" at bounding box center [673, 306] width 141 height 27
select select ""excluded__bad_match_""
click at [603, 293] on select "Choose an option... Pending Applied Excluded (Questions) Excluded (Expired) Exc…" at bounding box center [673, 306] width 141 height 27
click at [457, 412] on div "← Return to /applysquad Mailslurp Inbox Job Search Builder Tony Shaw User Email…" at bounding box center [464, 494] width 929 height 1512
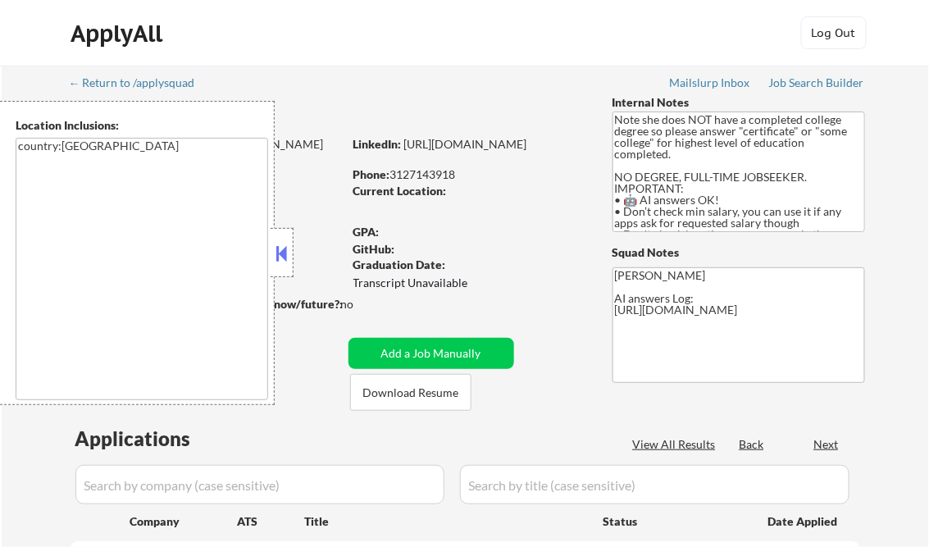
click at [283, 254] on button at bounding box center [282, 253] width 18 height 25
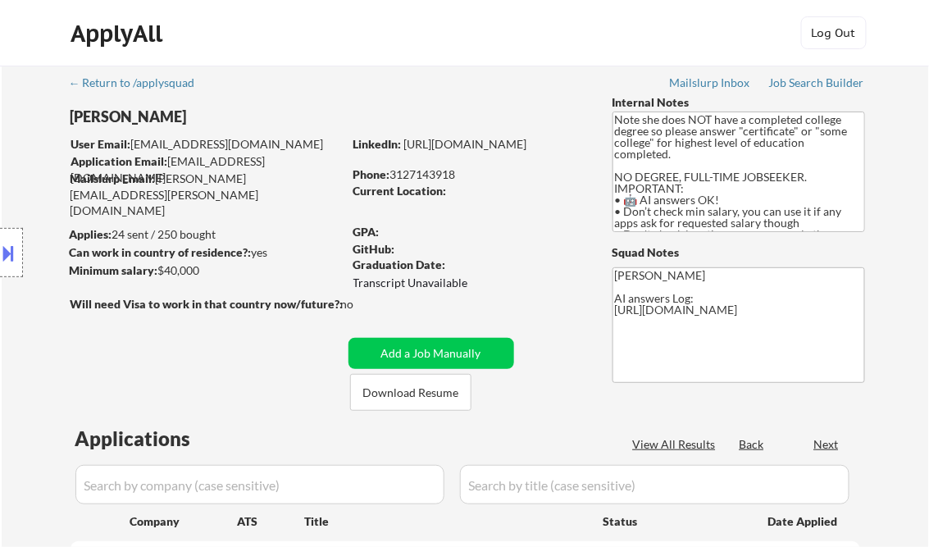
select select ""pending""
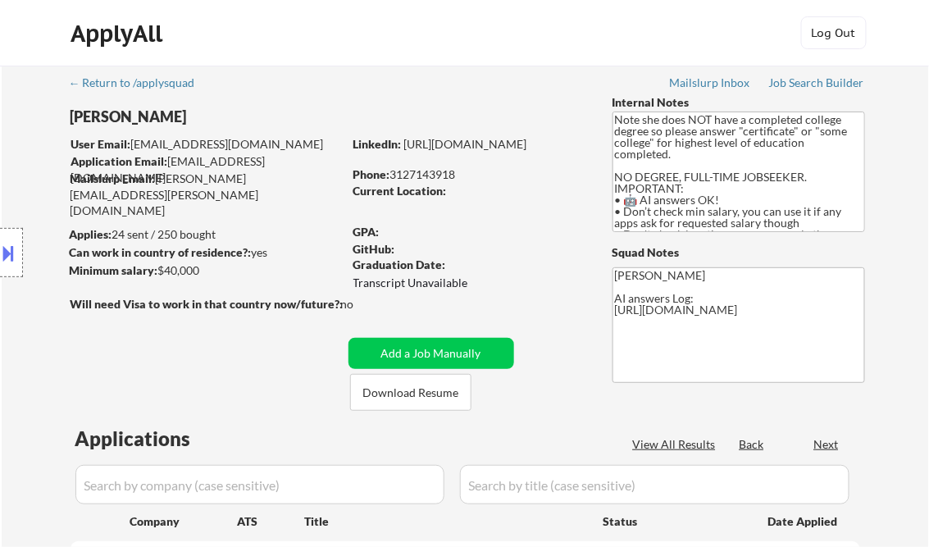
select select ""pending""
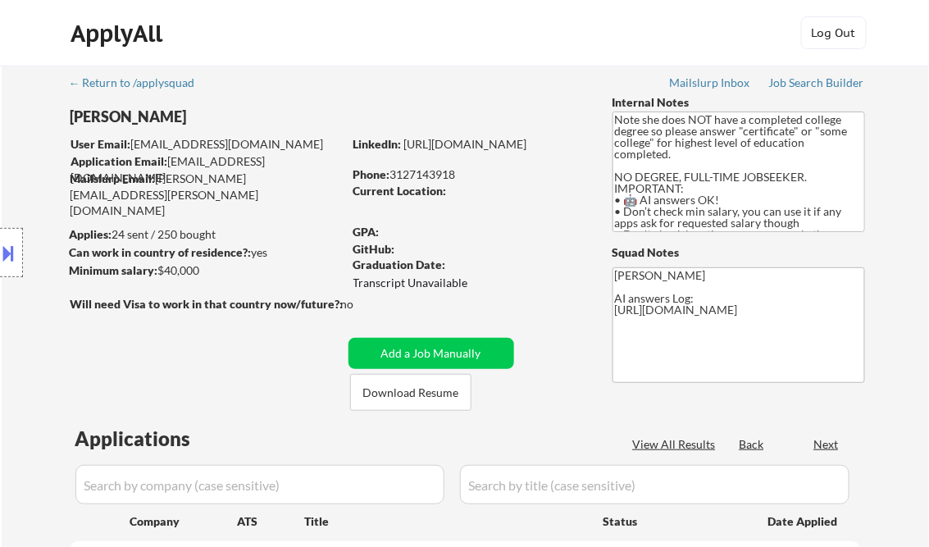
select select ""pending""
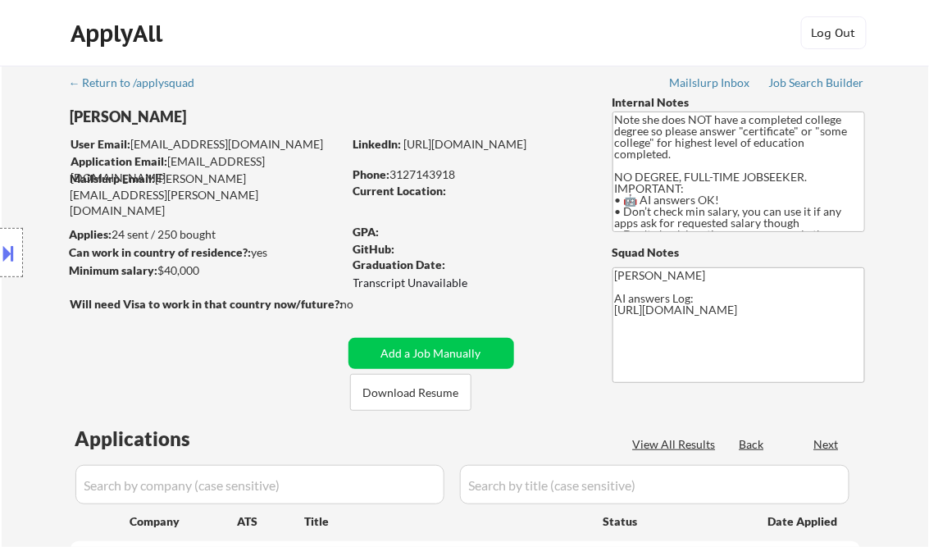
select select ""pending""
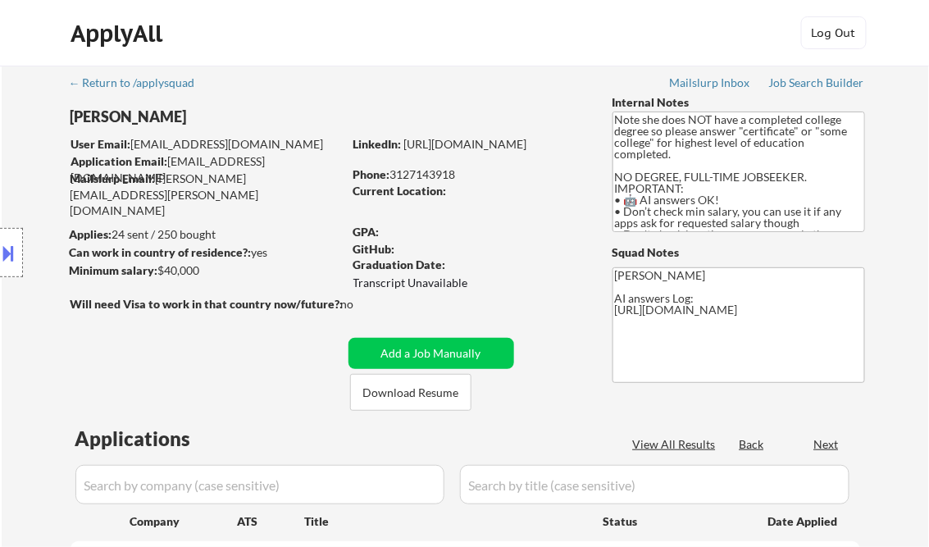
select select ""pending""
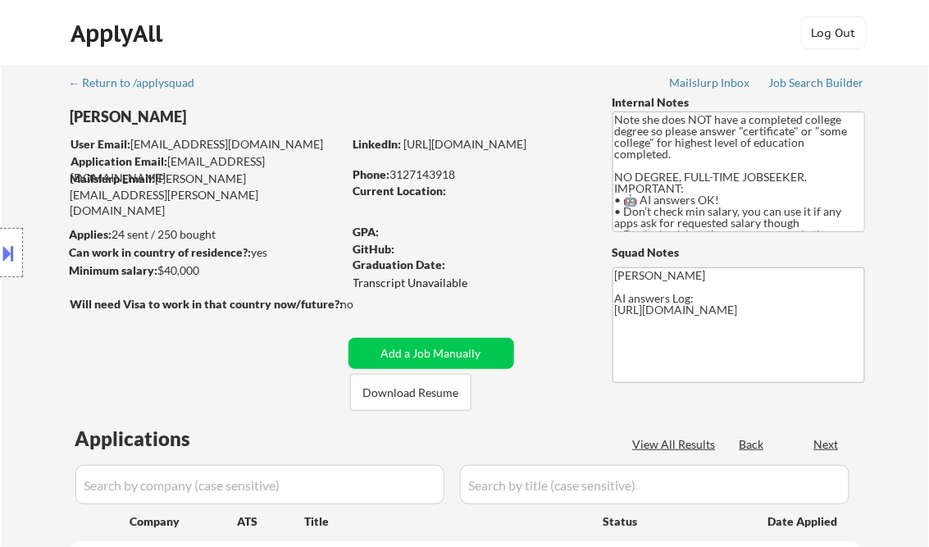
select select ""pending""
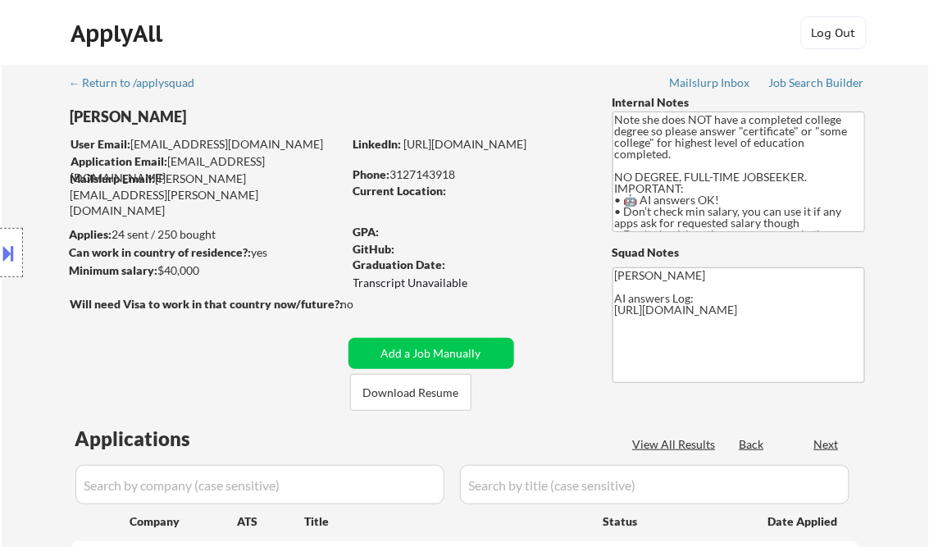
select select ""pending""
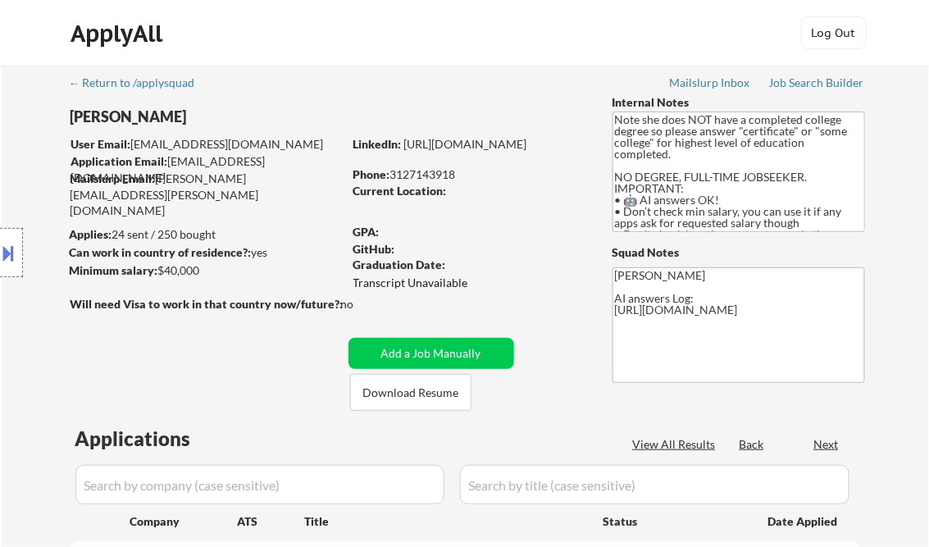
select select ""pending""
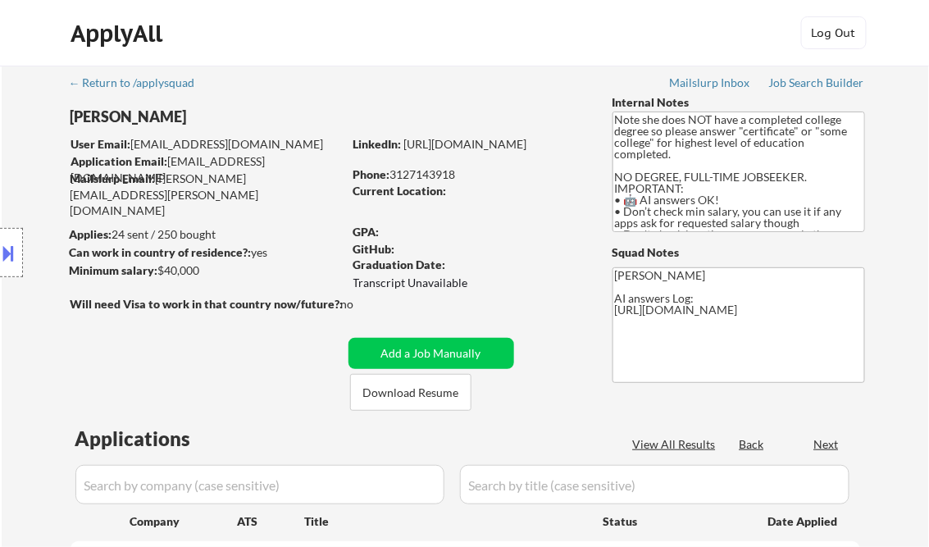
select select ""pending""
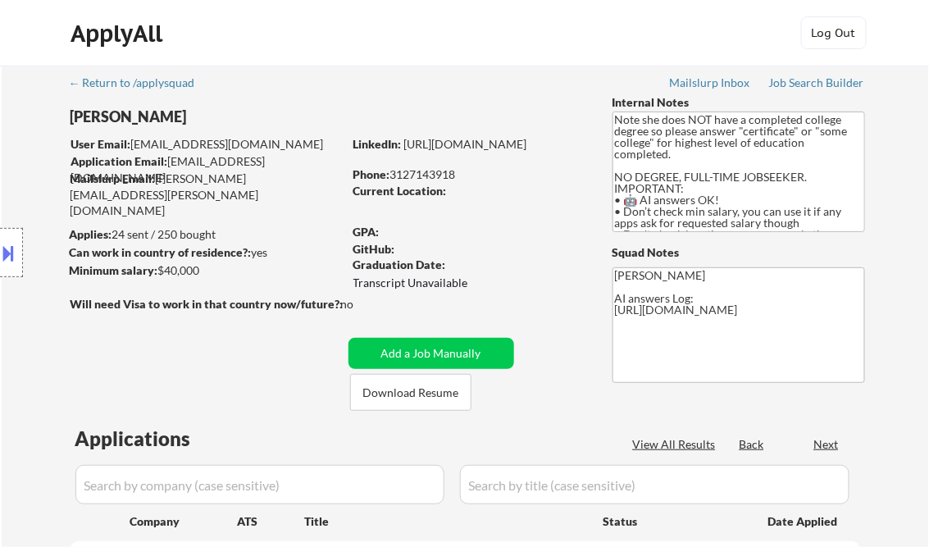
select select ""pending""
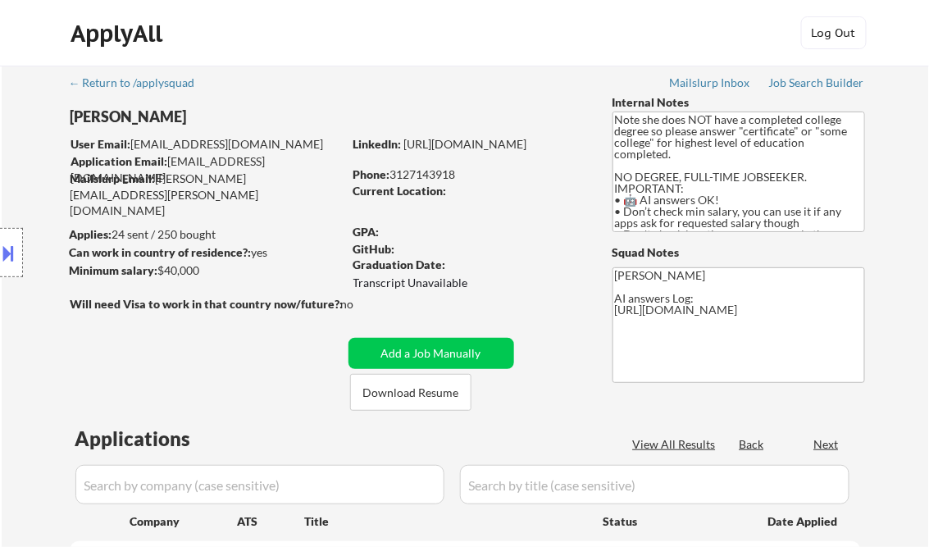
select select ""pending""
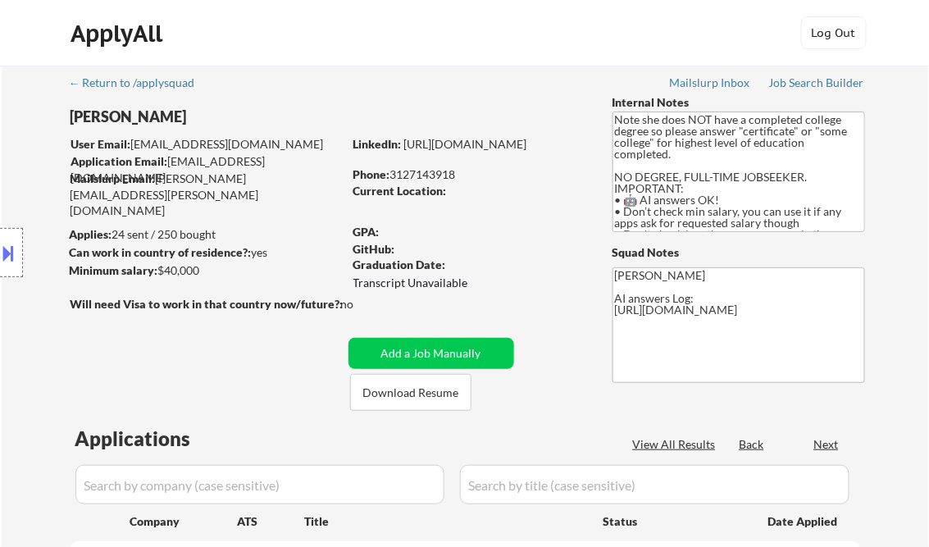
select select ""pending""
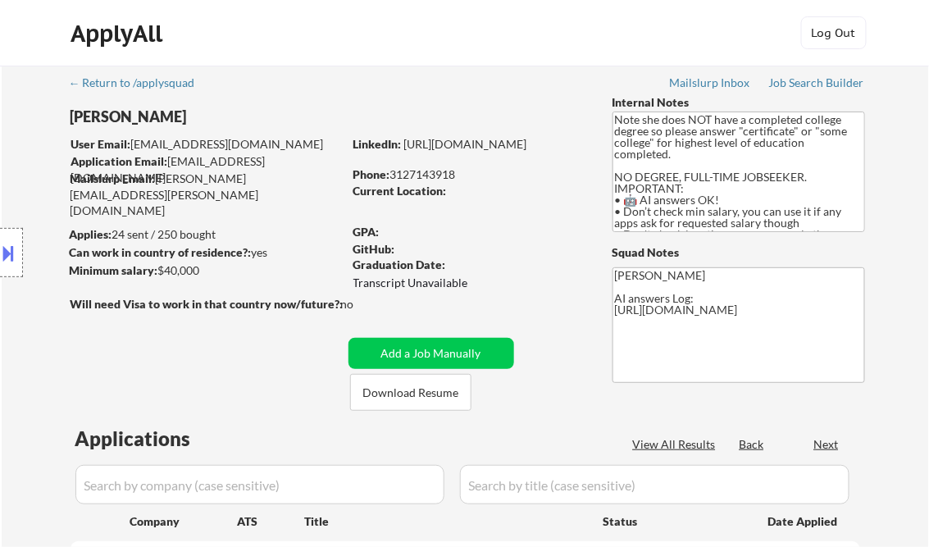
select select ""pending""
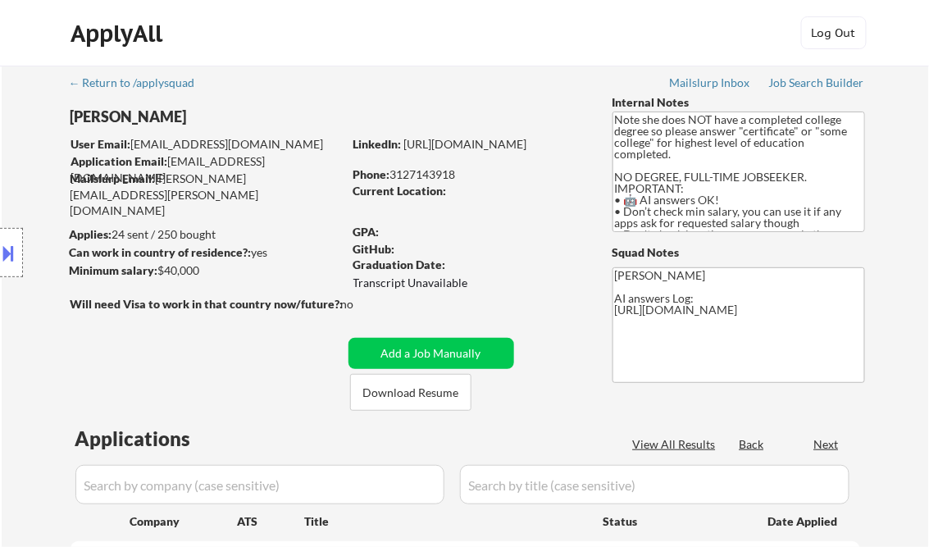
select select ""pending""
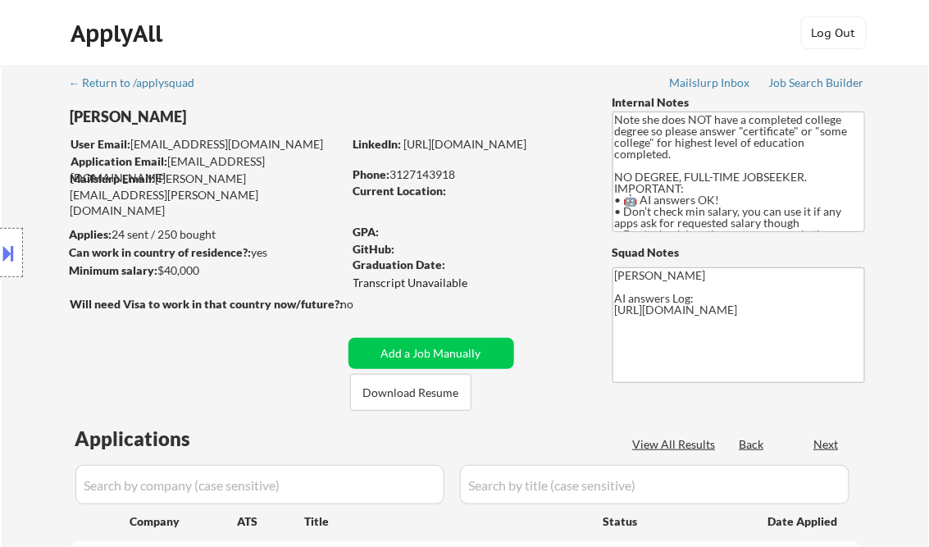
select select ""pending""
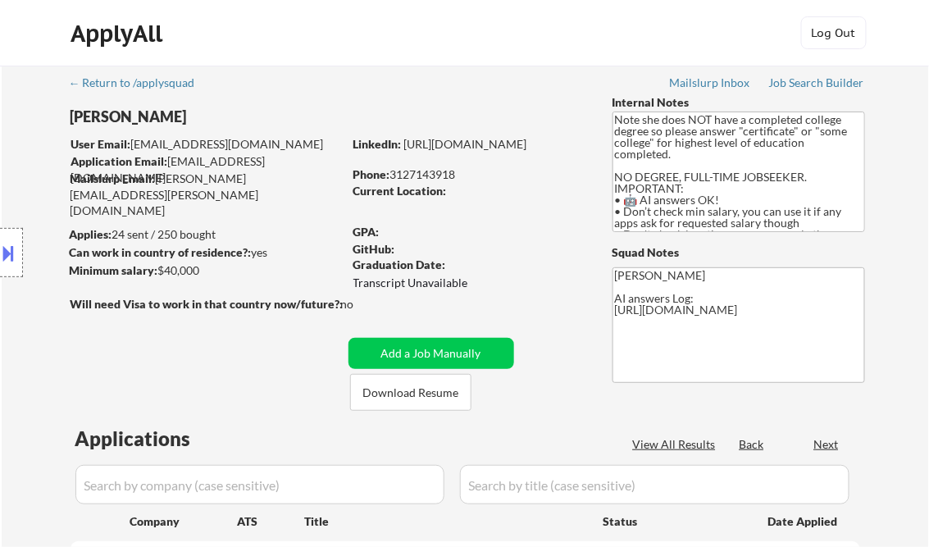
select select ""pending""
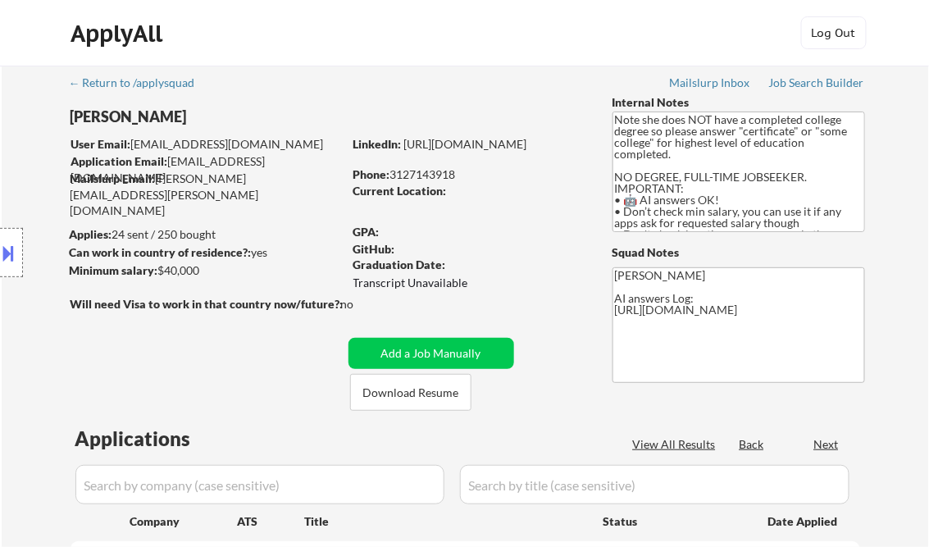
select select ""pending""
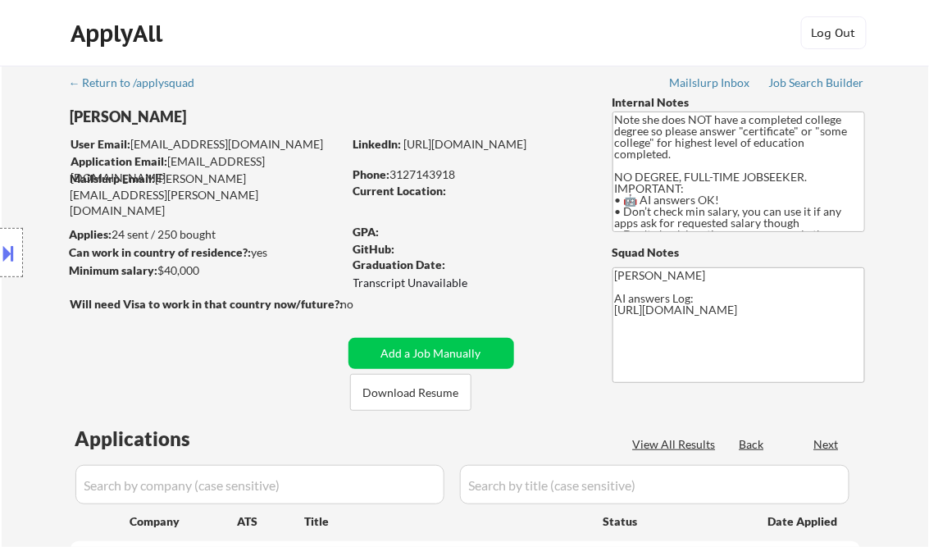
select select ""pending""
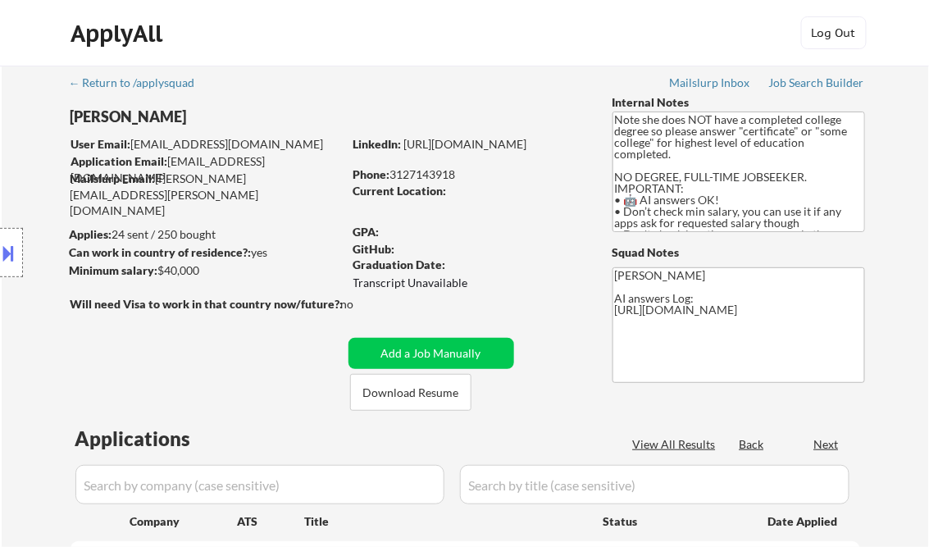
select select ""pending""
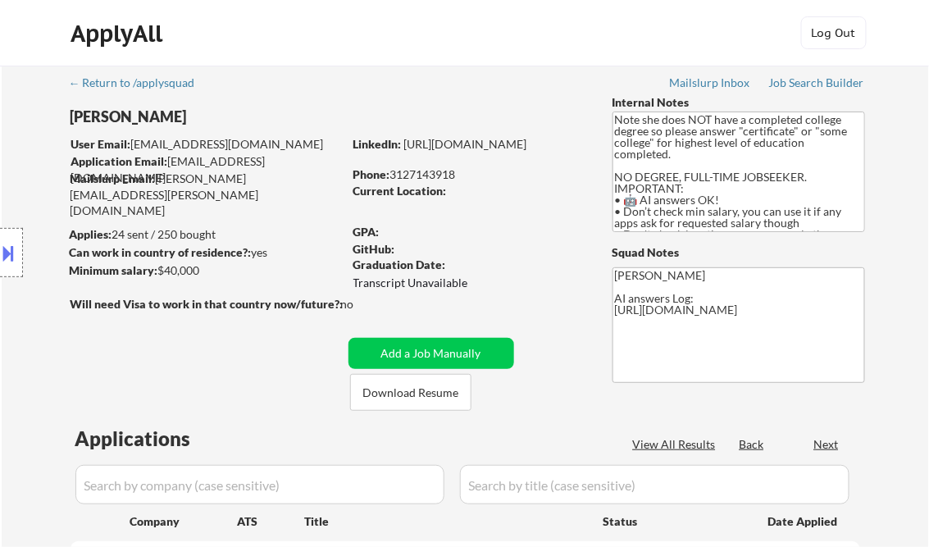
select select ""pending""
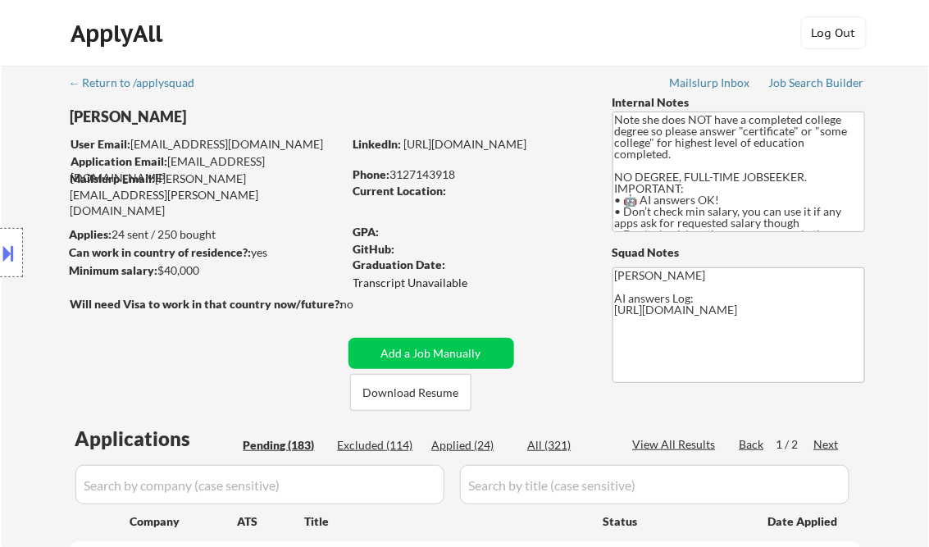
click at [782, 84] on div "Job Search Builder" at bounding box center [817, 82] width 96 height 11
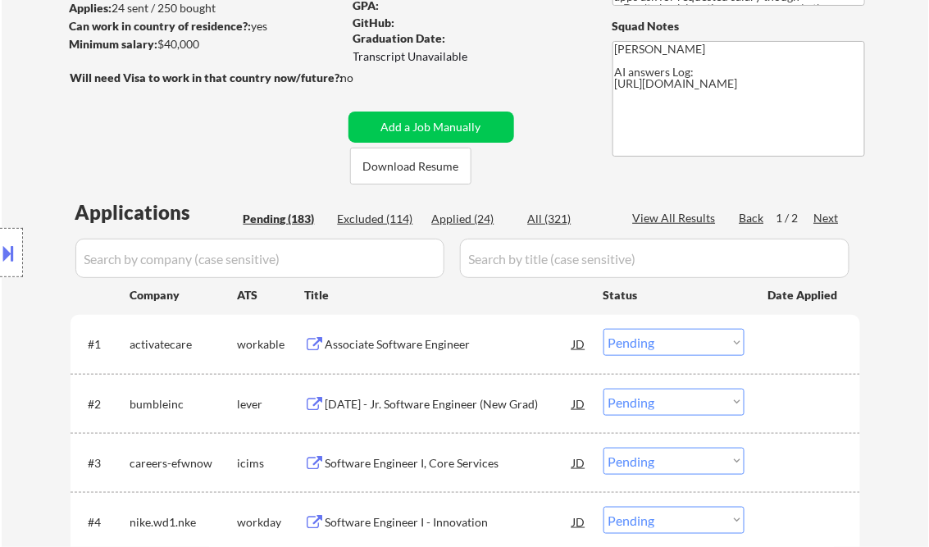
scroll to position [262, 0]
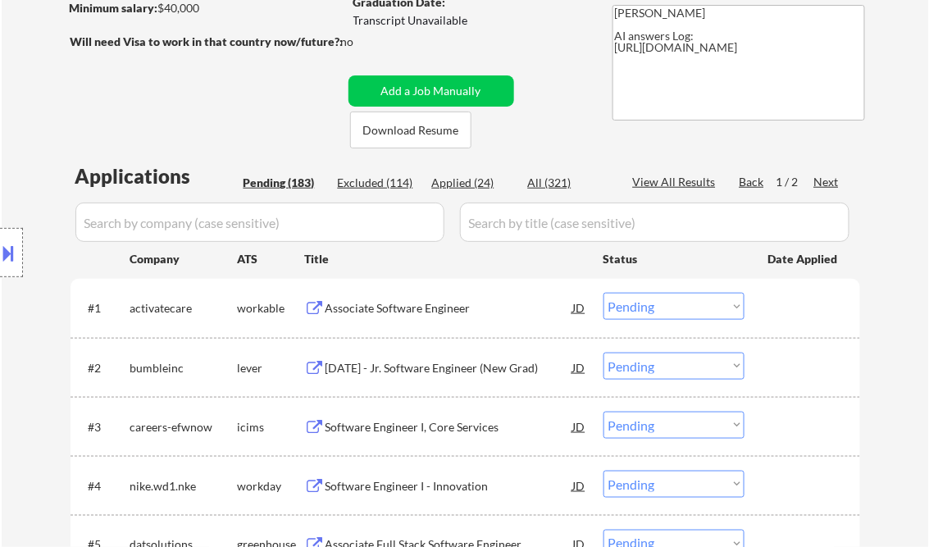
click at [391, 312] on div "Associate Software Engineer" at bounding box center [449, 308] width 248 height 16
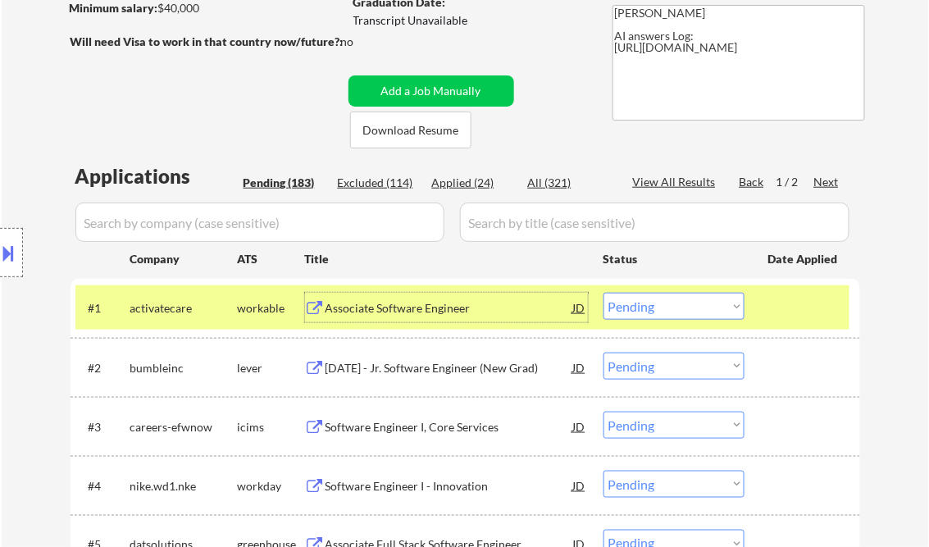
click at [657, 313] on select "Choose an option... Pending Applied Excluded (Questions) Excluded (Expired) Exc…" at bounding box center [673, 306] width 141 height 27
click at [603, 293] on select "Choose an option... Pending Applied Excluded (Questions) Excluded (Expired) Exc…" at bounding box center [673, 306] width 141 height 27
click at [446, 371] on div "[DATE] - Jr. Software Engineer (New Grad)" at bounding box center [449, 368] width 248 height 16
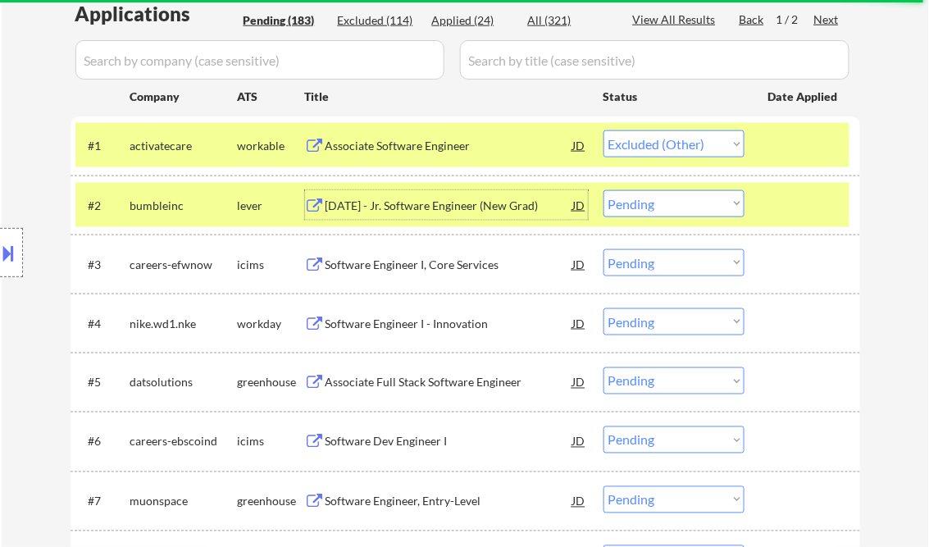
scroll to position [459, 0]
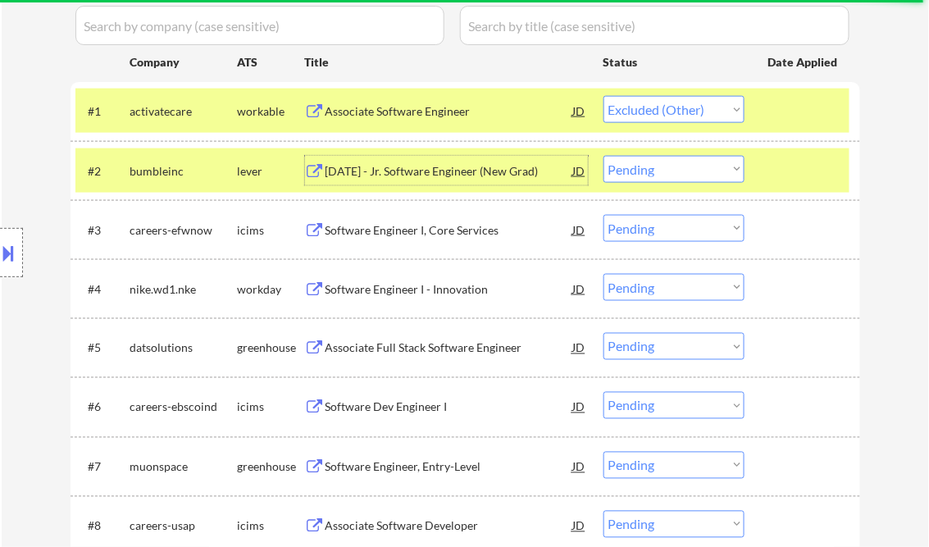
click at [414, 286] on div "Software Engineer I - Innovation" at bounding box center [449, 289] width 248 height 16
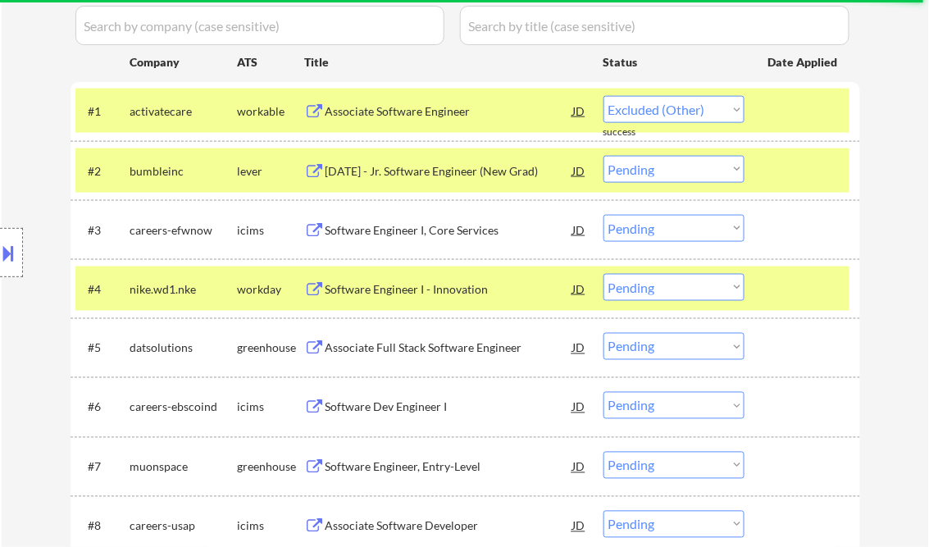
select select ""pending""
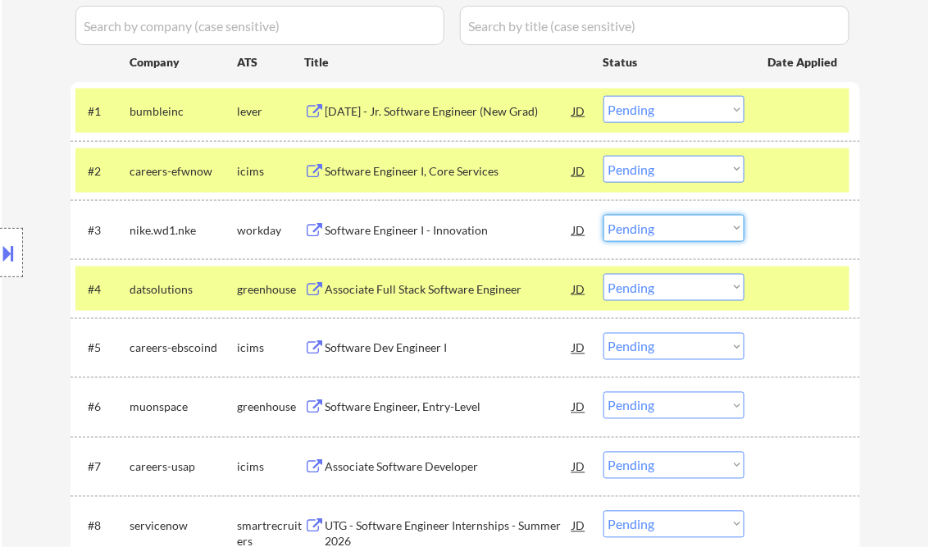
click at [670, 230] on select "Choose an option... Pending Applied Excluded (Questions) Excluded (Expired) Exc…" at bounding box center [673, 228] width 141 height 27
click at [603, 215] on select "Choose an option... Pending Applied Excluded (Questions) Excluded (Expired) Exc…" at bounding box center [673, 228] width 141 height 27
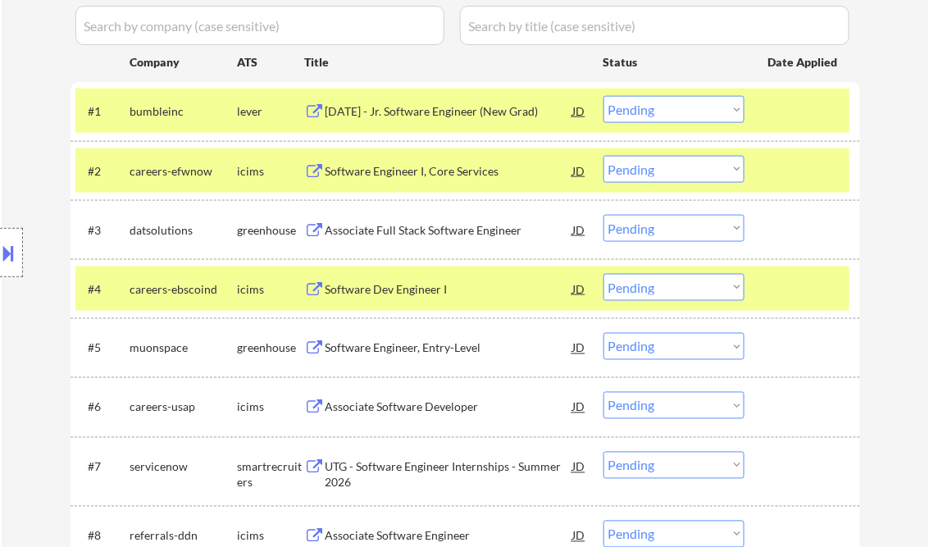
click at [389, 233] on div "Associate Full Stack Software Engineer" at bounding box center [449, 230] width 248 height 16
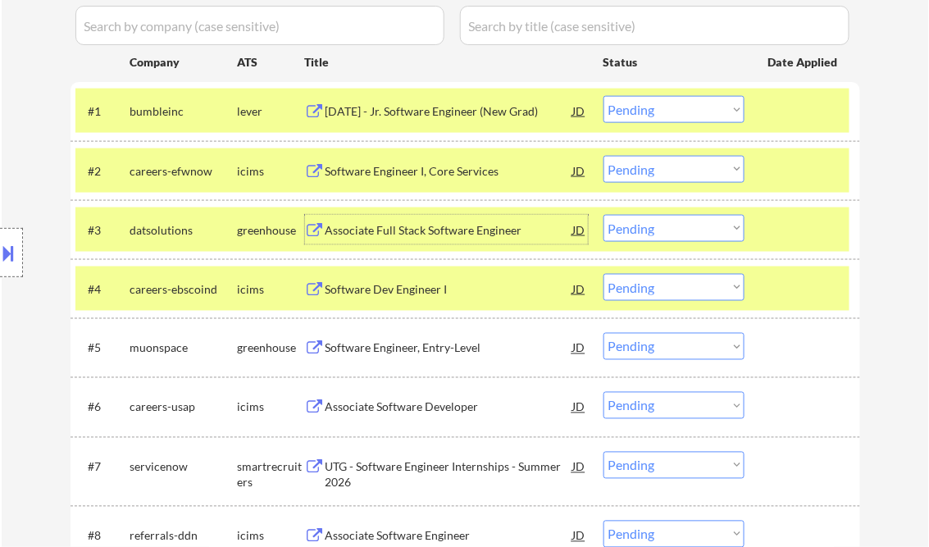
click at [783, 226] on div at bounding box center [804, 230] width 72 height 30
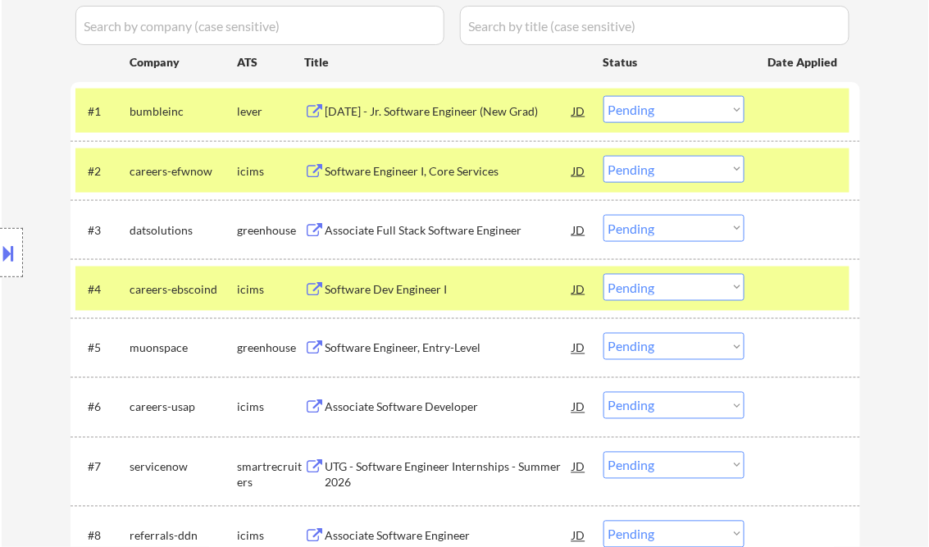
click at [798, 290] on div at bounding box center [804, 289] width 72 height 30
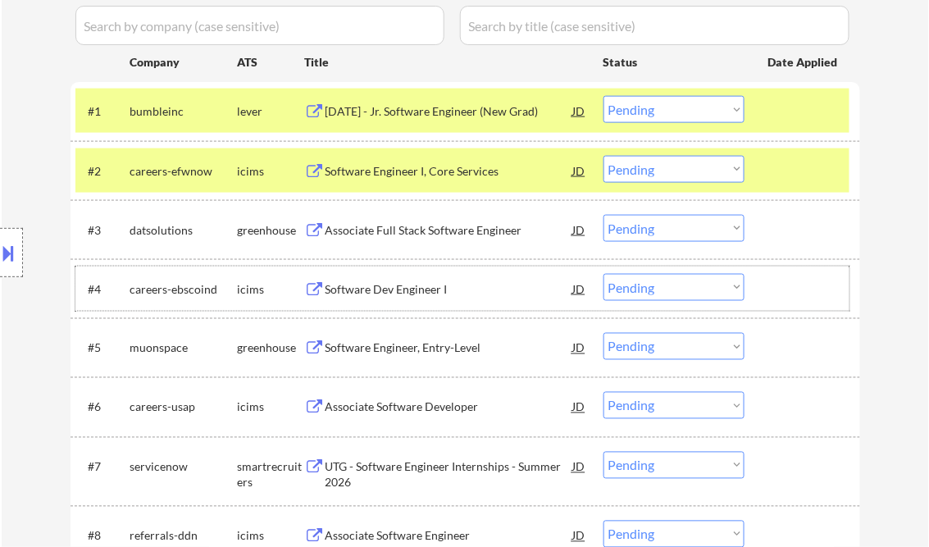
drag, startPoint x: 680, startPoint y: 231, endPoint x: 690, endPoint y: 236, distance: 11.0
click at [680, 231] on select "Choose an option... Pending Applied Excluded (Questions) Excluded (Expired) Exc…" at bounding box center [673, 228] width 141 height 27
click at [603, 215] on select "Choose an option... Pending Applied Excluded (Questions) Excluded (Expired) Exc…" at bounding box center [673, 228] width 141 height 27
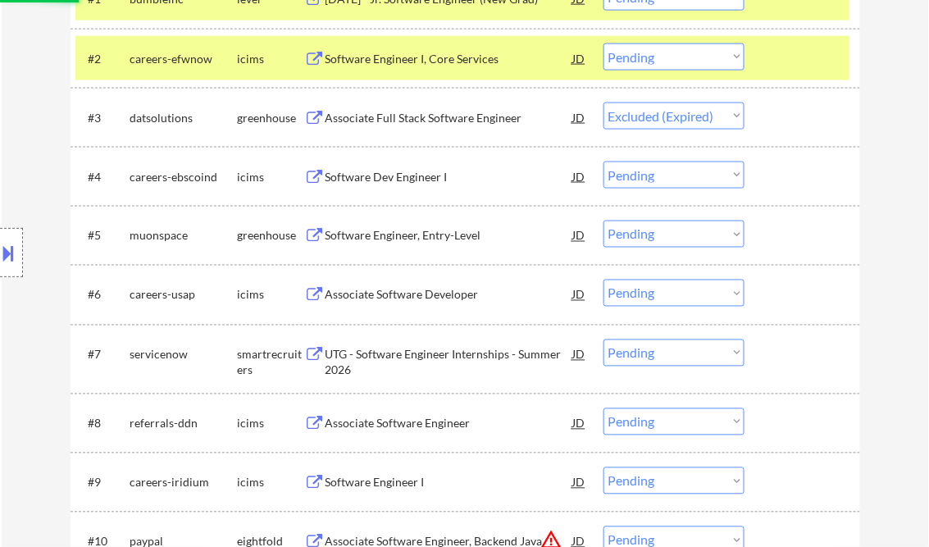
scroll to position [590, 0]
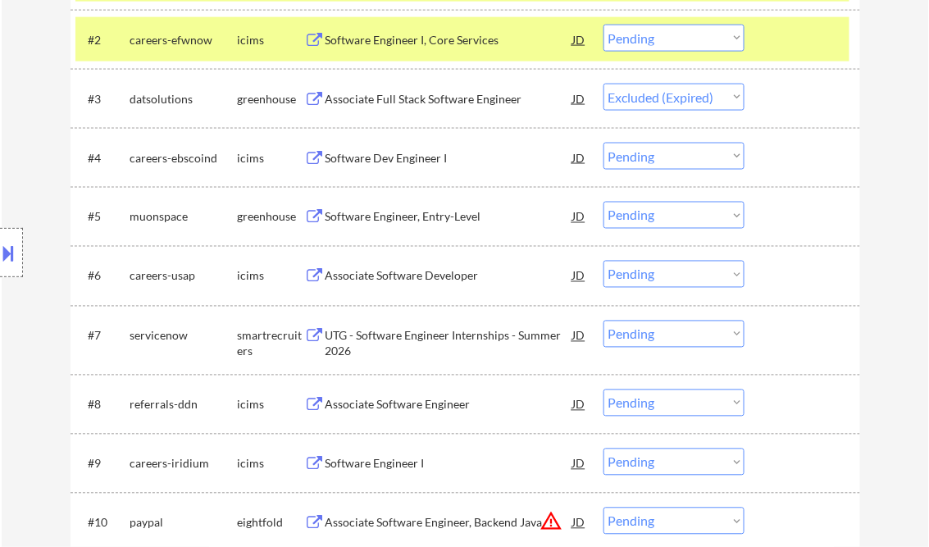
click at [391, 221] on div "Software Engineer, Entry-Level" at bounding box center [449, 217] width 248 height 16
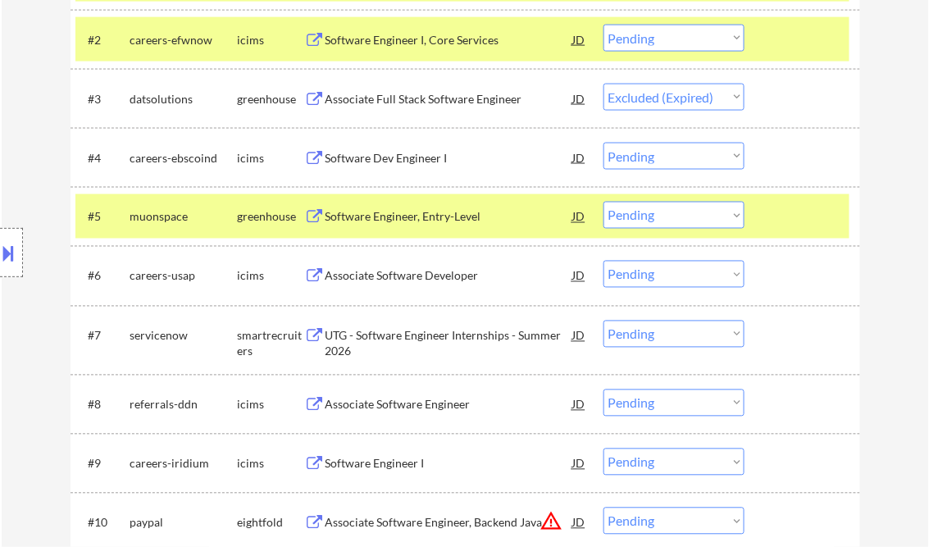
select select ""pending""
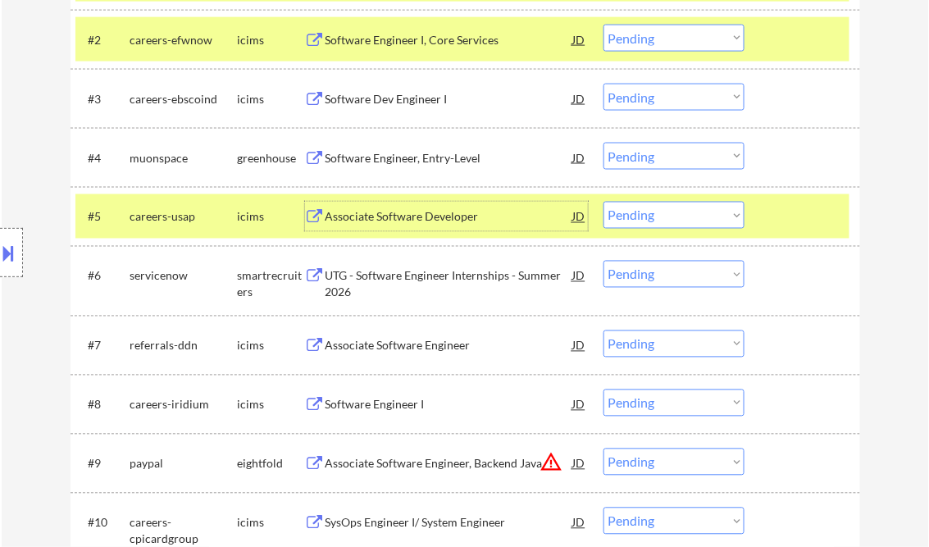
click at [690, 153] on select "Choose an option... Pending Applied Excluded (Questions) Excluded (Expired) Exc…" at bounding box center [673, 156] width 141 height 27
click at [603, 143] on select "Choose an option... Pending Applied Excluded (Questions) Excluded (Expired) Exc…" at bounding box center [673, 156] width 141 height 27
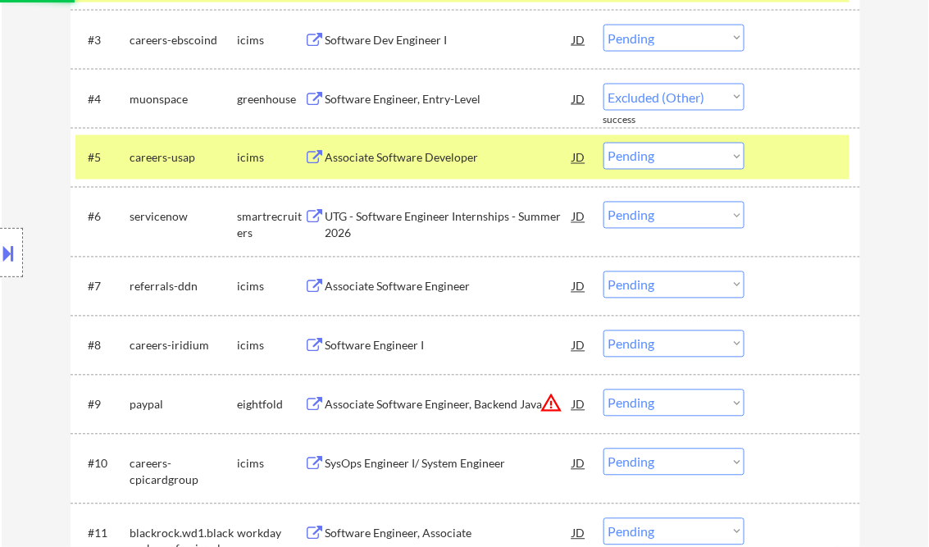
scroll to position [656, 0]
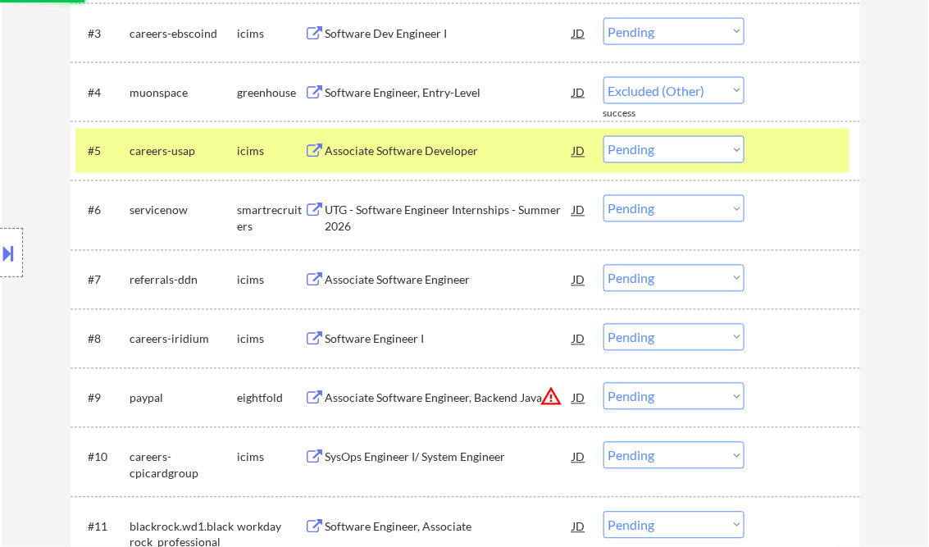
select select ""pending""
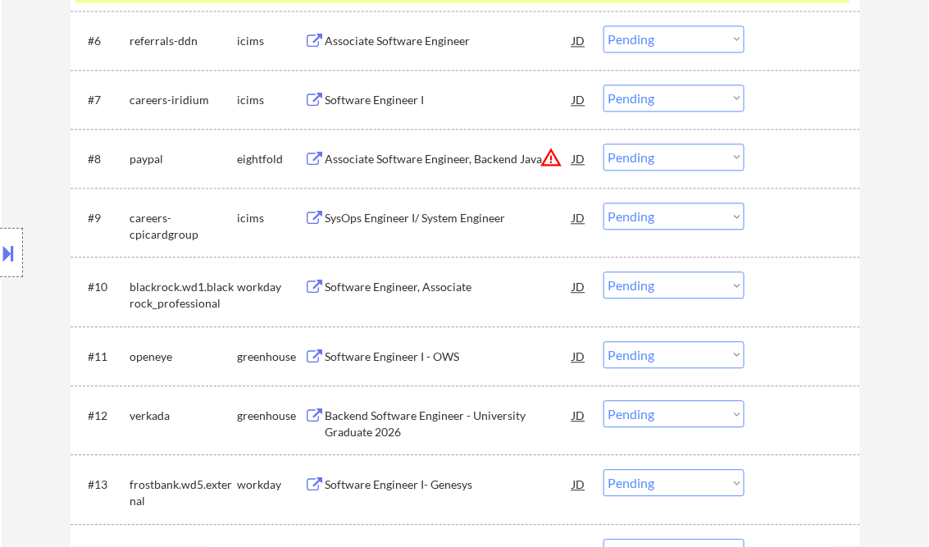
scroll to position [853, 0]
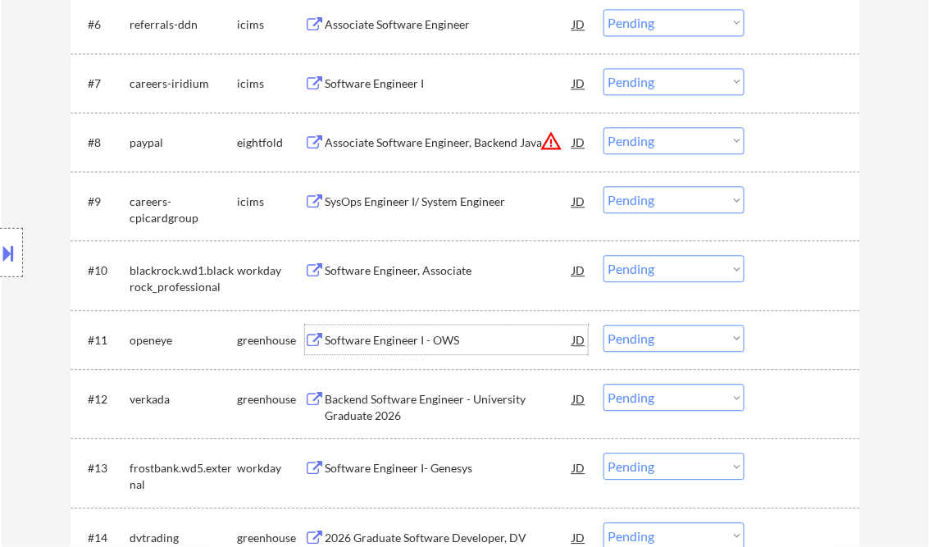
click at [395, 342] on div "Software Engineer I - OWS" at bounding box center [449, 340] width 248 height 16
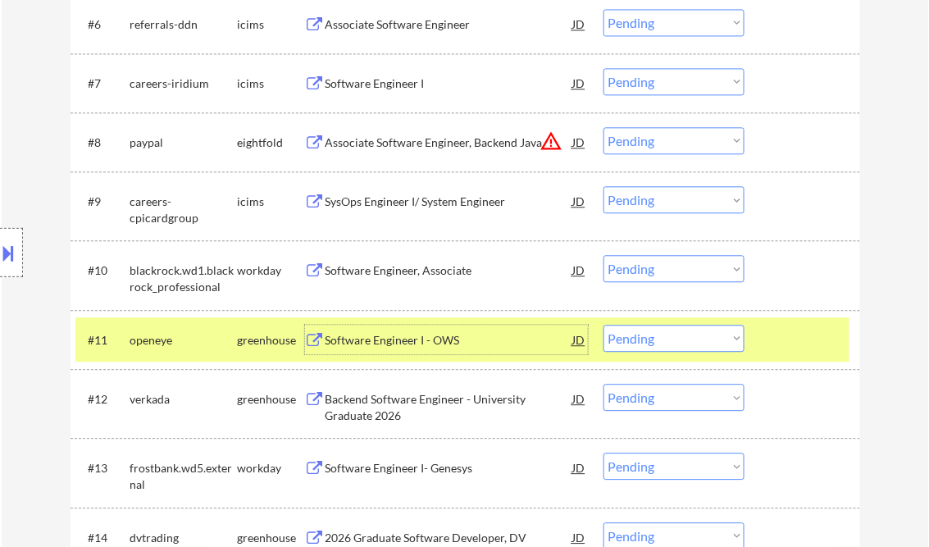
scroll to position [1049, 0]
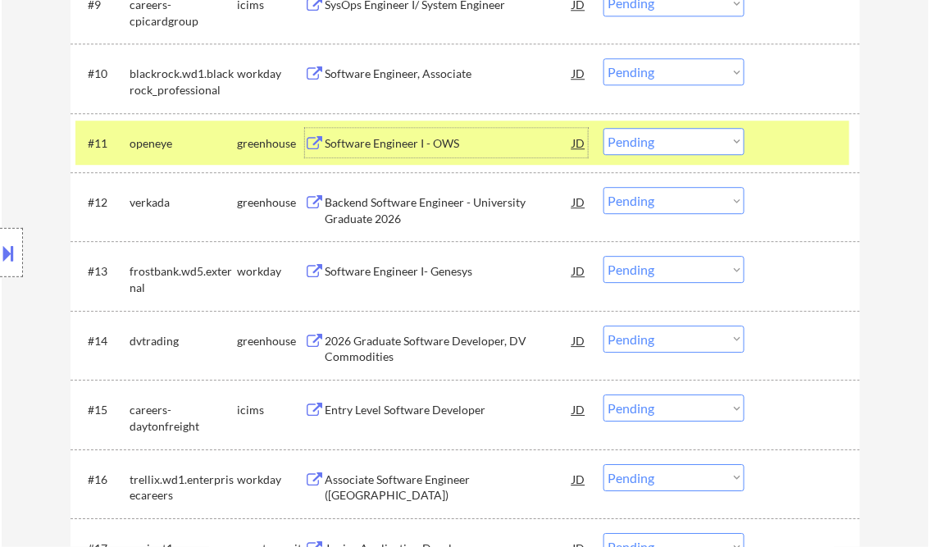
click at [636, 148] on select "Choose an option... Pending Applied Excluded (Questions) Excluded (Expired) Exc…" at bounding box center [673, 141] width 141 height 27
click at [603, 128] on select "Choose an option... Pending Applied Excluded (Questions) Excluded (Expired) Exc…" at bounding box center [673, 141] width 141 height 27
click at [634, 201] on select "Choose an option... Pending Applied Excluded (Questions) Excluded (Expired) Exc…" at bounding box center [673, 200] width 141 height 27
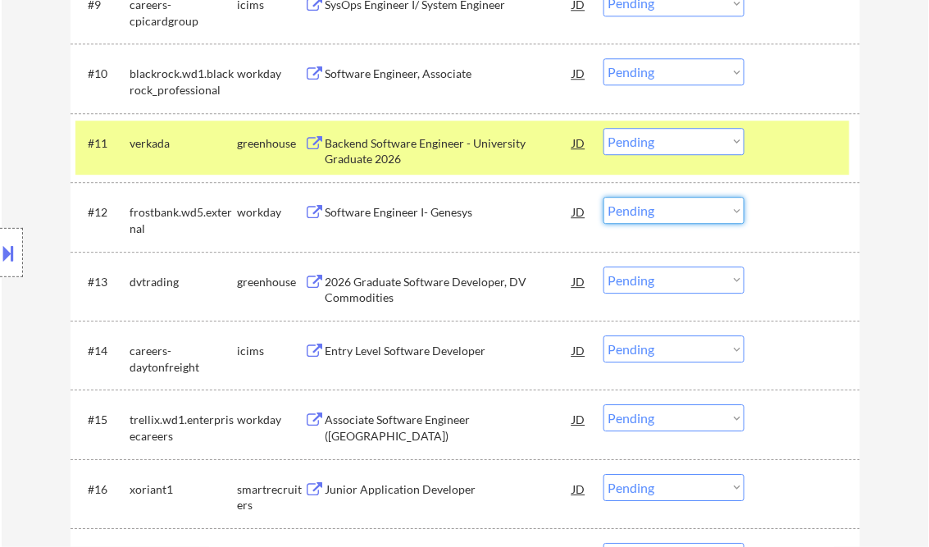
drag, startPoint x: 651, startPoint y: 143, endPoint x: 657, endPoint y: 152, distance: 11.8
click at [651, 143] on select "Choose an option... Pending Applied Excluded (Questions) Excluded (Expired) Exc…" at bounding box center [673, 141] width 141 height 27
click at [603, 128] on select "Choose an option... Pending Applied Excluded (Questions) Excluded (Expired) Exc…" at bounding box center [673, 141] width 141 height 27
select select ""pending""
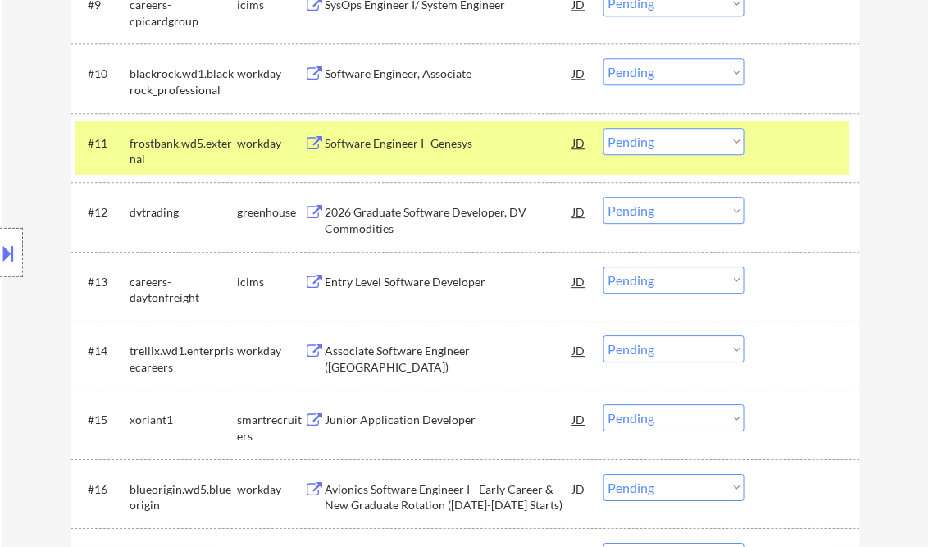
scroll to position [1180, 0]
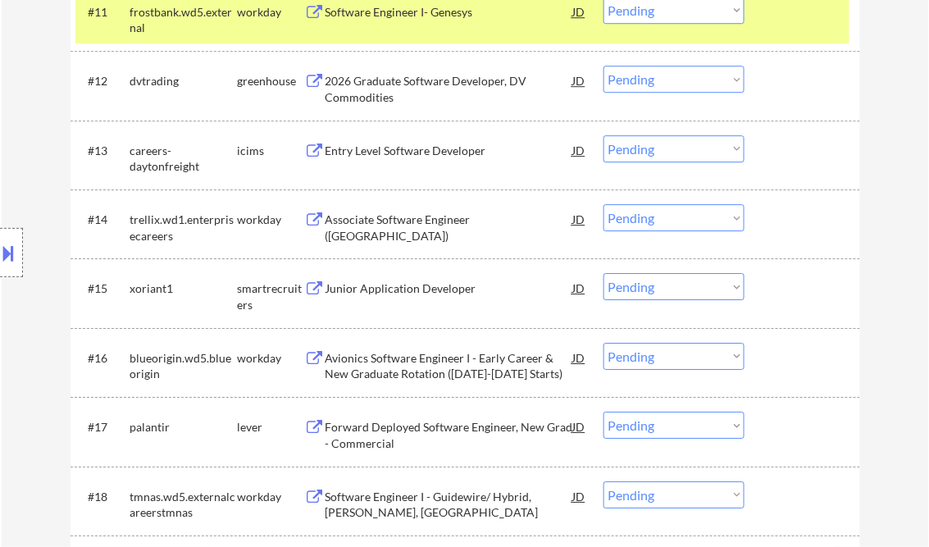
click at [398, 293] on div "Junior Application Developer" at bounding box center [449, 288] width 248 height 16
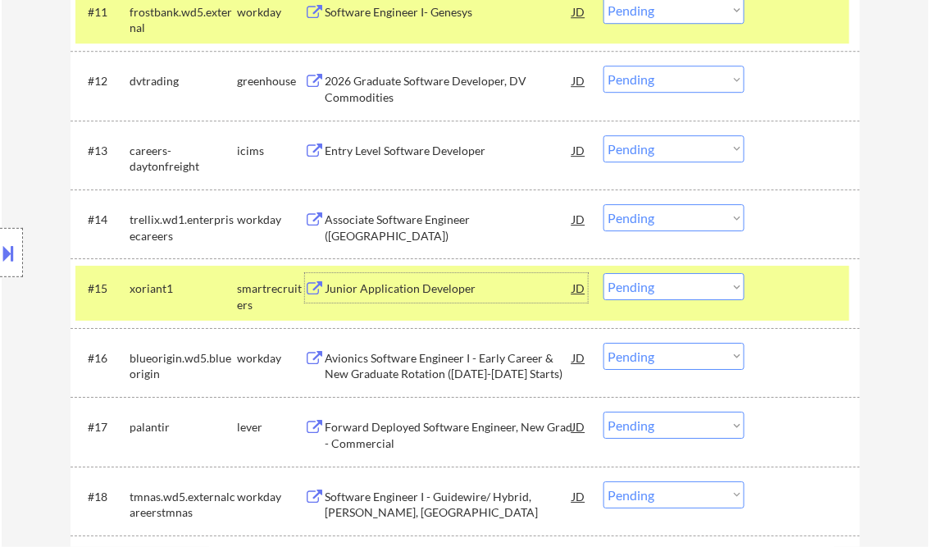
click at [642, 290] on select "Choose an option... Pending Applied Excluded (Questions) Excluded (Expired) Exc…" at bounding box center [673, 286] width 141 height 27
click at [603, 273] on select "Choose an option... Pending Applied Excluded (Questions) Excluded (Expired) Exc…" at bounding box center [673, 286] width 141 height 27
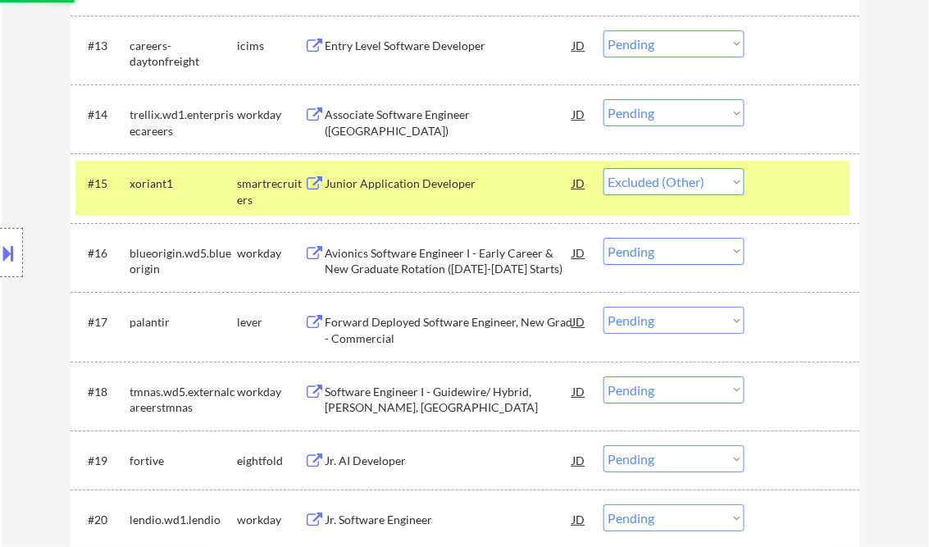
scroll to position [1312, 0]
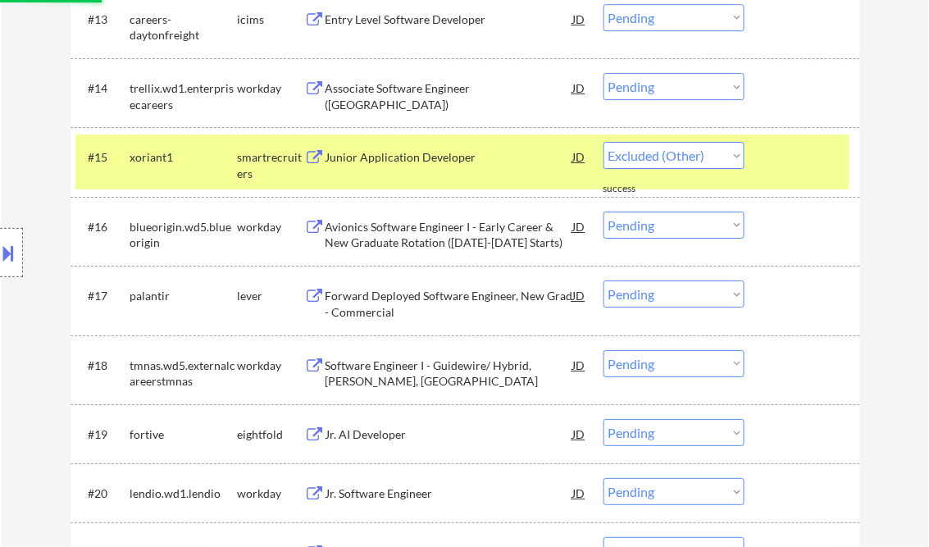
select select ""pending""
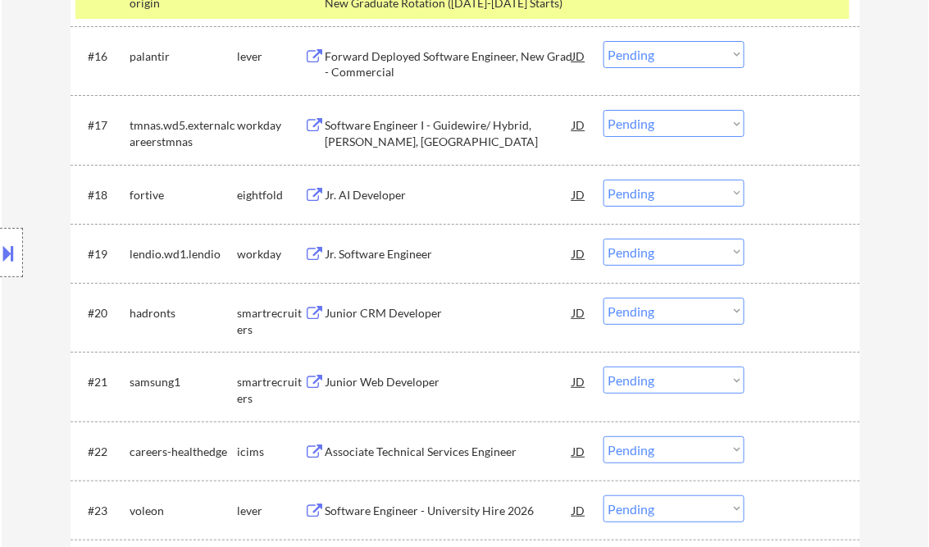
scroll to position [1508, 0]
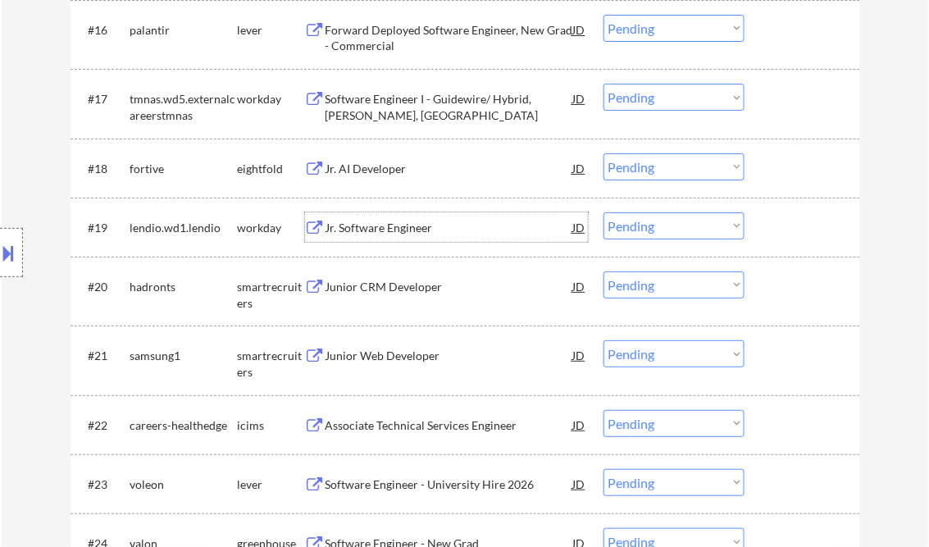
click at [403, 221] on div "Jr. Software Engineer" at bounding box center [449, 228] width 248 height 16
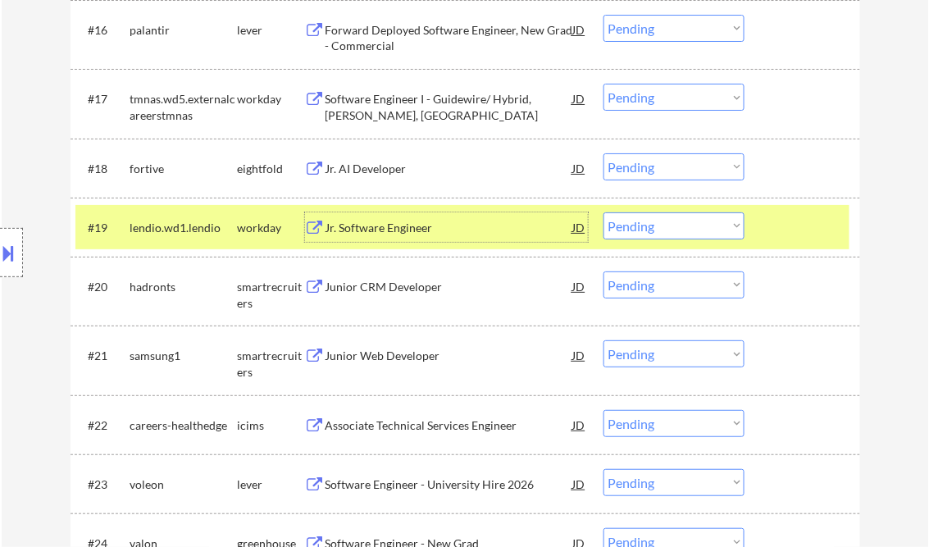
drag, startPoint x: 616, startPoint y: 224, endPoint x: 650, endPoint y: 241, distance: 37.8
click at [616, 224] on select "Choose an option... Pending Applied Excluded (Questions) Excluded (Expired) Exc…" at bounding box center [673, 225] width 141 height 27
click at [603, 212] on select "Choose an option... Pending Applied Excluded (Questions) Excluded (Expired) Exc…" at bounding box center [673, 225] width 141 height 27
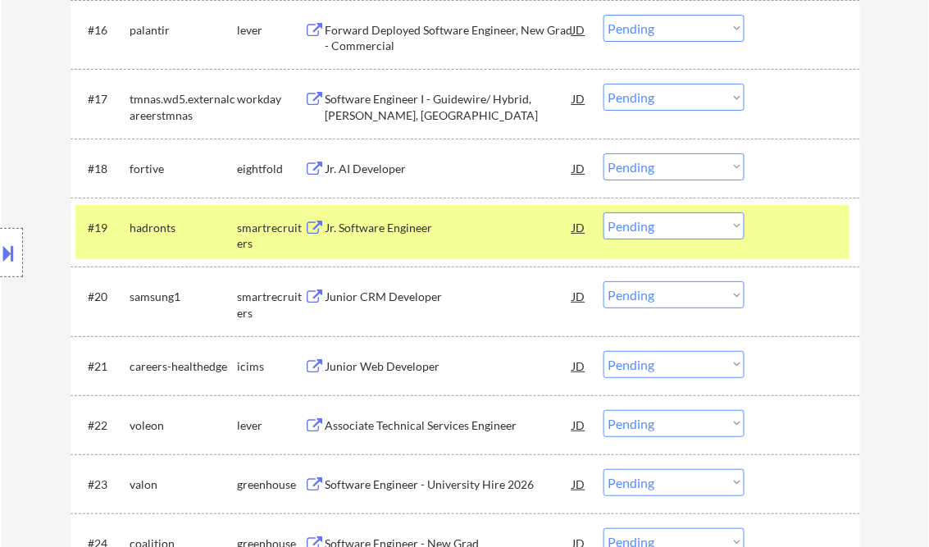
click at [380, 230] on div "Jr. Software Engineer" at bounding box center [449, 228] width 248 height 16
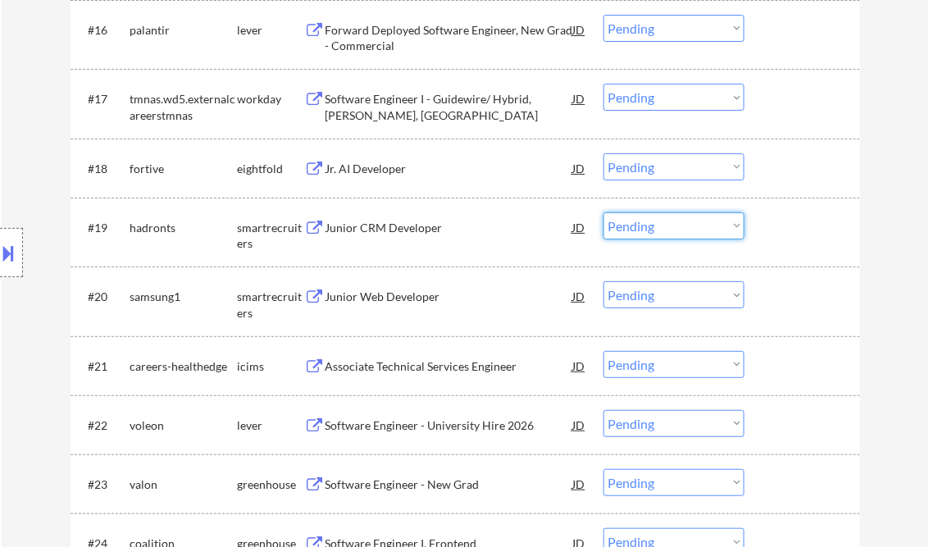
click at [654, 232] on select "Choose an option... Pending Applied Excluded (Questions) Excluded (Expired) Exc…" at bounding box center [673, 225] width 141 height 27
click at [603, 212] on select "Choose an option... Pending Applied Excluded (Questions) Excluded (Expired) Exc…" at bounding box center [673, 225] width 141 height 27
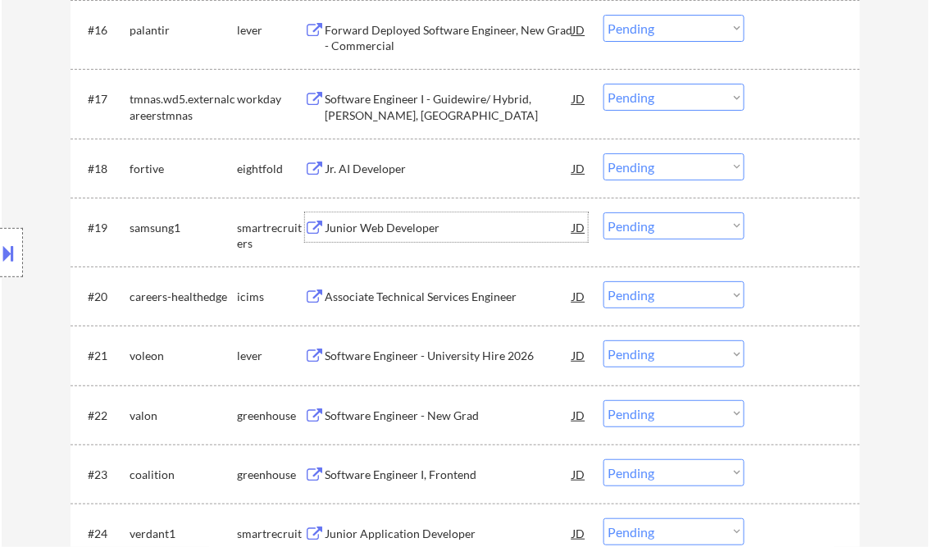
click at [388, 235] on div "Junior Web Developer" at bounding box center [449, 227] width 248 height 30
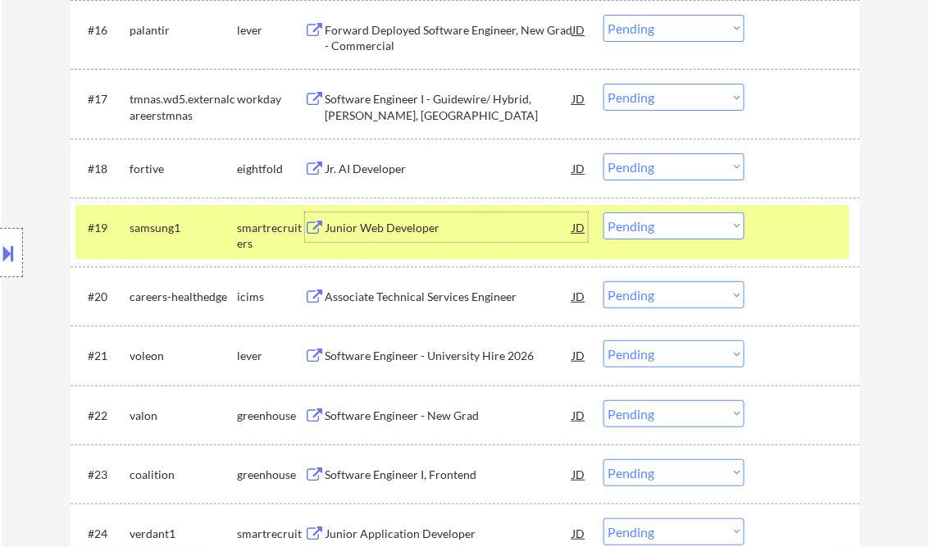
click at [669, 224] on select "Choose an option... Pending Applied Excluded (Questions) Excluded (Expired) Exc…" at bounding box center [673, 225] width 141 height 27
click at [603, 212] on select "Choose an option... Pending Applied Excluded (Questions) Excluded (Expired) Exc…" at bounding box center [673, 225] width 141 height 27
select select ""pending""
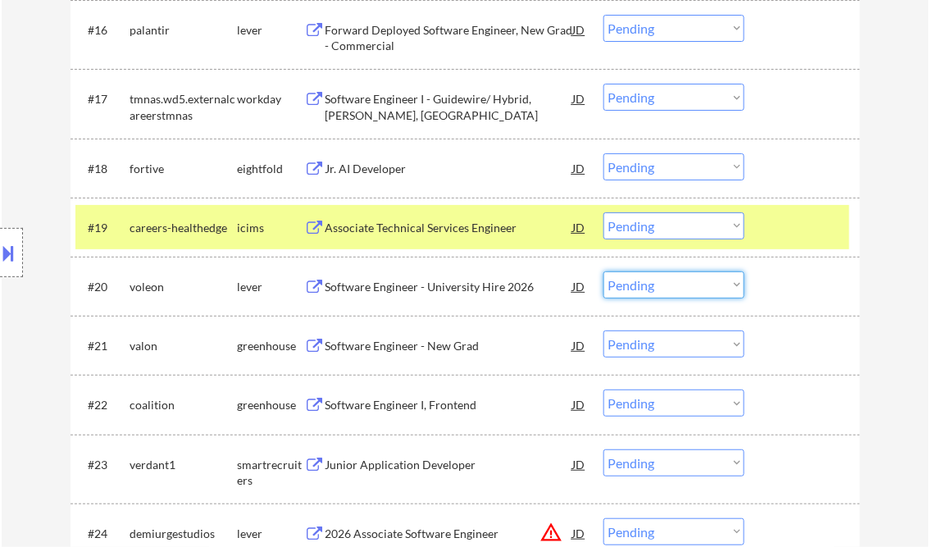
click at [645, 277] on select "Choose an option... Pending Applied Excluded (Questions) Excluded (Expired) Exc…" at bounding box center [673, 284] width 141 height 27
click at [603, 271] on select "Choose an option... Pending Applied Excluded (Questions) Excluded (Expired) Exc…" at bounding box center [673, 284] width 141 height 27
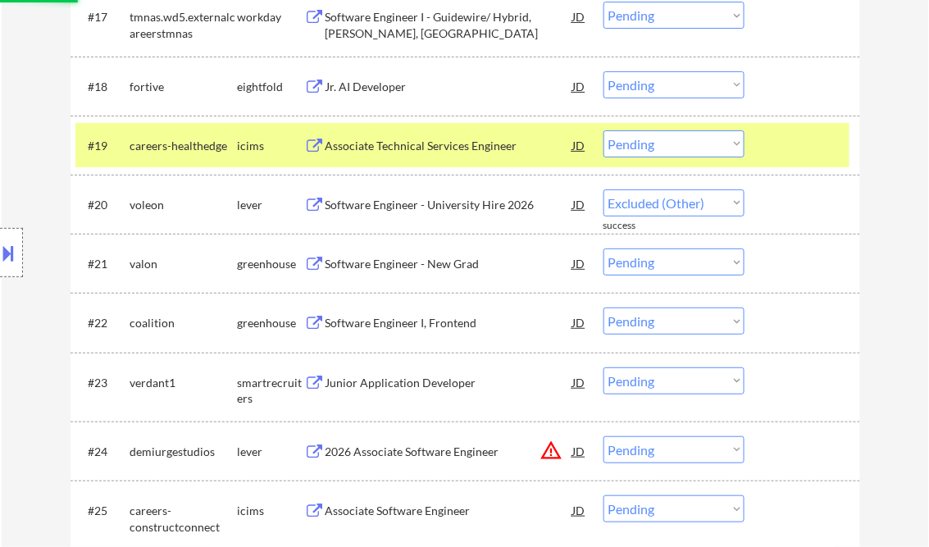
scroll to position [1639, 0]
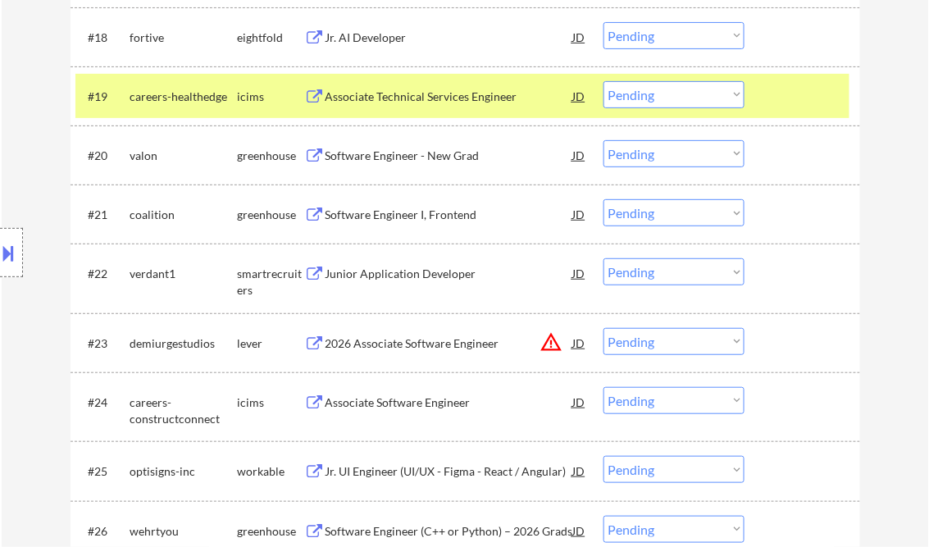
click at [420, 157] on div "Software Engineer - New Grad" at bounding box center [449, 156] width 248 height 16
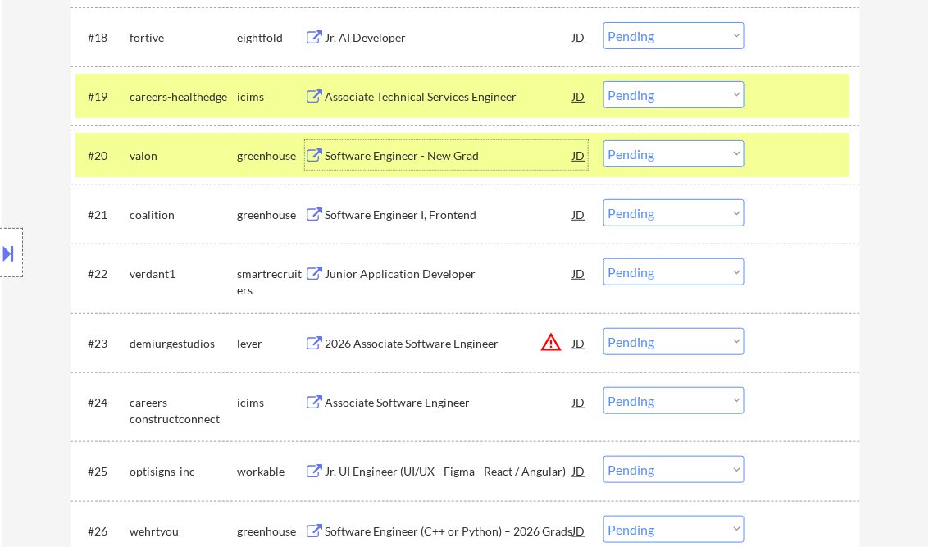
click at [649, 148] on select "Choose an option... Pending Applied Excluded (Questions) Excluded (Expired) Exc…" at bounding box center [673, 153] width 141 height 27
click at [603, 140] on select "Choose an option... Pending Applied Excluded (Questions) Excluded (Expired) Exc…" at bounding box center [673, 153] width 141 height 27
click at [389, 215] on div "Software Engineer I, Frontend" at bounding box center [449, 215] width 248 height 16
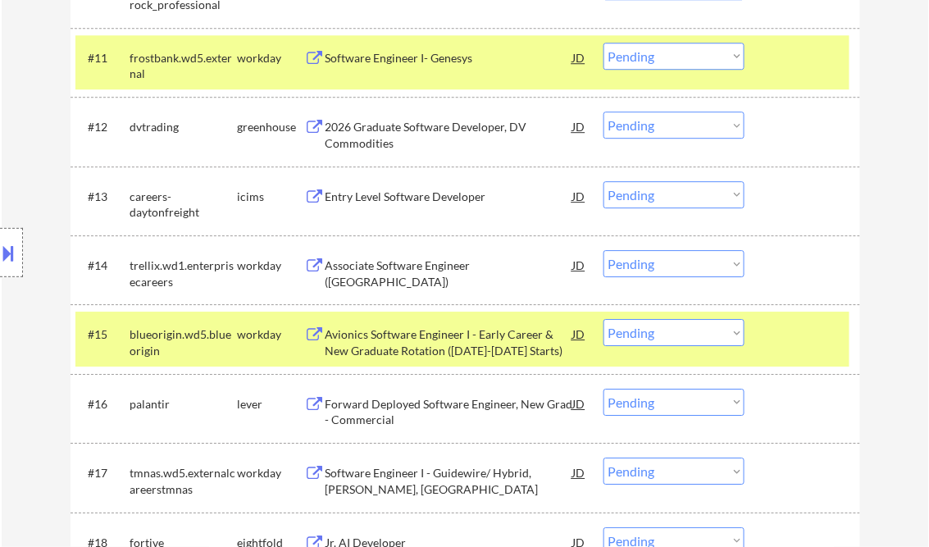
scroll to position [1246, 0]
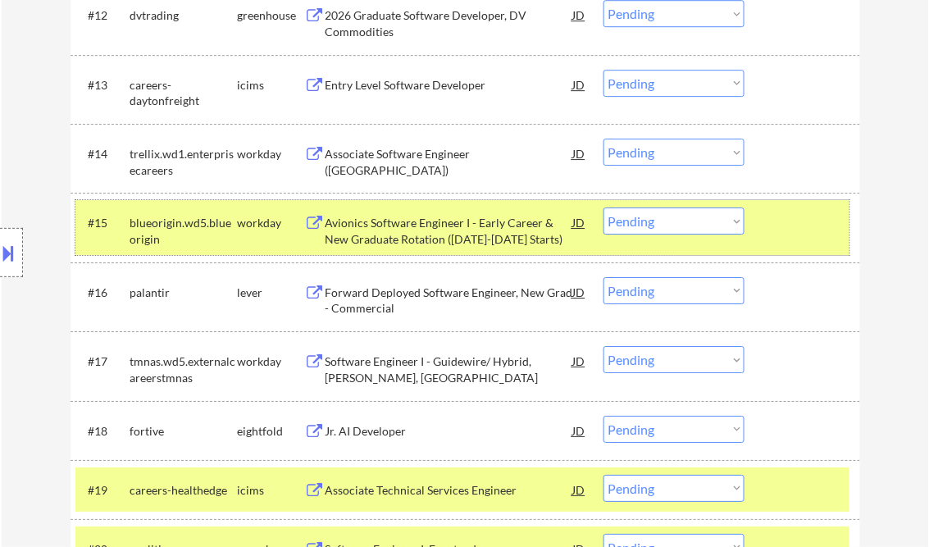
click at [792, 223] on div at bounding box center [804, 222] width 72 height 30
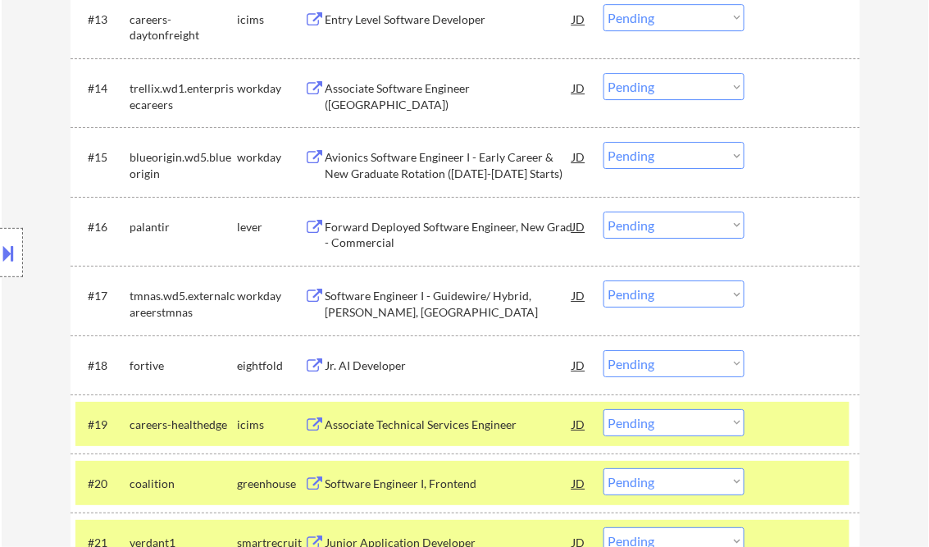
scroll to position [1508, 0]
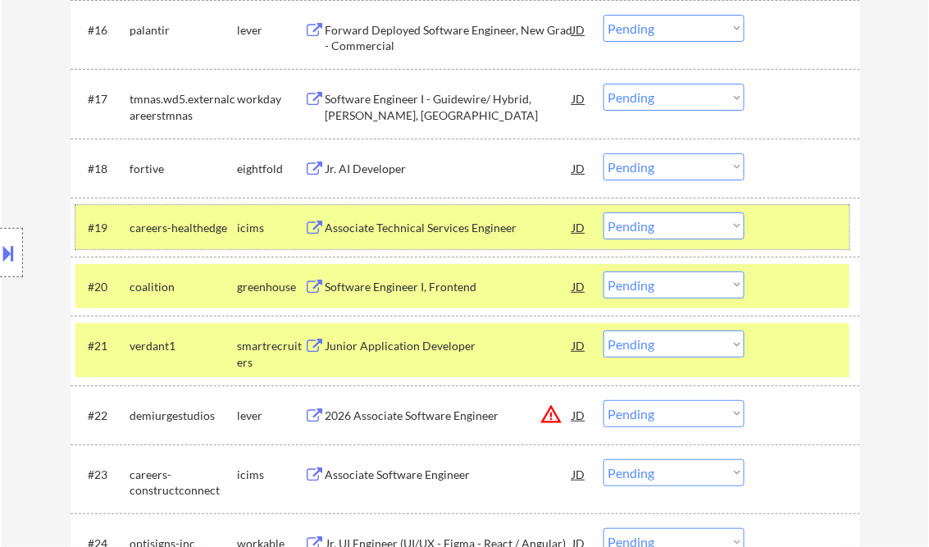
click at [772, 228] on div at bounding box center [804, 227] width 72 height 30
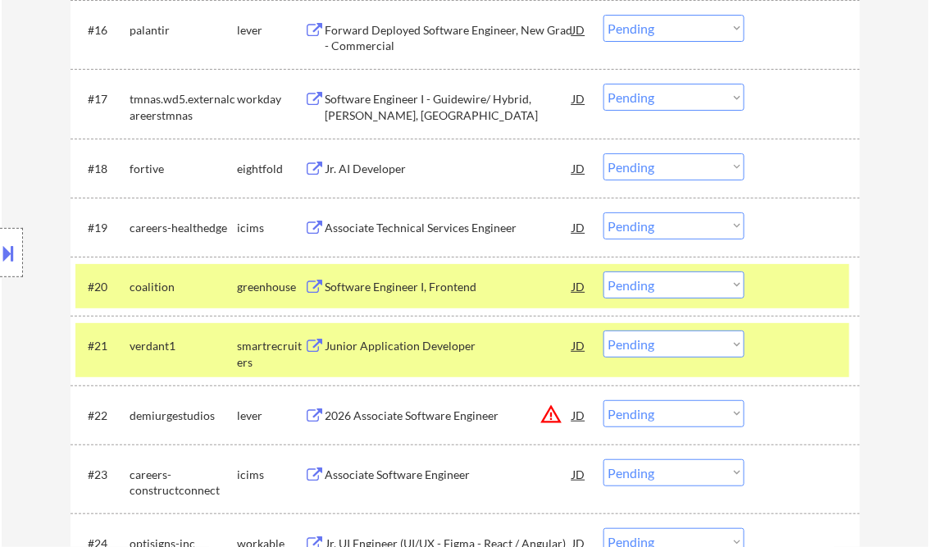
click at [800, 371] on div "#21 verdant1 smartrecruiters Junior Application Developer JD Choose an option..…" at bounding box center [462, 350] width 774 height 54
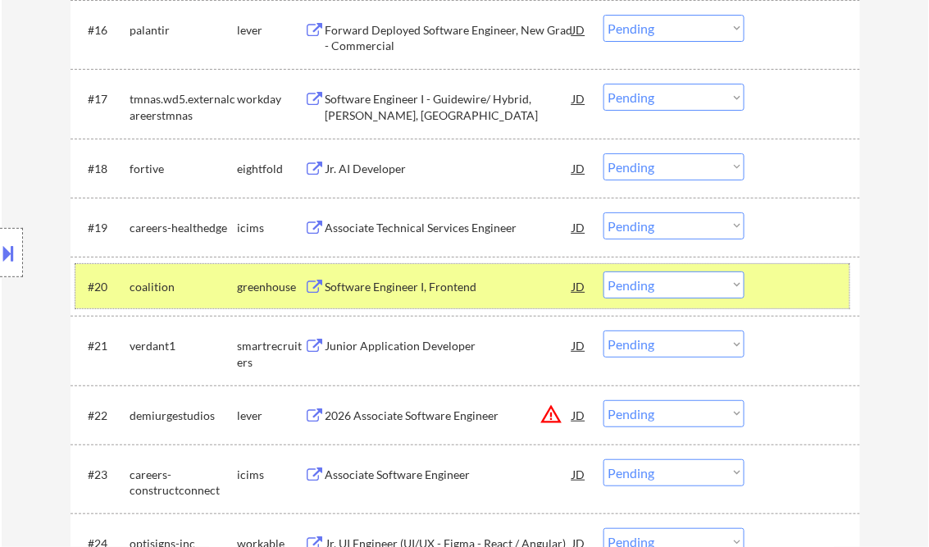
click at [781, 291] on div at bounding box center [804, 286] width 72 height 30
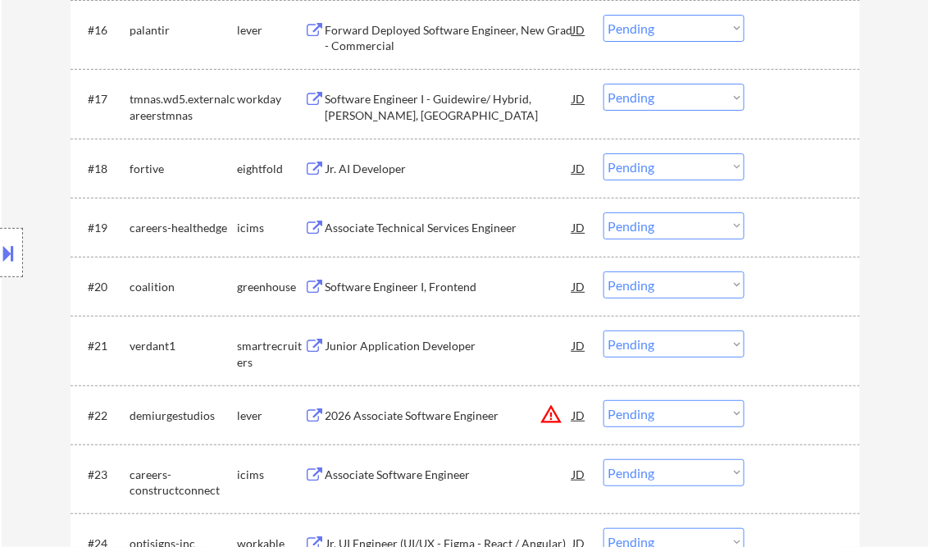
click at [430, 289] on div "Software Engineer I, Frontend" at bounding box center [449, 287] width 248 height 16
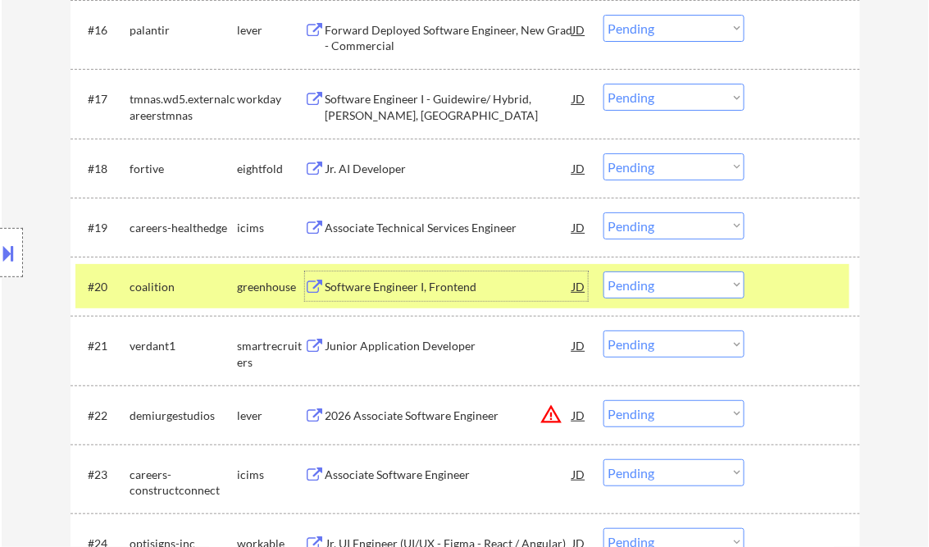
drag, startPoint x: 637, startPoint y: 284, endPoint x: 687, endPoint y: 300, distance: 52.4
click at [638, 284] on select "Choose an option... Pending Applied Excluded (Questions) Excluded (Expired) Exc…" at bounding box center [673, 284] width 141 height 27
click at [603, 271] on select "Choose an option... Pending Applied Excluded (Questions) Excluded (Expired) Exc…" at bounding box center [673, 284] width 141 height 27
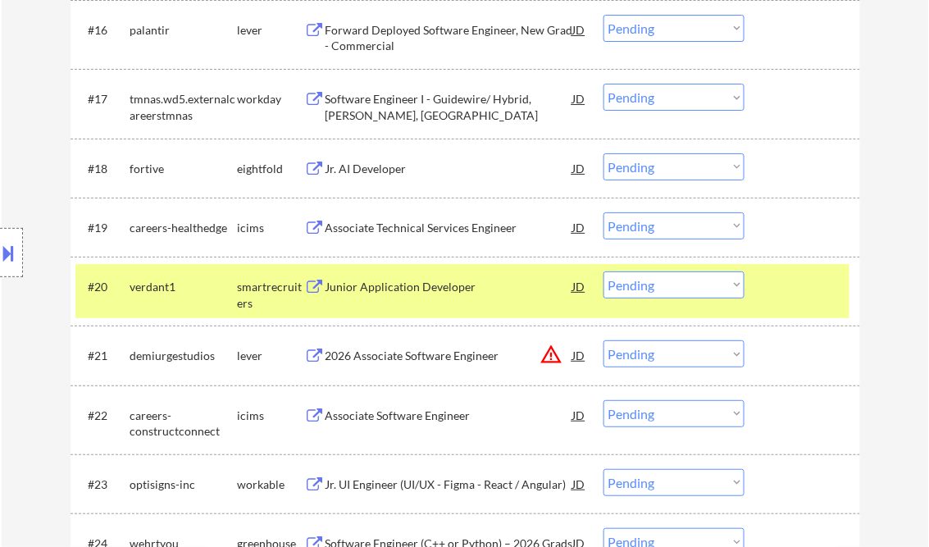
scroll to position [1639, 0]
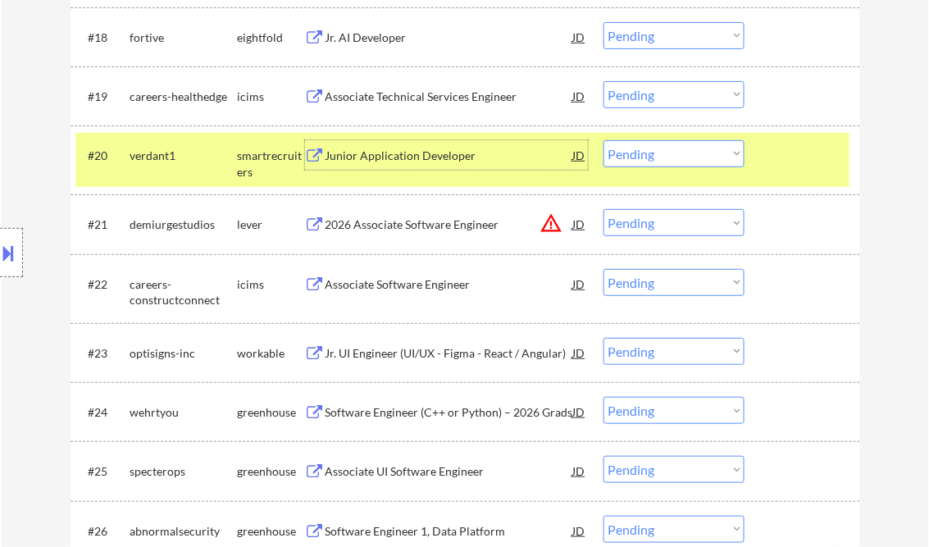
click at [397, 160] on div "Junior Application Developer" at bounding box center [449, 156] width 248 height 16
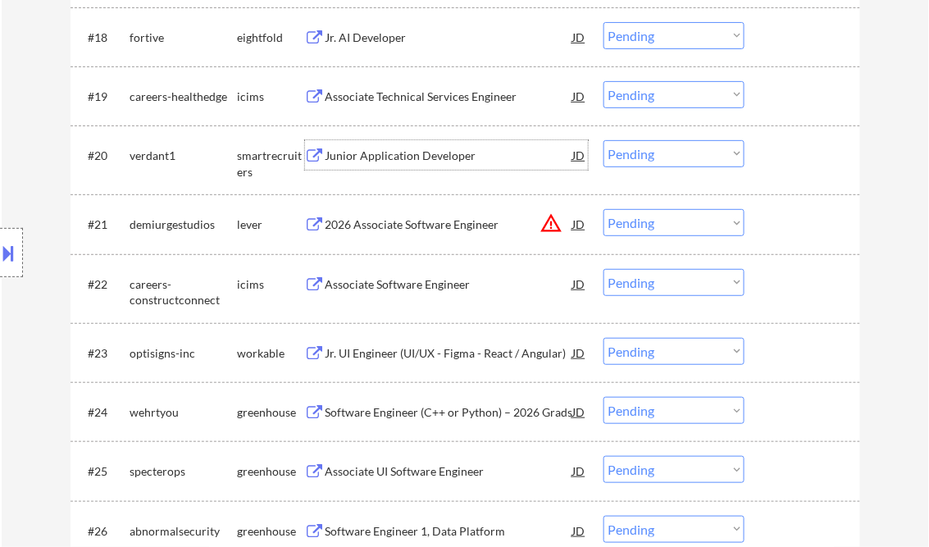
drag, startPoint x: 653, startPoint y: 151, endPoint x: 658, endPoint y: 169, distance: 18.9
click at [653, 151] on select "Choose an option... Pending Applied Excluded (Questions) Excluded (Expired) Exc…" at bounding box center [673, 153] width 141 height 27
click at [603, 140] on select "Choose an option... Pending Applied Excluded (Questions) Excluded (Expired) Exc…" at bounding box center [673, 153] width 141 height 27
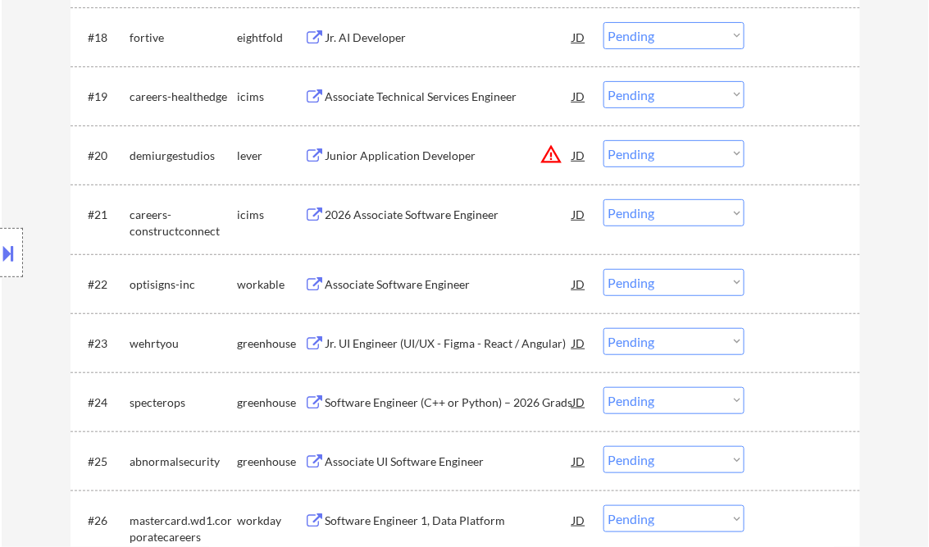
click at [397, 157] on div "Junior Application Developer" at bounding box center [449, 156] width 248 height 16
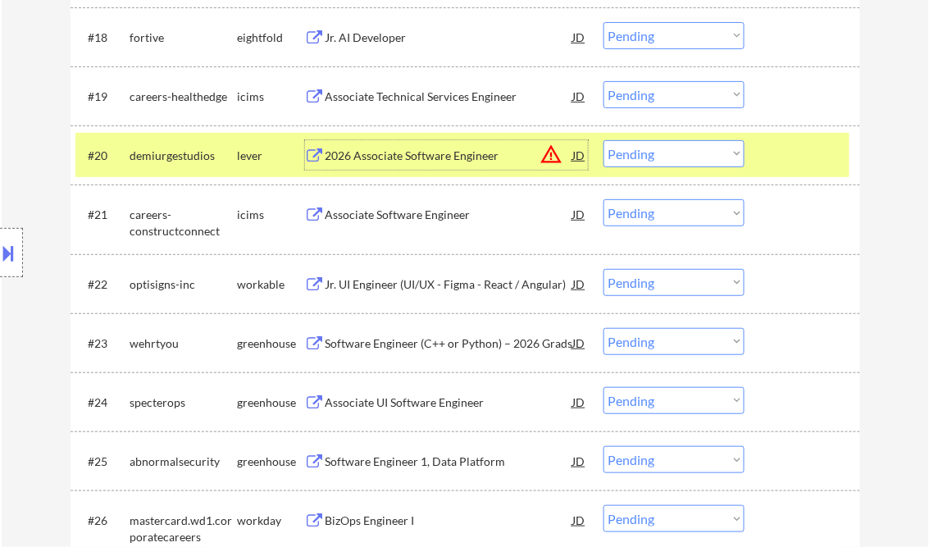
drag, startPoint x: 680, startPoint y: 150, endPoint x: 687, endPoint y: 164, distance: 15.8
click at [680, 150] on select "Choose an option... Pending Applied Excluded (Questions) Excluded (Expired) Exc…" at bounding box center [673, 153] width 141 height 27
click at [603, 140] on select "Choose an option... Pending Applied Excluded (Questions) Excluded (Expired) Exc…" at bounding box center [673, 153] width 141 height 27
select select ""pending""
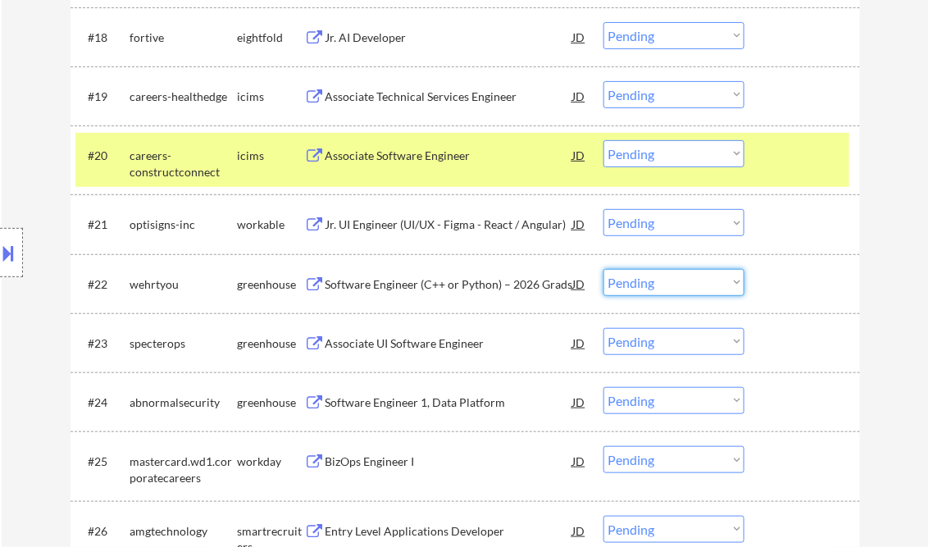
click at [666, 287] on select "Choose an option... Pending Applied Excluded (Questions) Excluded (Expired) Exc…" at bounding box center [673, 282] width 141 height 27
click at [603, 269] on select "Choose an option... Pending Applied Excluded (Questions) Excluded (Expired) Exc…" at bounding box center [673, 282] width 141 height 27
select select ""pending""
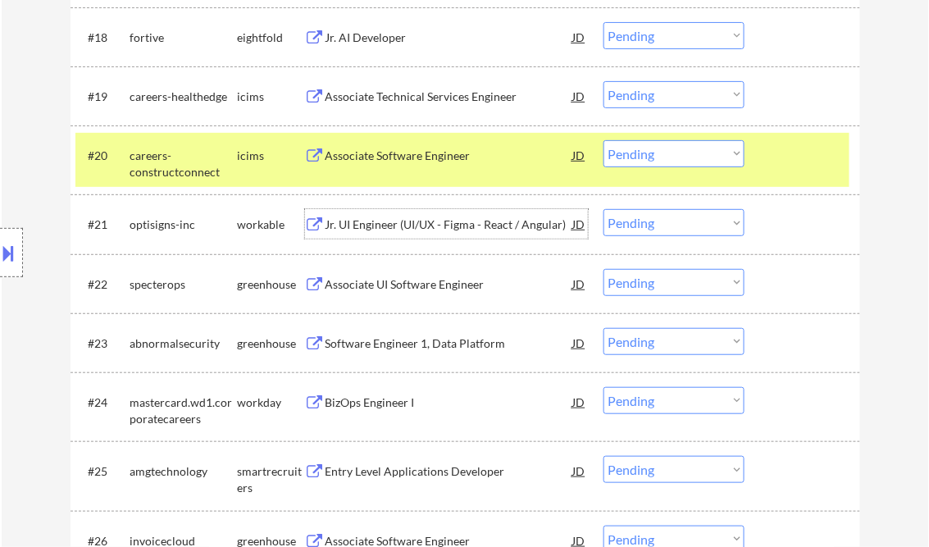
click at [421, 232] on div "Jr. UI Engineer (UI/UX - Figma - React / Angular)" at bounding box center [449, 224] width 248 height 16
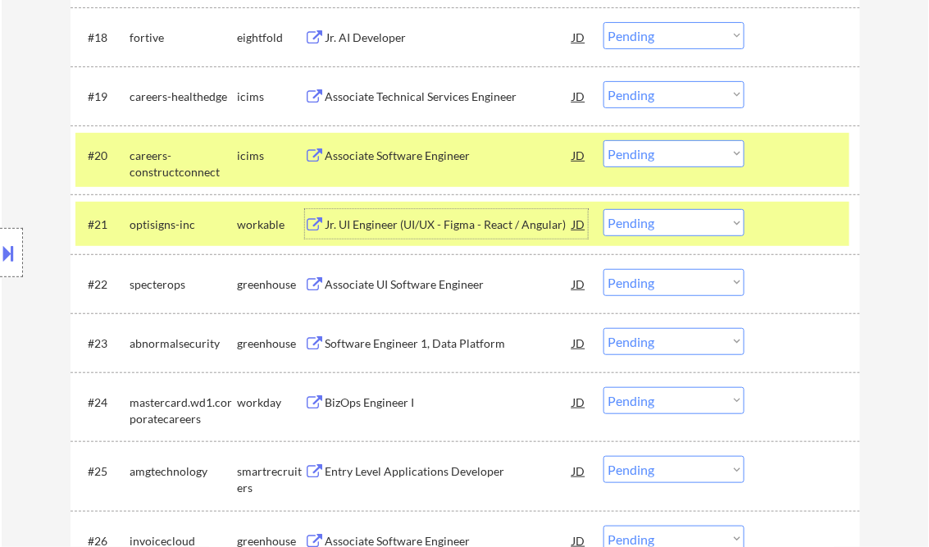
click at [671, 230] on select "Choose an option... Pending Applied Excluded (Questions) Excluded (Expired) Exc…" at bounding box center [673, 222] width 141 height 27
click at [603, 209] on select "Choose an option... Pending Applied Excluded (Questions) Excluded (Expired) Exc…" at bounding box center [673, 222] width 141 height 27
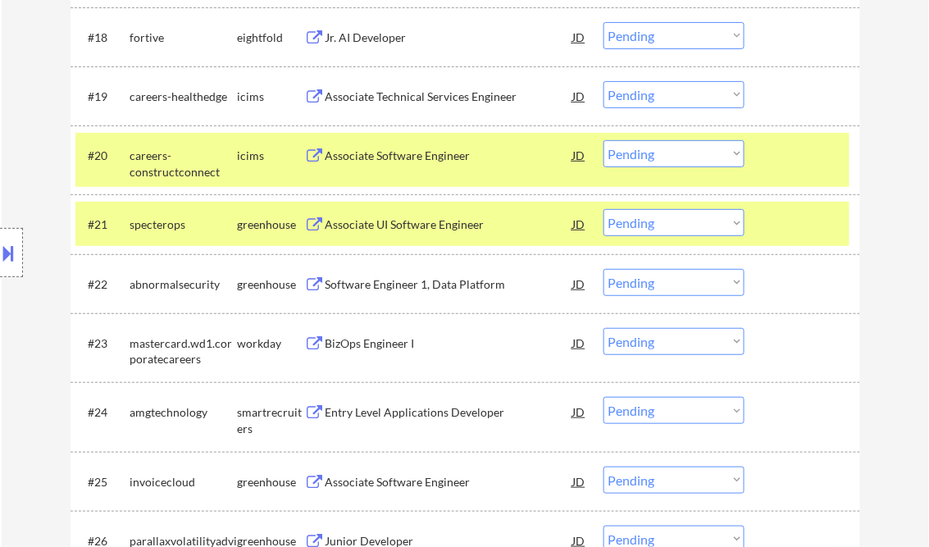
click at [405, 231] on div "Associate UI Software Engineer" at bounding box center [449, 224] width 248 height 16
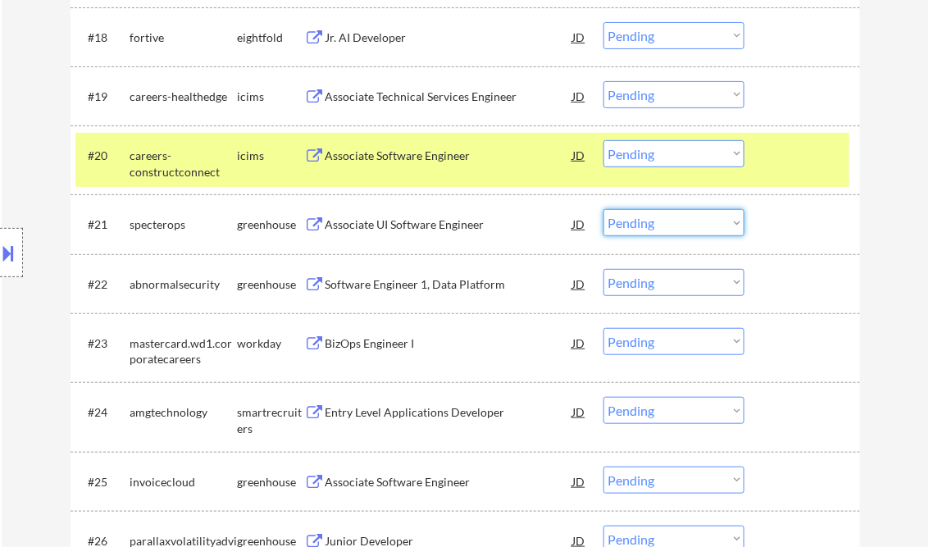
click at [680, 218] on select "Choose an option... Pending Applied Excluded (Questions) Excluded (Expired) Exc…" at bounding box center [673, 222] width 141 height 27
click at [603, 209] on select "Choose an option... Pending Applied Excluded (Questions) Excluded (Expired) Exc…" at bounding box center [673, 222] width 141 height 27
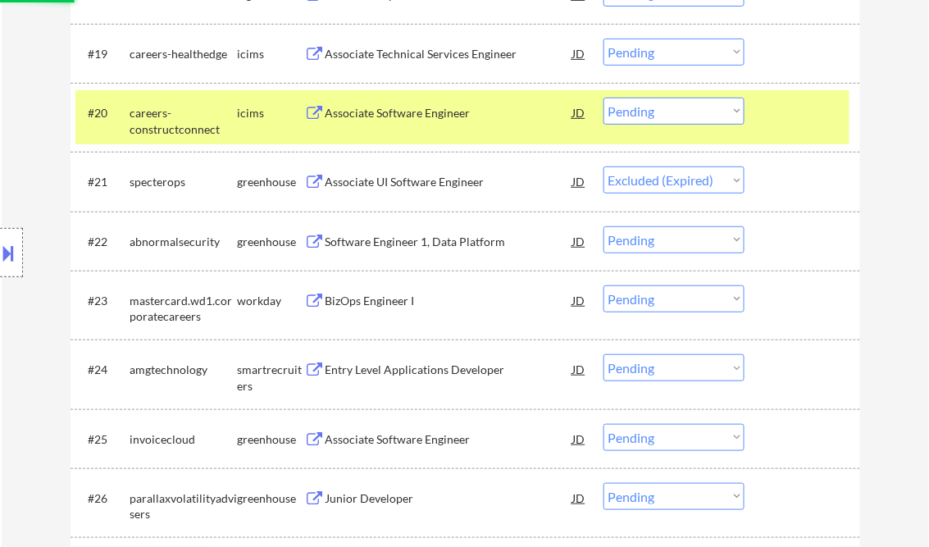
scroll to position [1705, 0]
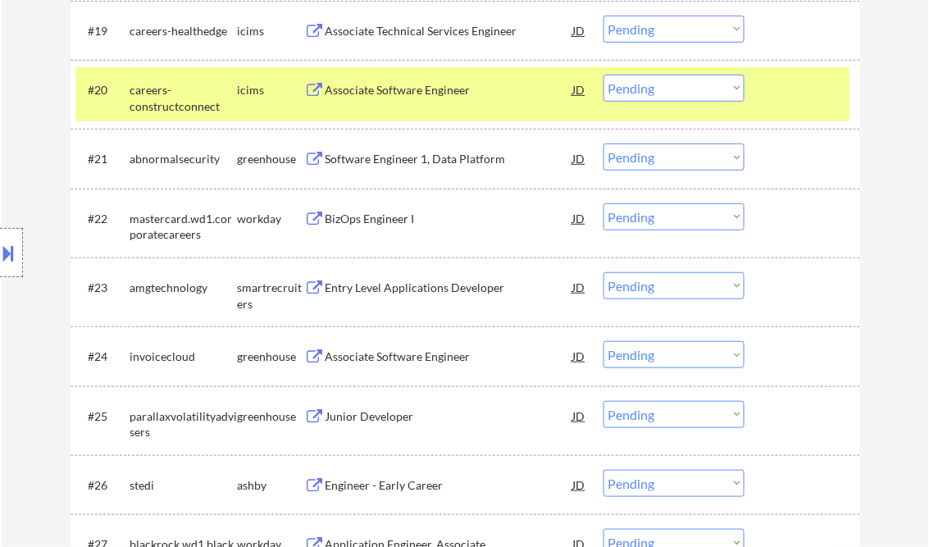
click at [420, 166] on div "Software Engineer 1, Data Platform" at bounding box center [449, 159] width 248 height 16
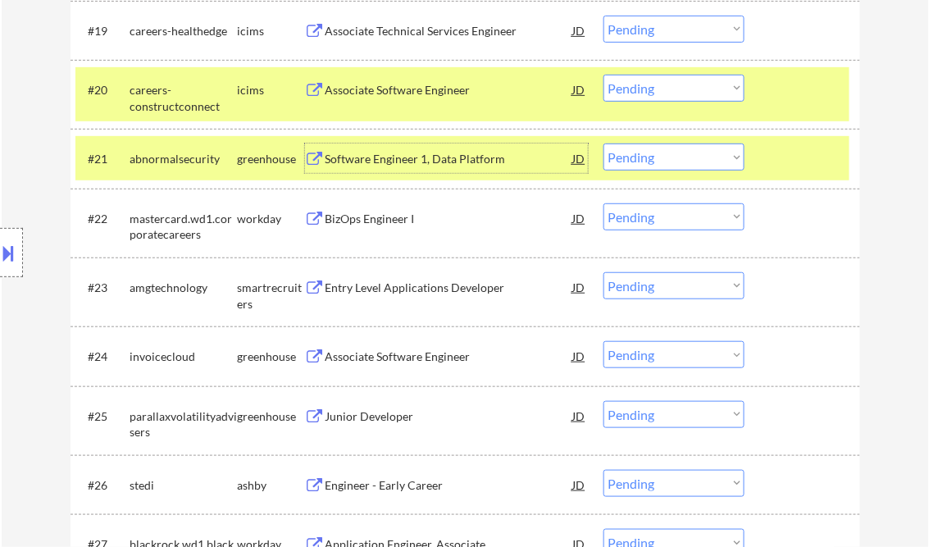
drag, startPoint x: 650, startPoint y: 159, endPoint x: 662, endPoint y: 169, distance: 15.1
click at [650, 159] on select "Choose an option... Pending Applied Excluded (Questions) Excluded (Expired) Exc…" at bounding box center [673, 156] width 141 height 27
click at [603, 143] on select "Choose an option... Pending Applied Excluded (Questions) Excluded (Expired) Exc…" at bounding box center [673, 156] width 141 height 27
select select ""pending""
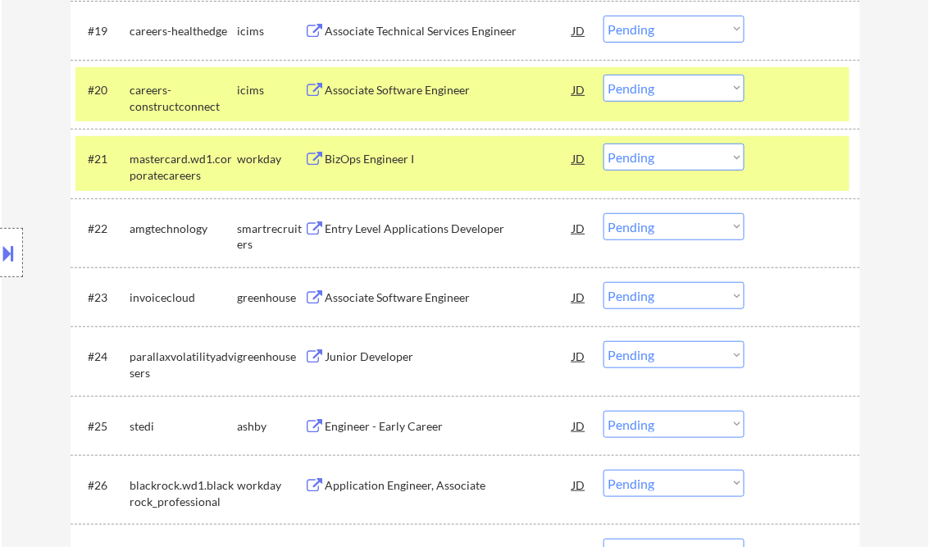
click at [387, 225] on div "Entry Level Applications Developer" at bounding box center [449, 229] width 248 height 16
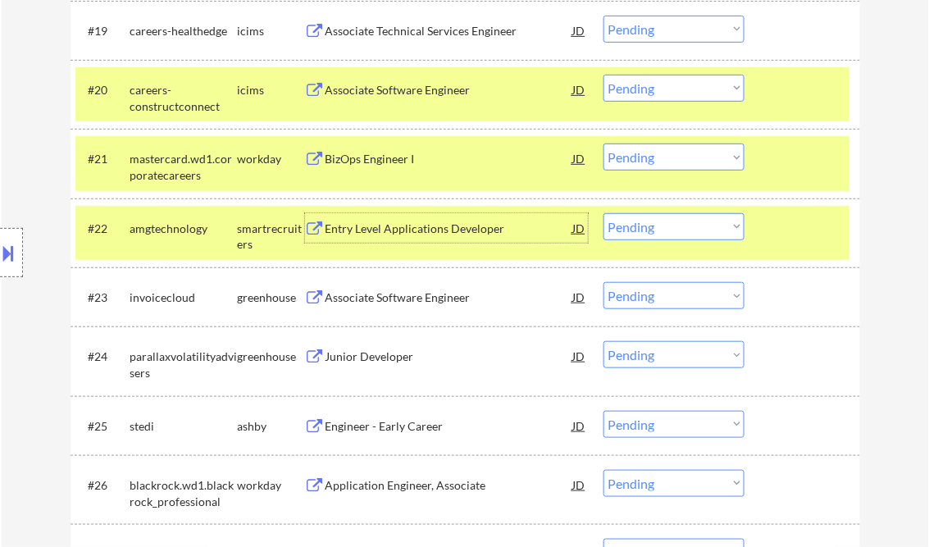
click at [656, 231] on select "Choose an option... Pending Applied Excluded (Questions) Excluded (Expired) Exc…" at bounding box center [673, 226] width 141 height 27
click at [603, 213] on select "Choose an option... Pending Applied Excluded (Questions) Excluded (Expired) Exc…" at bounding box center [673, 226] width 141 height 27
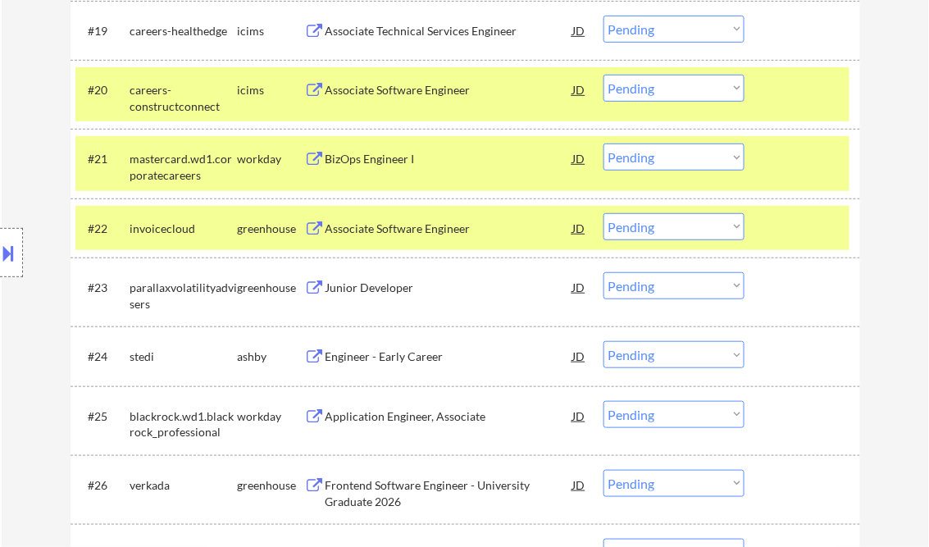
click at [426, 230] on div "Associate Software Engineer" at bounding box center [449, 229] width 248 height 16
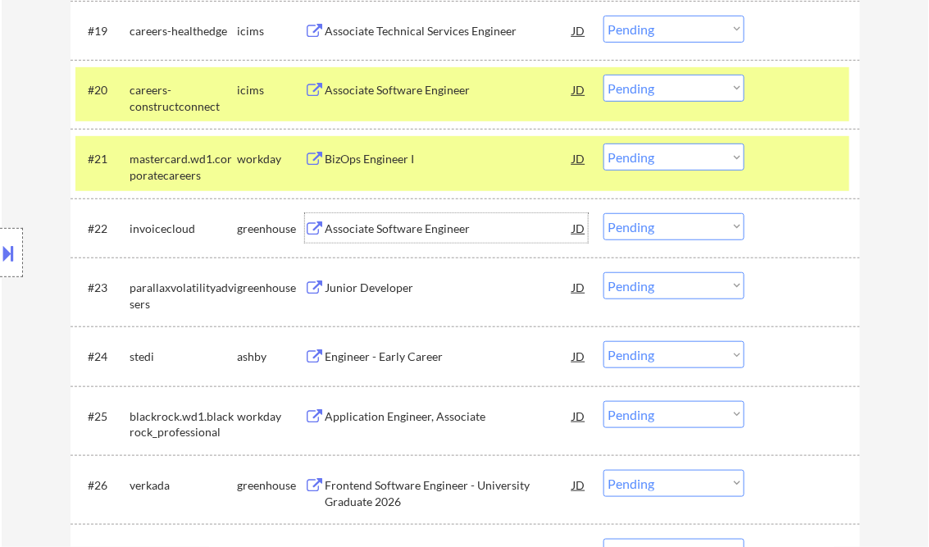
click at [372, 290] on div "Junior Developer" at bounding box center [449, 288] width 248 height 16
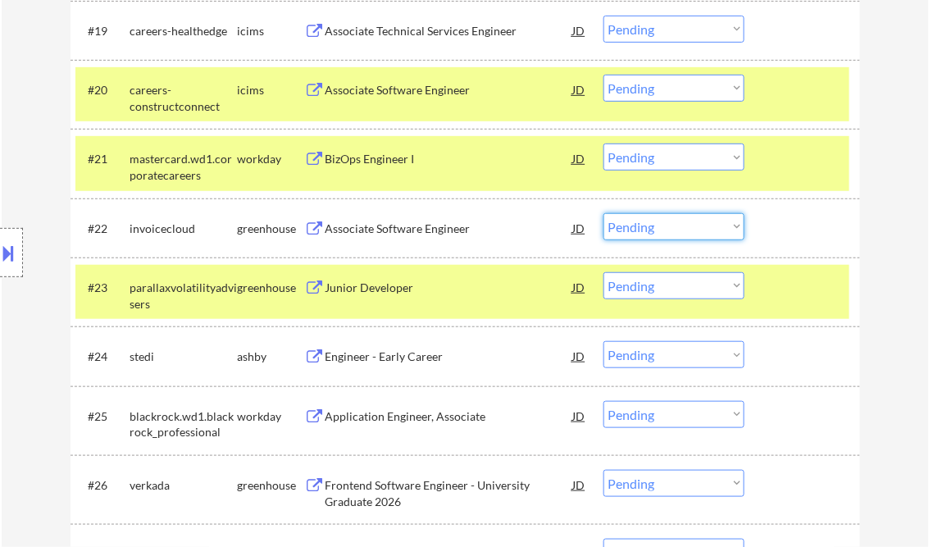
click at [687, 228] on select "Choose an option... Pending Applied Excluded (Questions) Excluded (Expired) Exc…" at bounding box center [673, 226] width 141 height 27
click at [603, 213] on select "Choose an option... Pending Applied Excluded (Questions) Excluded (Expired) Exc…" at bounding box center [673, 226] width 141 height 27
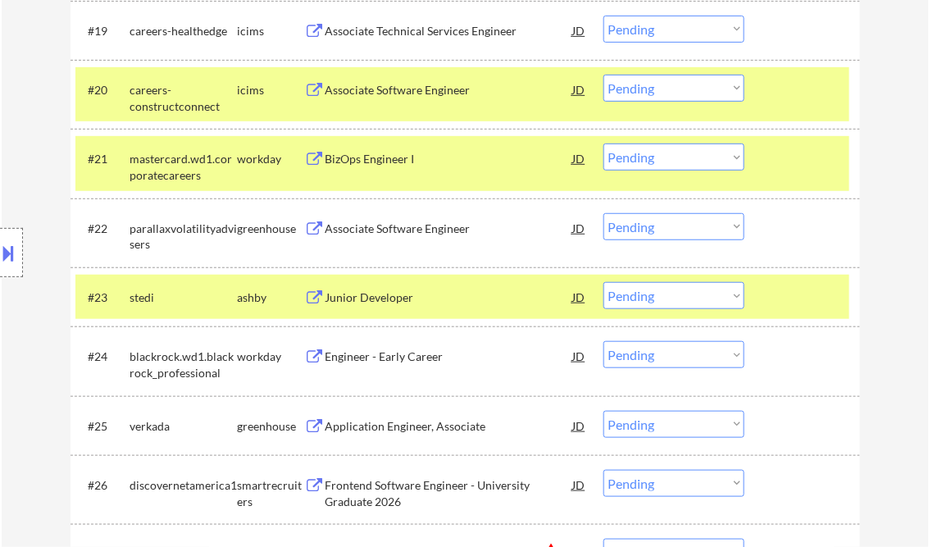
click at [653, 225] on select "Choose an option... Pending Applied Excluded (Questions) Excluded (Expired) Exc…" at bounding box center [673, 226] width 141 height 27
click at [603, 213] on select "Choose an option... Pending Applied Excluded (Questions) Excluded (Expired) Exc…" at bounding box center [673, 226] width 141 height 27
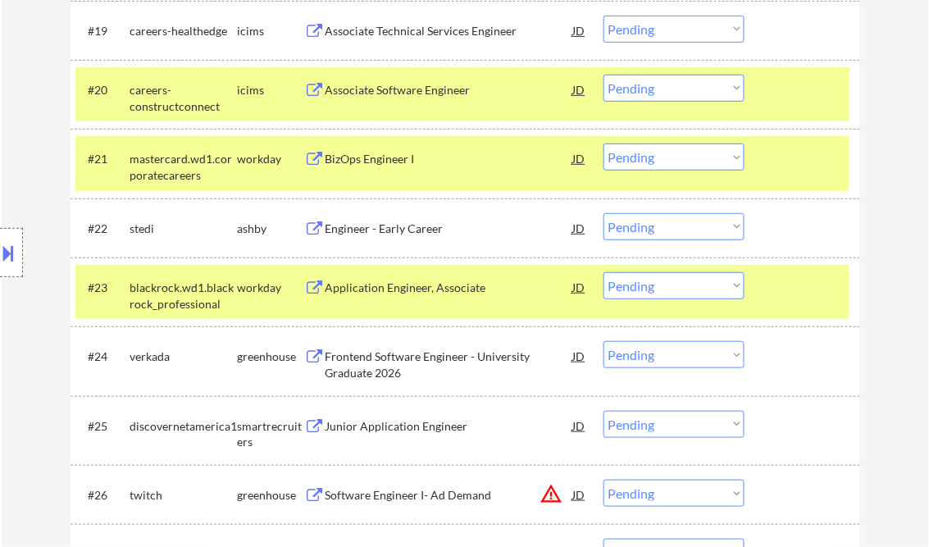
click at [378, 225] on div "Engineer - Early Career" at bounding box center [449, 229] width 248 height 16
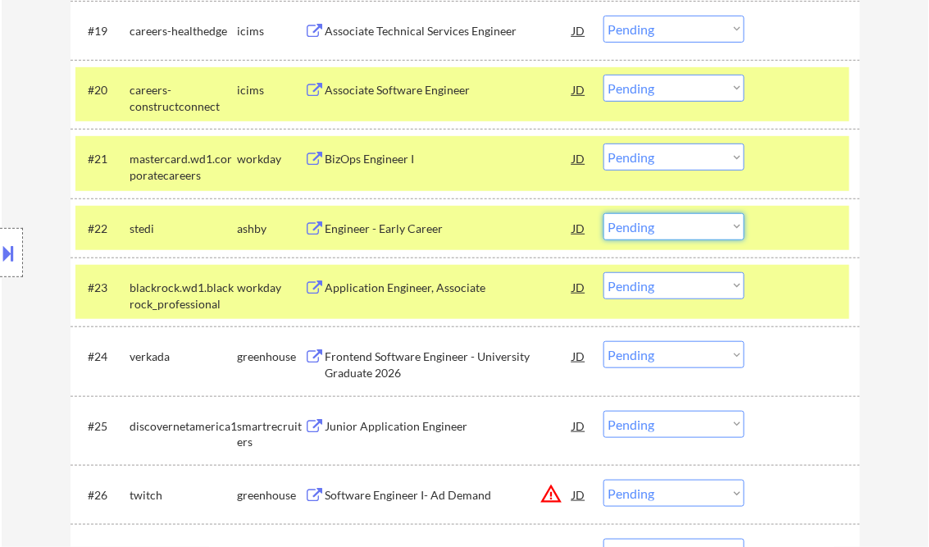
click at [684, 233] on select "Choose an option... Pending Applied Excluded (Questions) Excluded (Expired) Exc…" at bounding box center [673, 226] width 141 height 27
click at [603, 213] on select "Choose an option... Pending Applied Excluded (Questions) Excluded (Expired) Exc…" at bounding box center [673, 226] width 141 height 27
select select ""pending""
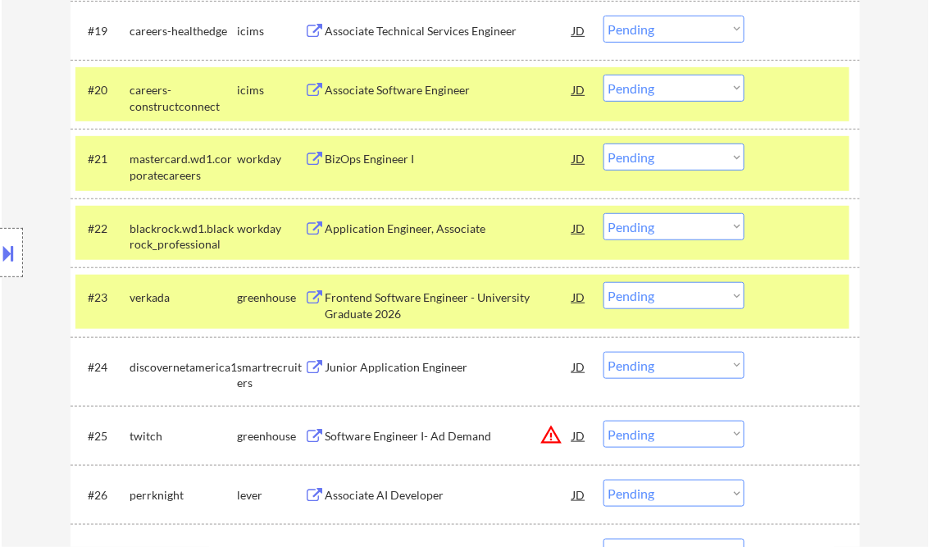
scroll to position [1836, 0]
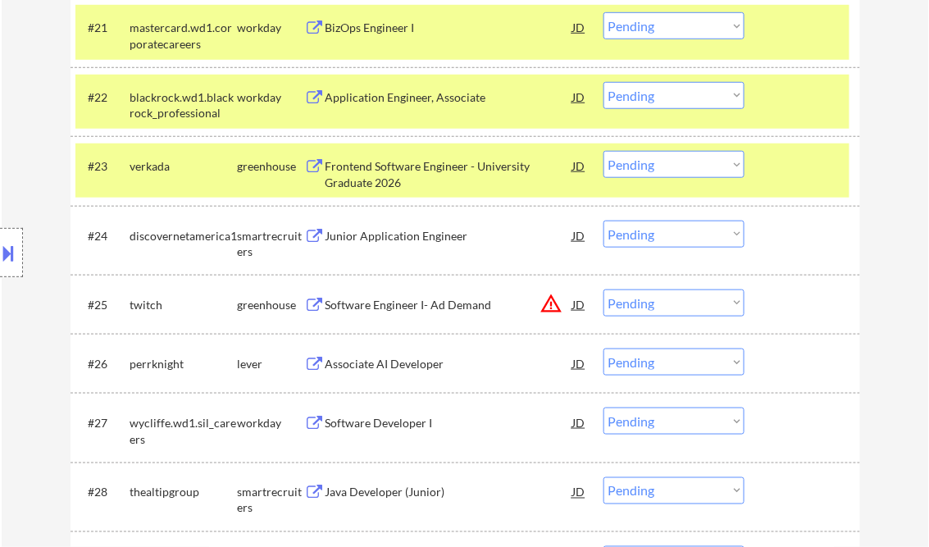
click at [382, 233] on div "Junior Application Engineer" at bounding box center [449, 236] width 248 height 16
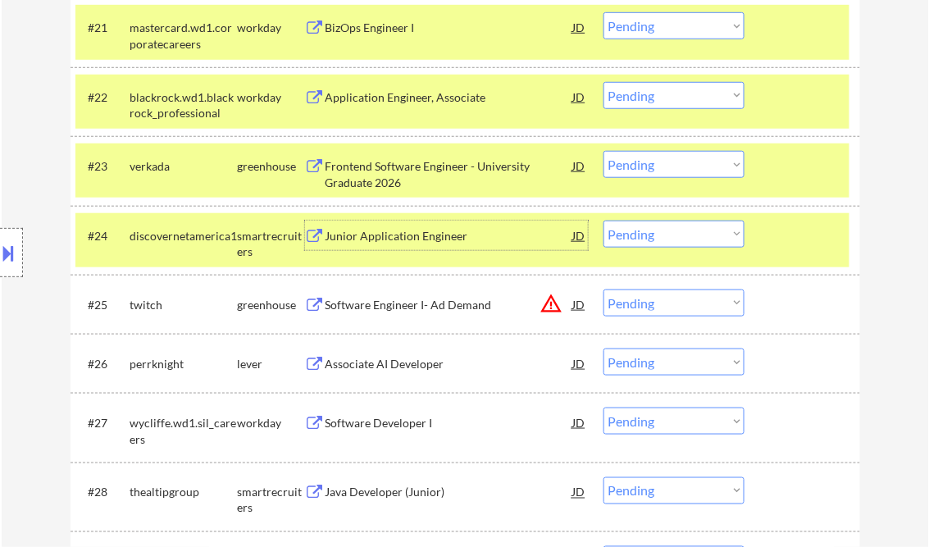
click at [687, 230] on select "Choose an option... Pending Applied Excluded (Questions) Excluded (Expired) Exc…" at bounding box center [673, 234] width 141 height 27
click at [603, 221] on select "Choose an option... Pending Applied Excluded (Questions) Excluded (Expired) Exc…" at bounding box center [673, 234] width 141 height 27
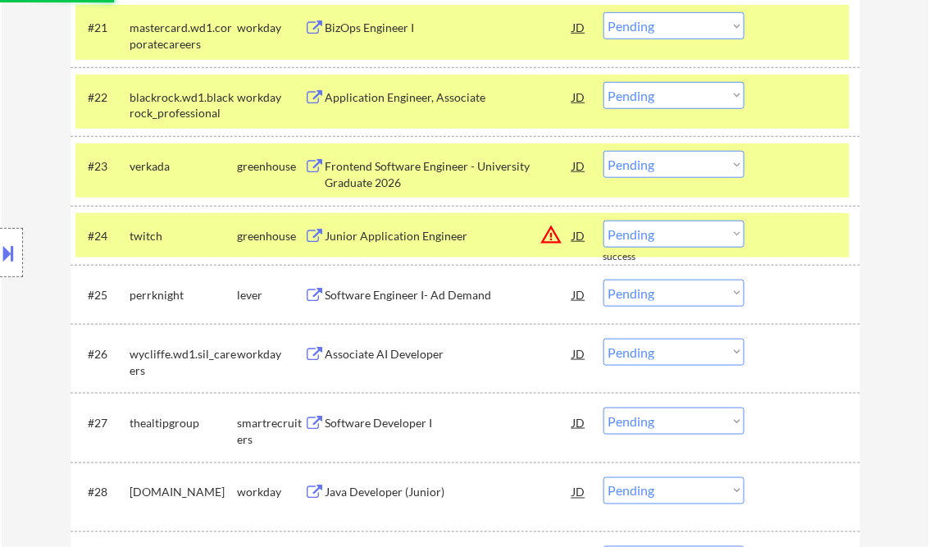
click at [790, 233] on div at bounding box center [804, 236] width 72 height 30
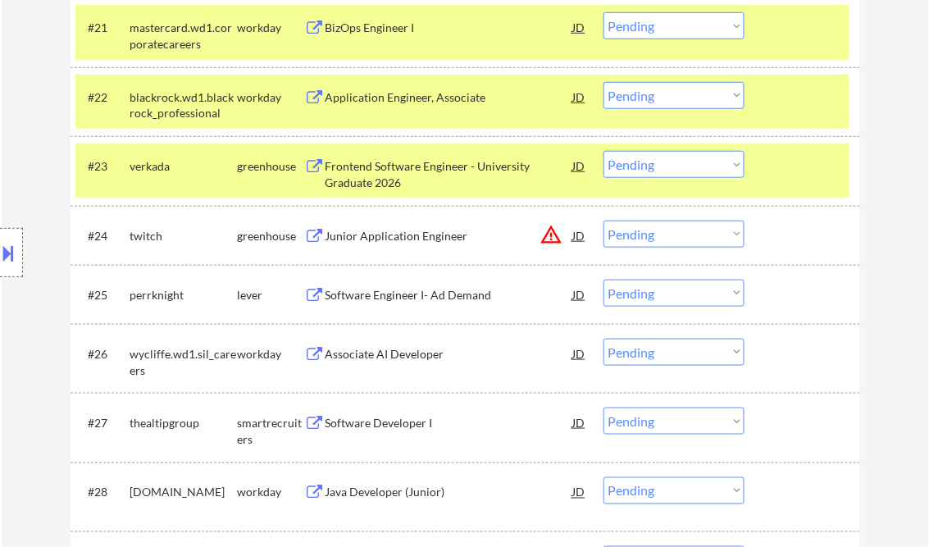
click at [419, 239] on div "Junior Application Engineer" at bounding box center [449, 236] width 248 height 16
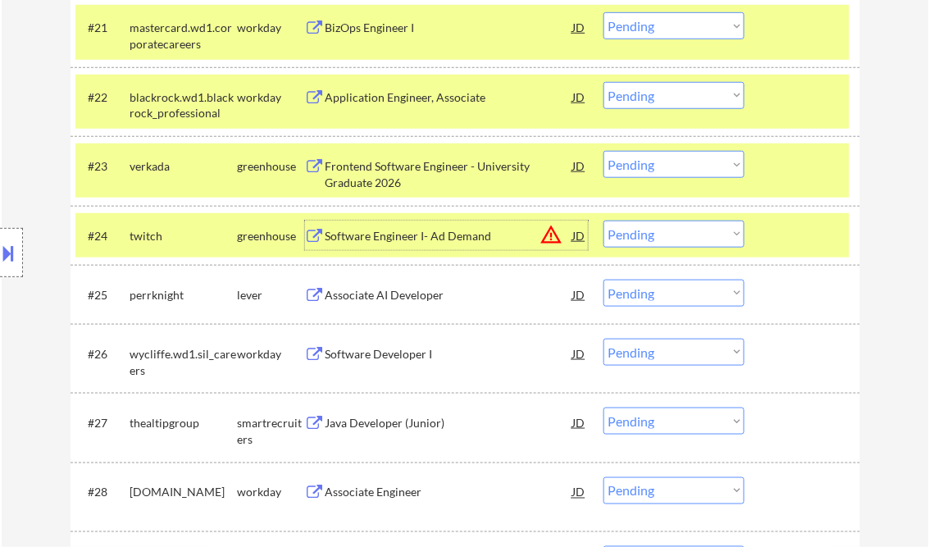
drag, startPoint x: 651, startPoint y: 233, endPoint x: 675, endPoint y: 248, distance: 28.0
click at [651, 233] on select "Choose an option... Pending Applied Excluded (Questions) Excluded (Expired) Exc…" at bounding box center [673, 234] width 141 height 27
click at [603, 221] on select "Choose an option... Pending Applied Excluded (Questions) Excluded (Expired) Exc…" at bounding box center [673, 234] width 141 height 27
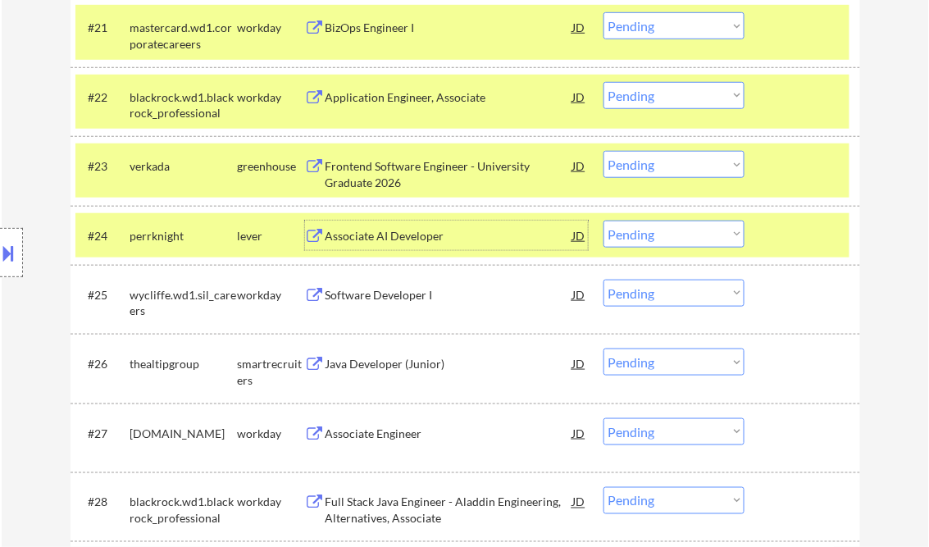
click at [419, 221] on div "Associate AI Developer" at bounding box center [449, 236] width 248 height 30
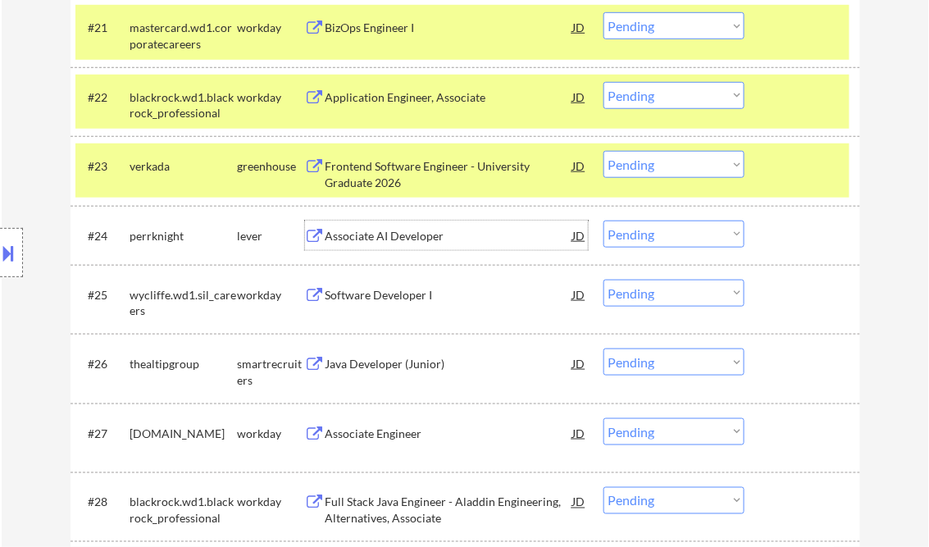
drag, startPoint x: 650, startPoint y: 233, endPoint x: 677, endPoint y: 248, distance: 30.8
click at [650, 233] on select "Choose an option... Pending Applied Excluded (Questions) Excluded (Expired) Exc…" at bounding box center [673, 234] width 141 height 27
click at [603, 221] on select "Choose an option... Pending Applied Excluded (Questions) Excluded (Expired) Exc…" at bounding box center [673, 234] width 141 height 27
select select ""pending""
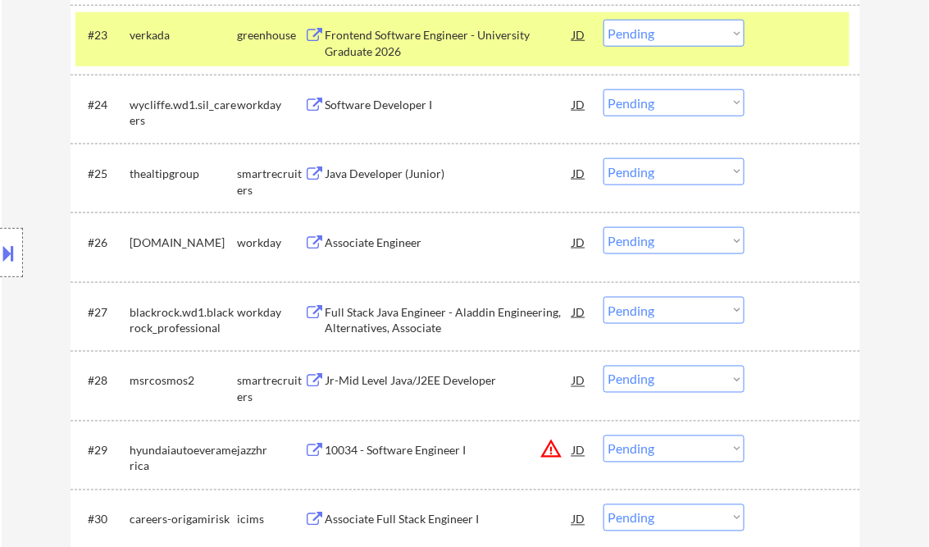
scroll to position [1967, 0]
click at [435, 177] on div "Java Developer (Junior)" at bounding box center [449, 174] width 248 height 16
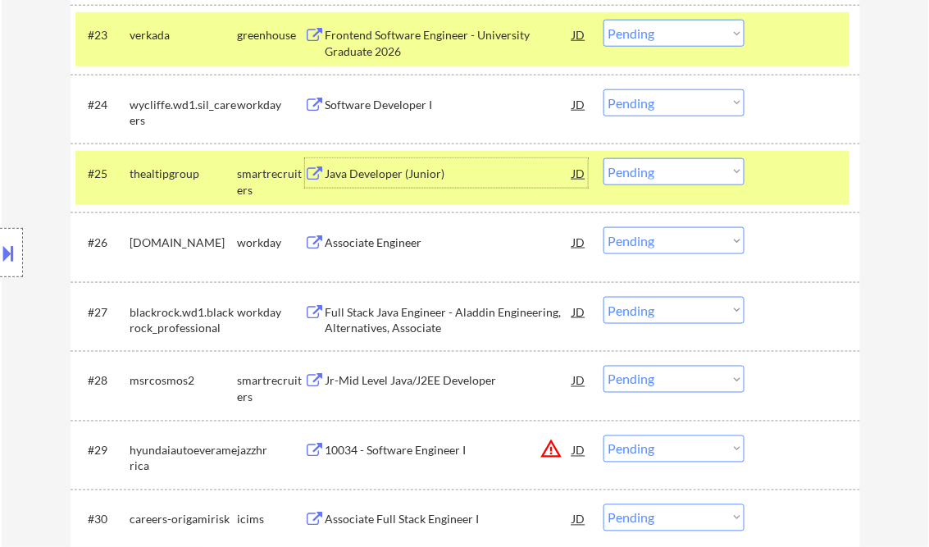
click at [664, 175] on select "Choose an option... Pending Applied Excluded (Questions) Excluded (Expired) Exc…" at bounding box center [673, 171] width 141 height 27
click at [603, 158] on select "Choose an option... Pending Applied Excluded (Questions) Excluded (Expired) Exc…" at bounding box center [673, 171] width 141 height 27
select select ""pending""
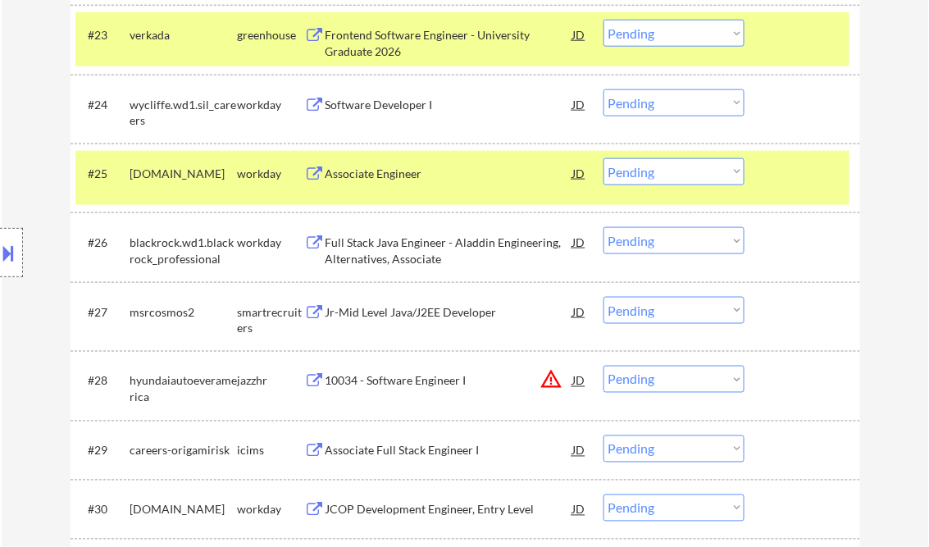
click at [656, 307] on select "Choose an option... Pending Applied Excluded (Questions) Excluded (Expired) Exc…" at bounding box center [673, 310] width 141 height 27
click at [603, 297] on select "Choose an option... Pending Applied Excluded (Questions) Excluded (Expired) Exc…" at bounding box center [673, 310] width 141 height 27
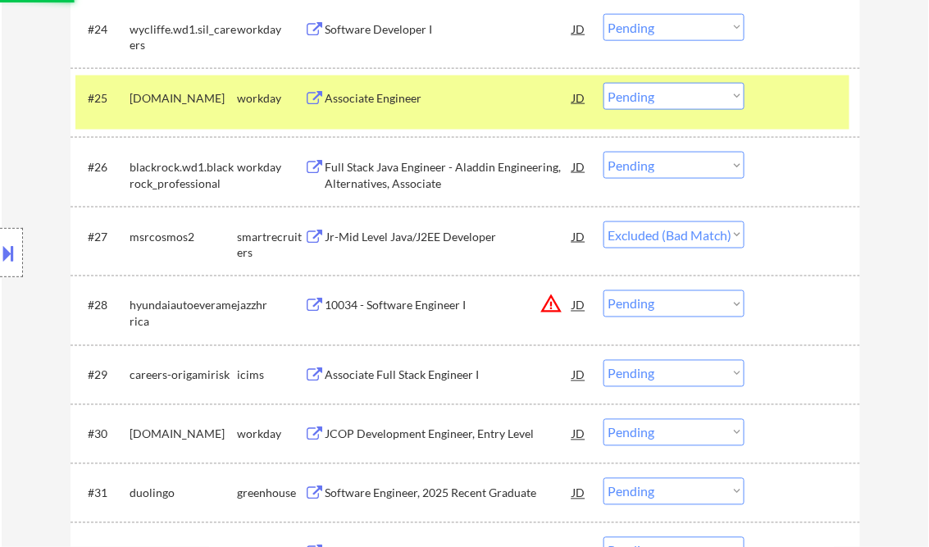
scroll to position [2099, 0]
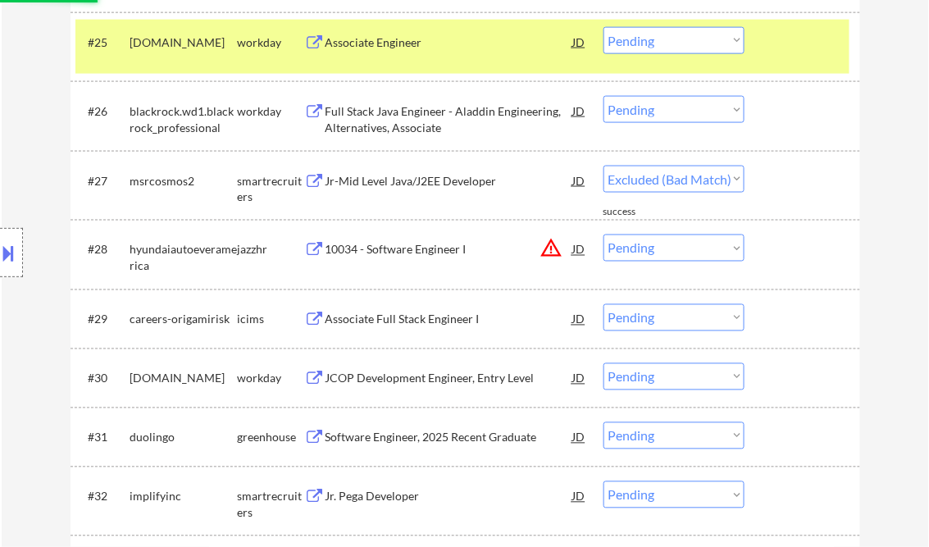
select select ""pending""
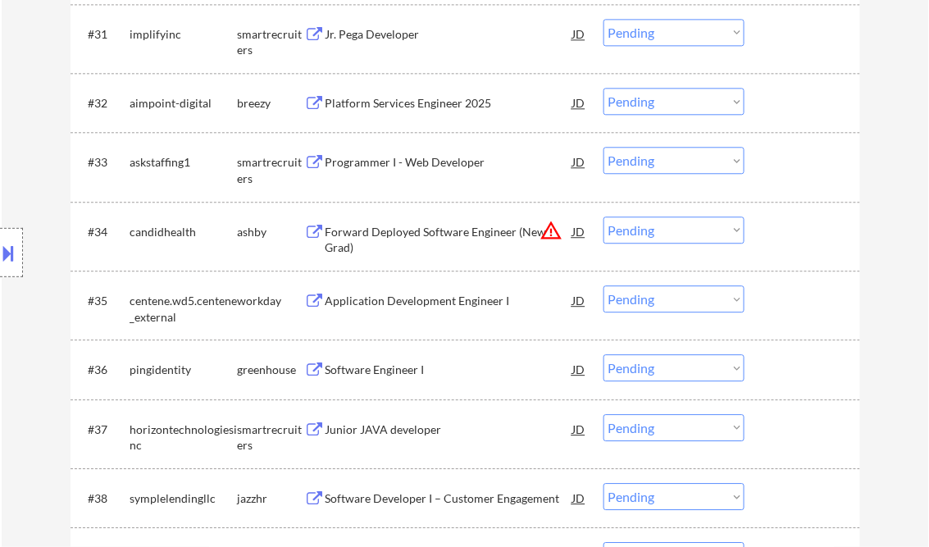
scroll to position [2558, 0]
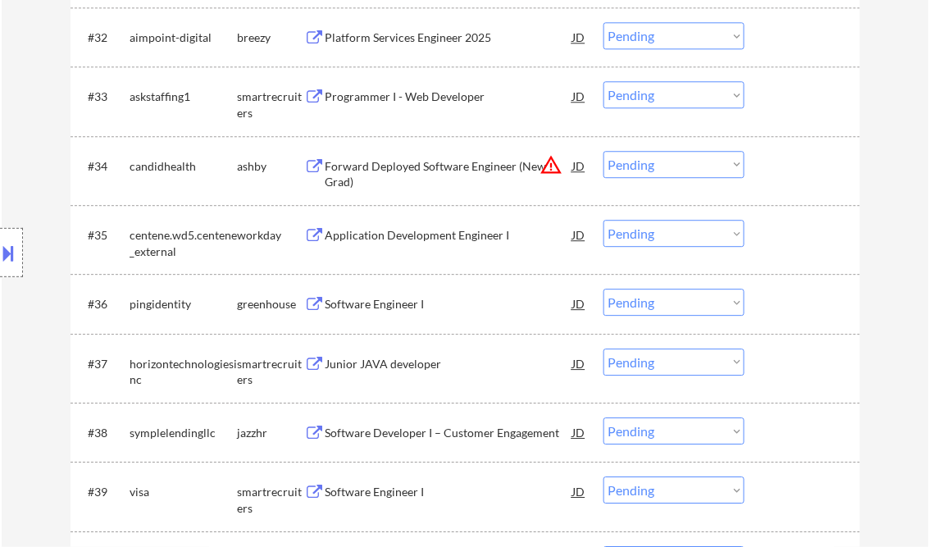
click at [421, 315] on div "Software Engineer I" at bounding box center [449, 304] width 248 height 30
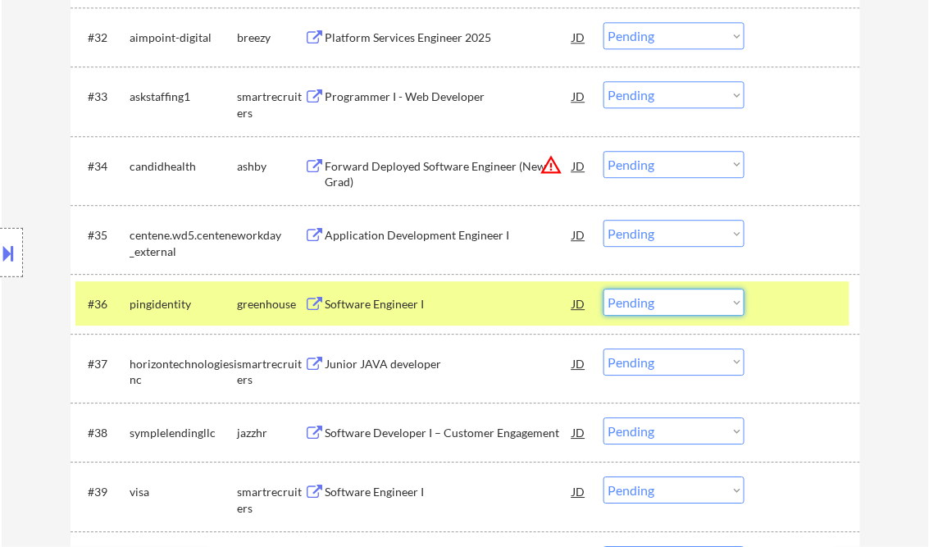
click at [701, 307] on select "Choose an option... Pending Applied Excluded (Questions) Excluded (Expired) Exc…" at bounding box center [673, 302] width 141 height 27
click at [603, 289] on select "Choose an option... Pending Applied Excluded (Questions) Excluded (Expired) Exc…" at bounding box center [673, 302] width 141 height 27
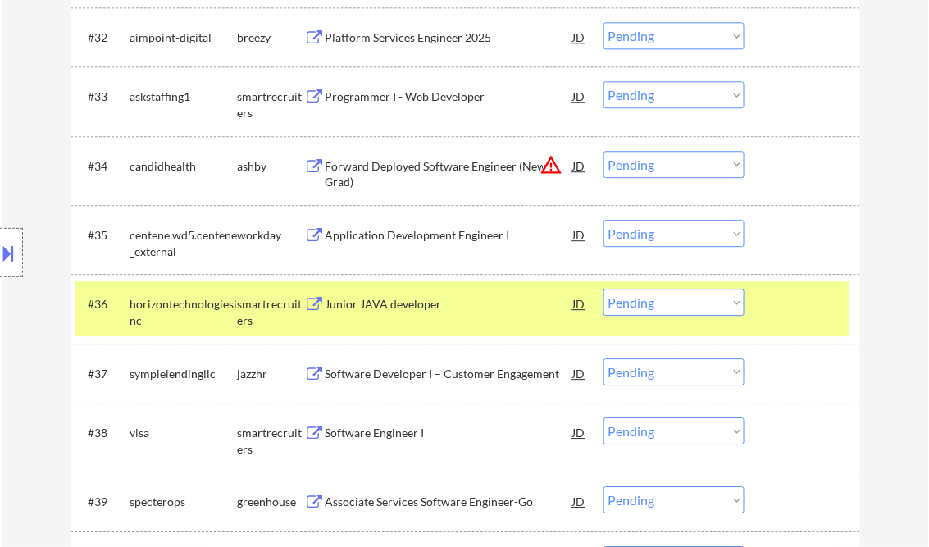
scroll to position [2623, 0]
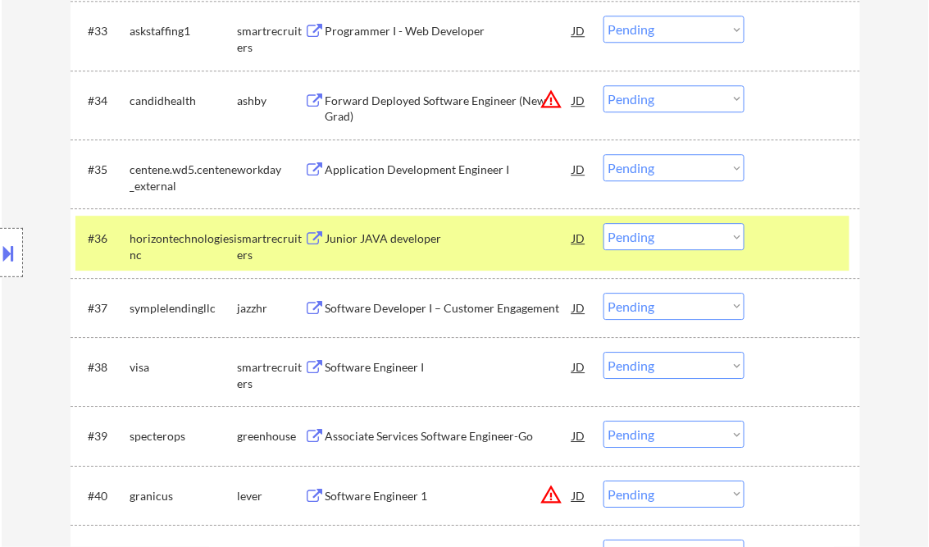
click at [409, 239] on div "Junior JAVA developer" at bounding box center [449, 238] width 248 height 16
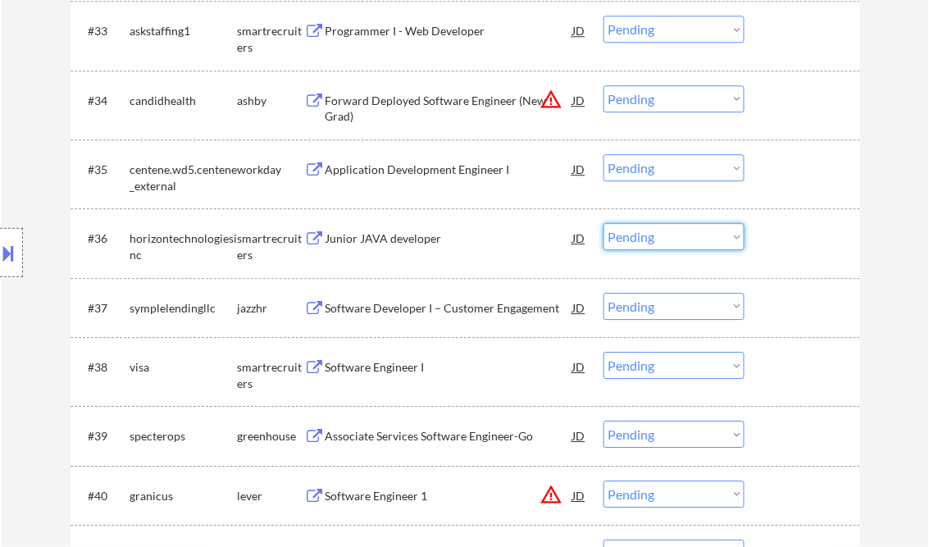
click at [670, 241] on select "Choose an option... Pending Applied Excluded (Questions) Excluded (Expired) Exc…" at bounding box center [673, 236] width 141 height 27
click at [603, 223] on select "Choose an option... Pending Applied Excluded (Questions) Excluded (Expired) Exc…" at bounding box center [673, 236] width 141 height 27
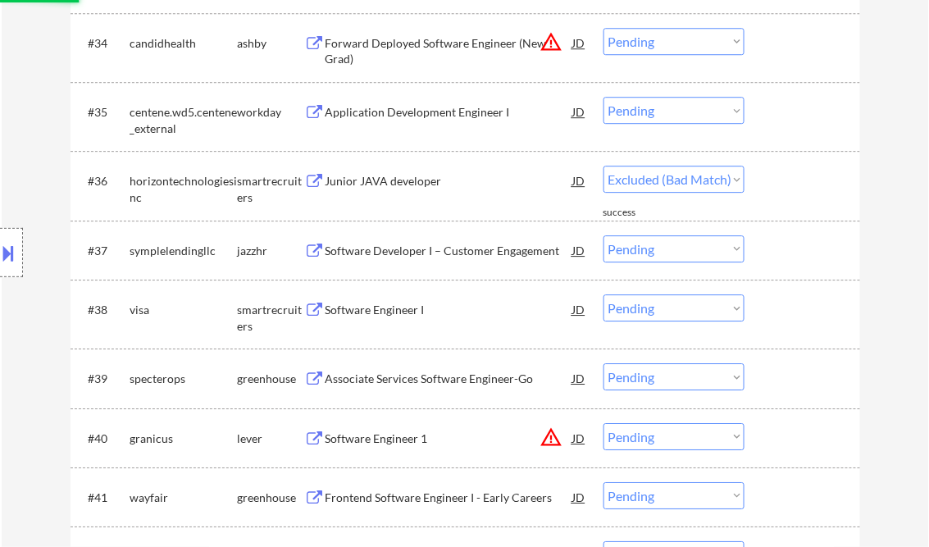
scroll to position [2689, 0]
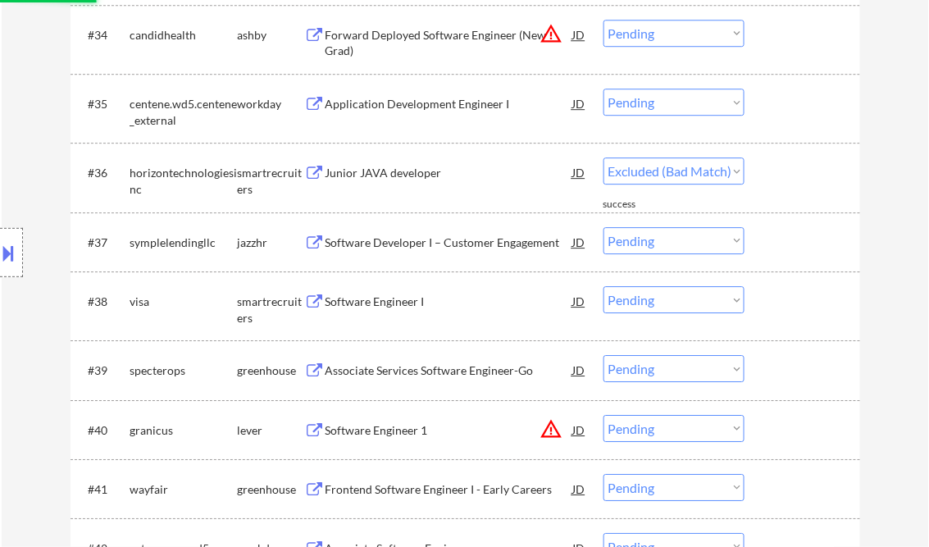
select select ""pending""
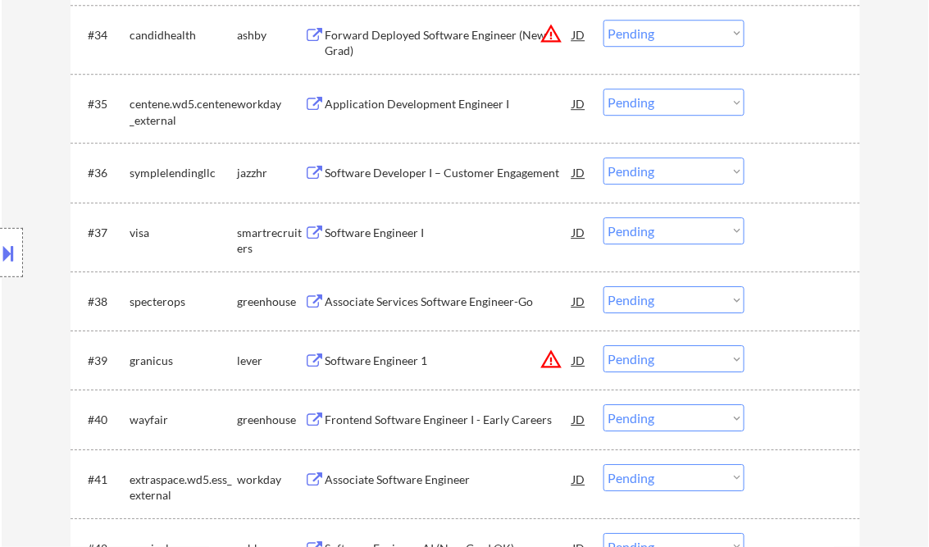
click at [433, 173] on div "Software Developer I – Customer Engagement" at bounding box center [449, 173] width 248 height 16
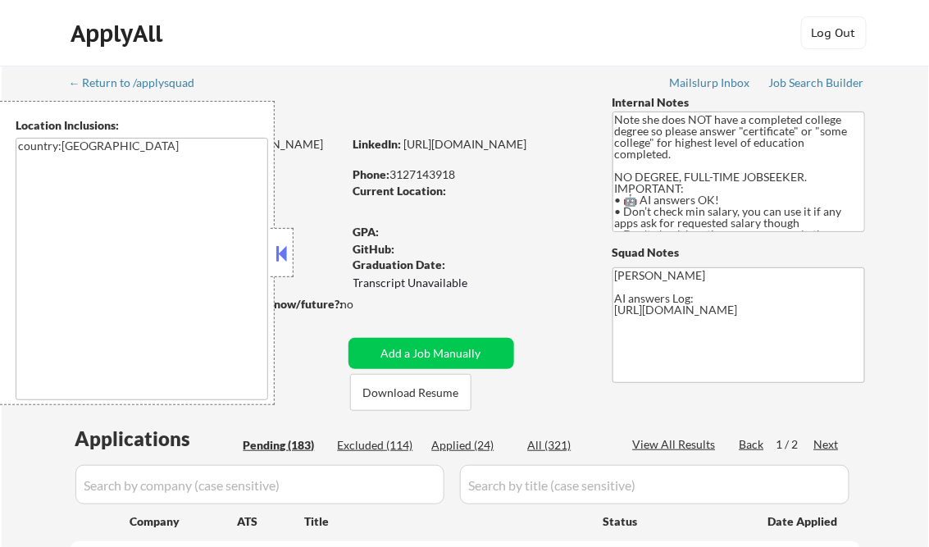
click at [288, 254] on button at bounding box center [282, 253] width 18 height 25
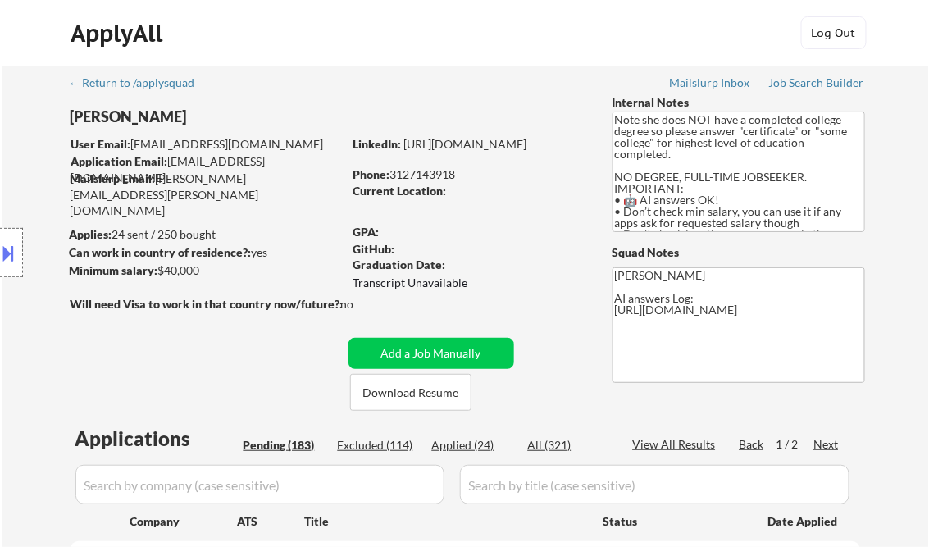
scroll to position [197, 0]
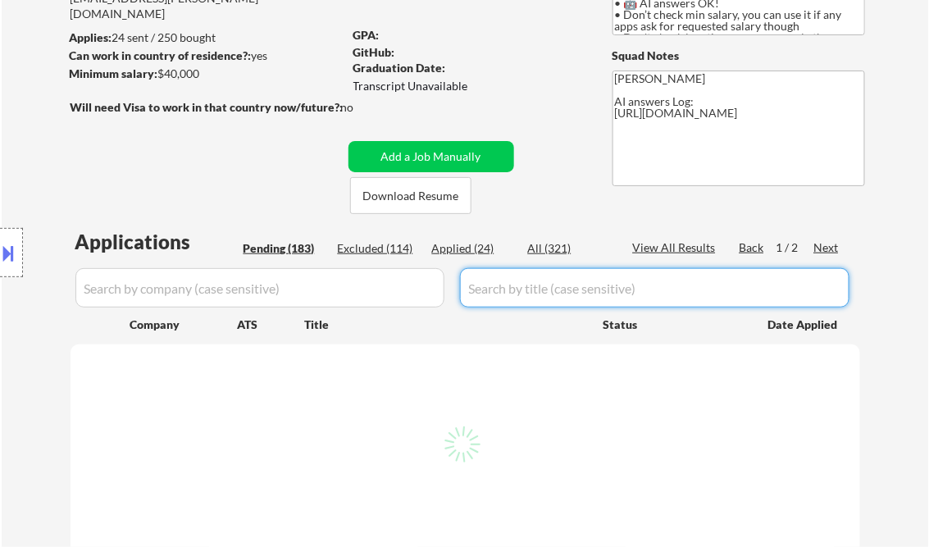
click at [469, 247] on div "Applied (24)" at bounding box center [473, 248] width 82 height 16
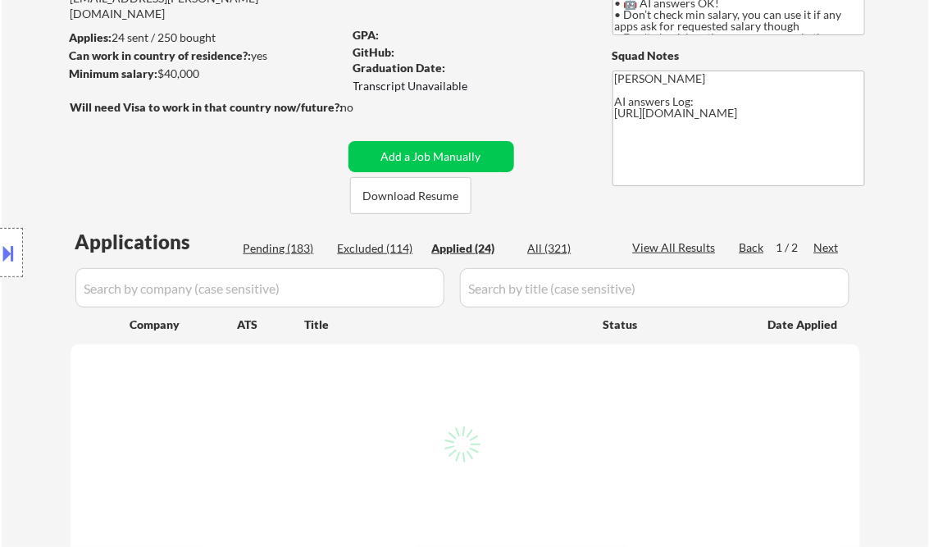
click at [671, 245] on div "View All Results" at bounding box center [677, 247] width 88 height 16
select select ""applied""
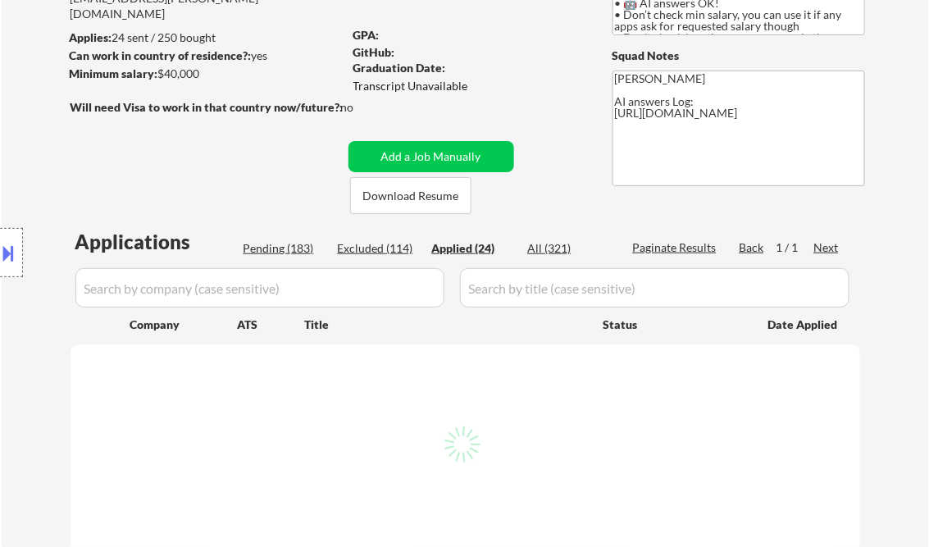
select select ""applied""
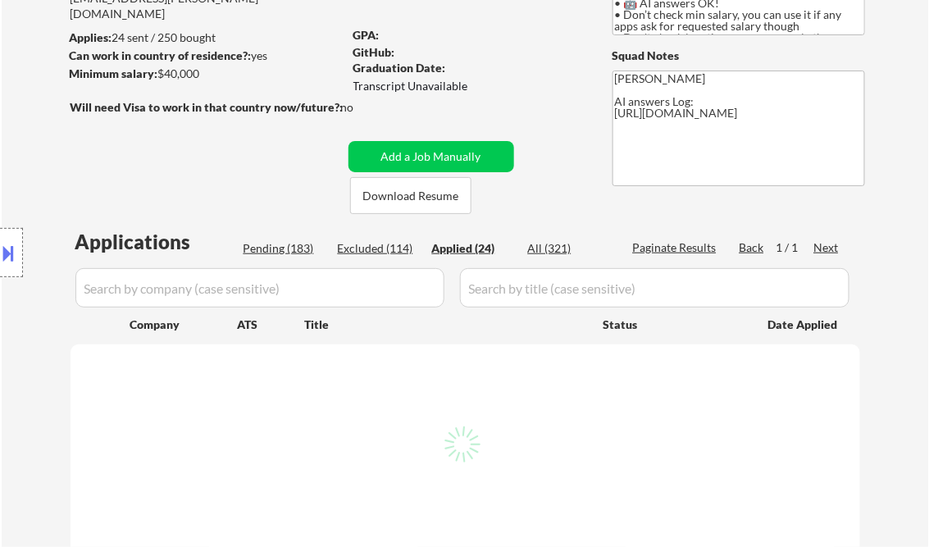
select select ""applied""
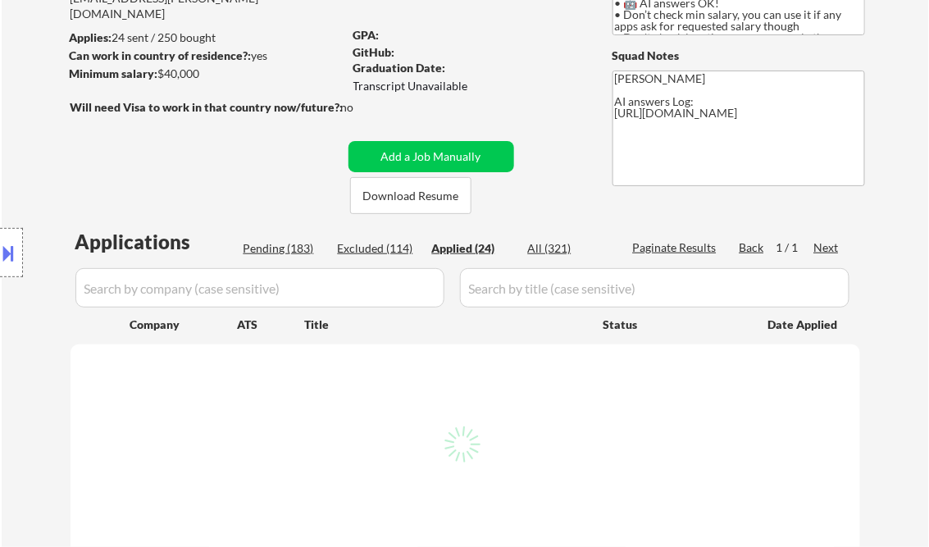
select select ""applied""
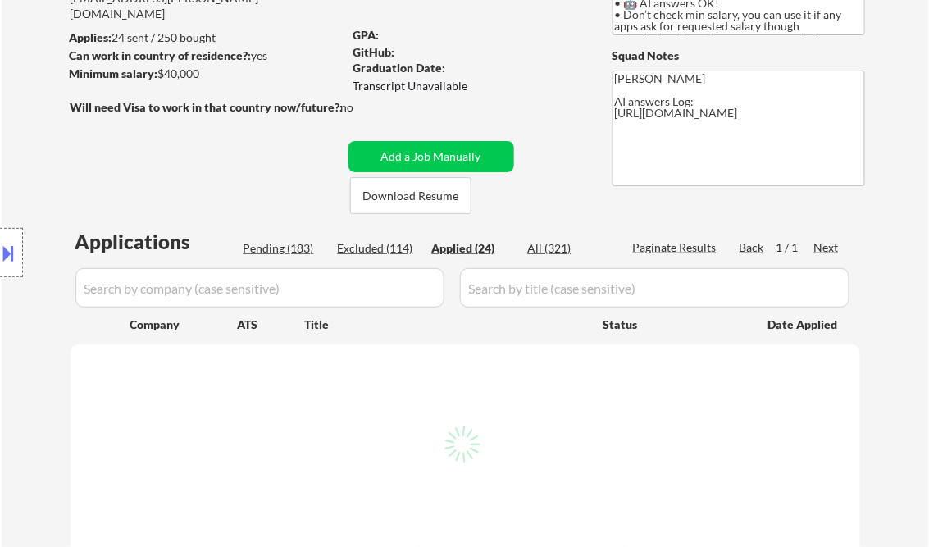
select select ""applied""
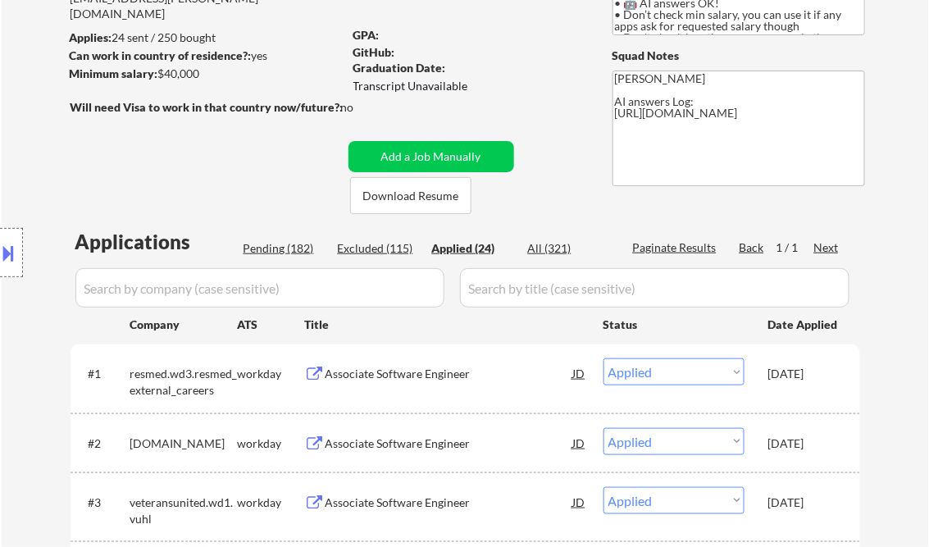
select select ""applied""
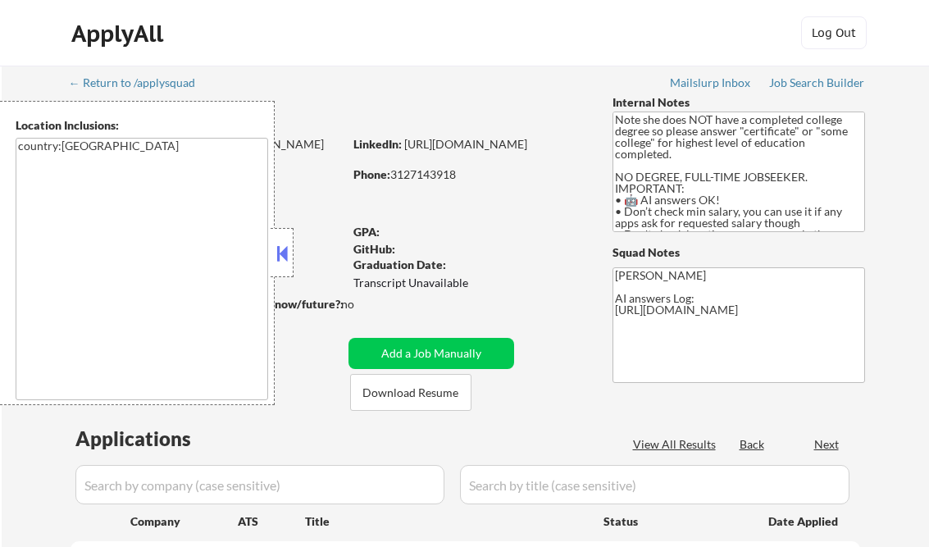
scroll to position [1589, 0]
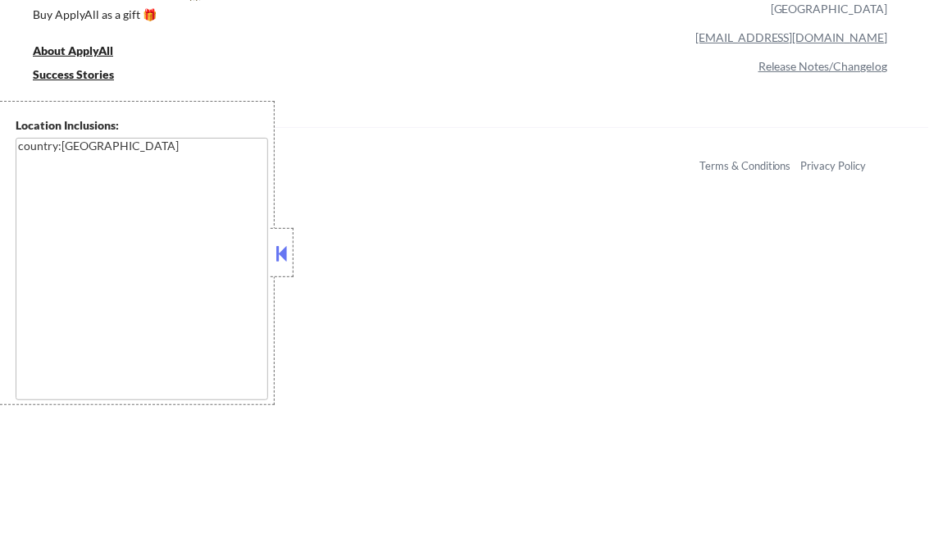
select select ""pending""
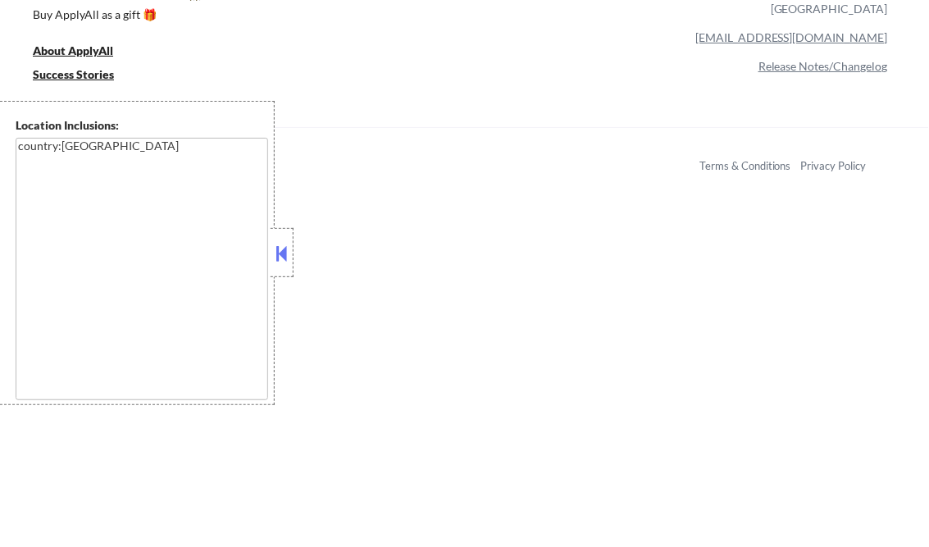
select select ""pending""
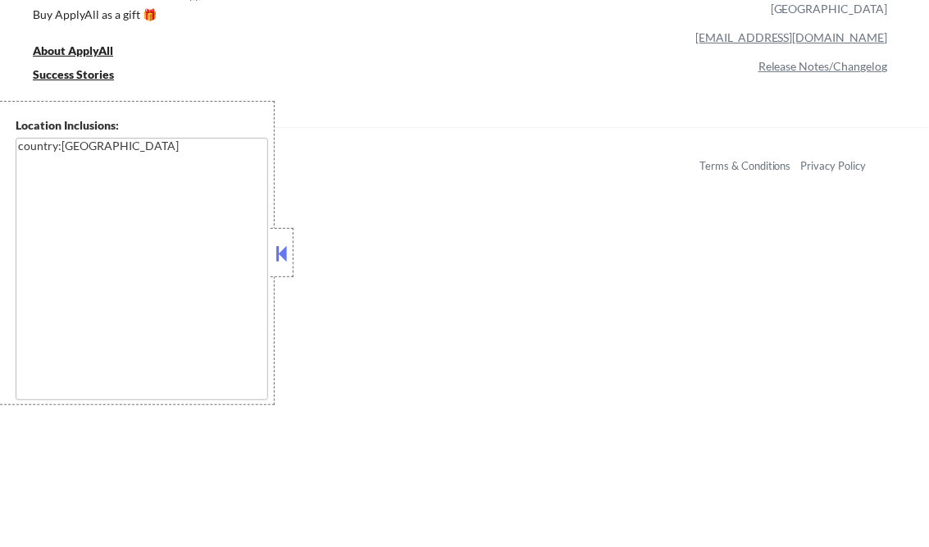
select select ""pending""
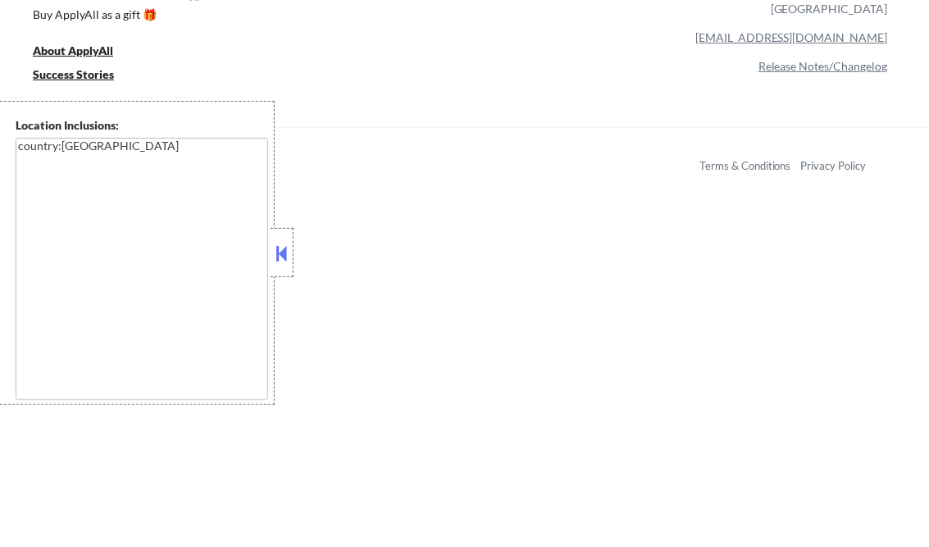
select select ""pending""
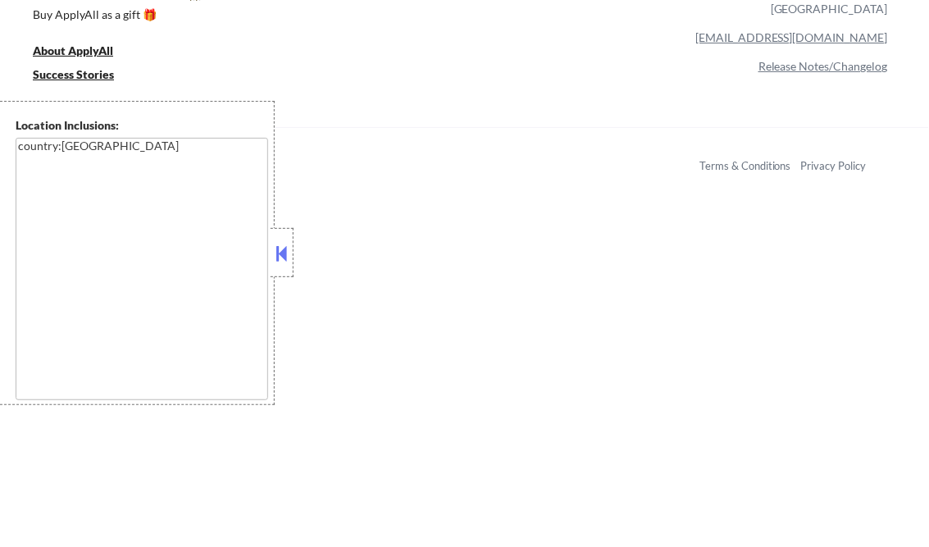
select select ""pending""
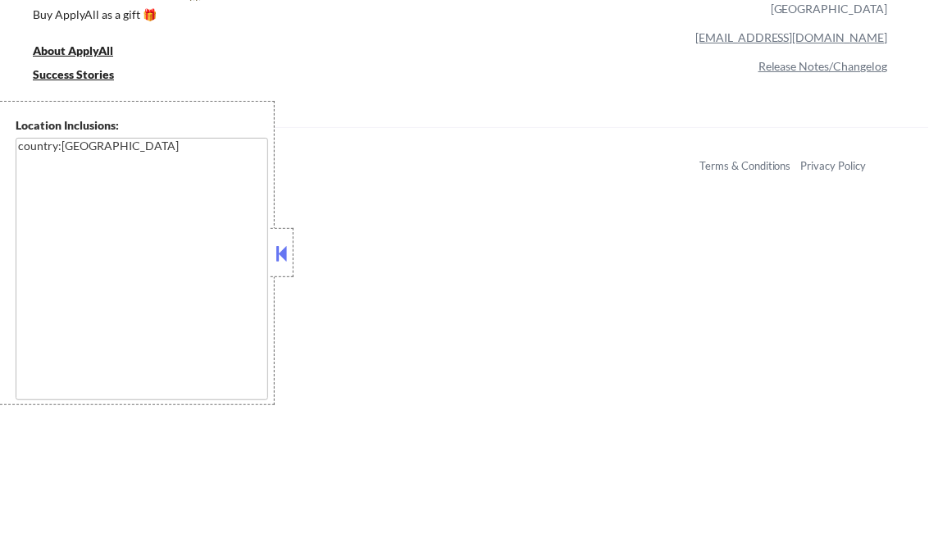
select select ""pending""
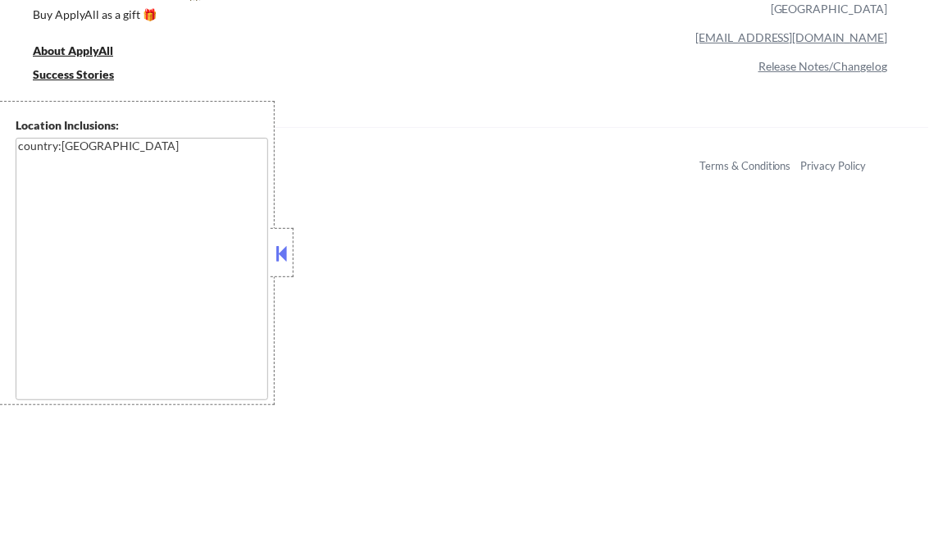
select select ""pending""
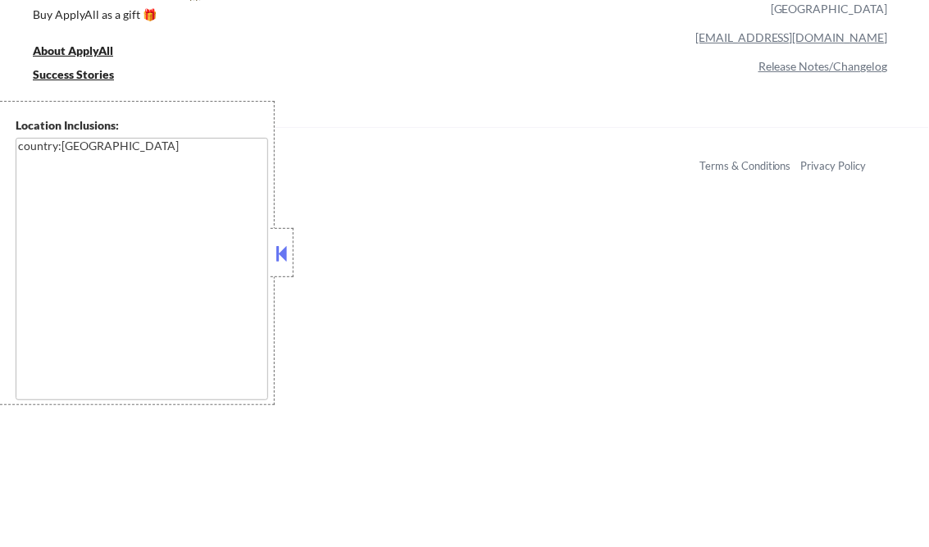
select select ""pending""
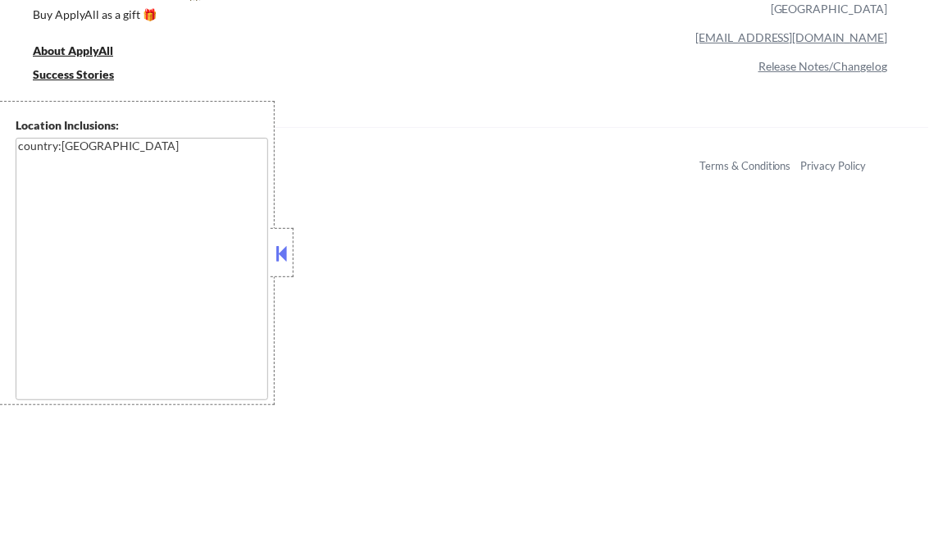
select select ""pending""
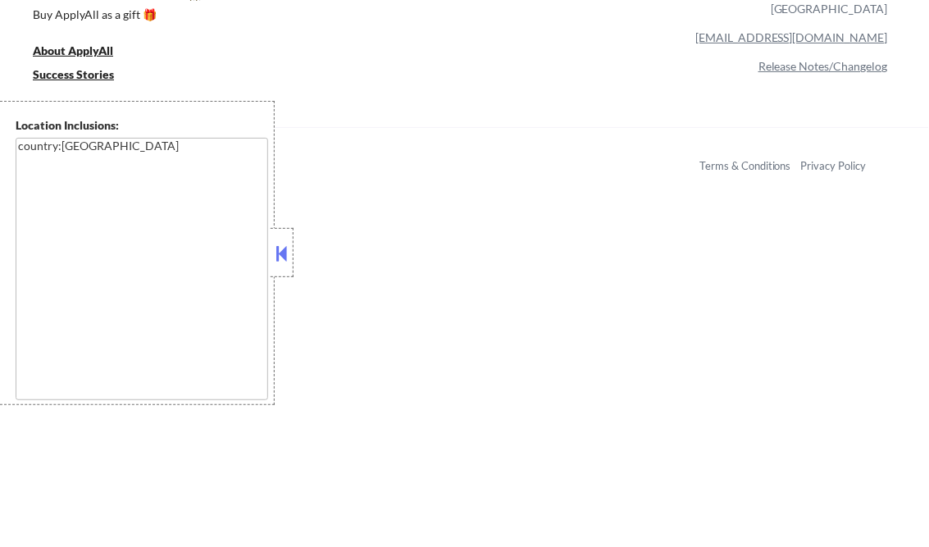
select select ""pending""
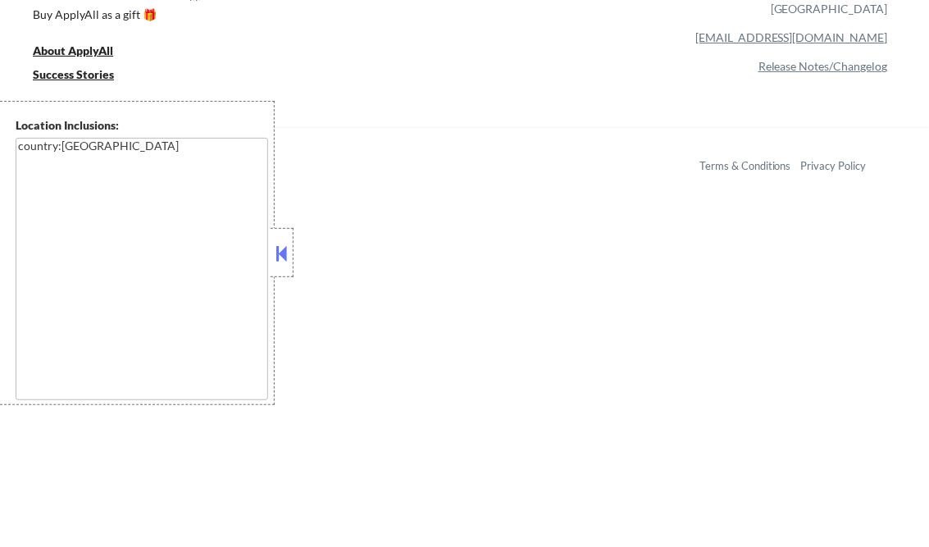
select select ""pending""
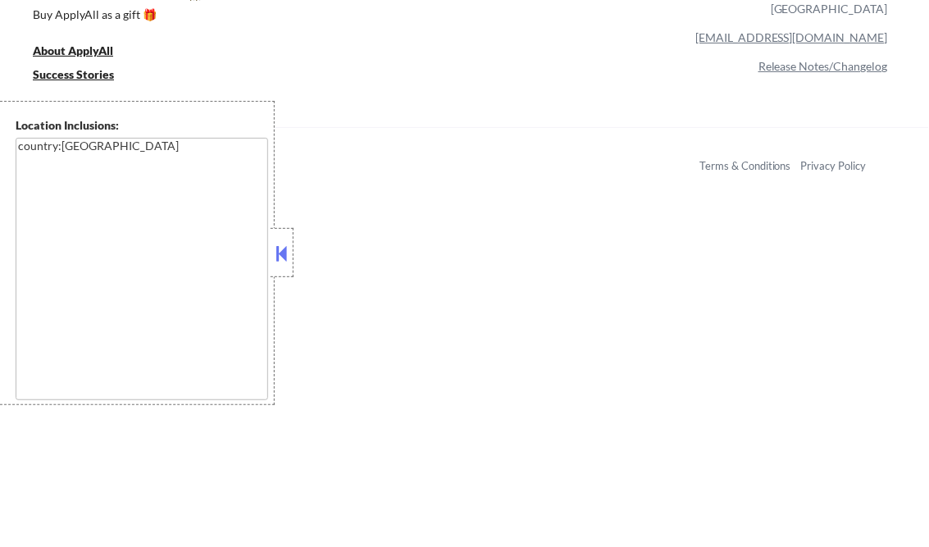
select select ""pending""
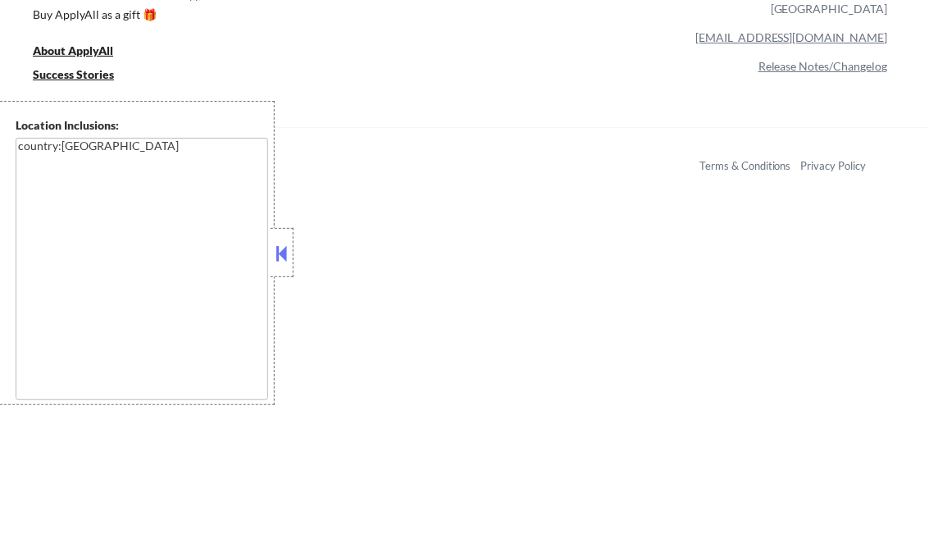
select select ""pending""
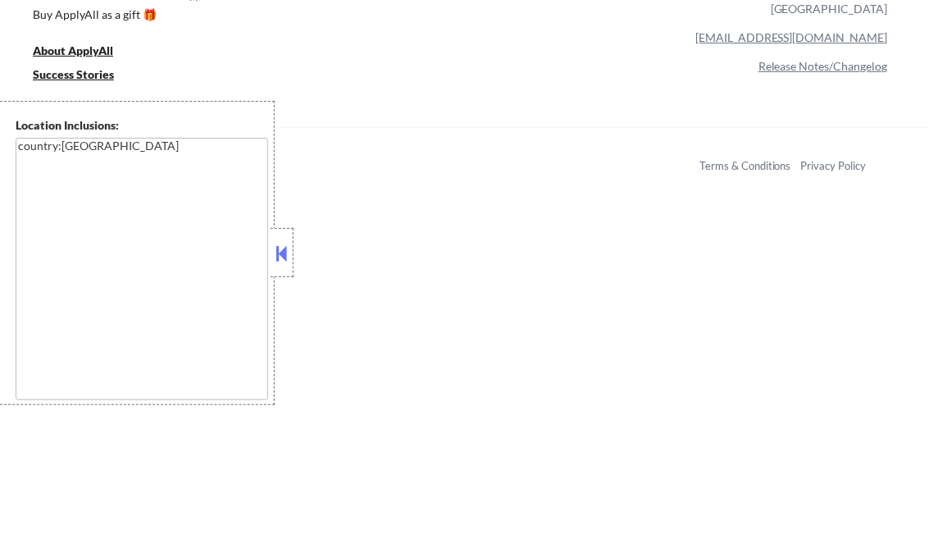
select select ""pending""
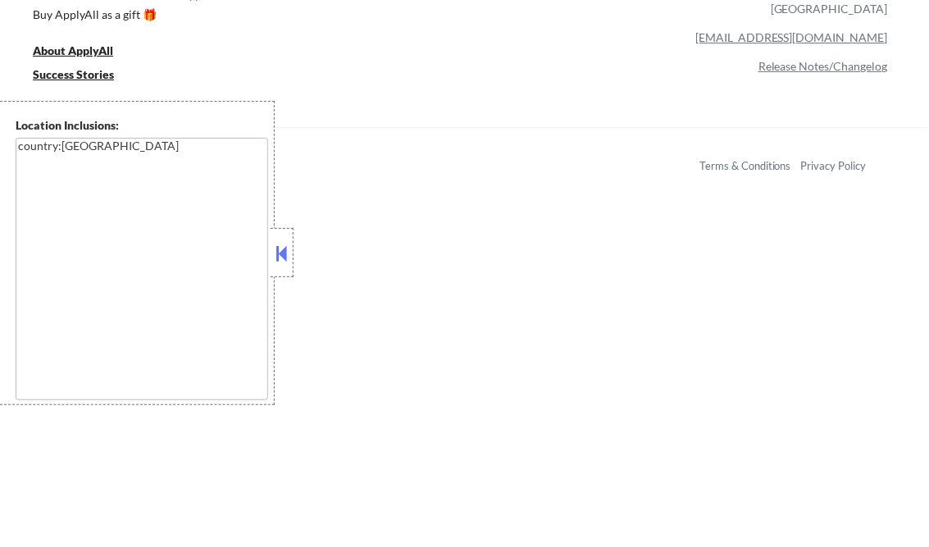
select select ""pending""
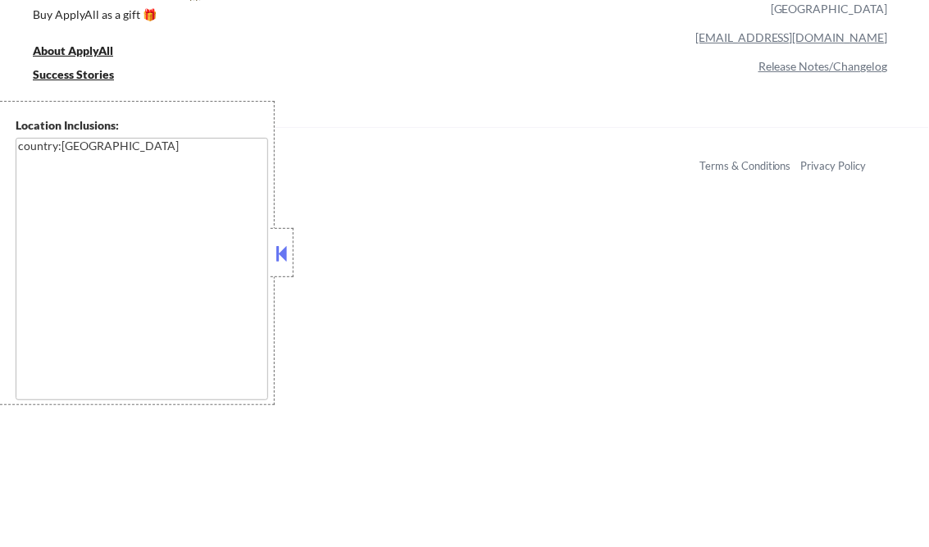
select select ""pending""
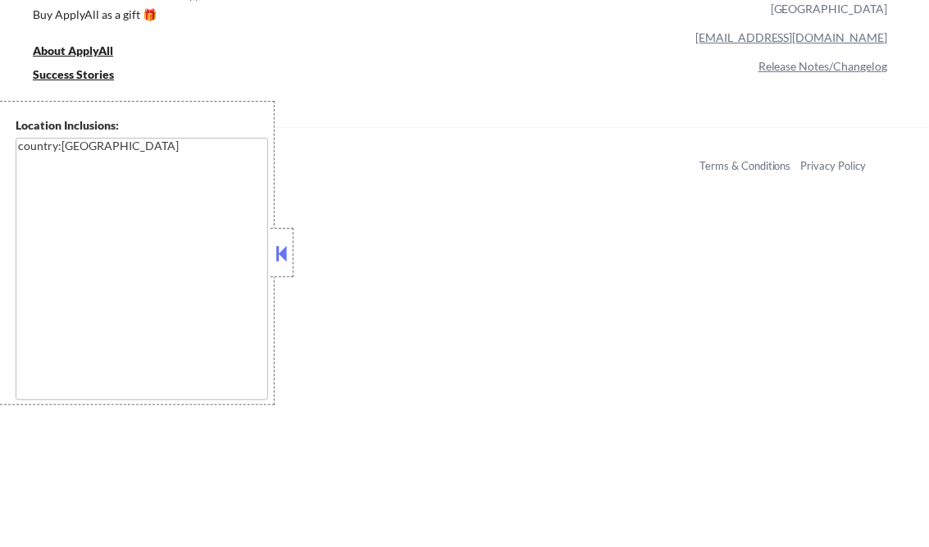
select select ""pending""
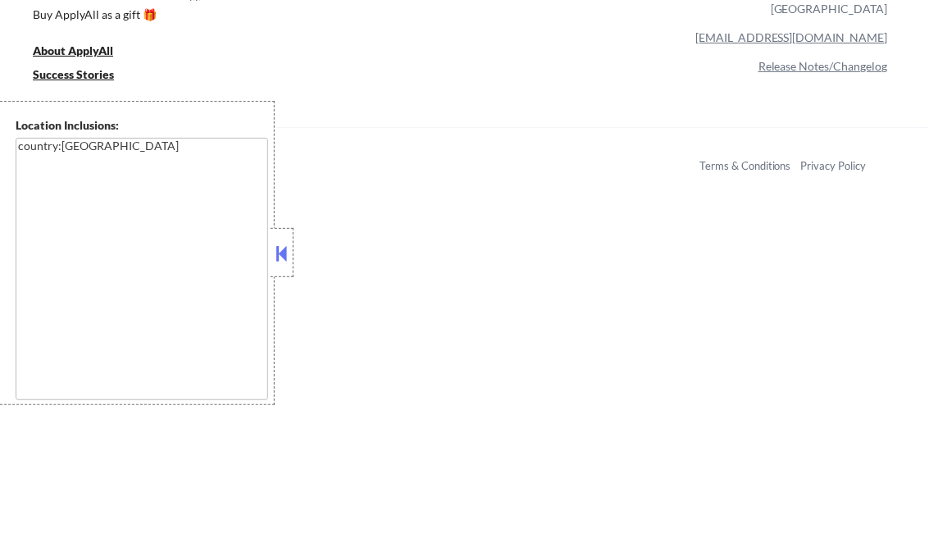
select select ""pending""
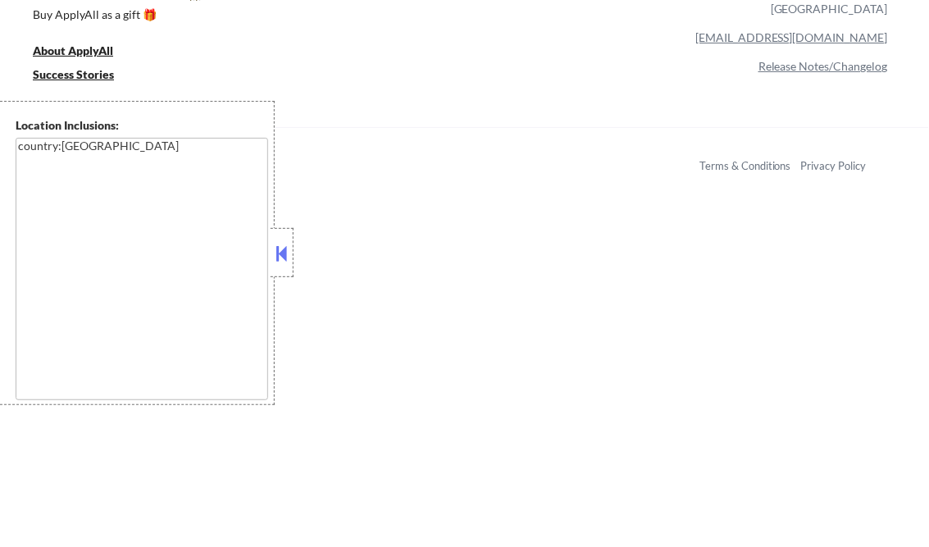
select select ""pending""
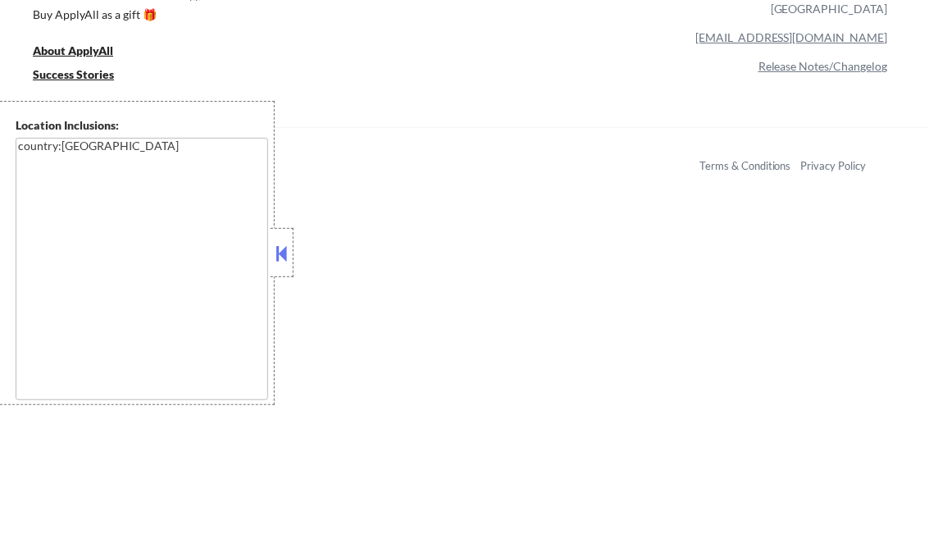
select select ""pending""
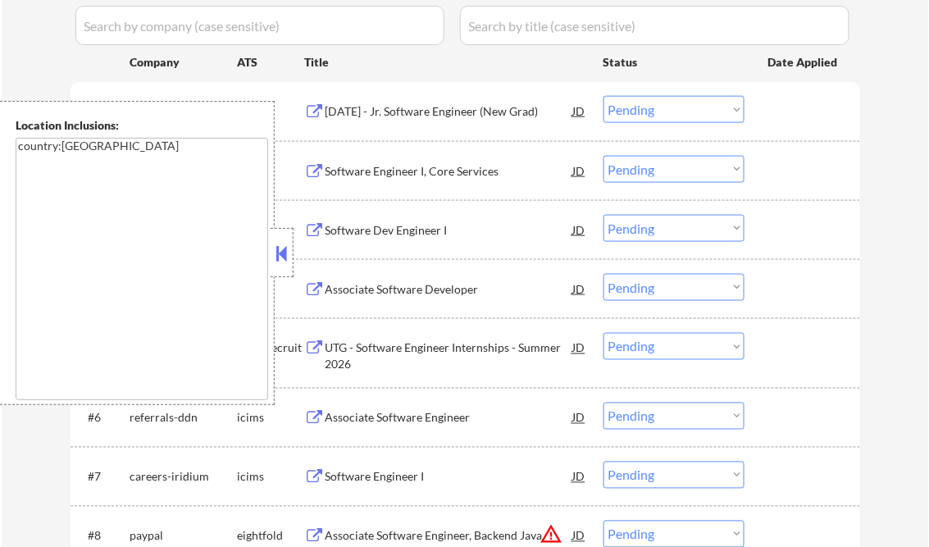
scroll to position [262, 0]
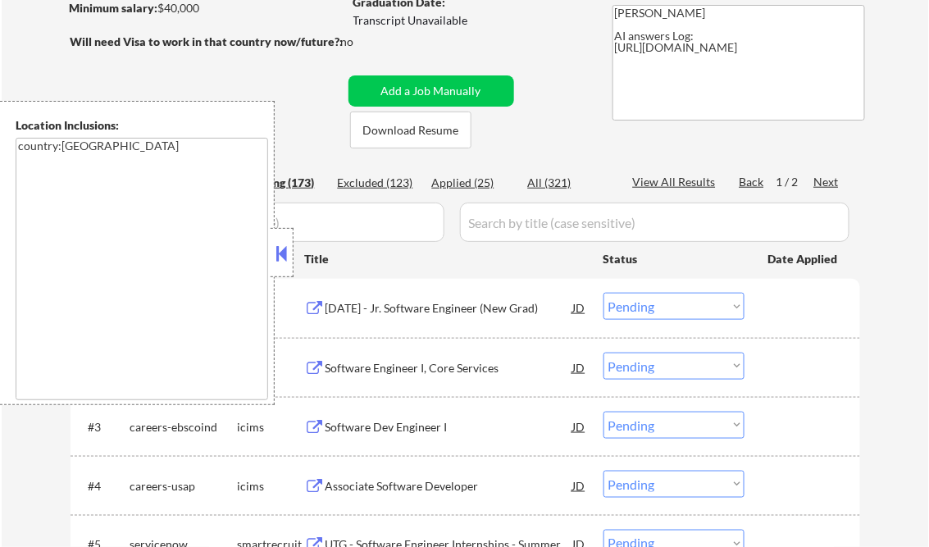
click at [389, 192] on div "Excluded (123)" at bounding box center [379, 183] width 82 height 17
click at [279, 248] on button at bounding box center [282, 253] width 18 height 25
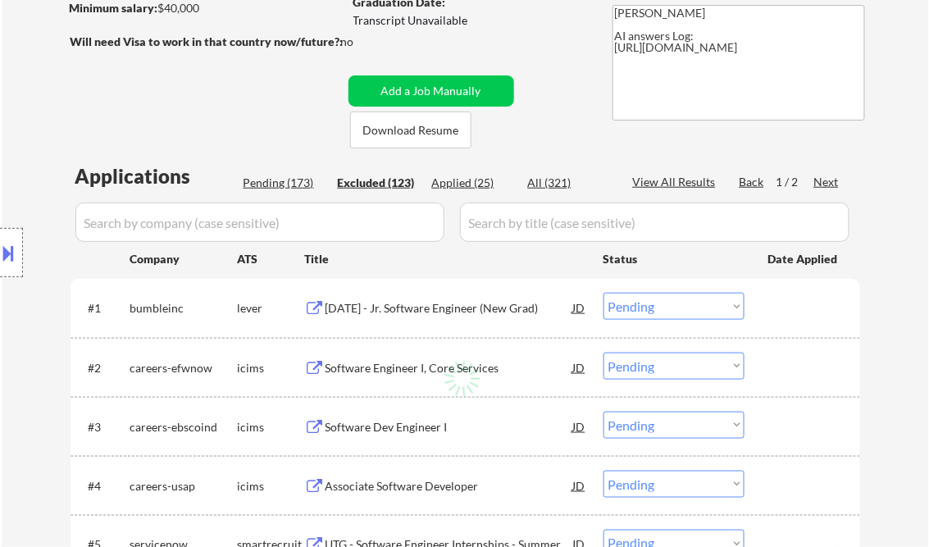
select select ""excluded__other_""
select select ""excluded__expired_""
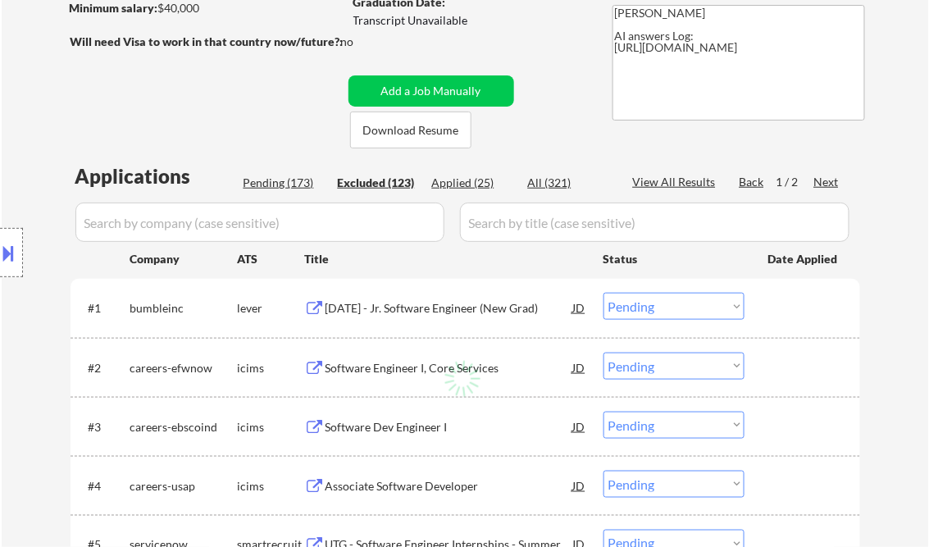
select select ""excluded__bad_match_""
select select ""excluded__expired_""
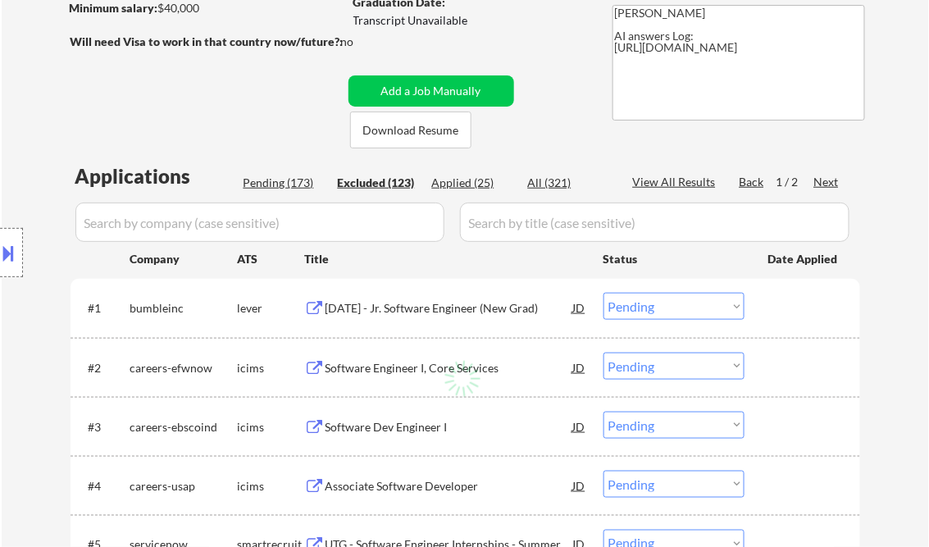
select select ""excluded__other_""
select select ""excluded__bad_match_""
select select ""excluded__other_""
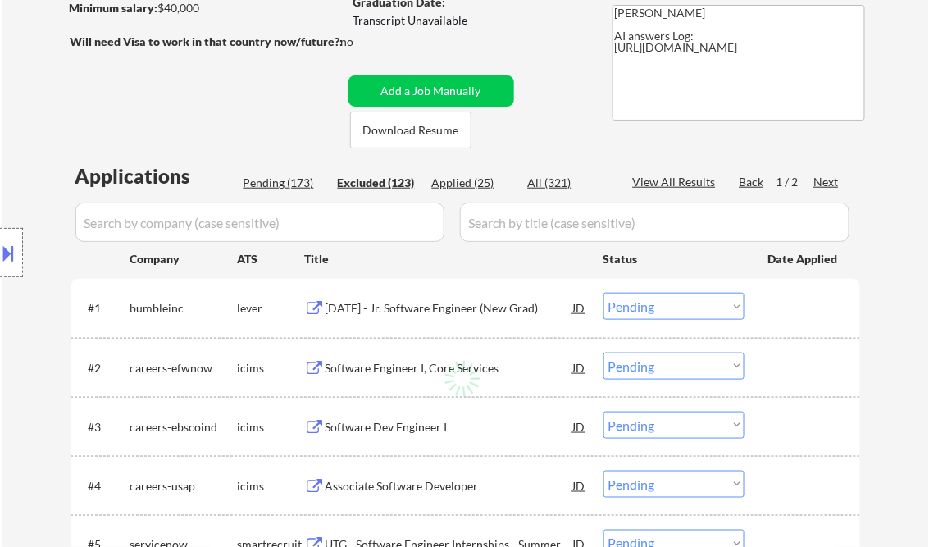
select select ""excluded__expired_""
select select ""excluded__bad_match_""
select select ""excluded__other_""
select select ""excluded__expired_""
select select ""excluded__other_""
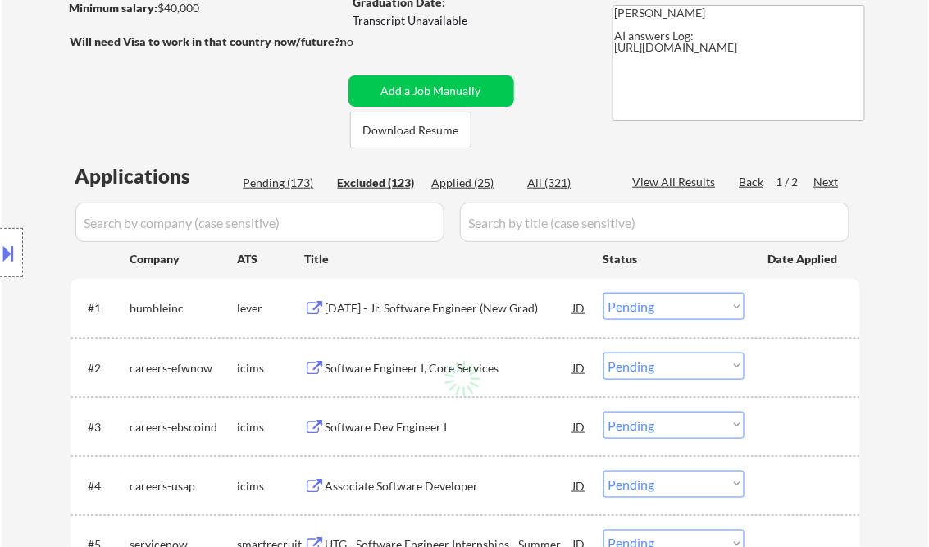
select select ""excluded__other_""
select select ""excluded__expired_""
select select ""excluded__other_""
select select ""excluded__bad_match_""
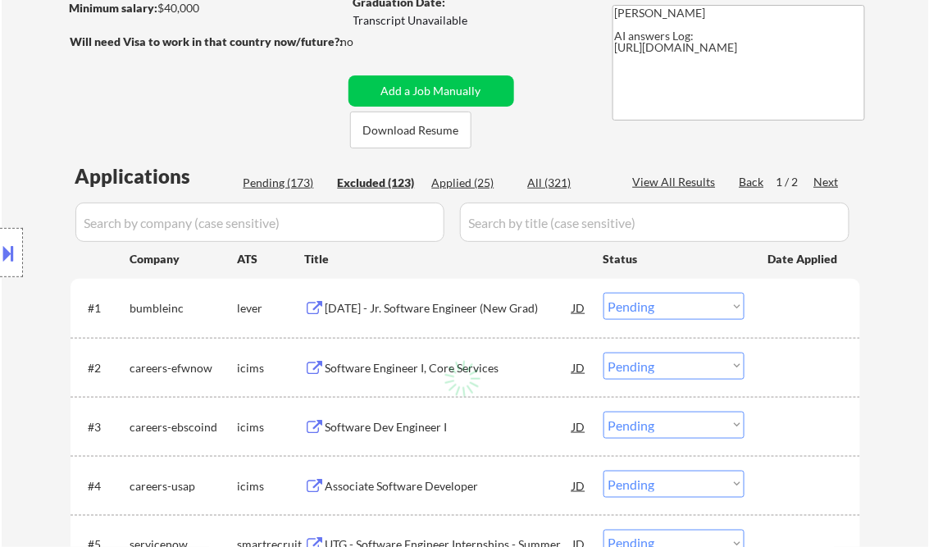
select select ""excluded__expired_""
select select ""excluded__other_""
select select ""excluded__bad_match_""
select select ""excluded__expired_""
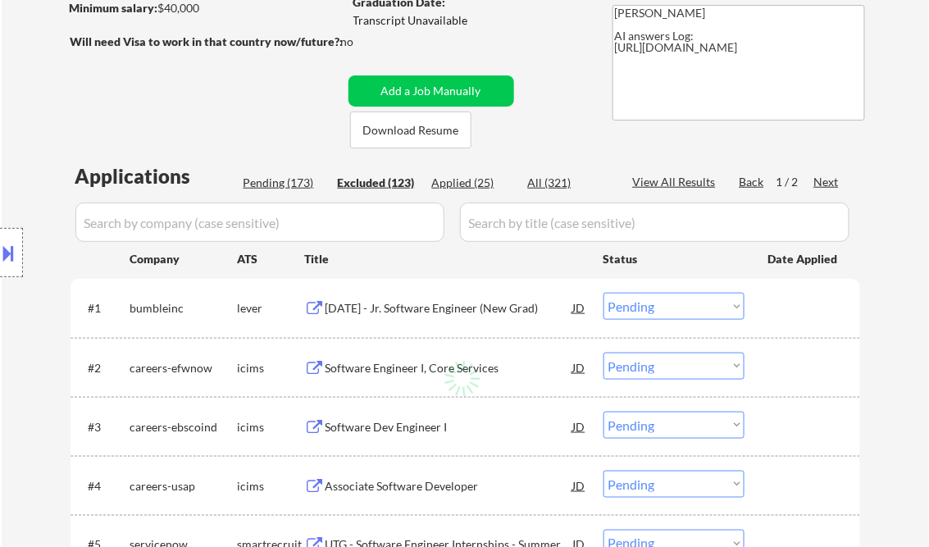
select select ""excluded__bad_match_""
select select ""excluded__other_""
select select ""excluded__bad_match_""
select select ""excluded__expired_""
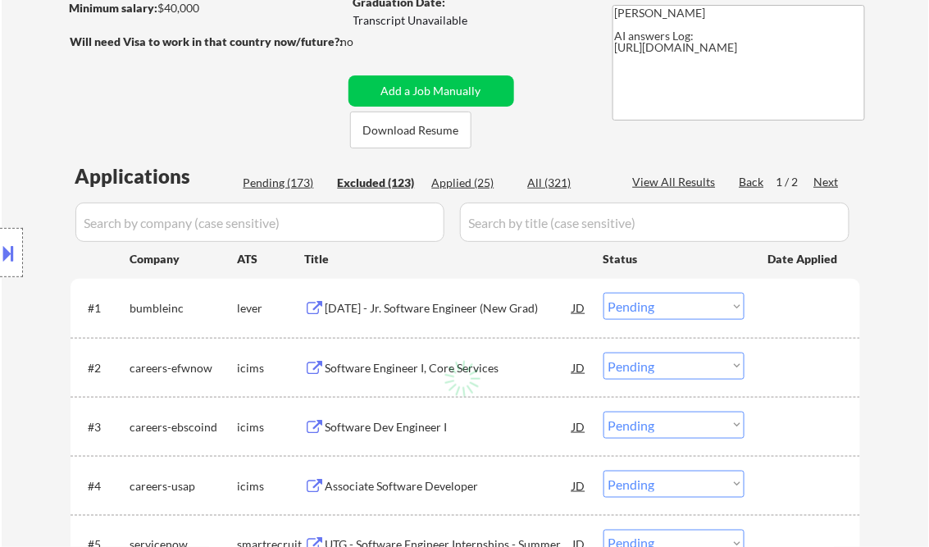
select select ""excluded__other_""
select select ""excluded__bad_match_""
select select ""excluded__other_""
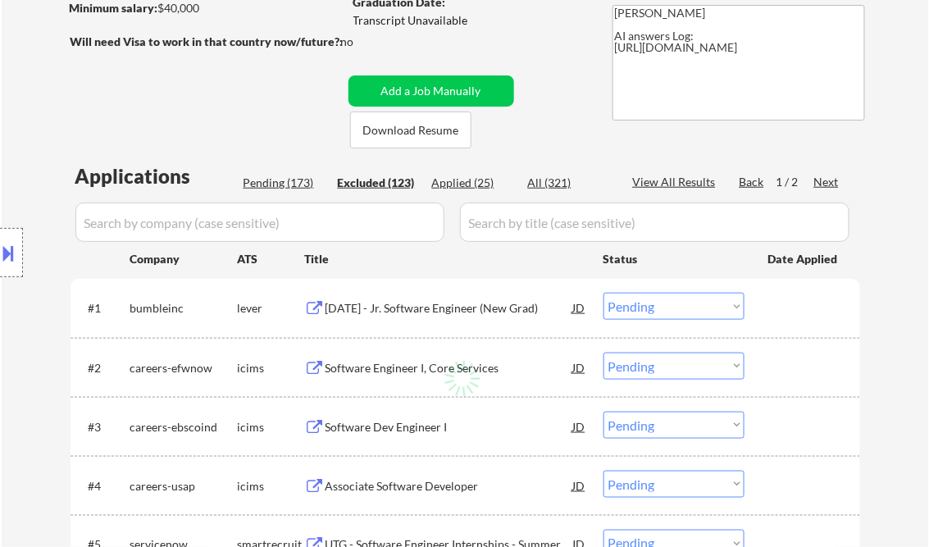
select select ""excluded__expired_""
select select ""excluded__bad_match_""
select select ""excluded__expired_""
select select ""excluded__bad_match_""
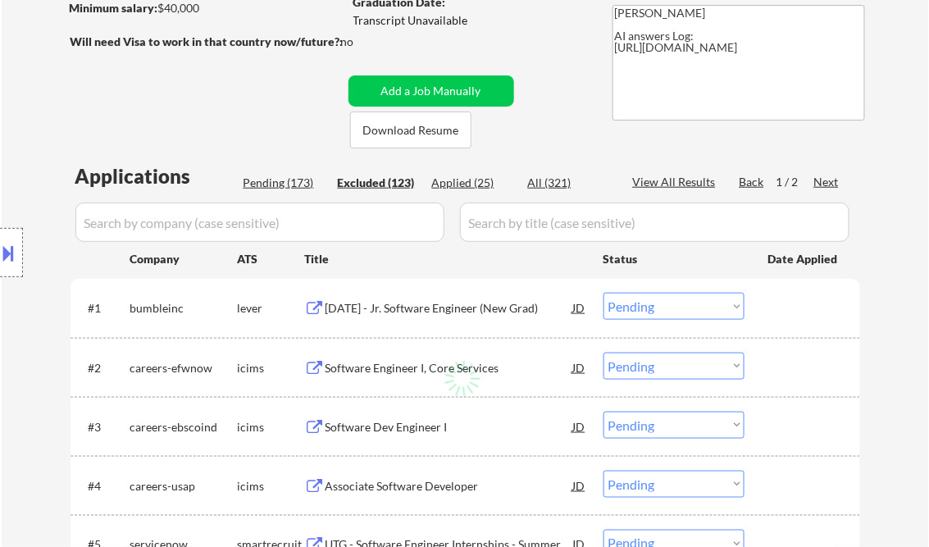
select select ""excluded__bad_match_""
select select ""excluded__expired_""
select select ""excluded__bad_match_""
select select ""excluded__other_""
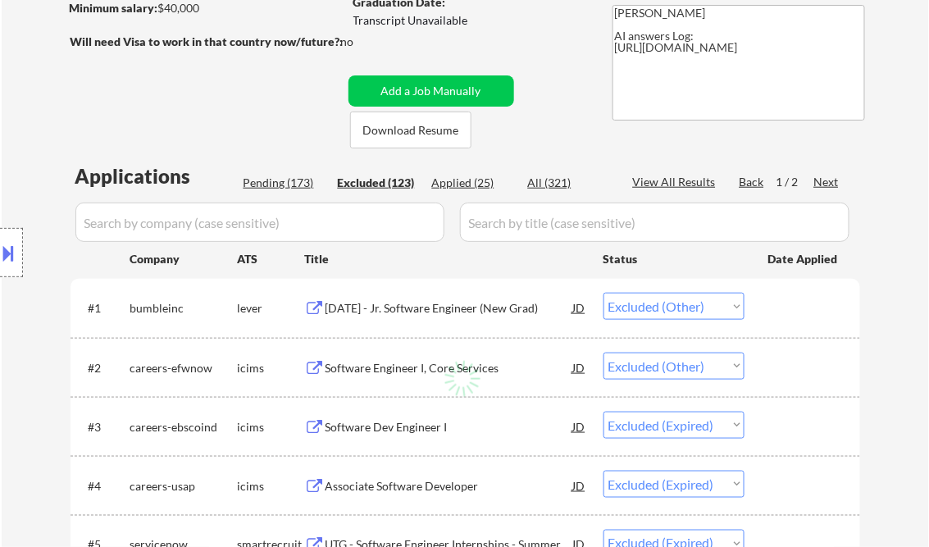
select select ""excluded__bad_match_""
select select ""excluded__expired_""
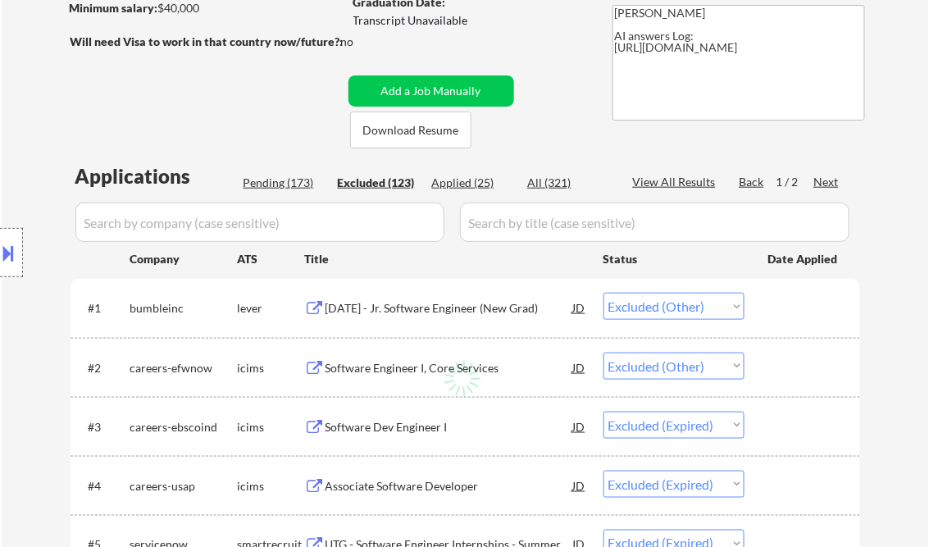
select select ""excluded__bad_match_""
select select ""excluded__expired_""
select select ""excluded__bad_match_""
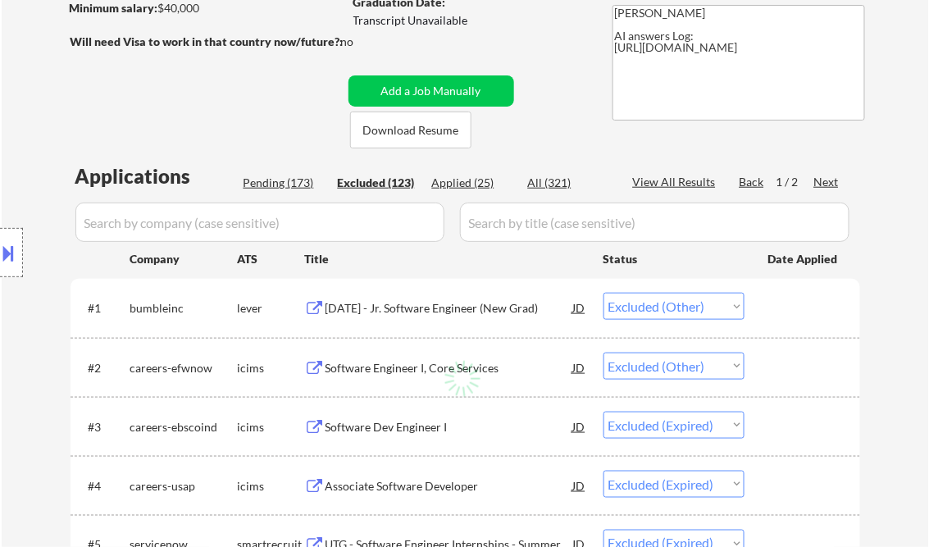
select select ""excluded__expired_""
select select ""excluded__bad_match_""
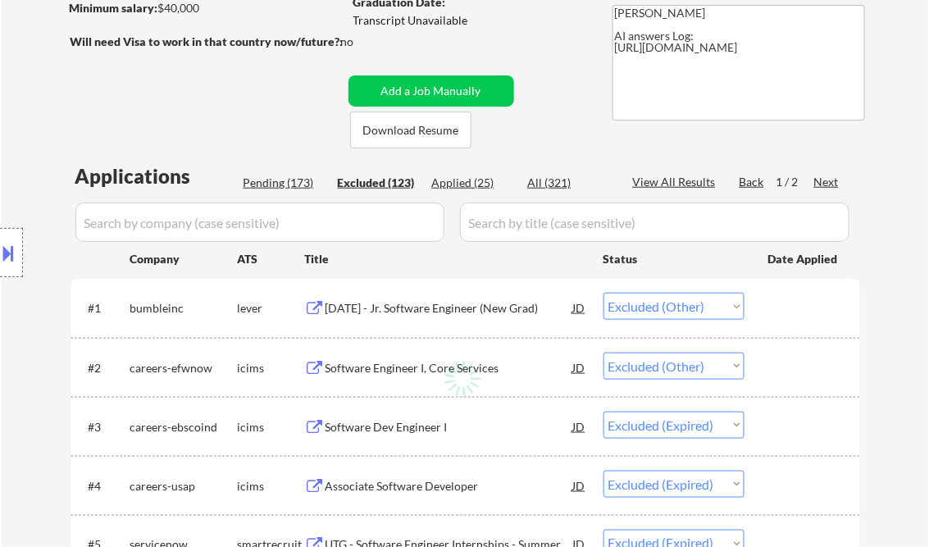
select select ""excluded__expired_""
select select ""excluded__bad_match_""
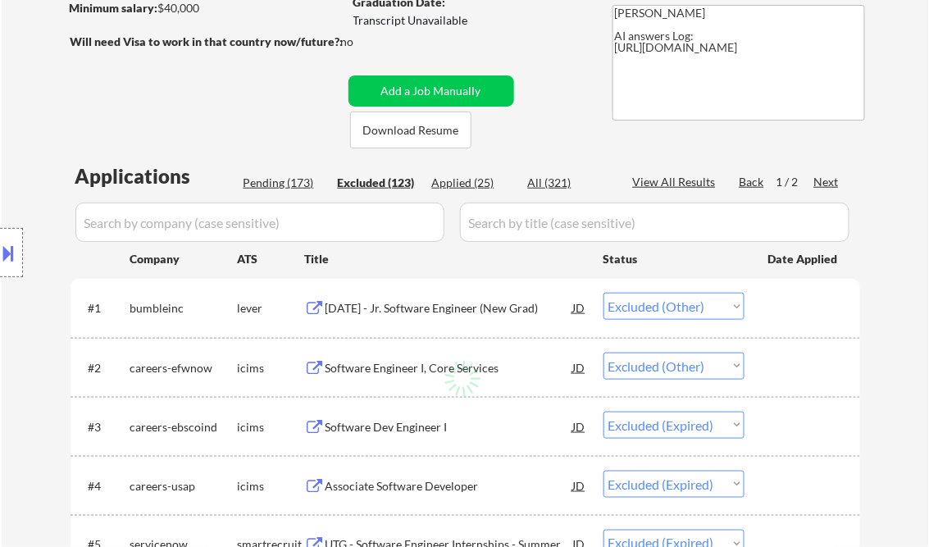
select select ""excluded__bad_match_""
select select ""excluded__expired_""
select select ""excluded__bad_match_""
select select ""excluded__expired_""
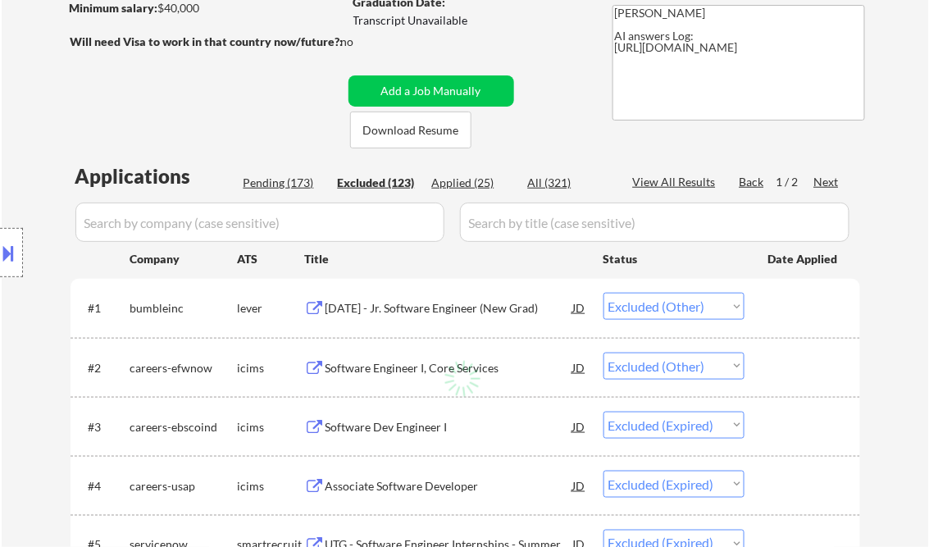
select select ""excluded__expired_""
select select ""excluded__bad_match_""
select select ""excluded__other_""
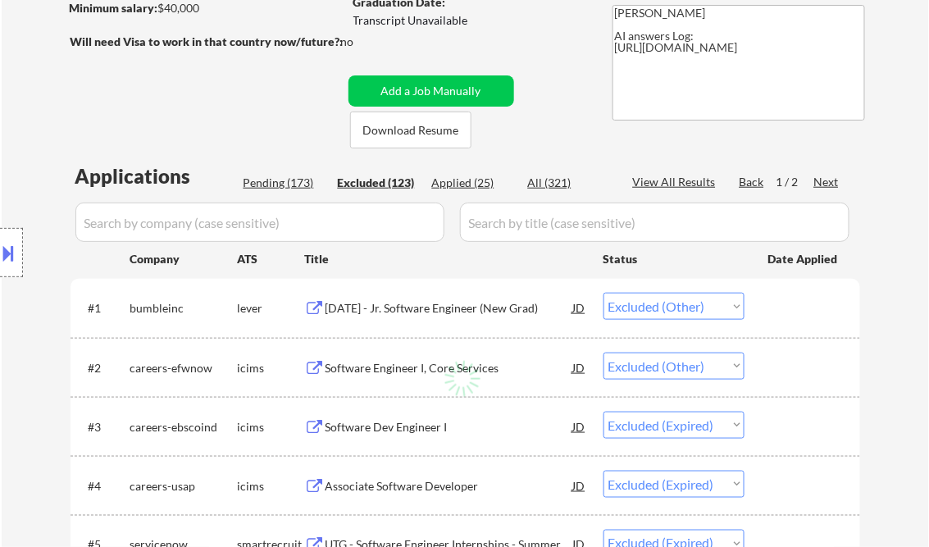
select select ""excluded__other_""
select select ""excluded__expired_""
select select ""excluded__bad_match_""
select select ""excluded__expired_""
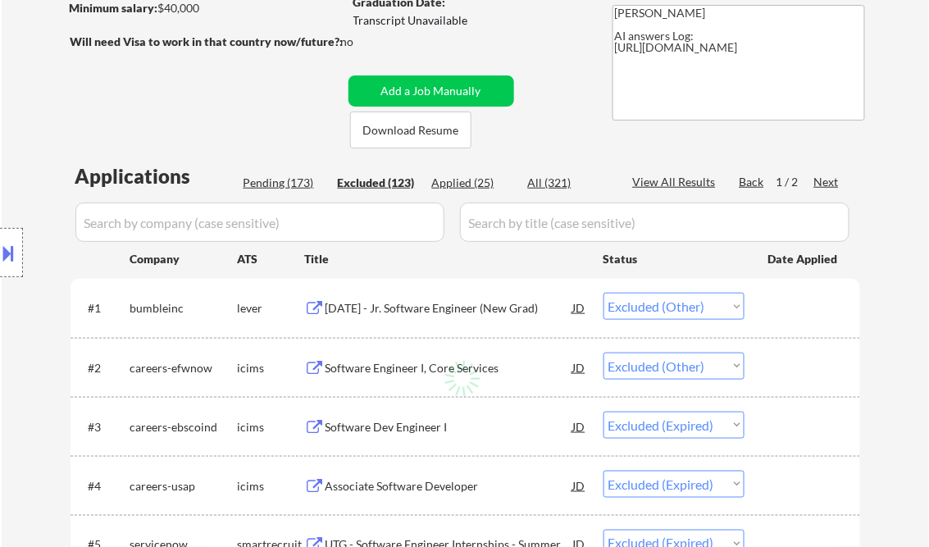
select select ""excluded__expired_""
select select ""excluded__bad_match_""
select select ""excluded__expired_""
select select ""excluded__bad_match_""
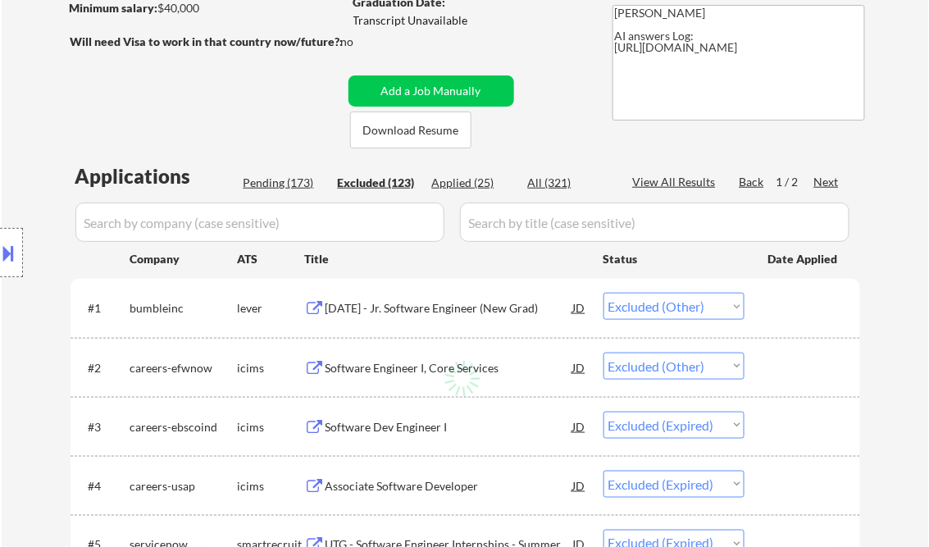
select select ""excluded__bad_match_""
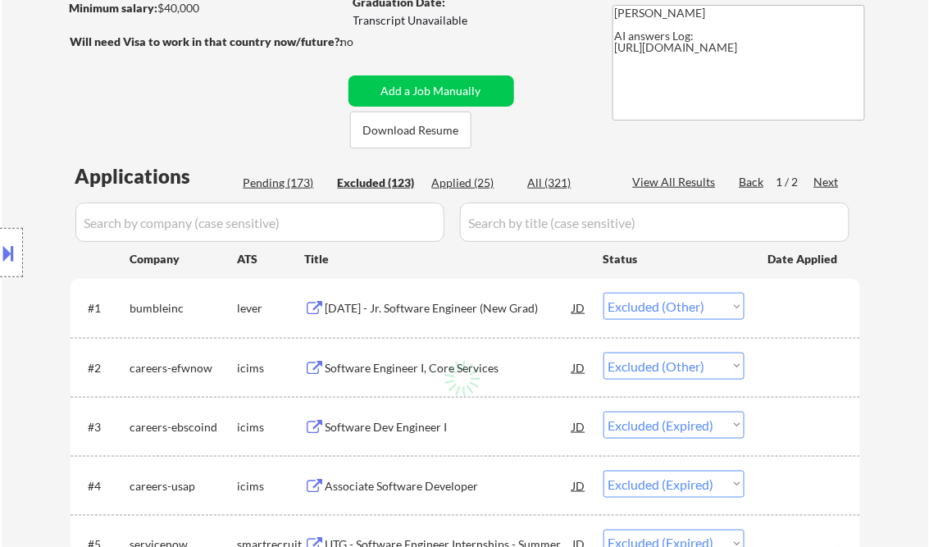
select select ""excluded__expired_""
select select ""excluded__bad_match_""
select select ""excluded__expired_""
select select ""excluded__other_""
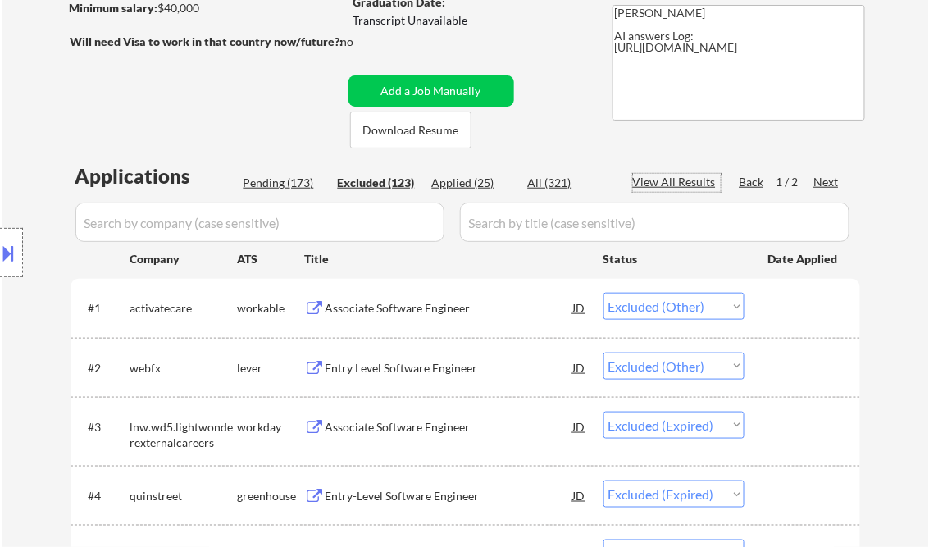
click at [668, 182] on div "View All Results" at bounding box center [677, 182] width 88 height 16
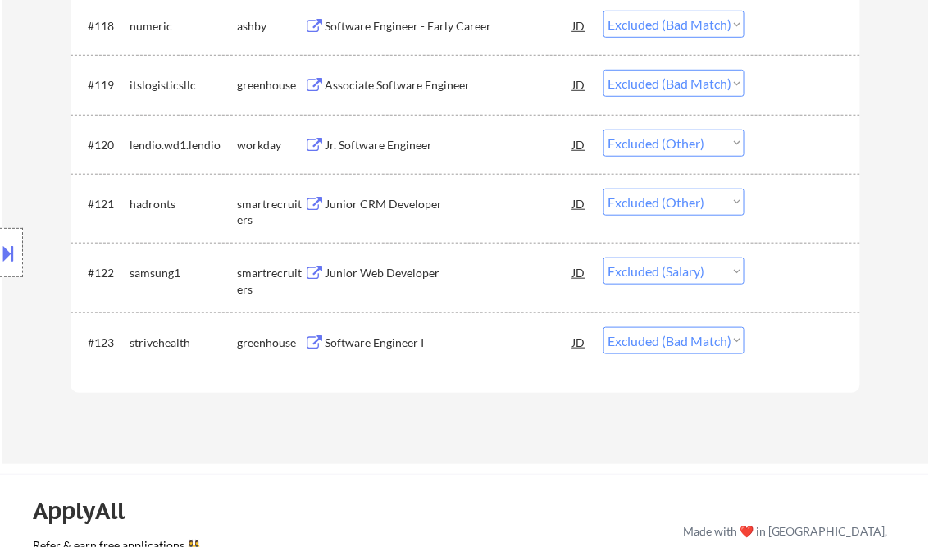
click at [680, 274] on select "Choose an option... Pending Applied Excluded (Questions) Excluded (Expired) Exc…" at bounding box center [673, 270] width 141 height 27
click at [603, 257] on select "Choose an option... Pending Applied Excluded (Questions) Excluded (Expired) Exc…" at bounding box center [673, 270] width 141 height 27
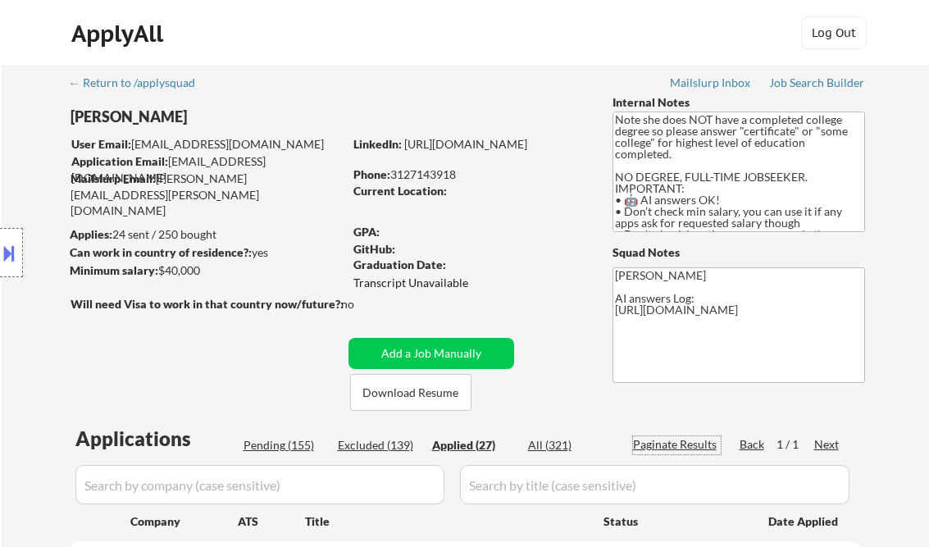
select select ""applied""
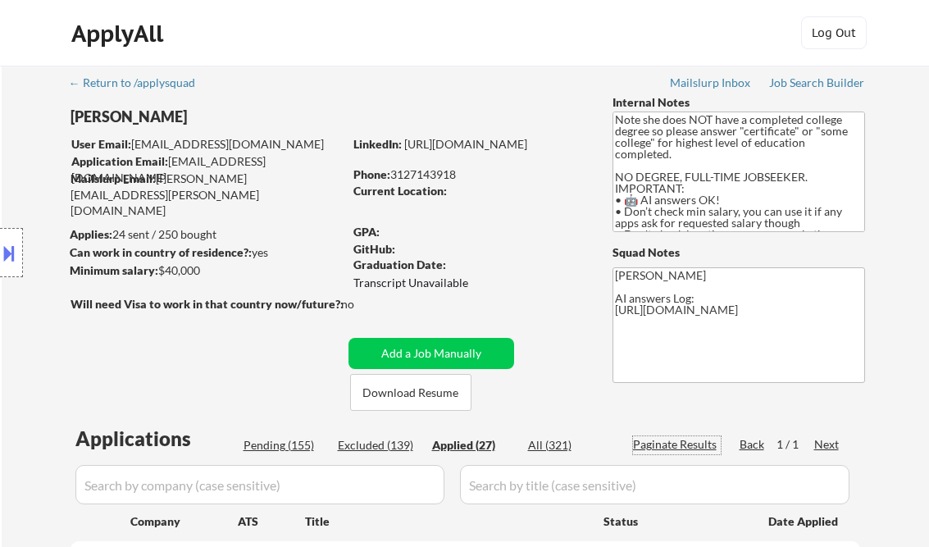
select select ""applied""
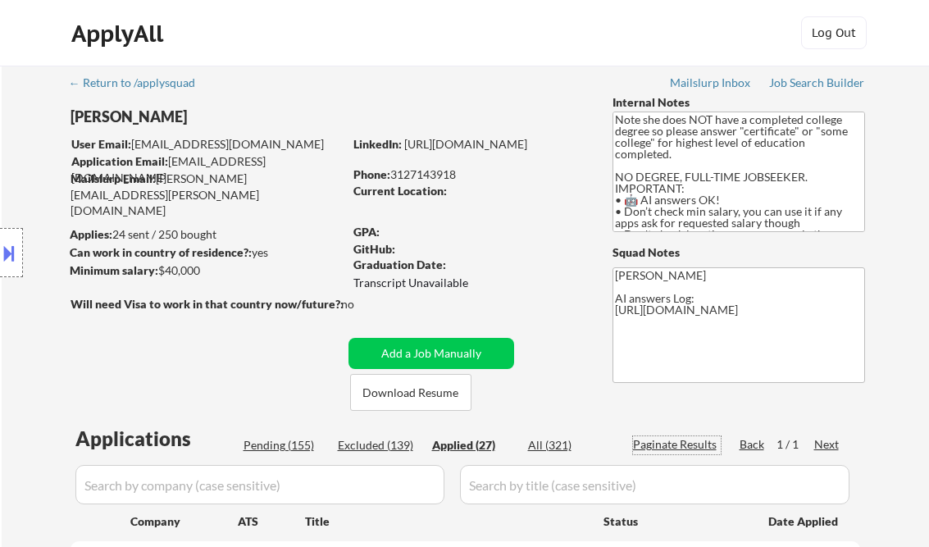
select select ""applied""
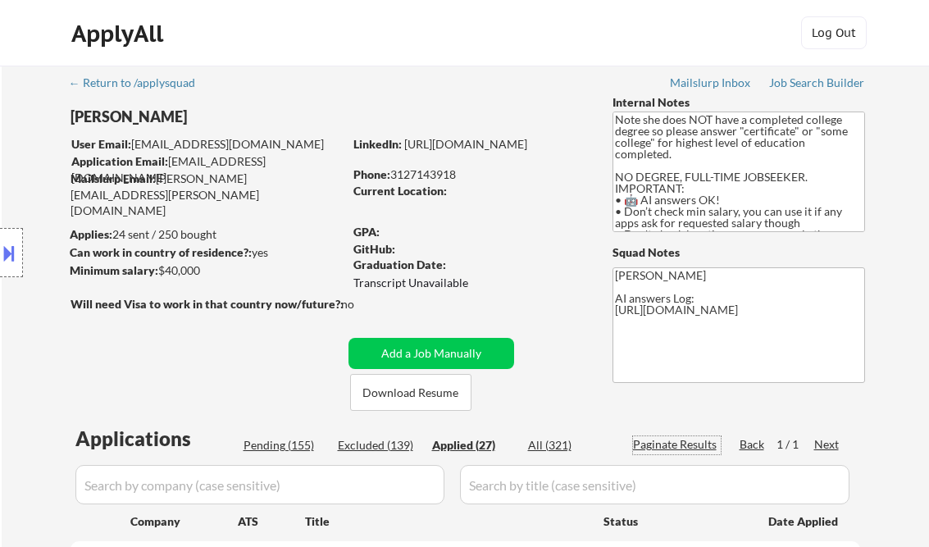
select select ""applied""
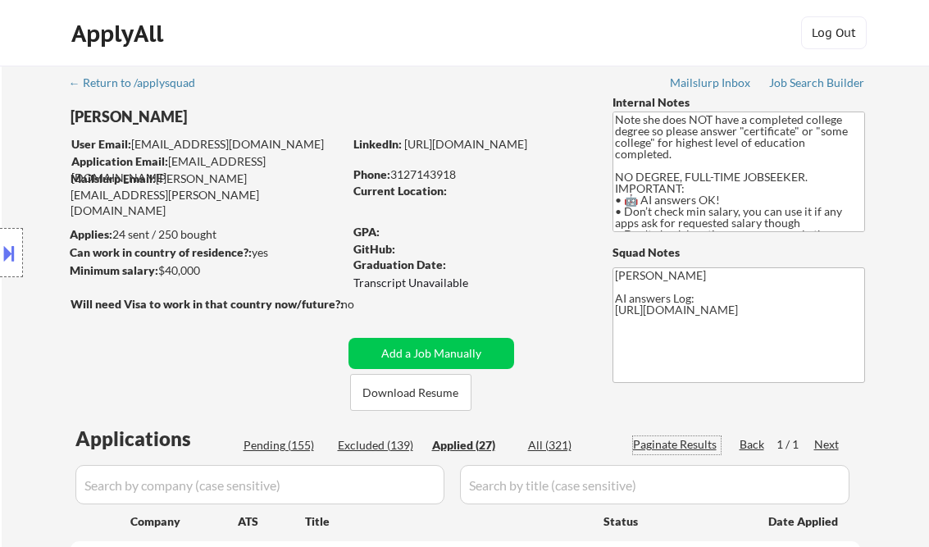
select select ""applied""
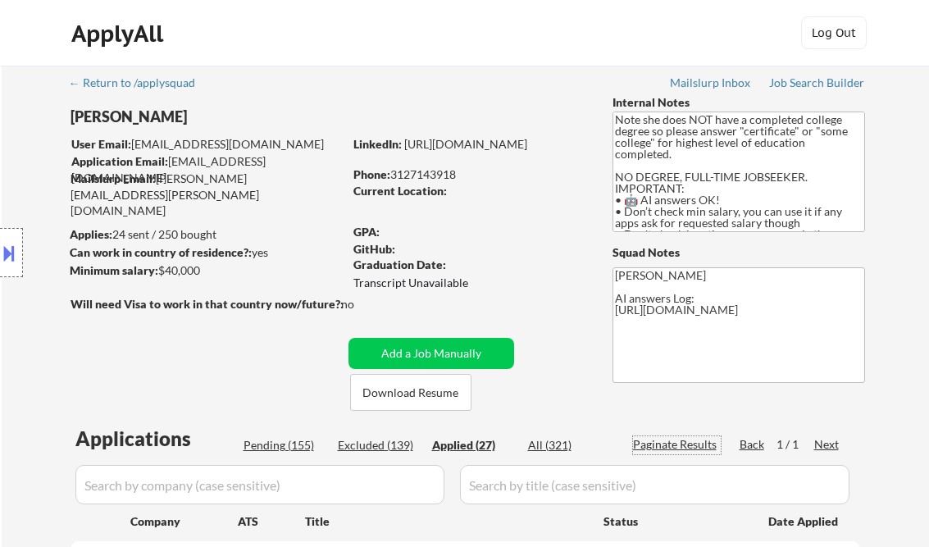
select select ""applied""
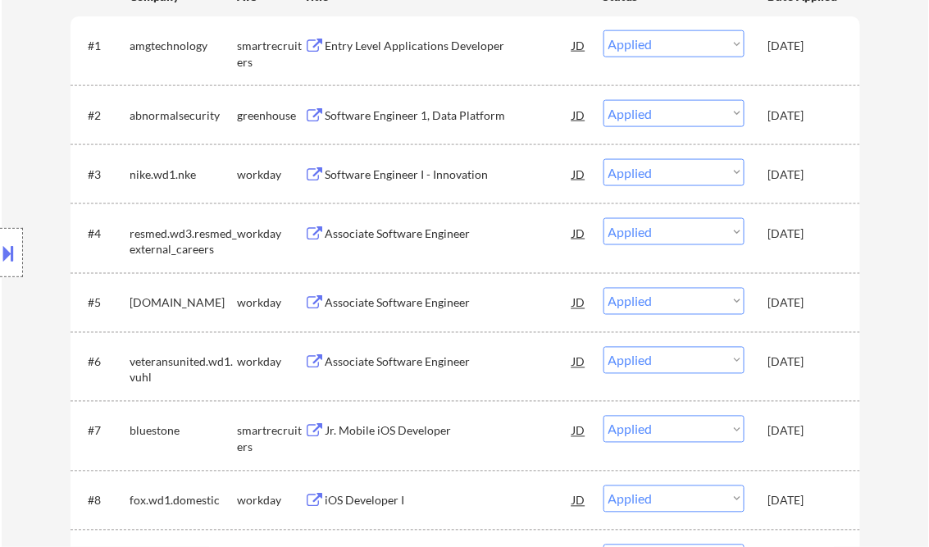
scroll to position [328, 0]
